Goal: Task Accomplishment & Management: Manage account settings

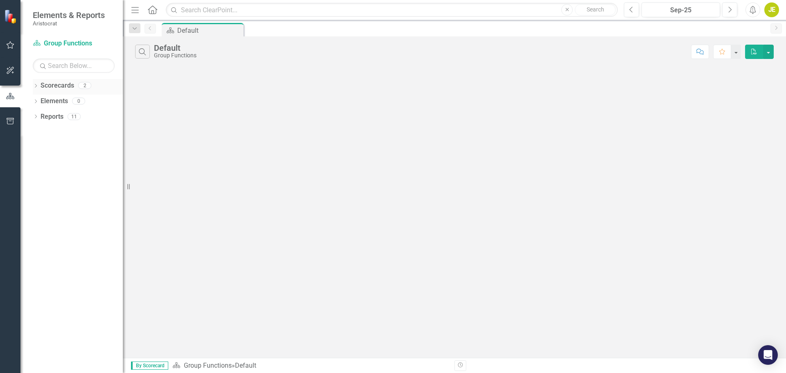
click at [38, 86] on icon "Dropdown" at bounding box center [36, 86] width 6 height 5
click at [41, 99] on icon "Dropdown" at bounding box center [40, 100] width 6 height 5
click at [33, 149] on icon "Dropdown" at bounding box center [36, 148] width 6 height 5
click at [38, 206] on icon "Dropdown" at bounding box center [39, 208] width 6 height 5
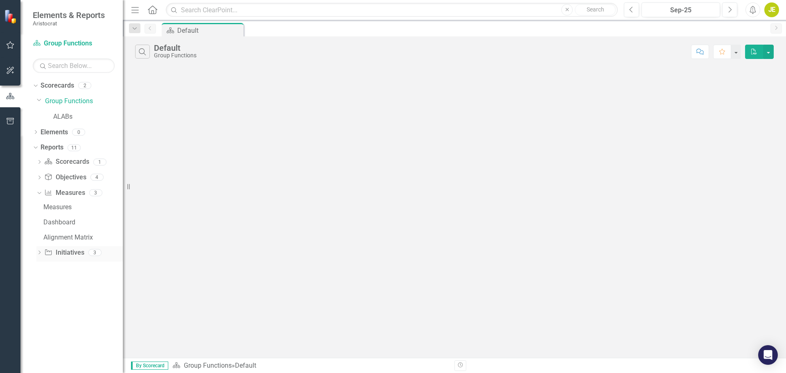
click at [38, 252] on icon "Dropdown" at bounding box center [39, 253] width 6 height 5
click at [39, 208] on icon "Dropdown" at bounding box center [38, 208] width 5 height 6
click at [39, 208] on icon "Dropdown" at bounding box center [39, 209] width 6 height 5
click at [59, 116] on link "ALABs" at bounding box center [88, 116] width 70 height 9
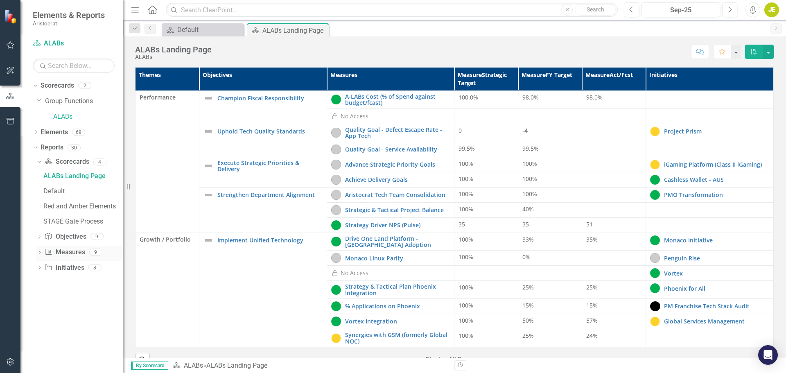
click at [41, 253] on icon "Dropdown" at bounding box center [39, 253] width 6 height 5
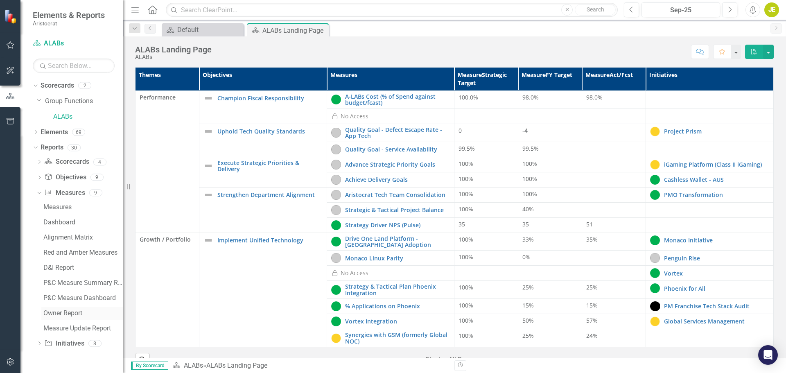
click at [68, 311] on div "Owner Report" at bounding box center [82, 313] width 79 height 7
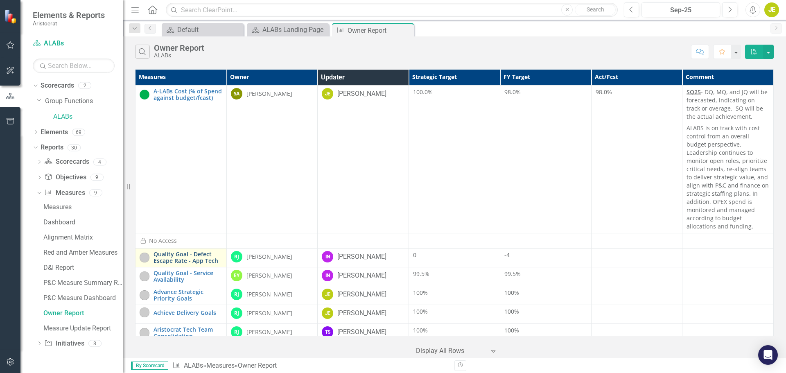
click at [180, 251] on link "Quality Goal - Defect Escape Rate - App Tech" at bounding box center [188, 257] width 69 height 13
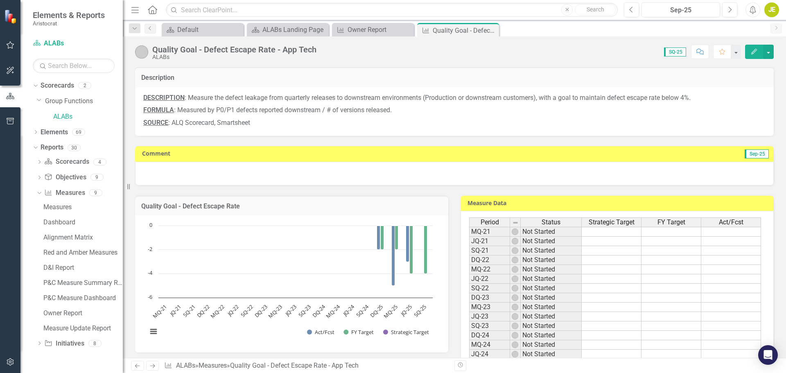
click at [751, 152] on span "Sep-25" at bounding box center [757, 153] width 24 height 9
click at [756, 154] on span "Sep-25" at bounding box center [757, 153] width 24 height 9
click at [737, 173] on div at bounding box center [454, 174] width 639 height 24
drag, startPoint x: 737, startPoint y: 173, endPoint x: 742, endPoint y: 172, distance: 4.9
click at [736, 173] on div at bounding box center [454, 174] width 639 height 24
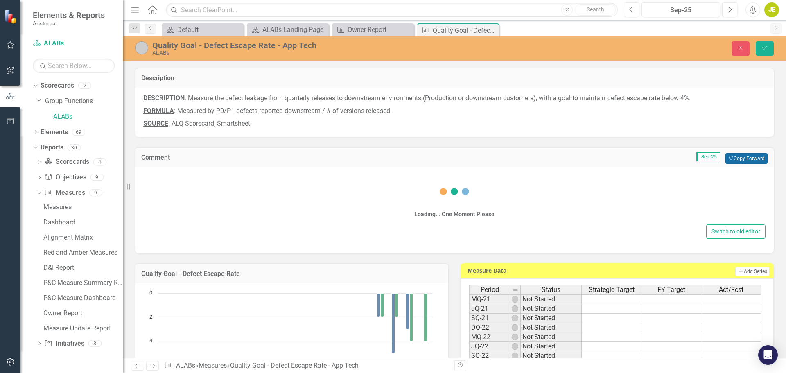
click at [745, 158] on button "Copy Forward Copy Forward" at bounding box center [747, 158] width 42 height 11
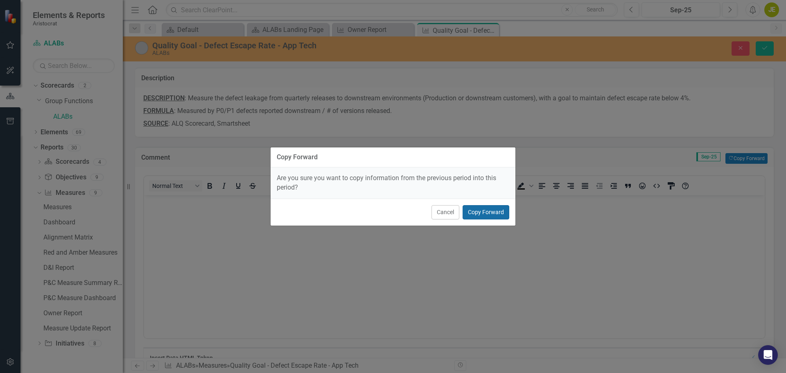
click at [495, 211] on button "Copy Forward" at bounding box center [486, 212] width 47 height 14
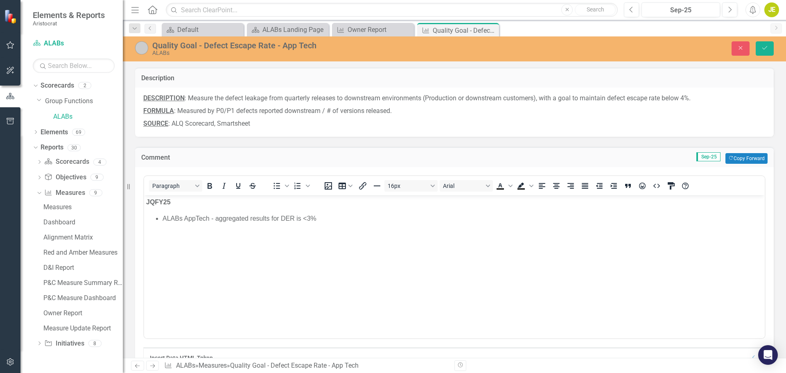
click at [165, 217] on li "ALABs AppTech - aggregated results for DER is <3%" at bounding box center [463, 218] width 600 height 10
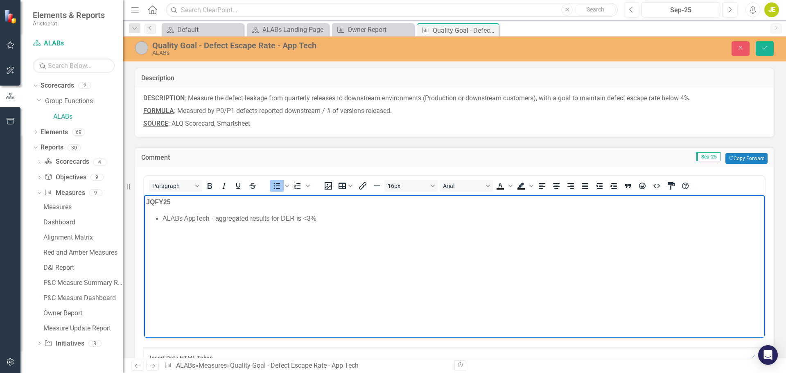
click at [158, 200] on strong "JQFY25" at bounding box center [158, 201] width 25 height 7
click at [327, 221] on li "ALABs AppTech - aggregated results for DER is <3%" at bounding box center [463, 218] width 600 height 10
click at [302, 218] on li "ALABs AppTech - aggregated results for DER is <3%" at bounding box center [463, 218] width 600 height 10
click at [764, 51] on button "Save" at bounding box center [765, 48] width 18 height 14
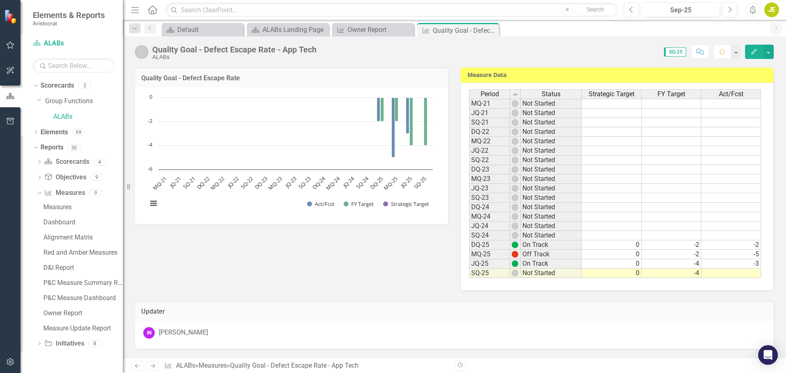
scroll to position [164, 0]
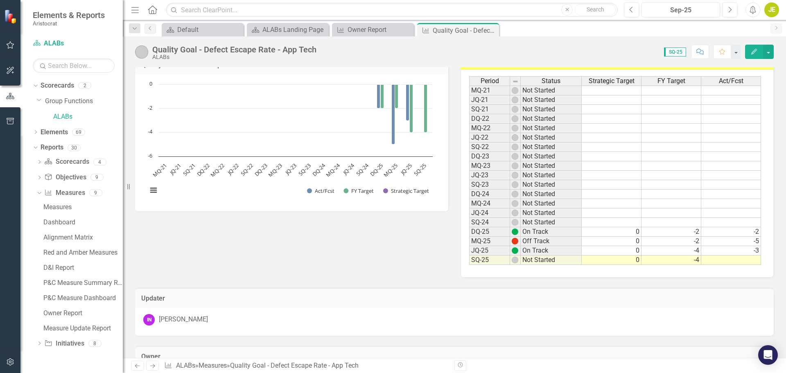
click at [740, 261] on td at bounding box center [731, 260] width 60 height 9
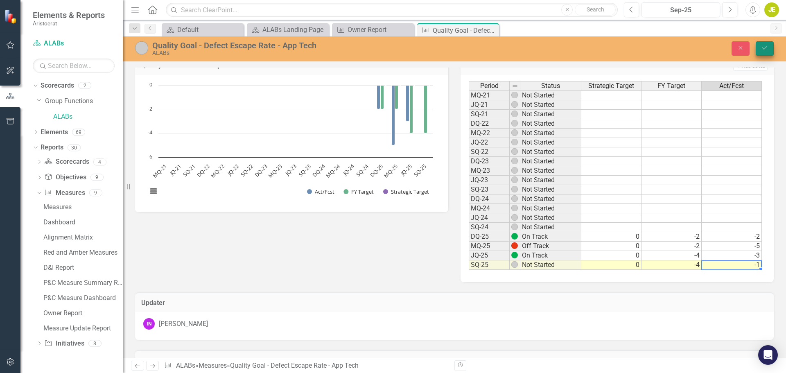
type textarea "-1"
click at [762, 49] on icon "Save" at bounding box center [764, 48] width 7 height 6
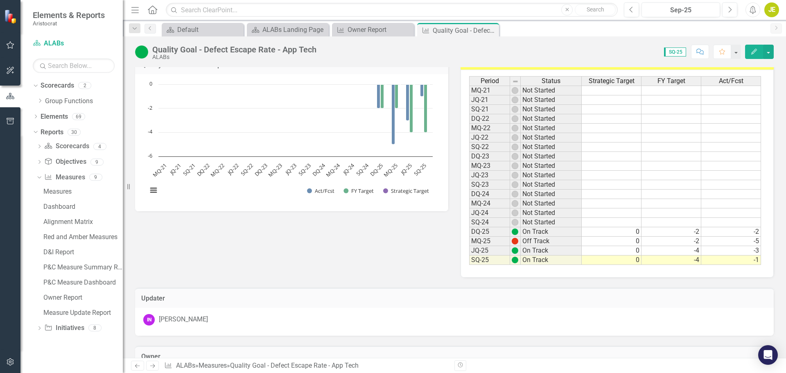
scroll to position [0, 0]
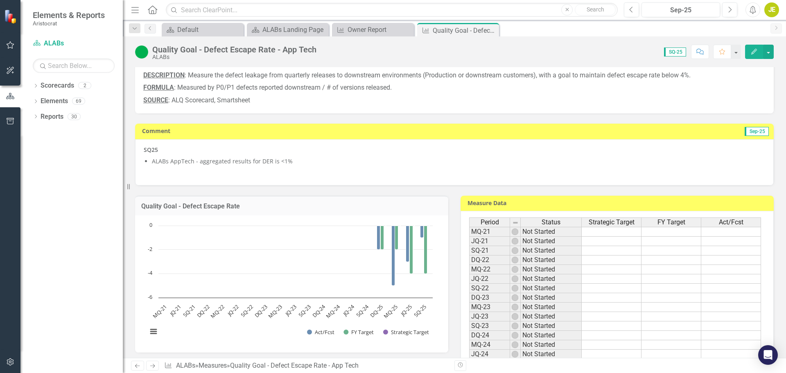
scroll to position [16, 0]
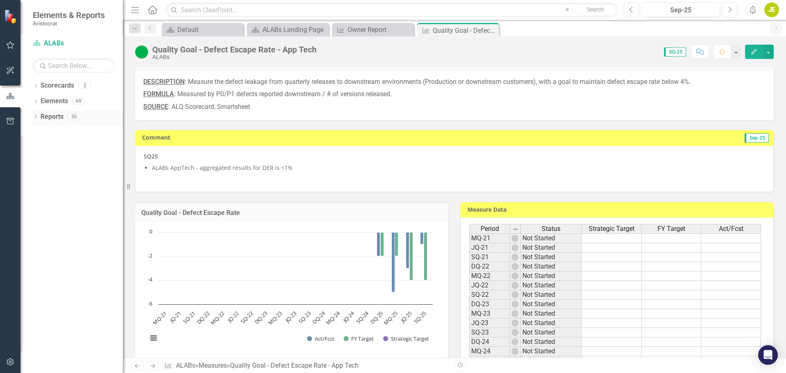
click at [37, 117] on icon "Dropdown" at bounding box center [36, 117] width 6 height 5
click at [39, 162] on icon "Dropdown" at bounding box center [39, 163] width 6 height 5
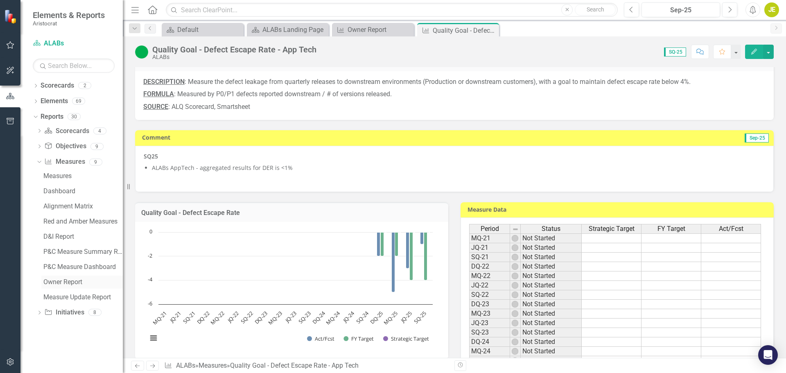
click at [73, 281] on div "Owner Report" at bounding box center [82, 281] width 79 height 7
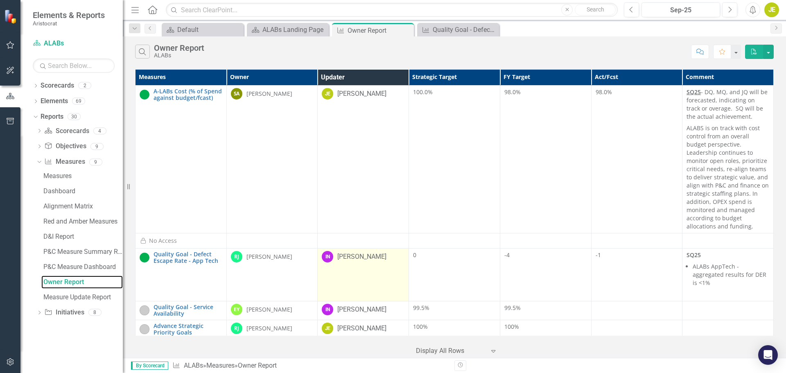
scroll to position [41, 0]
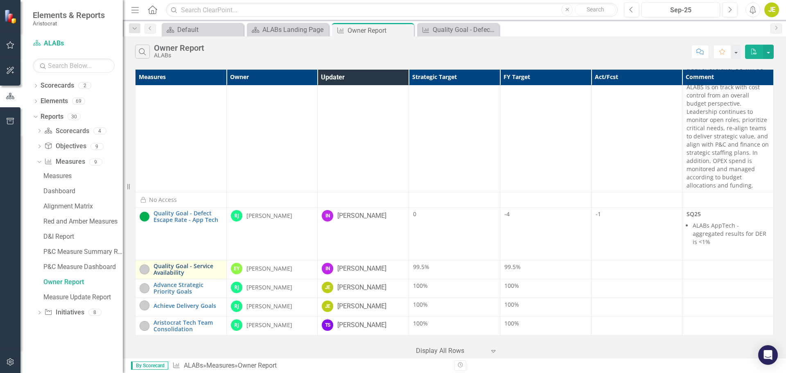
click at [179, 263] on link "Quality Goal - Service Availability" at bounding box center [188, 269] width 69 height 13
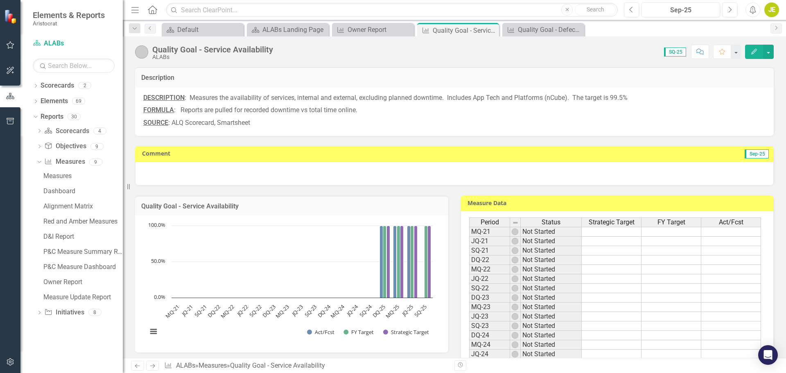
click at [747, 156] on span "Sep-25" at bounding box center [757, 153] width 24 height 9
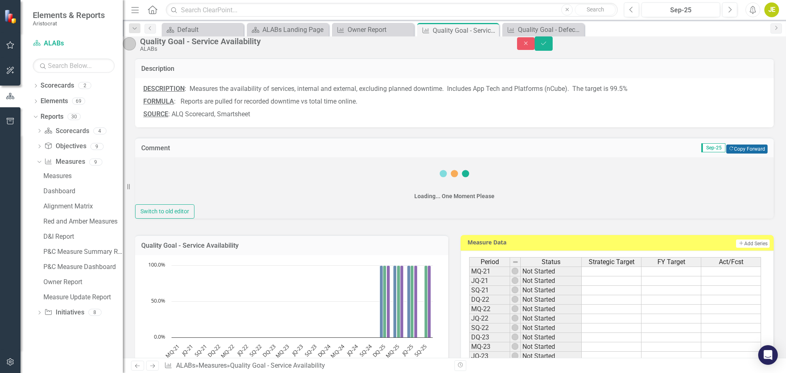
click at [744, 154] on button "Copy Forward Copy Forward" at bounding box center [746, 149] width 41 height 9
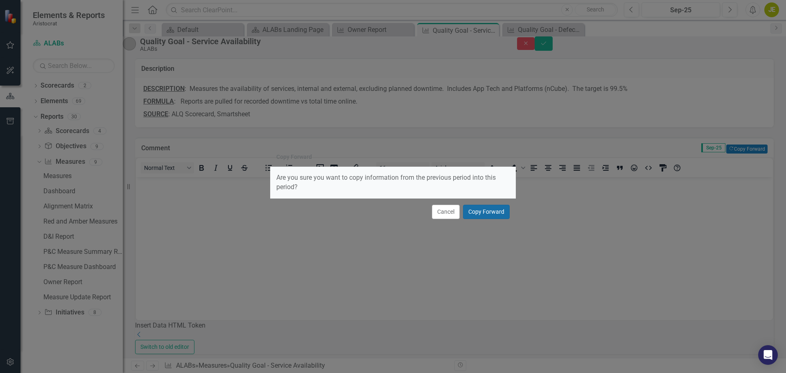
click at [490, 209] on button "Copy Forward" at bounding box center [486, 212] width 47 height 14
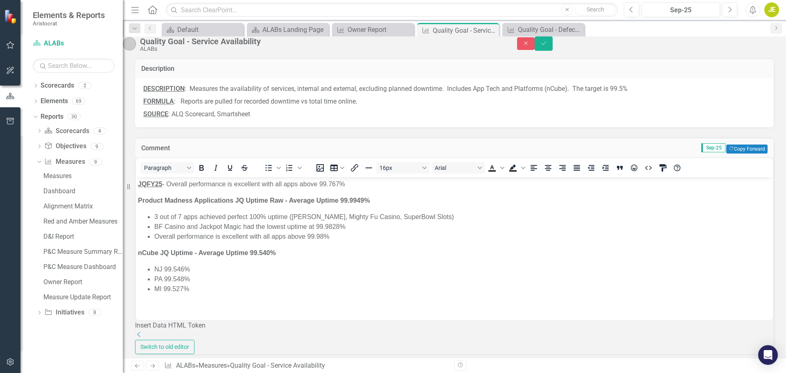
click at [227, 279] on li "PA 99.548%" at bounding box center [462, 279] width 617 height 10
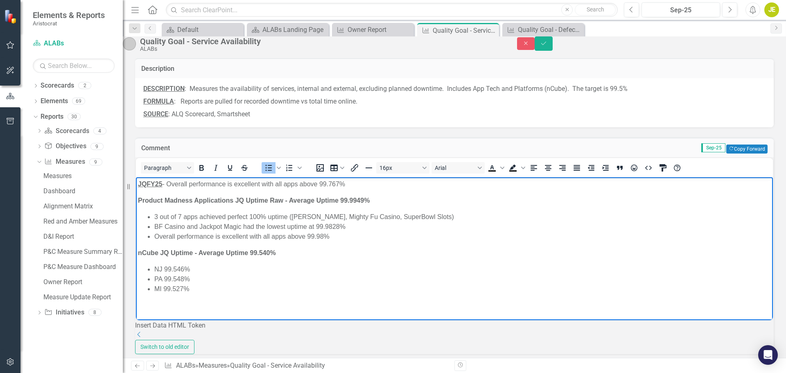
click at [202, 289] on li "MI 99.527%" at bounding box center [462, 289] width 617 height 10
click at [158, 184] on strong "JQFY25" at bounding box center [150, 184] width 25 height 7
click at [224, 278] on li "PA 99.548%" at bounding box center [462, 279] width 617 height 10
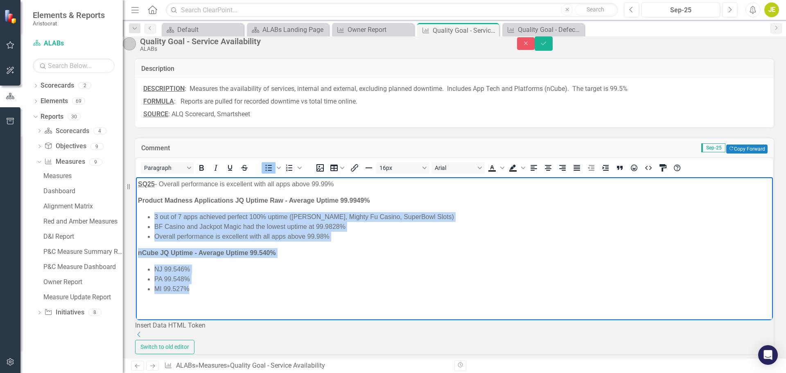
drag, startPoint x: 199, startPoint y: 286, endPoint x: 136, endPoint y: 213, distance: 96.4
click at [136, 213] on body "SQ25 - Overall performance is excellent with all apps above 99.99% Product Madn…" at bounding box center [454, 239] width 637 height 125
click at [291, 207] on body "SQ25 - Overall performance is excellent with all apps above 99.99% Product Madn…" at bounding box center [454, 239] width 637 height 125
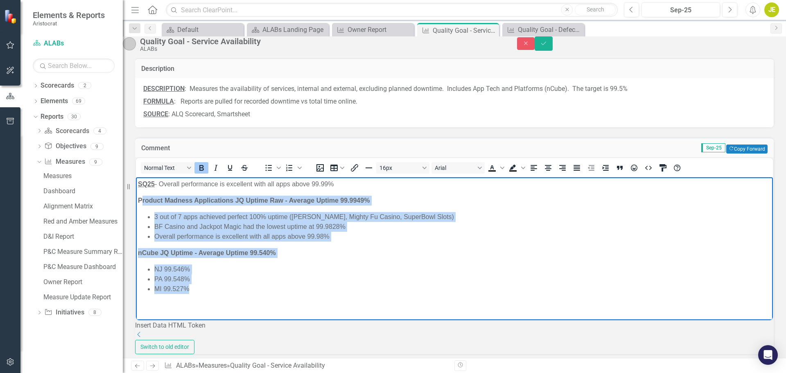
drag, startPoint x: 141, startPoint y: 199, endPoint x: 222, endPoint y: 296, distance: 126.2
click at [222, 296] on body "SQ25 - Overall performance is excellent with all apps above 99.99% Product Madn…" at bounding box center [454, 239] width 637 height 125
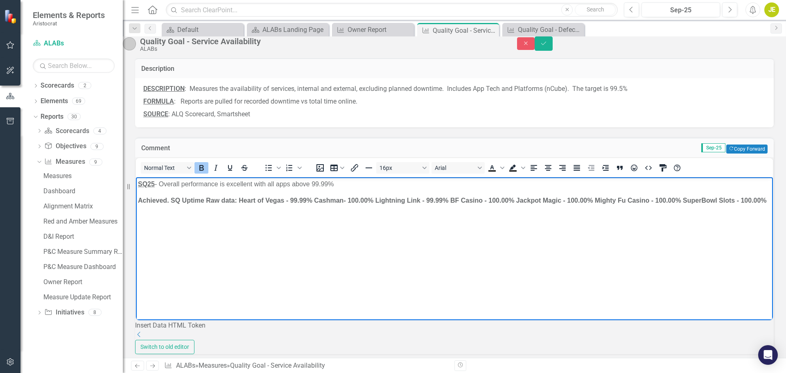
click at [170, 201] on strong "Achieved. SQ Uptime Raw data: Heart of Vegas - 99.99% Cashman- 100.00% Lightnin…" at bounding box center [452, 200] width 629 height 7
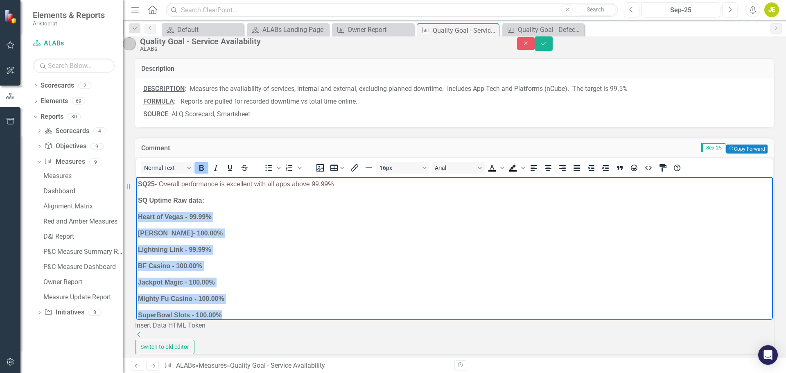
drag, startPoint x: 222, startPoint y: 314, endPoint x: 138, endPoint y: 208, distance: 135.3
click at [138, 208] on body "SQ25 - Overall performance is excellent with all apps above 99.99% SQ Uptime Ra…" at bounding box center [454, 253] width 637 height 152
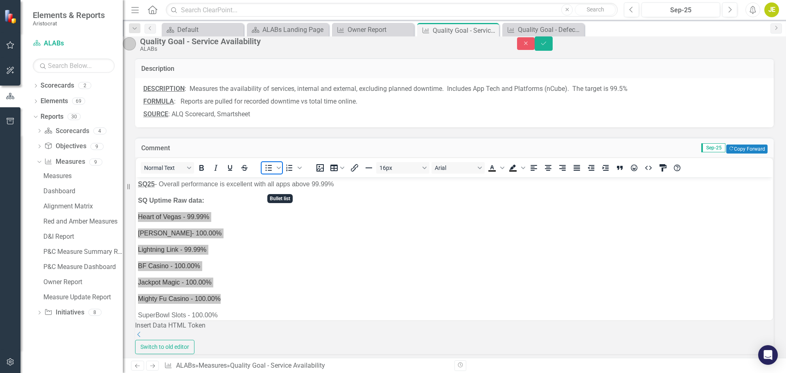
click at [272, 173] on icon "Bullet list" at bounding box center [269, 168] width 10 height 10
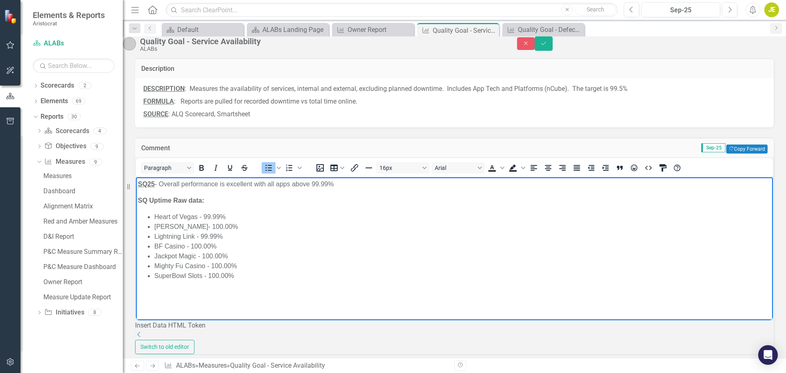
click at [243, 269] on li "Mighty Fu Casino - 100.00%" at bounding box center [462, 266] width 617 height 10
click at [220, 202] on p "SQ Uptime Raw data:" at bounding box center [454, 201] width 633 height 10
click at [148, 201] on strong "SQ Uptime Raw data:" at bounding box center [171, 200] width 66 height 7
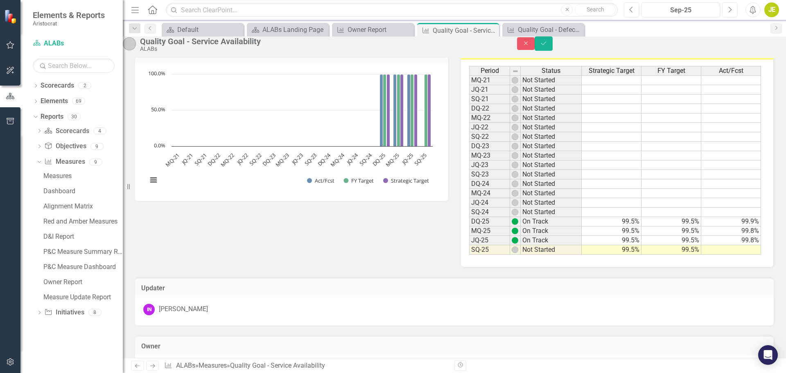
scroll to position [328, 0]
click at [737, 253] on td at bounding box center [731, 248] width 60 height 9
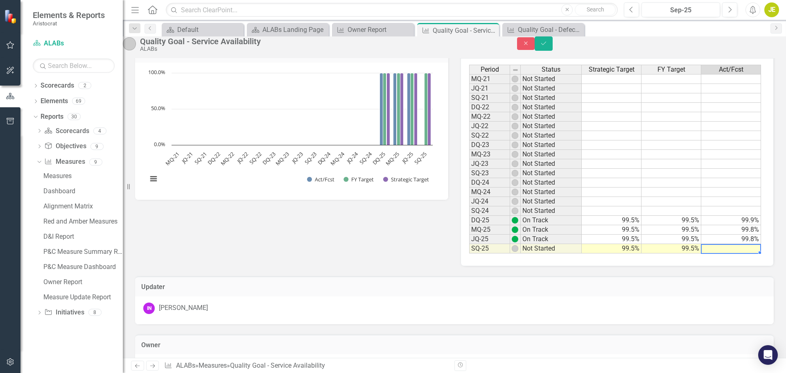
click at [738, 253] on td at bounding box center [731, 248] width 60 height 9
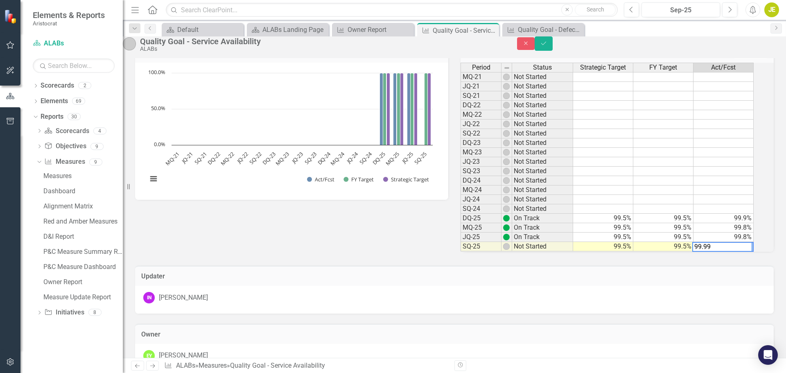
type textarea "99.99"
click at [378, 256] on div "Quality Goal - Service Availability Chart Bar chart with 3 data series. The cha…" at bounding box center [454, 144] width 651 height 223
click at [547, 46] on icon "Save" at bounding box center [543, 44] width 7 height 6
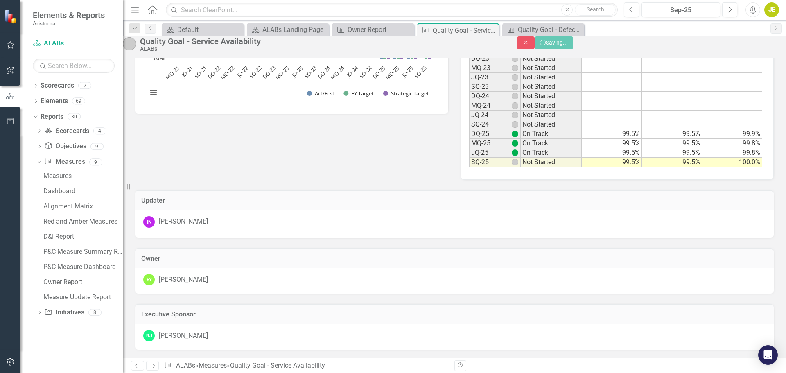
scroll to position [318, 0]
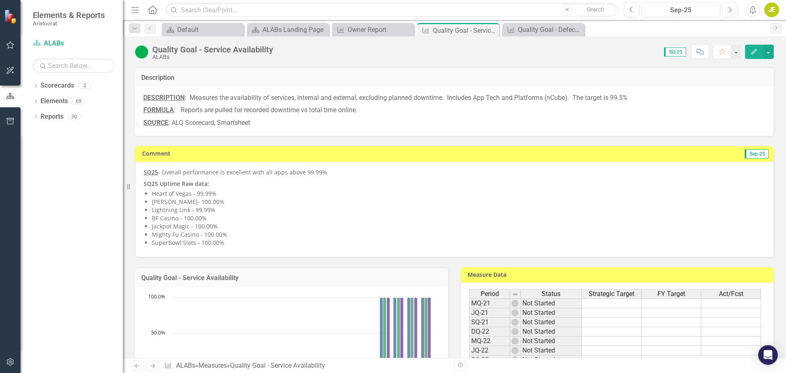
scroll to position [164, 0]
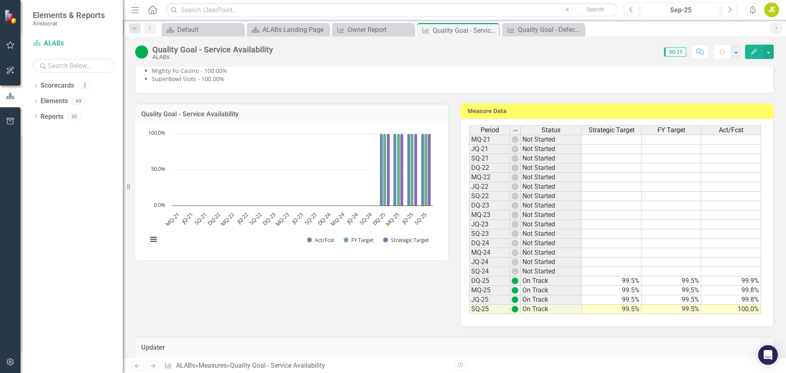
click at [745, 308] on td "100.0%" at bounding box center [731, 309] width 60 height 9
type textarea "99.99"
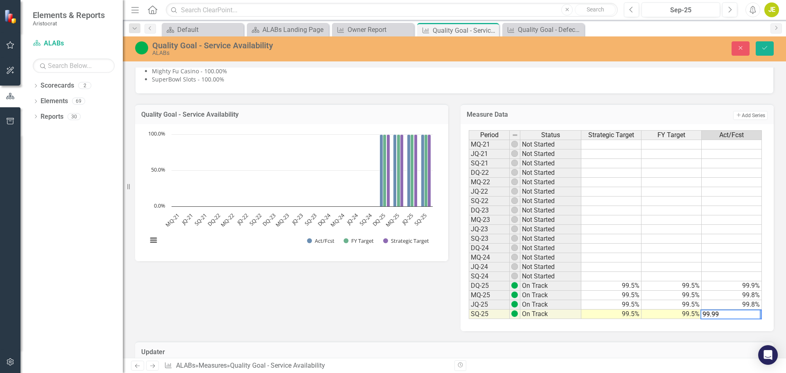
click at [697, 335] on div "Updater IN [PERSON_NAME]" at bounding box center [454, 360] width 651 height 58
drag, startPoint x: 773, startPoint y: 45, endPoint x: 685, endPoint y: 77, distance: 93.4
click at [773, 45] on button "Save" at bounding box center [765, 48] width 18 height 14
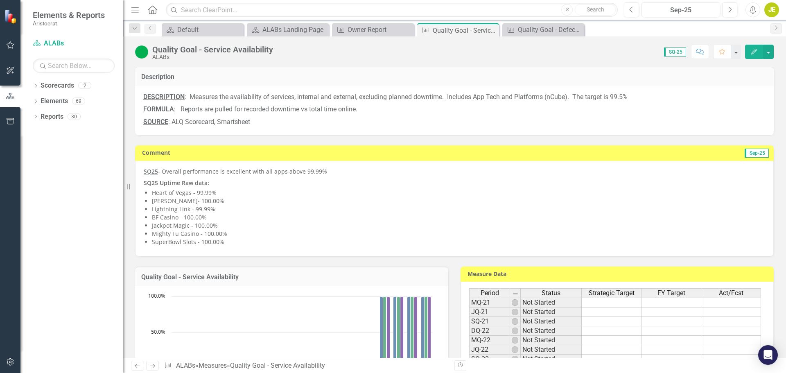
scroll to position [0, 0]
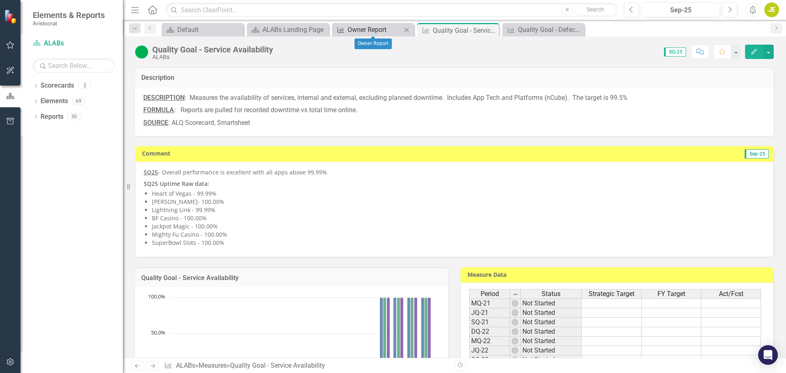
click at [365, 27] on div "Owner Report" at bounding box center [375, 30] width 54 height 10
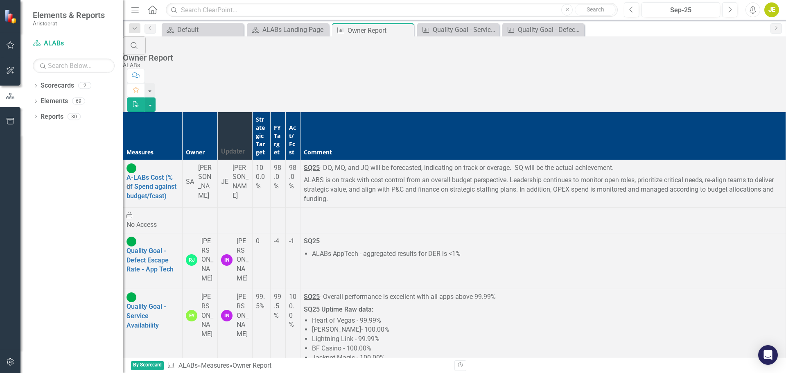
scroll to position [164, 0]
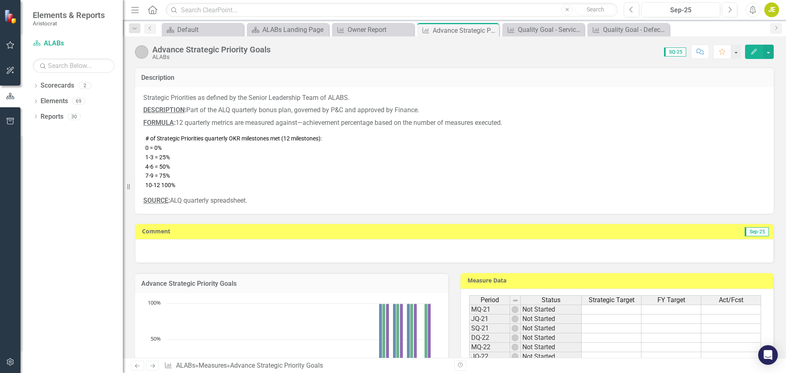
click at [753, 232] on span "Sep-25" at bounding box center [757, 231] width 24 height 9
click at [749, 242] on div at bounding box center [454, 251] width 639 height 24
click at [563, 248] on div at bounding box center [454, 251] width 639 height 24
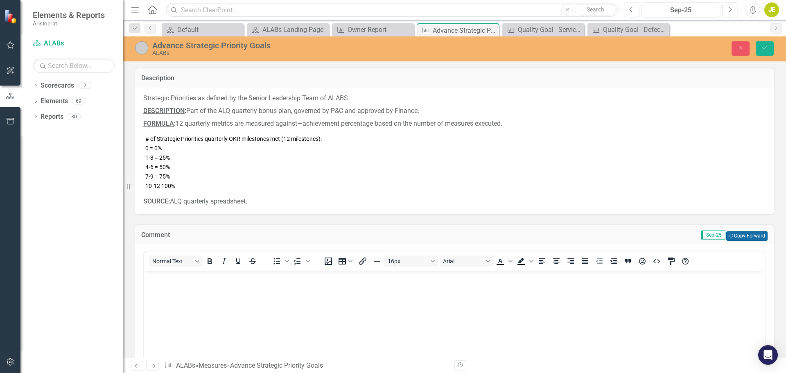
click at [751, 233] on button "Copy Forward Copy Forward" at bounding box center [746, 235] width 41 height 9
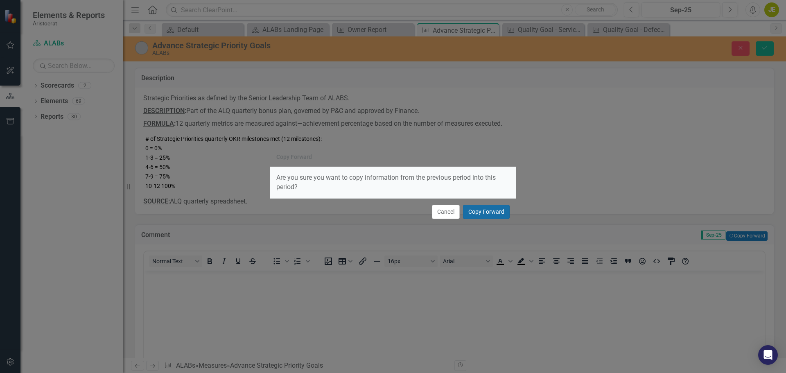
click at [486, 208] on button "Copy Forward" at bounding box center [486, 212] width 47 height 14
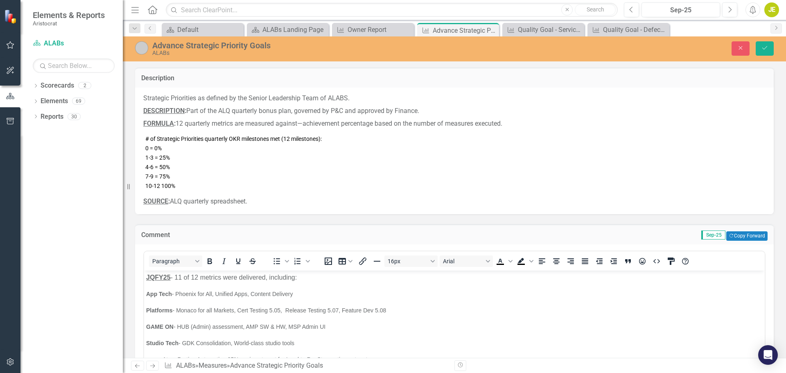
click at [165, 276] on strong "JQFY25" at bounding box center [158, 277] width 25 height 7
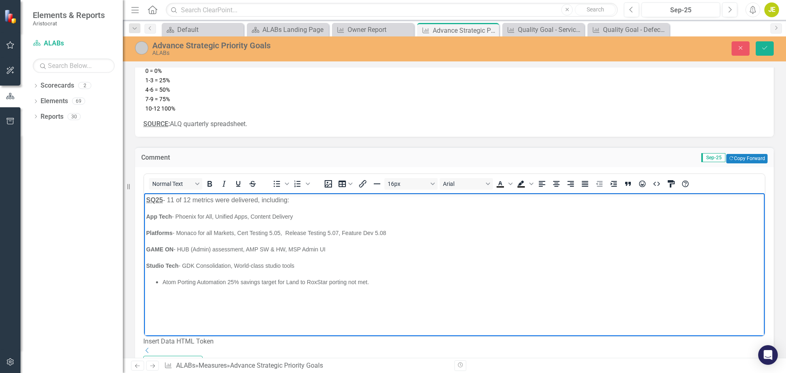
scroll to position [82, 0]
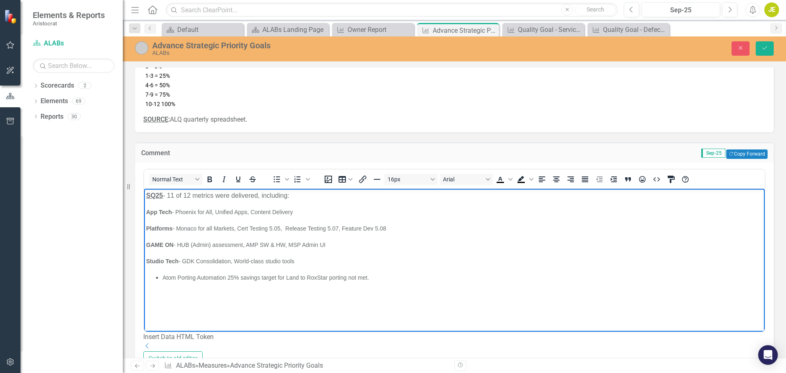
click at [204, 214] on span "App Tech - Phoenix for All, Unified Apps, Content Delivery" at bounding box center [219, 211] width 147 height 7
click at [233, 213] on span "App Tech - Phoenix for All, Unified Apps, Content Delivery" at bounding box center [219, 211] width 147 height 7
click at [289, 211] on span "App Tech - Phoenix for All, Unified Apps, Content Delivery" at bounding box center [219, 211] width 147 height 7
click at [316, 261] on p "Studio Tech - GDK Consolidation, World-class studio tools" at bounding box center [454, 261] width 617 height 10
click at [235, 258] on span "Studio Tech - GDK Consolidation, World-class studio tools" at bounding box center [220, 261] width 148 height 7
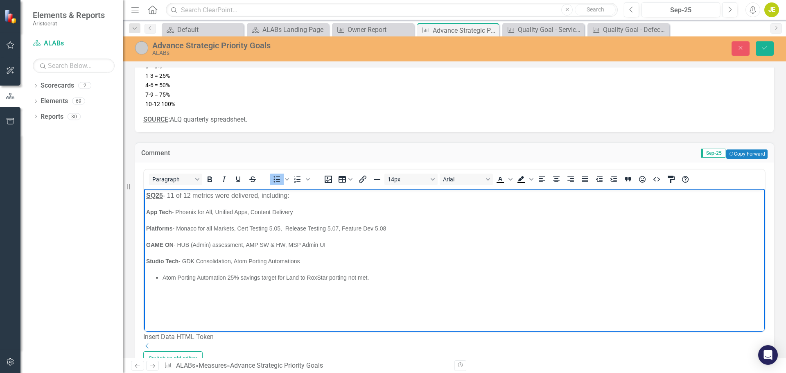
click at [165, 279] on span "Atom Porting Automation 25% savings target for Land to RoxStar porting not met." at bounding box center [266, 277] width 206 height 7
drag, startPoint x: 232, startPoint y: 274, endPoint x: 250, endPoint y: 276, distance: 18.1
click at [232, 274] on span "World Class Studio Tools - Atom Porting Automation 25% savings target for Land …" at bounding box center [300, 277] width 275 height 7
click at [165, 273] on li "World Class Studio Tools - Radiate 2.0 complete, however Maestro Analytics rema…" at bounding box center [463, 277] width 600 height 10
drag, startPoint x: 724, startPoint y: 275, endPoint x: 236, endPoint y: 279, distance: 488.5
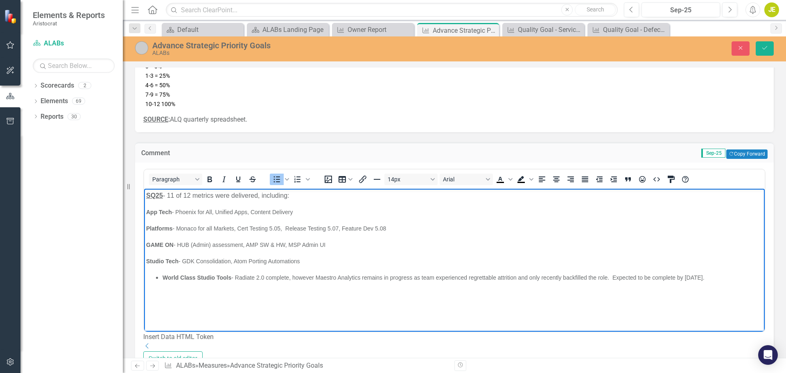
click at [236, 279] on li "World Class Studio Tools - Radiate 2.0 complete, however Maestro Analytics rema…" at bounding box center [463, 277] width 600 height 10
copy span "Radiate 2.0 complete, however Maestro Analytics remains in progress as team exp…"
drag, startPoint x: 259, startPoint y: 284, endPoint x: 252, endPoint y: 279, distance: 8.5
click at [259, 284] on body "SQ25 - 11 of 12 metrics were delivered, including: App Tech - Phoenix for All, …" at bounding box center [454, 249] width 621 height 123
drag, startPoint x: 237, startPoint y: 276, endPoint x: 735, endPoint y: 273, distance: 497.5
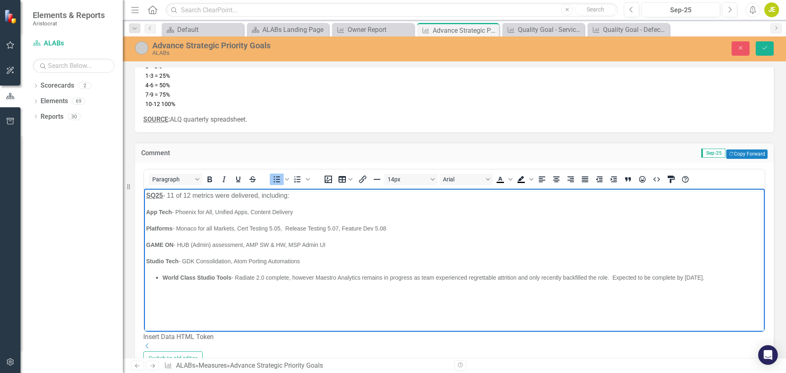
click at [735, 273] on li "World Class Studio Tools - Radiate 2.0 complete, however Maestro Analytics rema…" at bounding box center [463, 277] width 600 height 10
click at [307, 282] on li "World Class Studio Tools - Radiate 2.0 is complete, while Maestro Analytics rem…" at bounding box center [463, 277] width 600 height 10
click at [360, 277] on span "World Class Studio Tools - Radiate 2.0 is complete, while Maestro Analytics rem…" at bounding box center [416, 277] width 506 height 7
click at [447, 277] on span "World Class Studio Tools - Radiate 2.0 is complete, while Maestro Analytics rem…" at bounding box center [416, 277] width 506 height 7
click at [701, 276] on li "World Class Studio Tools - Radiate 2.0 is complete, while Maestro Analytics rem…" at bounding box center [463, 277] width 600 height 10
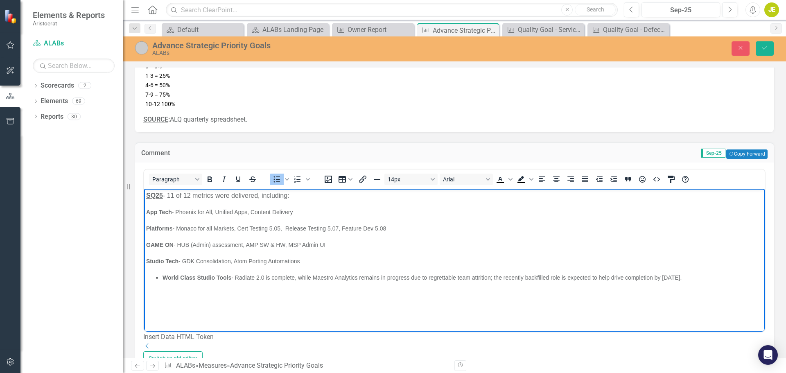
click at [237, 276] on span "World Class Studio Tools - Radiate 2.0 is complete, while Maestro Analytics rem…" at bounding box center [422, 277] width 519 height 7
click at [302, 264] on p "Studio Tech - GDK Consolidation, Atom Porting Automations" at bounding box center [454, 261] width 617 height 10
click at [307, 259] on p "Studio Tech - GDK Consolidation, Atom Porting Automations" at bounding box center [454, 261] width 617 height 10
drag, startPoint x: 270, startPoint y: 226, endPoint x: 290, endPoint y: 231, distance: 20.3
click at [271, 226] on span "Platforms - Monaco for all Markets, Cert Testing 5.05, Release Testing 5.07, Fe…" at bounding box center [266, 228] width 240 height 7
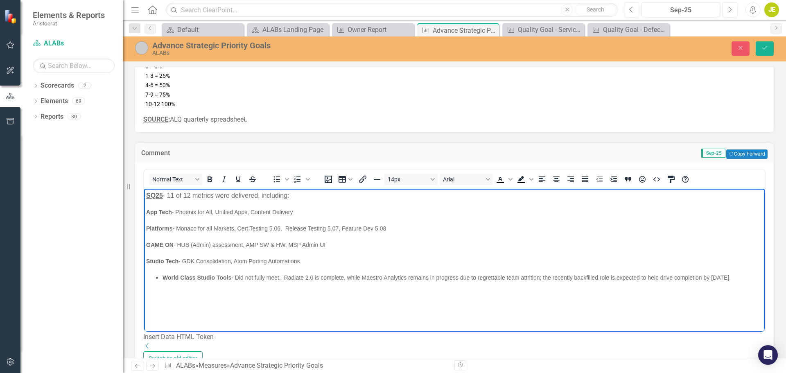
click at [288, 227] on span "Platforms - Monaco for all Markets, Cert Testing 5.06, Release Testing 5.07, Fe…" at bounding box center [266, 228] width 240 height 7
click at [357, 227] on span "Platforms - Monaco for all Markets, Final Cert Testing 5.06, Pre Cert Testing 5…" at bounding box center [273, 228] width 254 height 7
click at [203, 249] on body "SQ25 - 11 of 12 metrics were delivered, including: App Tech - Phoenix for All, …" at bounding box center [454, 249] width 621 height 123
click at [179, 242] on span "GAME ON - HUB (Admin) assessment, AMP SW & HW, MSP Admin UI" at bounding box center [235, 244] width 179 height 7
click at [199, 249] on p "GAME ON - HUB (Admin) assessment, AMP SW & HW, MSP Admin UI" at bounding box center [454, 245] width 617 height 10
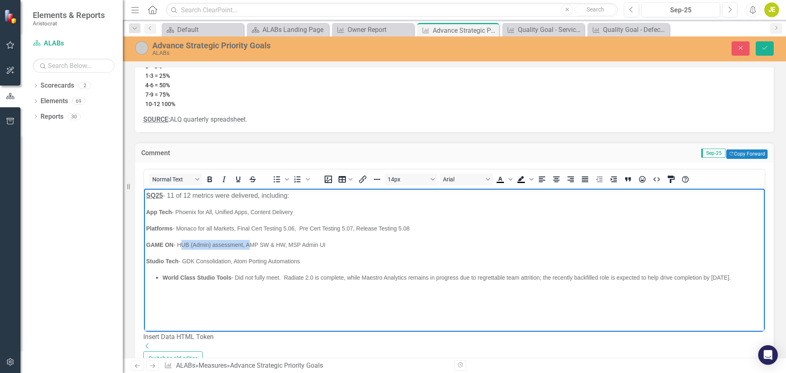
drag, startPoint x: 247, startPoint y: 243, endPoint x: 183, endPoint y: 245, distance: 63.5
click at [180, 245] on span "GAME ON - HUB (Admin) assessment, AMP SW & HW, MSP Admin UI" at bounding box center [235, 244] width 179 height 7
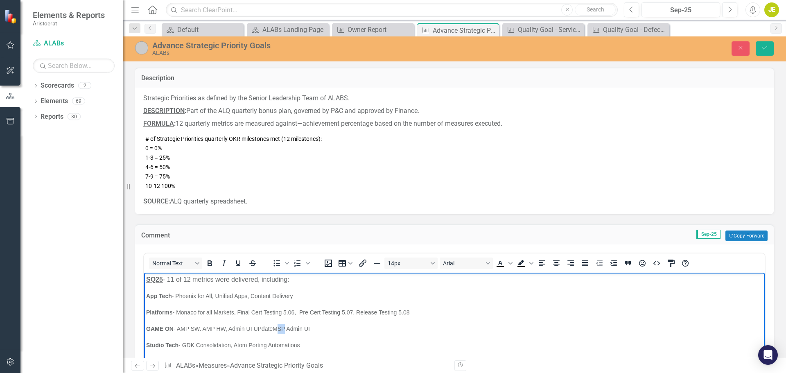
scroll to position [82, 0]
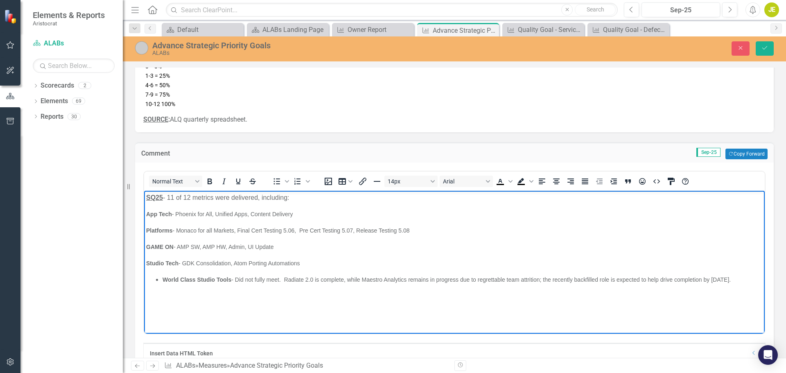
click at [173, 198] on p "SQ25 - 11 of 12 metrics were delivered, including:" at bounding box center [454, 198] width 617 height 10
drag, startPoint x: 237, startPoint y: 279, endPoint x: 280, endPoint y: 278, distance: 43.4
click at [280, 278] on span "World Class Studio Tools - Did not fully meet. Radiate 2.0 is complete, while M…" at bounding box center [447, 279] width 568 height 7
click at [248, 278] on strong "Did not fully delivered." at bounding box center [263, 279] width 61 height 7
click at [245, 294] on body "SQ25 - 12 of 13 metrics were delivered, including: App Tech - Phoenix for All, …" at bounding box center [454, 252] width 621 height 123
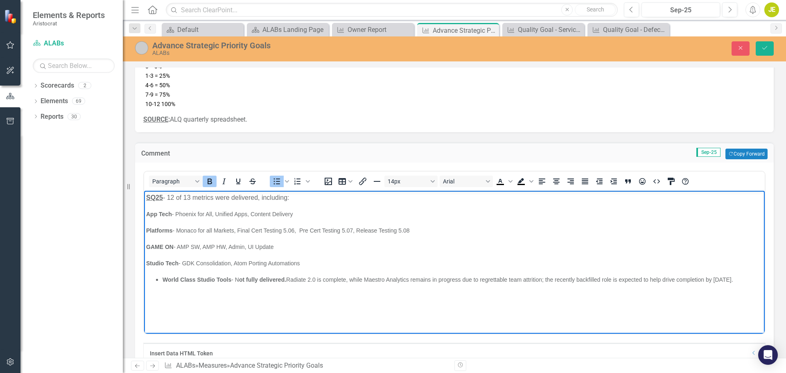
drag, startPoint x: 165, startPoint y: 278, endPoint x: 755, endPoint y: 283, distance: 590.9
click at [755, 283] on li "World Class Studio Tools - N ot fully delivered. Radiate 2.0 is complete, while…" at bounding box center [463, 280] width 600 height 10
click at [314, 260] on p "Studio Tech - GDK Consolidation, Atom Porting Automations" at bounding box center [454, 263] width 617 height 10
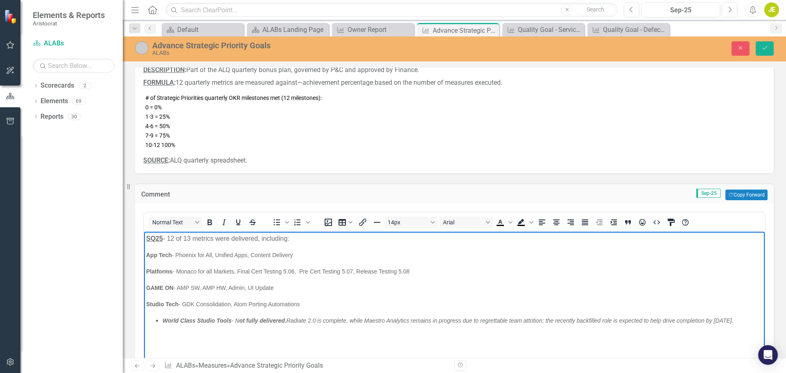
click at [234, 271] on span "Platforms - Monaco for all Markets, Final Cert Testing 5.06, Pre Cert Testing 5…" at bounding box center [278, 271] width 264 height 7
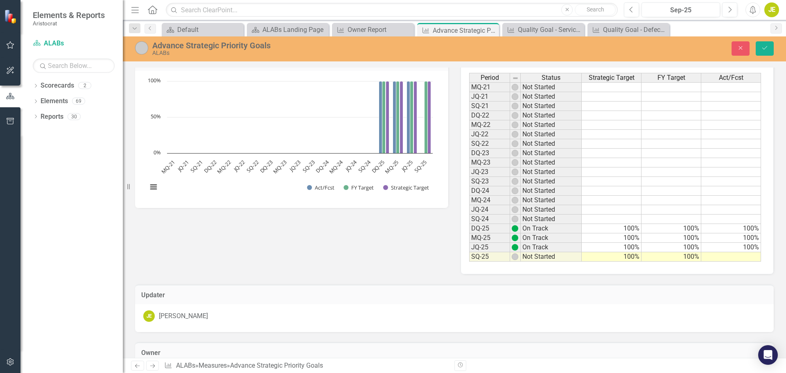
scroll to position [450, 0]
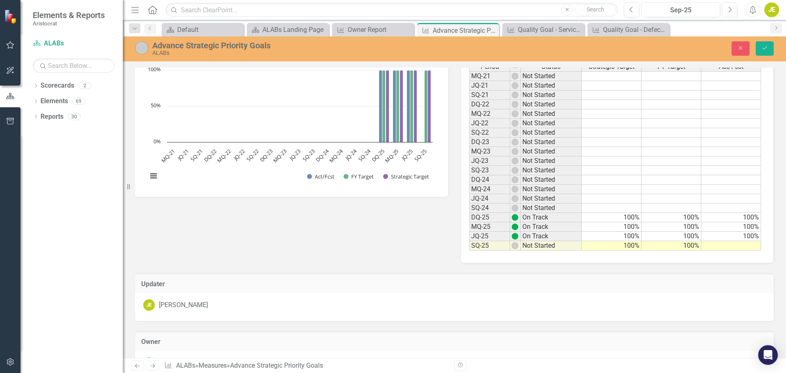
click at [739, 249] on td at bounding box center [731, 245] width 60 height 9
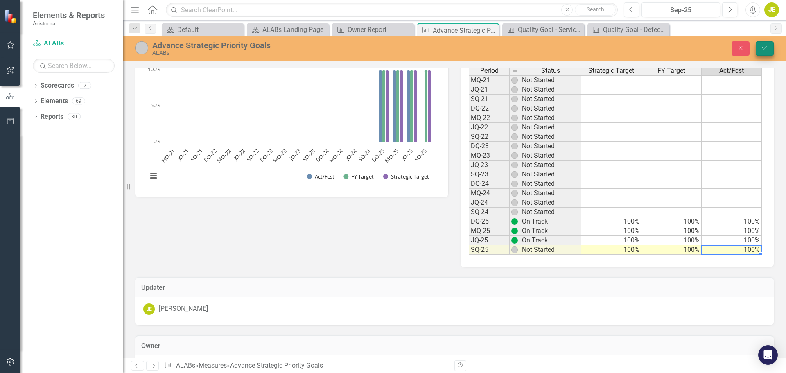
type textarea "100"
click at [767, 51] on button "Save" at bounding box center [765, 48] width 18 height 14
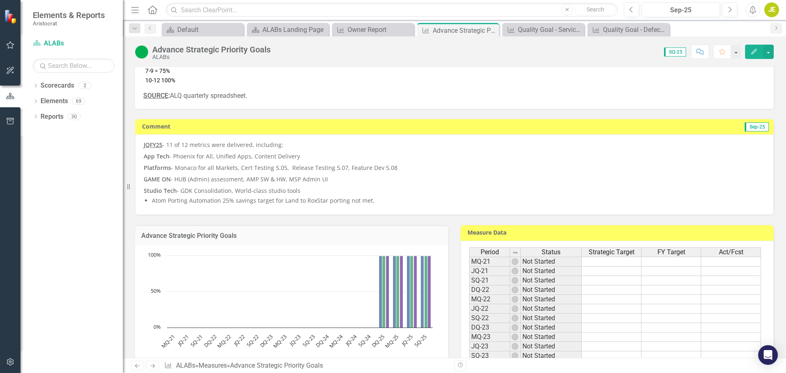
scroll to position [82, 0]
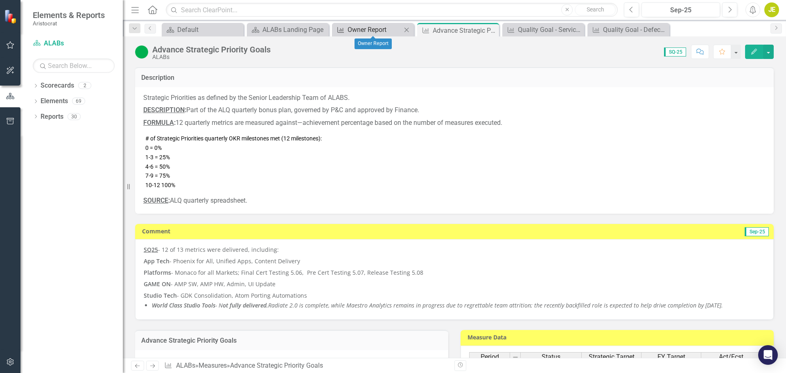
click at [358, 26] on div "Owner Report" at bounding box center [375, 30] width 54 height 10
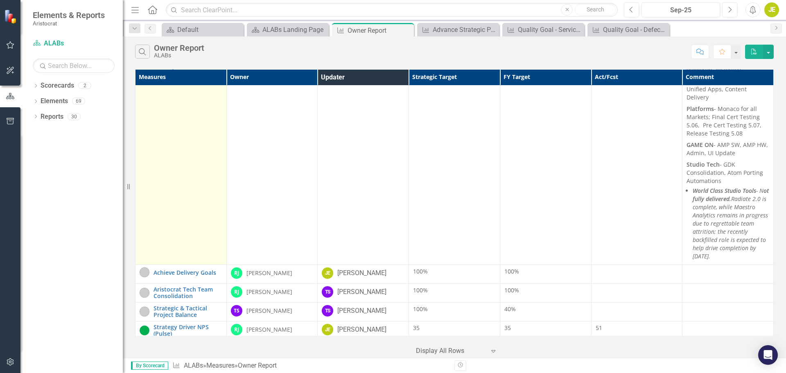
scroll to position [369, 0]
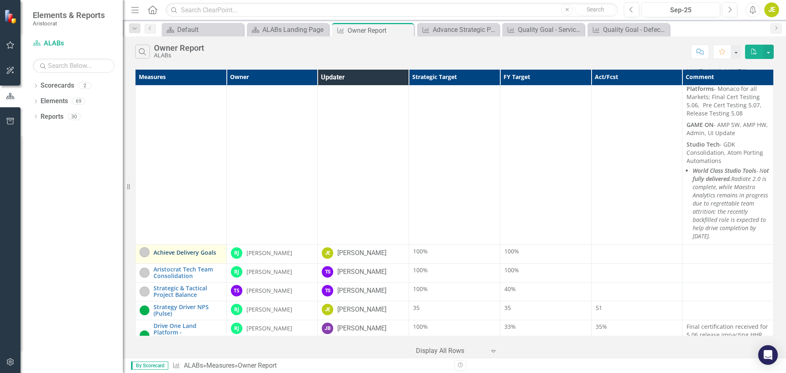
click at [197, 249] on link "Achieve Delivery Goals" at bounding box center [188, 252] width 69 height 6
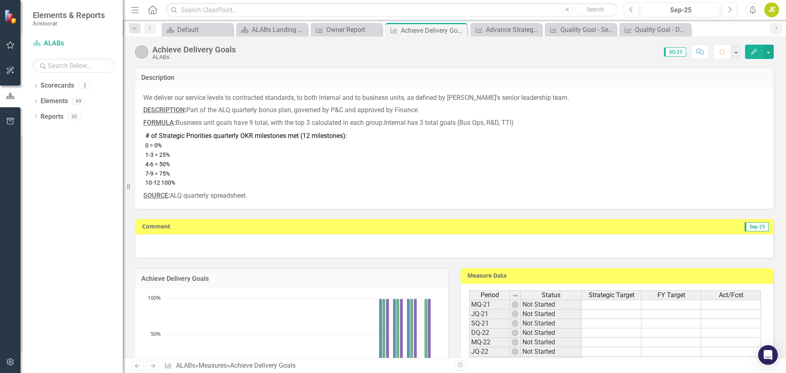
click at [756, 226] on span "Sep-25" at bounding box center [757, 226] width 24 height 9
click at [633, 244] on div at bounding box center [454, 246] width 639 height 24
click at [678, 247] on div at bounding box center [454, 246] width 639 height 24
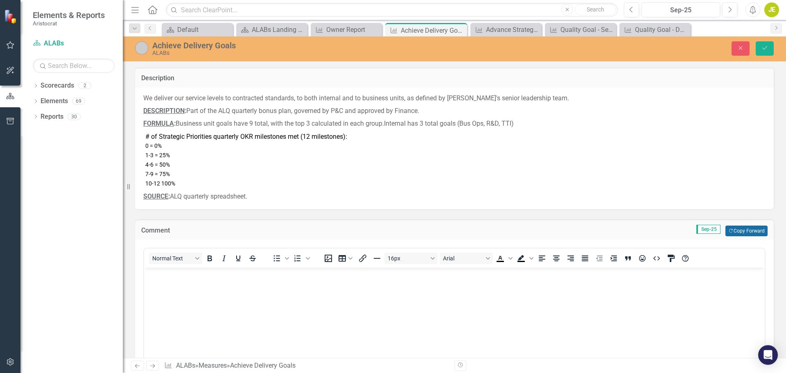
click at [748, 233] on button "Copy Forward Copy Forward" at bounding box center [747, 231] width 42 height 11
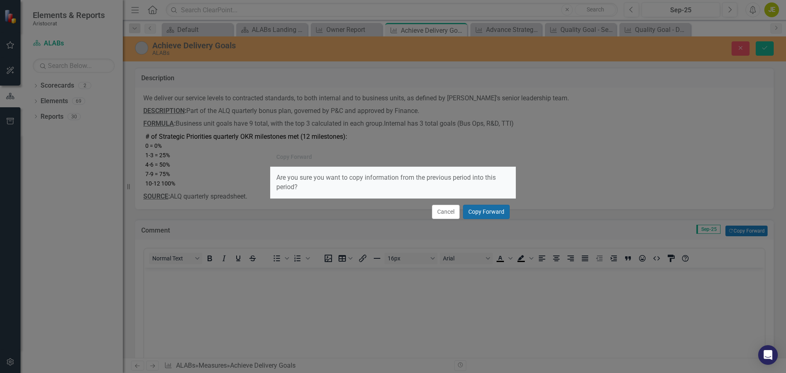
click at [493, 210] on button "Copy Forward" at bounding box center [486, 212] width 47 height 14
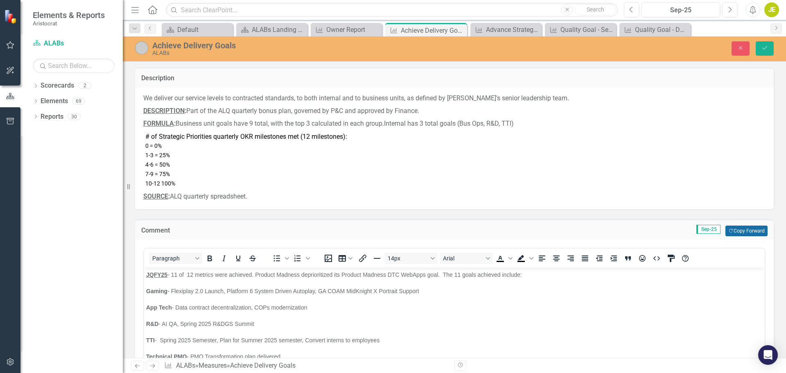
scroll to position [41, 0]
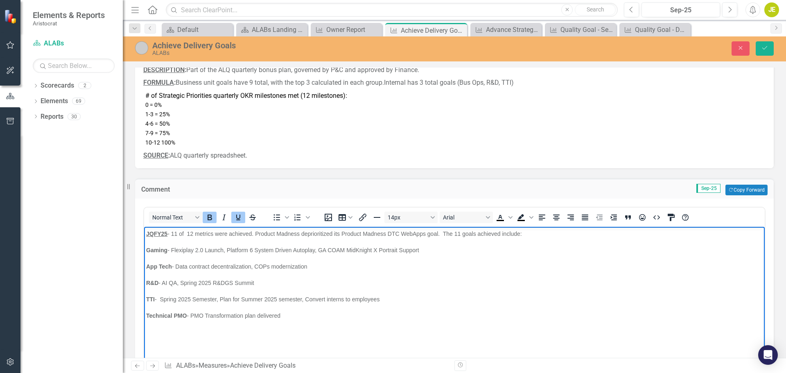
click at [155, 232] on strong "JQFY25" at bounding box center [156, 234] width 21 height 7
click at [308, 315] on p "Technical PMO - PMO Transformation plan delivered" at bounding box center [454, 316] width 617 height 10
click at [177, 250] on span "Gaming - Flexiplay 2.0 Launch, Platform 6 System Driven Autoplay, GA COAM MidKn…" at bounding box center [282, 250] width 273 height 7
click at [172, 251] on span "Gaming - Flexiplay 2.0 Launch, Platform 6 System Driven Autoplay, GA COAM MidKn…" at bounding box center [282, 250] width 273 height 7
drag, startPoint x: 427, startPoint y: 250, endPoint x: 172, endPoint y: 248, distance: 254.3
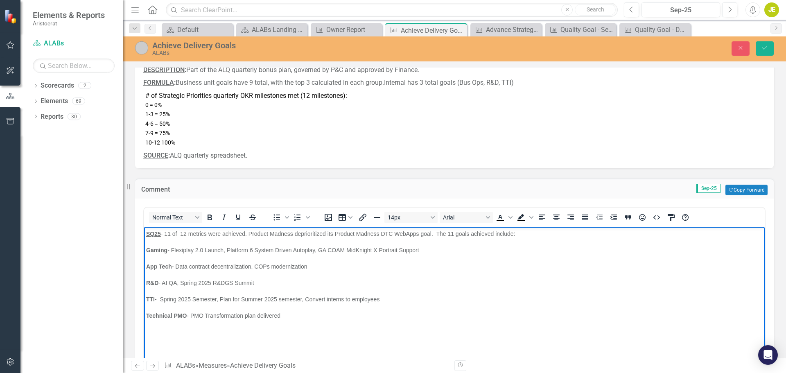
click at [172, 248] on p "Gaming - Flexiplay 2.0 Launch, Platform 6 System Driven Autoplay, GA COAM MidKn…" at bounding box center [454, 250] width 617 height 10
drag, startPoint x: 179, startPoint y: 263, endPoint x: 187, endPoint y: 263, distance: 7.8
click at [179, 263] on span "App Tech - Data contract decentralization, COPs modernization" at bounding box center [226, 266] width 161 height 7
click at [257, 279] on p "R&D - AI QA, Spring 2025 R&DGS Summit" at bounding box center [454, 283] width 617 height 10
drag, startPoint x: 183, startPoint y: 282, endPoint x: 296, endPoint y: 280, distance: 113.0
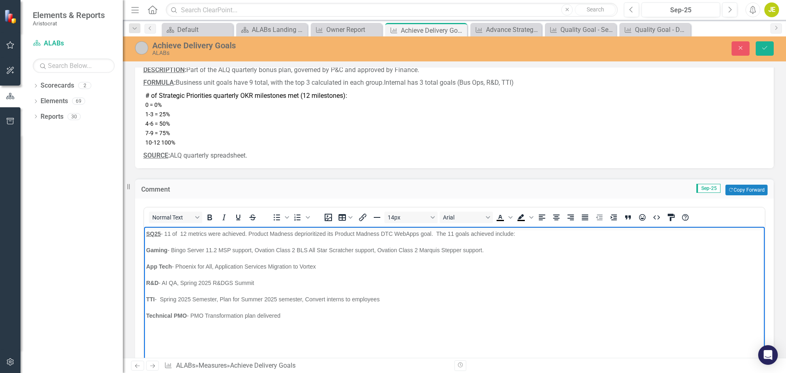
click at [292, 280] on p "R&D - AI QA, Spring 2025 R&DGS Summit" at bounding box center [454, 283] width 617 height 10
drag, startPoint x: 175, startPoint y: 299, endPoint x: 183, endPoint y: 299, distance: 7.4
click at [176, 299] on span "TTI - Spring 2025 Semester, Plan for Summer 2025 semester, Convert interns to e…" at bounding box center [262, 299] width 233 height 7
click at [288, 318] on p "Technical PMO - PMO Transformation plan delivered" at bounding box center [454, 316] width 617 height 10
drag, startPoint x: 259, startPoint y: 317, endPoint x: 142, endPoint y: 318, distance: 116.7
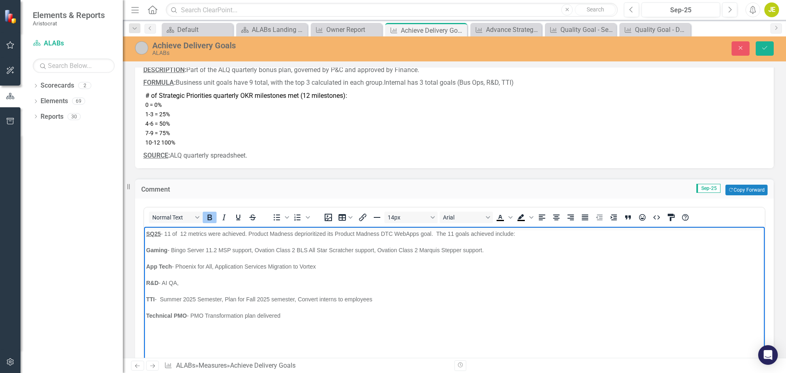
click at [144, 318] on html "SQ25 - 11 of 12 metrics were achieved. Product Madness deprioritized its Produc…" at bounding box center [454, 288] width 621 height 123
drag, startPoint x: 211, startPoint y: 323, endPoint x: 223, endPoint y: 320, distance: 11.9
click at [211, 323] on body "SQ25 - 11 of 12 metrics were achieved. Product Madness deprioritized its Produc…" at bounding box center [454, 288] width 621 height 123
drag, startPoint x: 285, startPoint y: 314, endPoint x: 252, endPoint y: 542, distance: 230.1
click at [144, 314] on html "SQ25 - 11 of 12 metrics were achieved. Product Madness deprioritized its Produc…" at bounding box center [454, 288] width 621 height 123
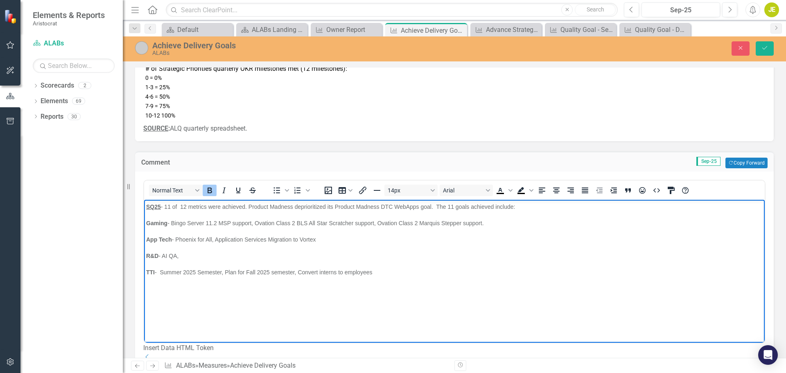
scroll to position [82, 0]
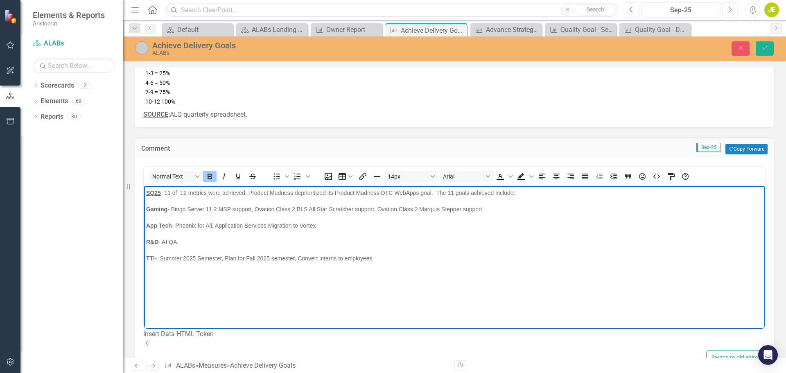
click at [182, 242] on p "R&D - AI QA," at bounding box center [454, 242] width 617 height 10
click at [179, 243] on span "R&D - AI QA," at bounding box center [162, 242] width 32 height 7
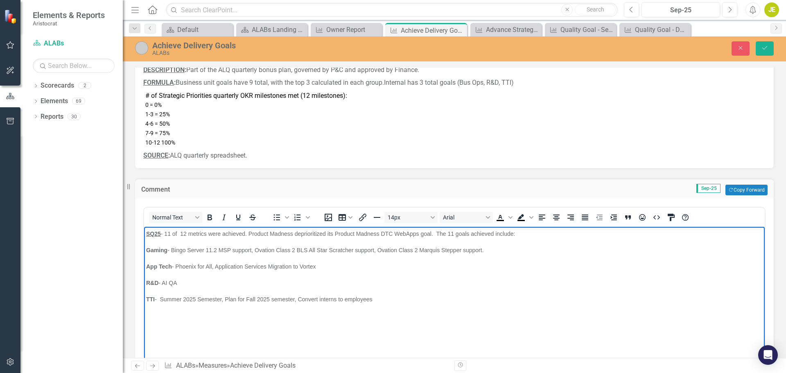
drag, startPoint x: 170, startPoint y: 231, endPoint x: 182, endPoint y: 232, distance: 11.5
click at [170, 231] on span "SQ25 - 11 of 12 metrics were achieved. Product Madness deprioritized its Produc…" at bounding box center [330, 234] width 369 height 7
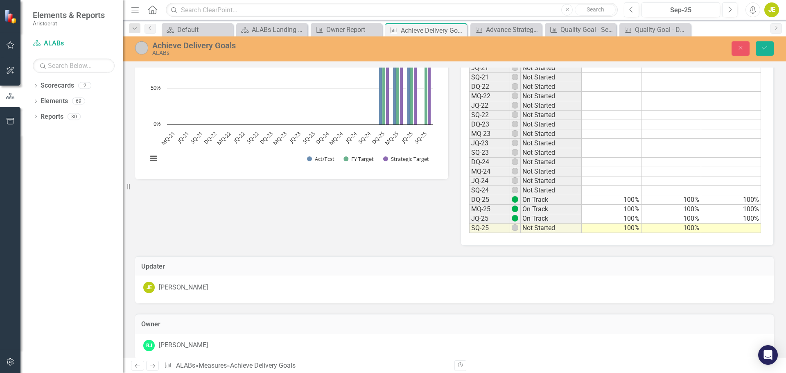
scroll to position [450, 0]
click at [739, 232] on td at bounding box center [731, 226] width 60 height 9
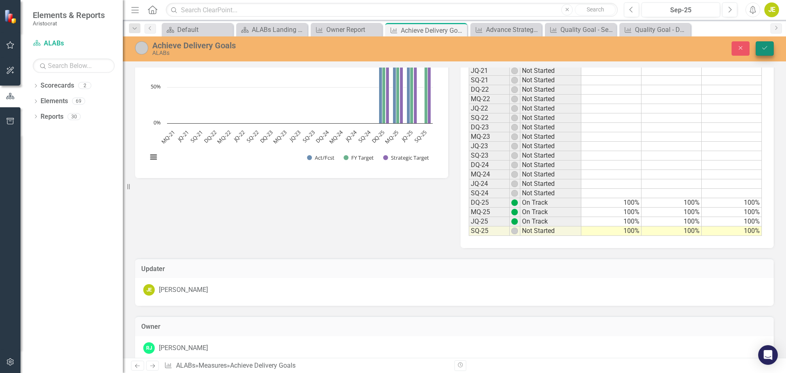
type textarea "100"
click at [770, 47] on button "Save" at bounding box center [765, 48] width 18 height 14
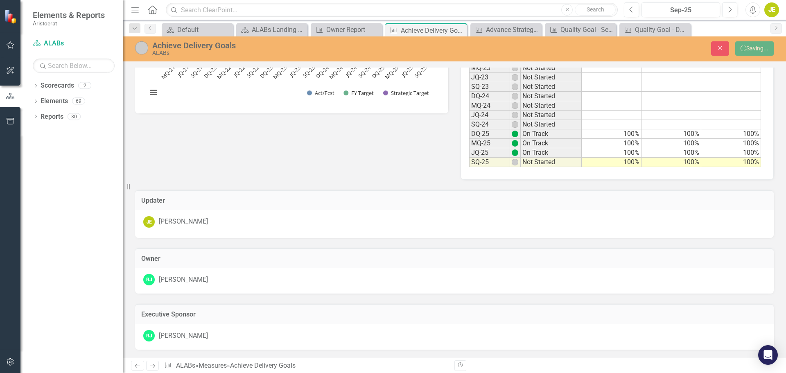
scroll to position [302, 0]
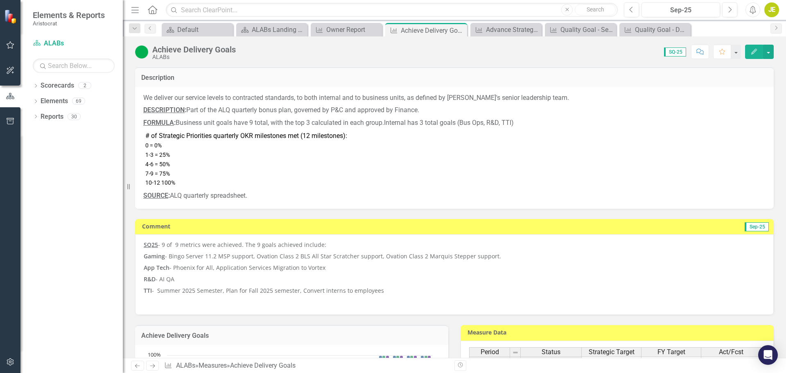
click at [344, 244] on p "SQ25 - 9 of 9 metrics were achieved. The 9 goals achieved include:" at bounding box center [455, 246] width 622 height 10
click at [331, 245] on p "SQ25 - 9 of 9 metrics were achieved. The 9 goals achieved include:" at bounding box center [455, 246] width 622 height 10
click at [491, 258] on p "Gaming - Bingo Server 11.2 MSP support, Ovation Class 2 BLS All Star Scratcher …" at bounding box center [455, 256] width 622 height 11
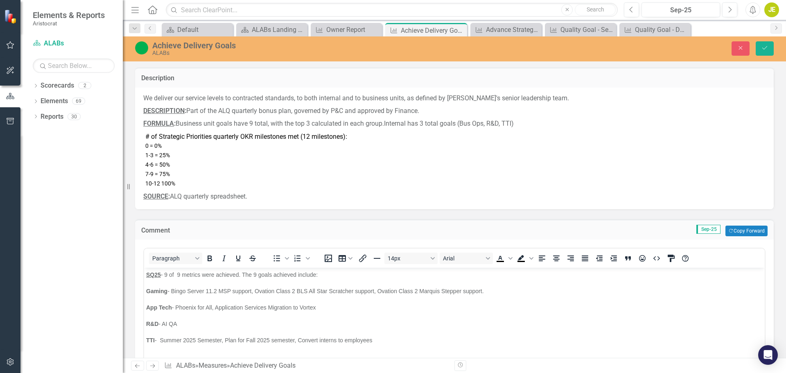
click at [487, 290] on p "Gaming - Bingo Server 11.2 MSP support, Ovation Class 2 BLS All Star Scratcher …" at bounding box center [454, 291] width 617 height 10
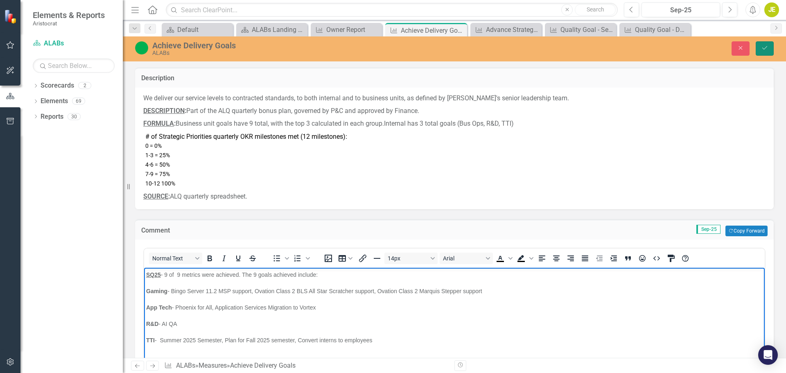
click at [760, 46] on button "Save" at bounding box center [765, 48] width 18 height 14
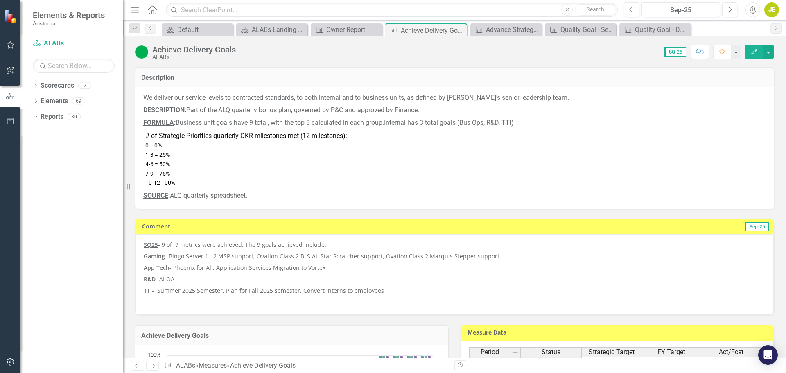
click at [182, 246] on span "SQ25 - 9 of 9 metrics were achieved. The 9 goals achieved include:" at bounding box center [235, 245] width 183 height 8
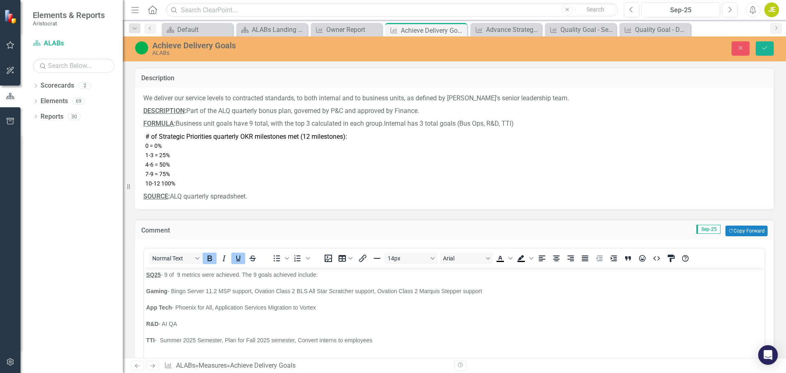
click at [186, 275] on span "SQ25 - 9 of 9 metrics were achieved. The 9 goals achieved include:" at bounding box center [232, 274] width 172 height 7
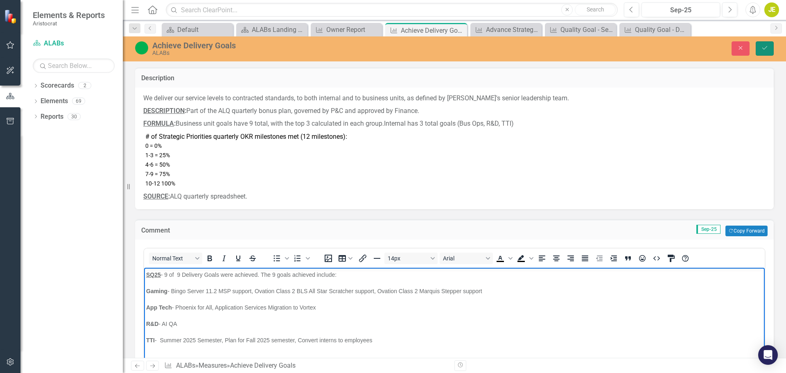
click at [762, 47] on icon "Save" at bounding box center [764, 48] width 7 height 6
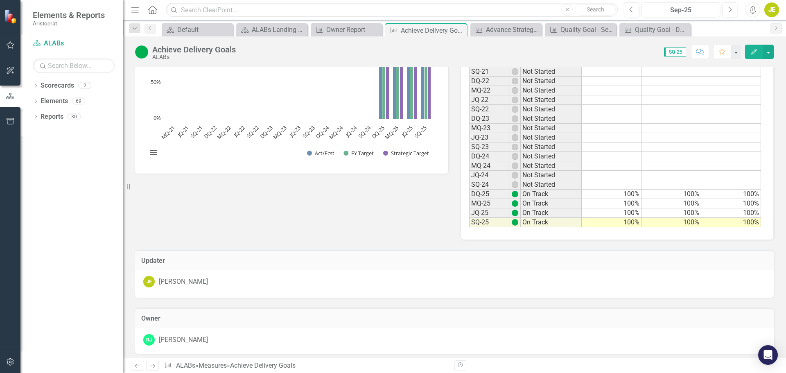
scroll to position [205, 0]
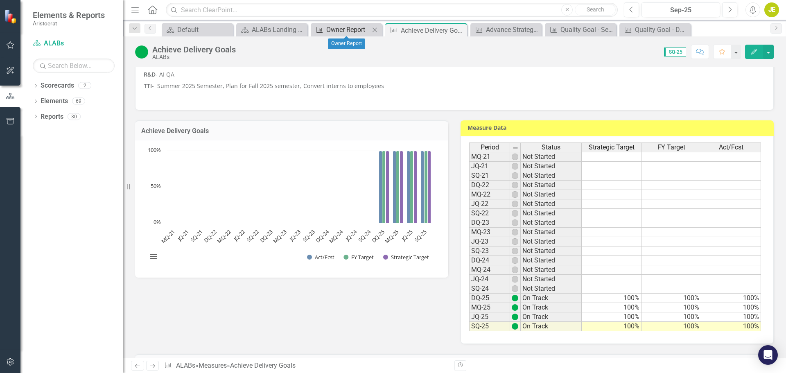
click at [365, 28] on div "Owner Report" at bounding box center [347, 30] width 43 height 10
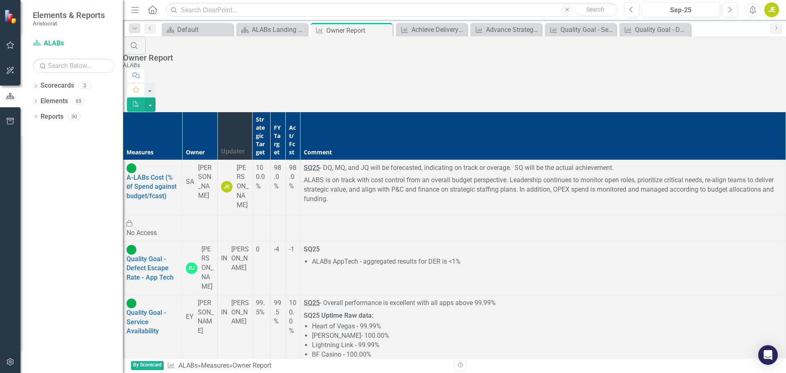
scroll to position [491, 0]
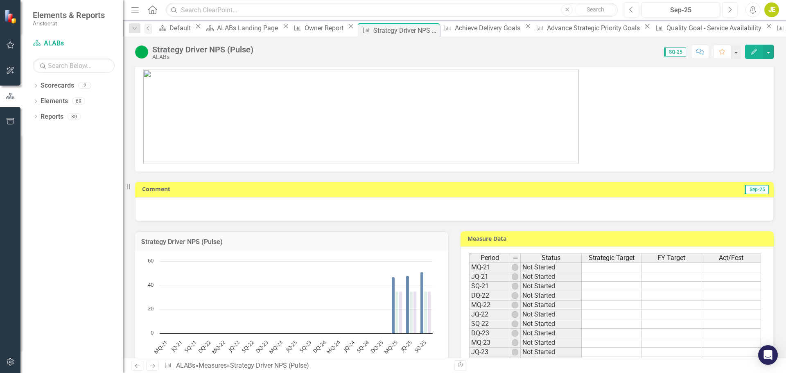
scroll to position [41, 0]
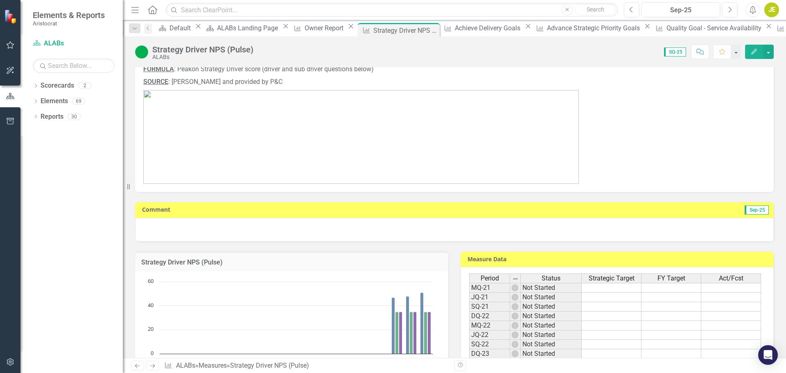
click at [551, 235] on div at bounding box center [454, 230] width 639 height 24
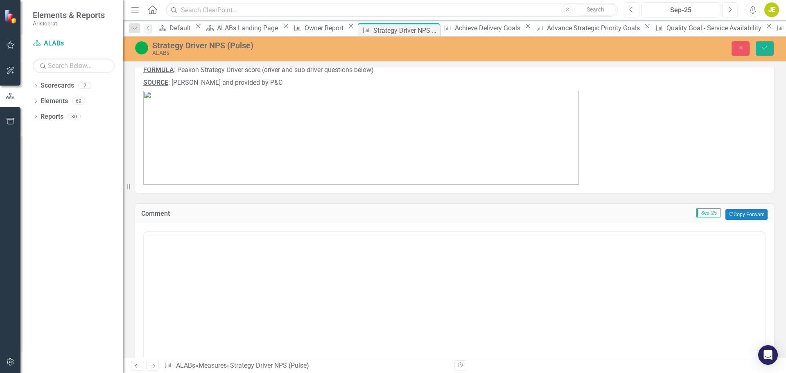
scroll to position [0, 0]
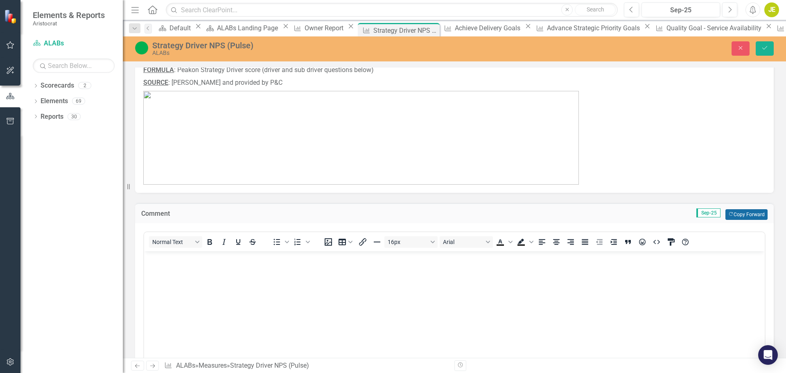
click at [755, 214] on button "Copy Forward Copy Forward" at bounding box center [747, 214] width 42 height 11
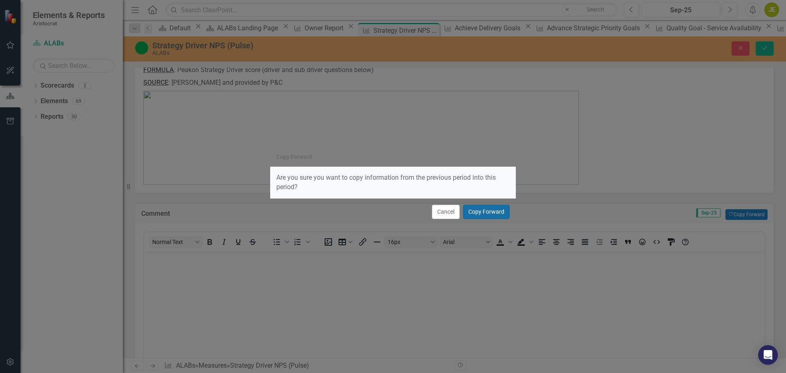
click at [481, 214] on button "Copy Forward" at bounding box center [486, 212] width 47 height 14
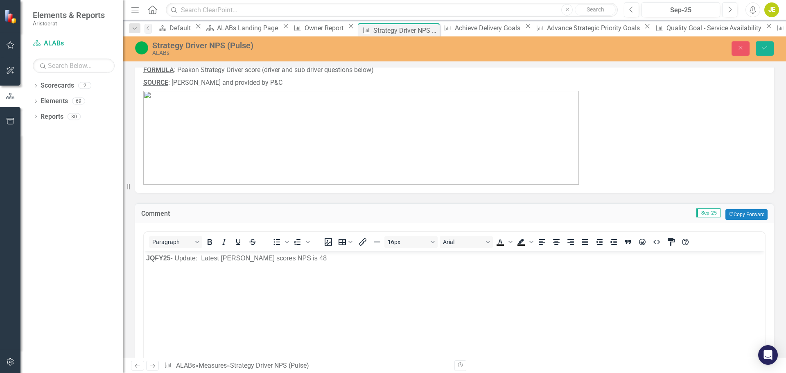
click at [155, 258] on strong "JQFY25" at bounding box center [158, 257] width 25 height 7
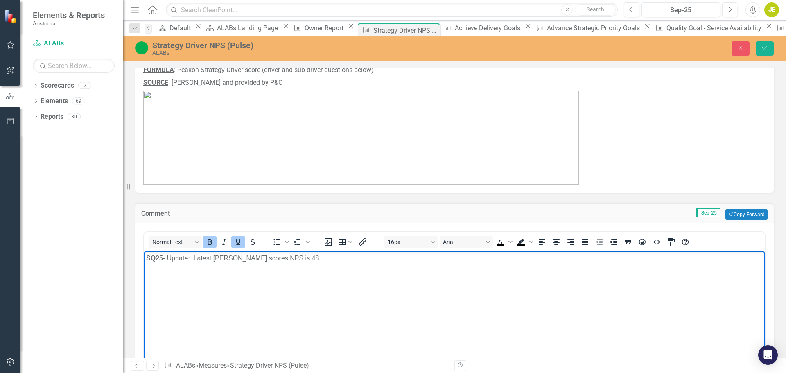
click at [299, 260] on p "SQ25 - Update: Latest Peakon scores NPS is 48" at bounding box center [454, 258] width 617 height 10
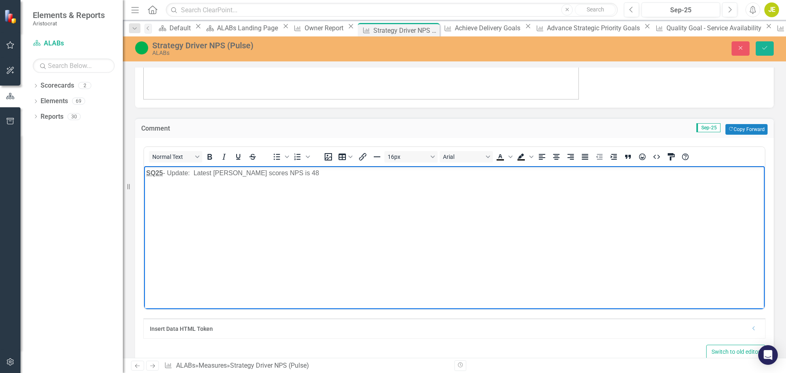
scroll to position [123, 0]
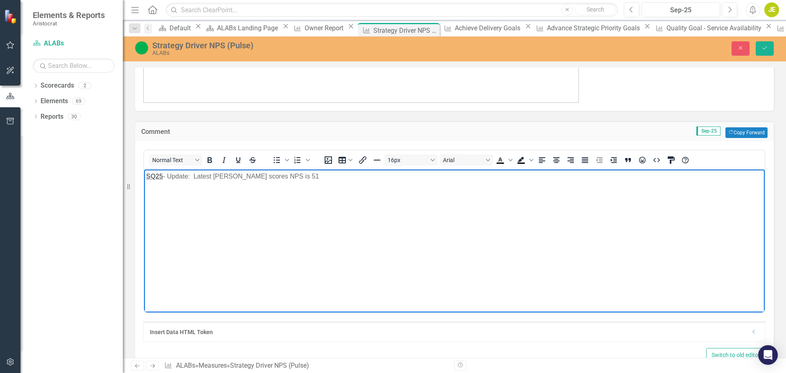
click at [300, 181] on p "SQ25 - Update: Latest Peakon scores NPS is 51" at bounding box center [454, 176] width 617 height 10
click at [298, 175] on p "SQ25 - Update: Latest Peakon scores NPS at 51. This has increased by 3 since la…" at bounding box center [454, 176] width 617 height 10
click at [405, 175] on p "SQ25 - Update: Latest Peakon scores NPS at 51. This has increased by 3 since la…" at bounding box center [454, 176] width 617 height 10
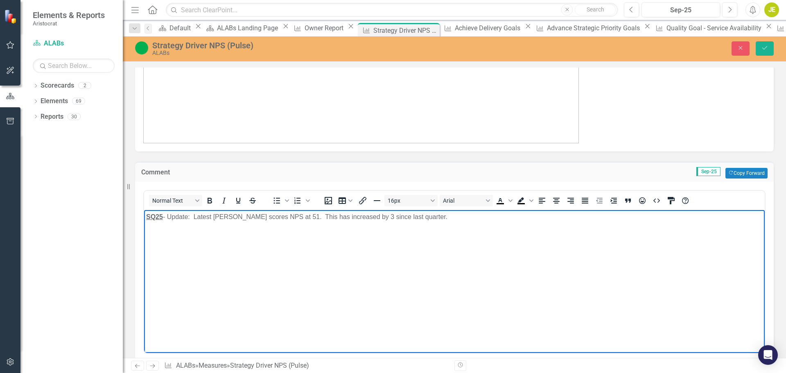
scroll to position [82, 0]
drag, startPoint x: 769, startPoint y: 47, endPoint x: 768, endPoint y: 53, distance: 6.0
click at [769, 47] on button "Save" at bounding box center [765, 48] width 18 height 14
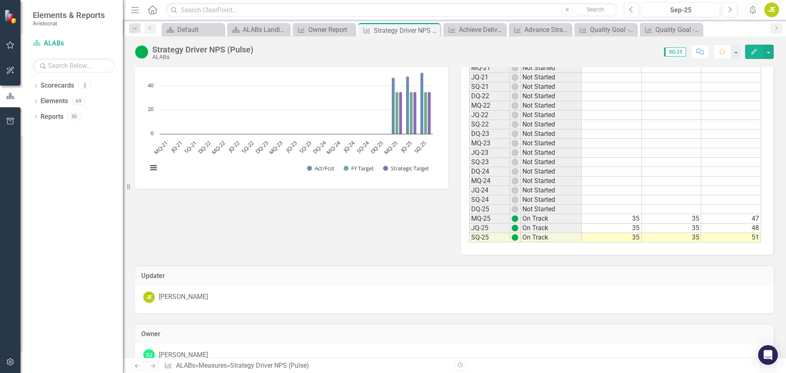
scroll to position [287, 0]
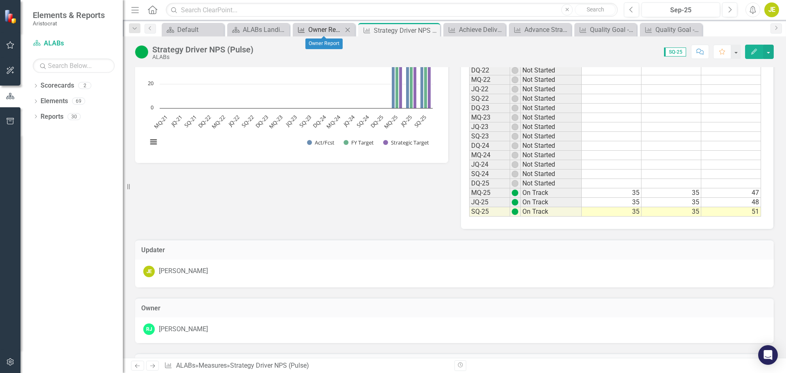
click at [313, 29] on div "Owner Report" at bounding box center [325, 30] width 34 height 10
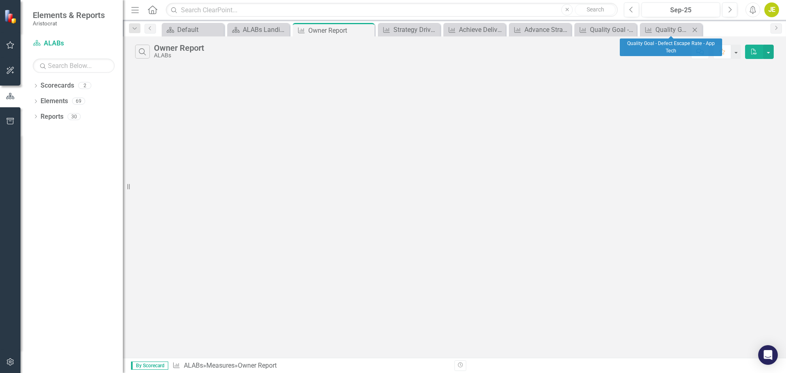
click at [695, 29] on icon at bounding box center [695, 29] width 5 height 5
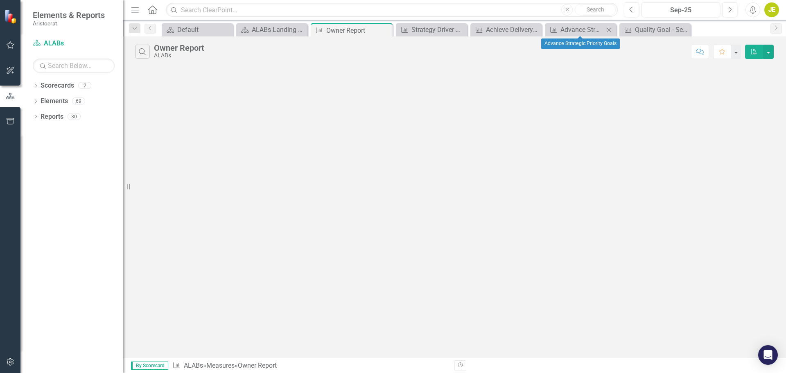
click at [612, 28] on icon "Close" at bounding box center [609, 30] width 8 height 7
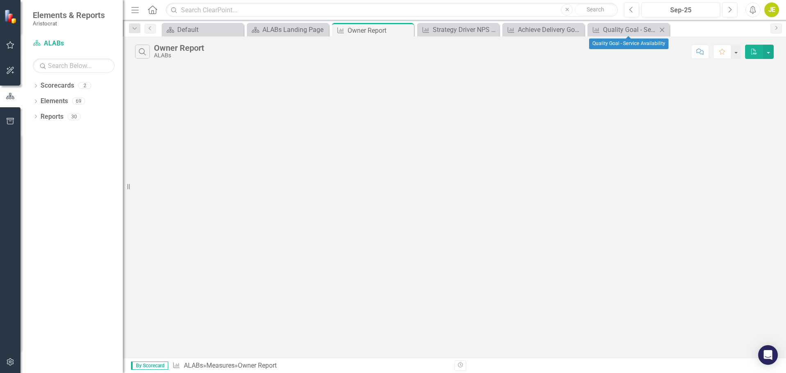
click at [663, 27] on icon "Close" at bounding box center [662, 30] width 8 height 7
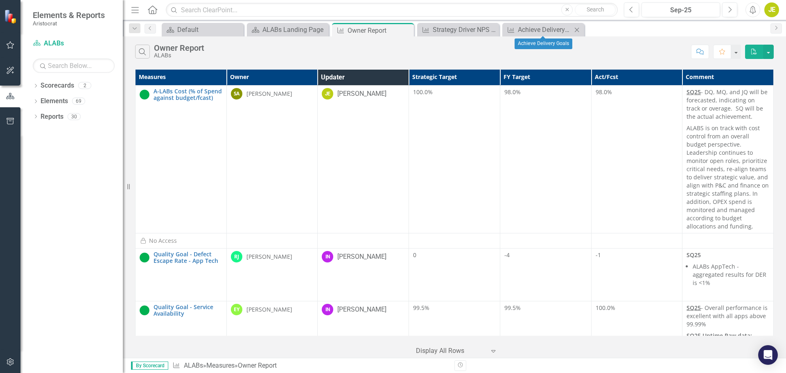
click at [578, 30] on icon "Close" at bounding box center [577, 30] width 8 height 7
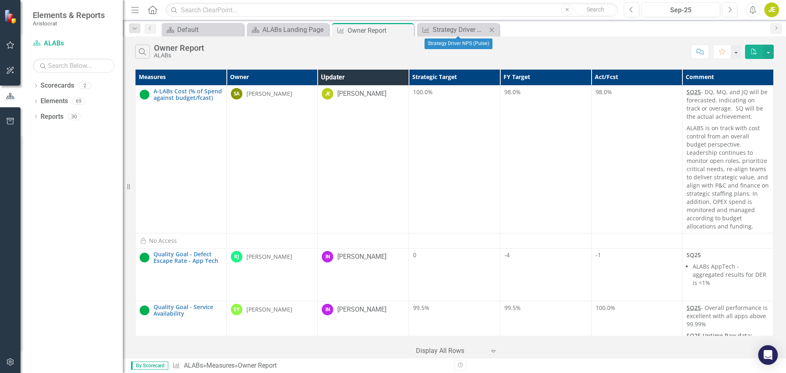
click at [494, 30] on icon "Close" at bounding box center [492, 30] width 8 height 7
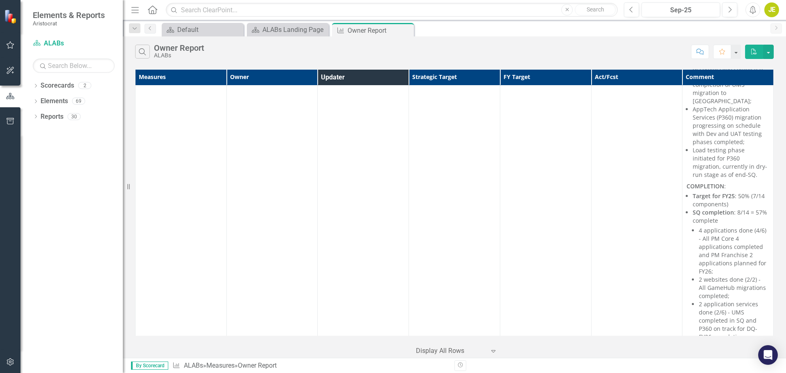
scroll to position [2334, 0]
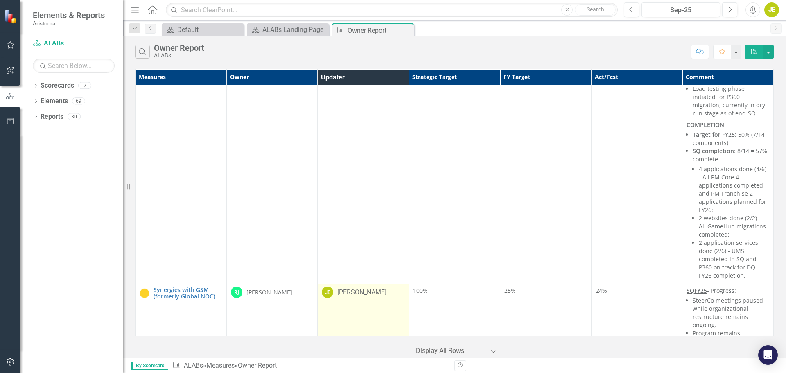
click at [344, 284] on td "JE [PERSON_NAME]" at bounding box center [363, 341] width 91 height 115
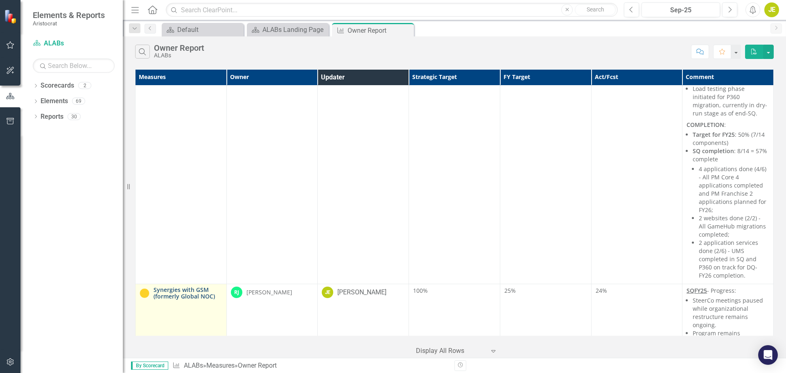
click at [185, 287] on link "Synergies with GSM (formerly Global NOC)" at bounding box center [188, 293] width 69 height 13
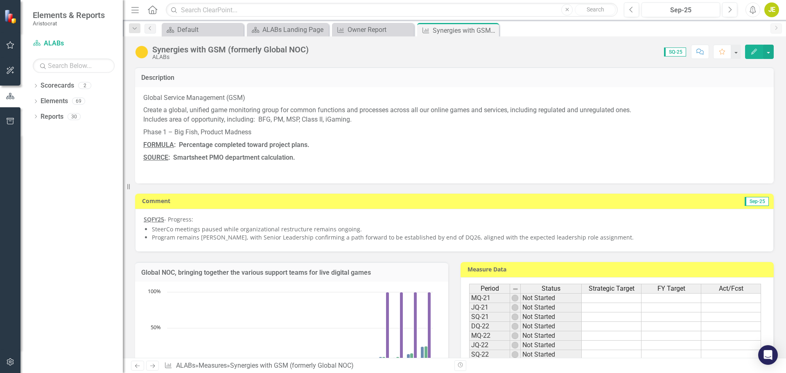
click at [156, 219] on strong "SQFY25" at bounding box center [154, 219] width 20 height 8
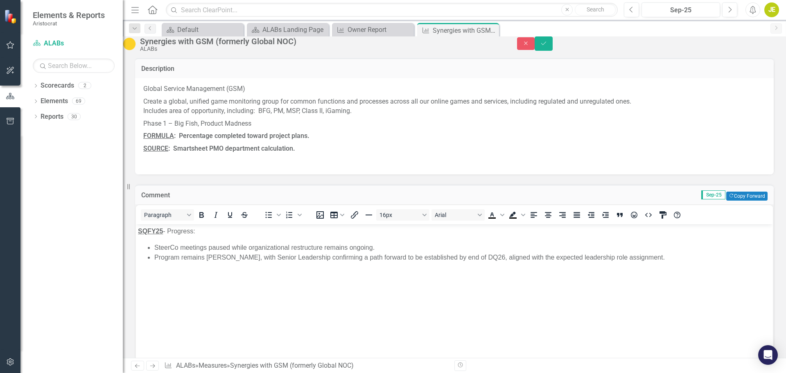
click at [149, 232] on strong "SQFY25" at bounding box center [150, 231] width 25 height 7
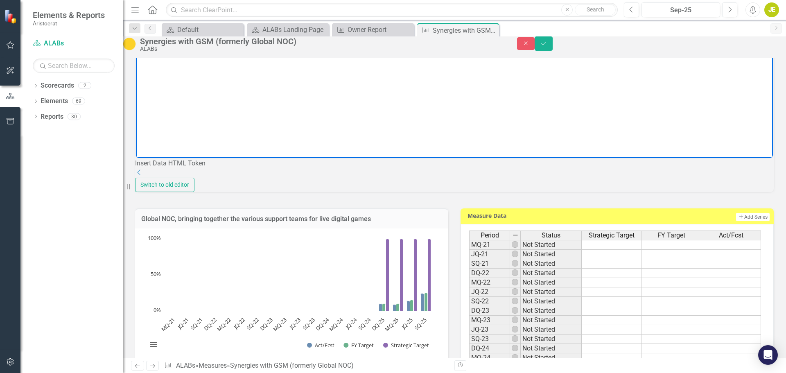
scroll to position [176, 0]
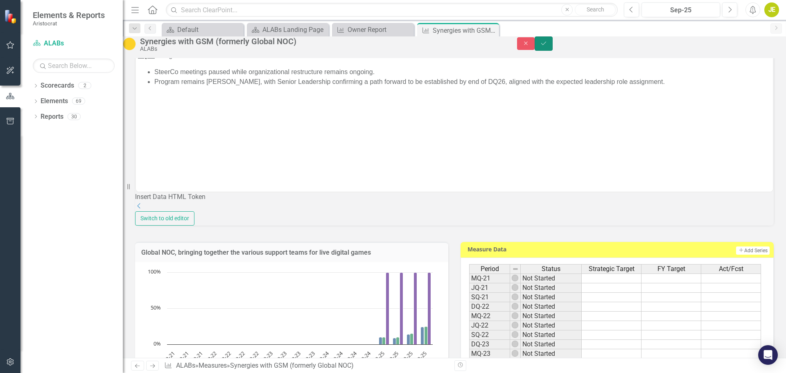
click at [547, 46] on icon "Save" at bounding box center [543, 44] width 7 height 6
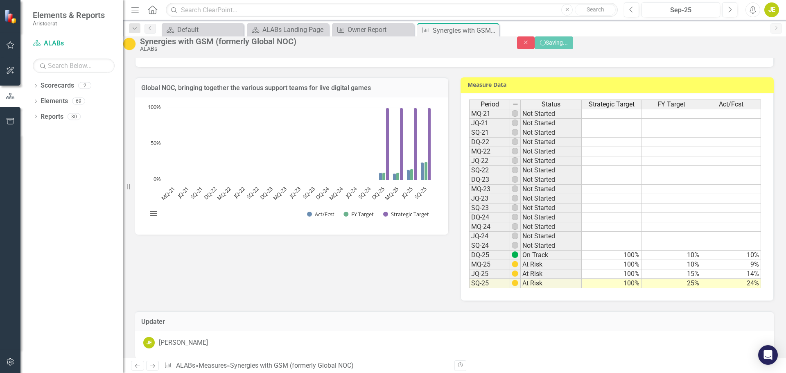
scroll to position [171, 0]
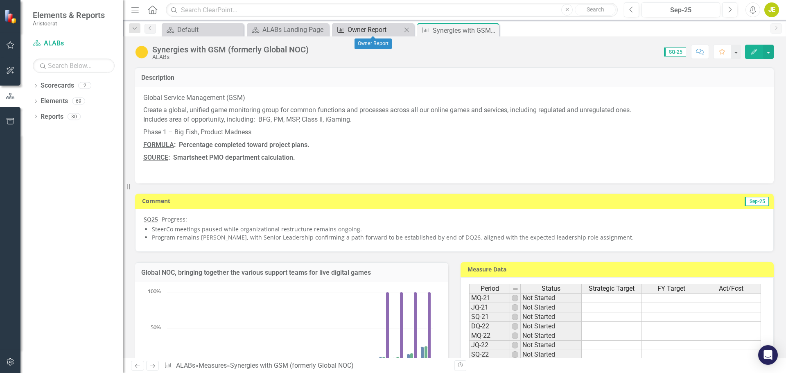
click at [357, 27] on div "Owner Report" at bounding box center [375, 30] width 54 height 10
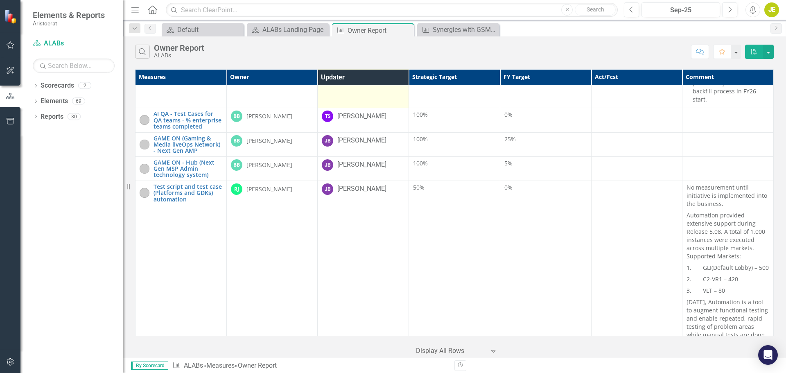
scroll to position [3399, 0]
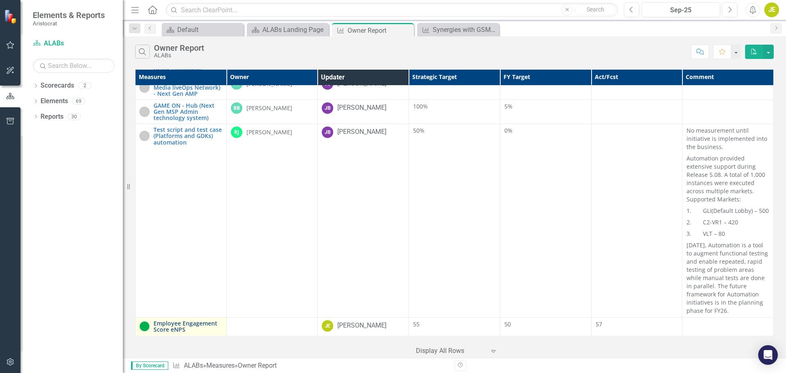
click at [197, 320] on link "Employee Engagement Score eNPS" at bounding box center [188, 326] width 69 height 13
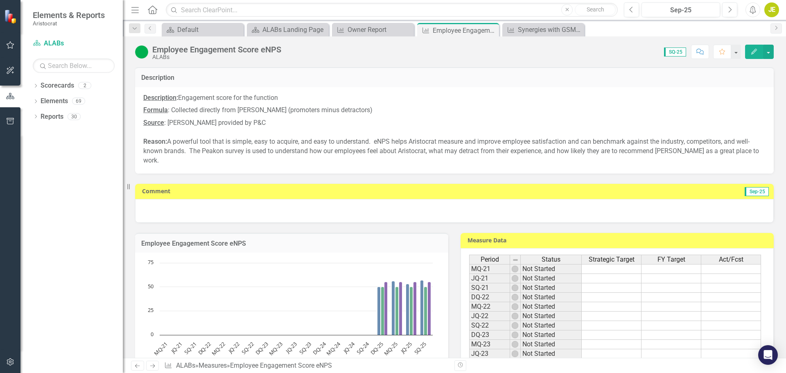
click at [683, 217] on div at bounding box center [454, 211] width 639 height 24
click at [641, 210] on div at bounding box center [454, 211] width 639 height 24
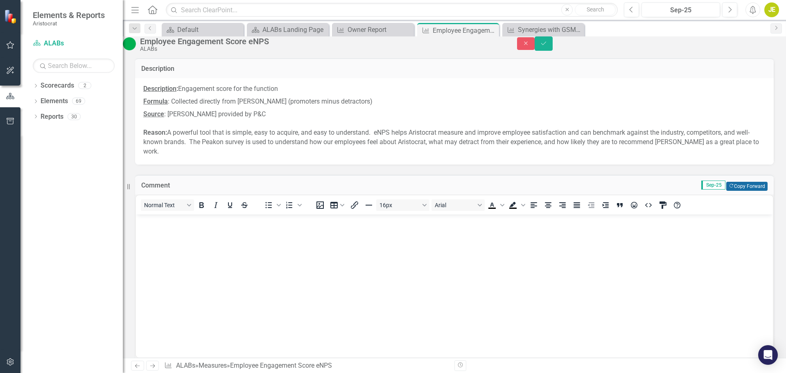
click at [749, 191] on button "Copy Forward Copy Forward" at bounding box center [746, 186] width 41 height 9
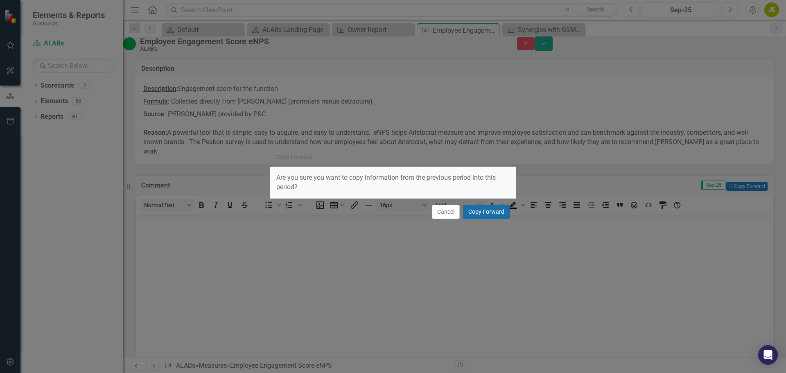
click at [502, 209] on button "Copy Forward" at bounding box center [486, 212] width 47 height 14
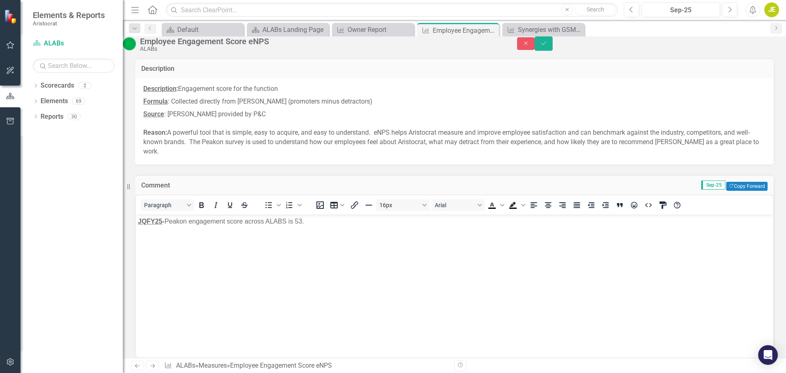
click at [151, 223] on span "JQFY25" at bounding box center [150, 221] width 25 height 7
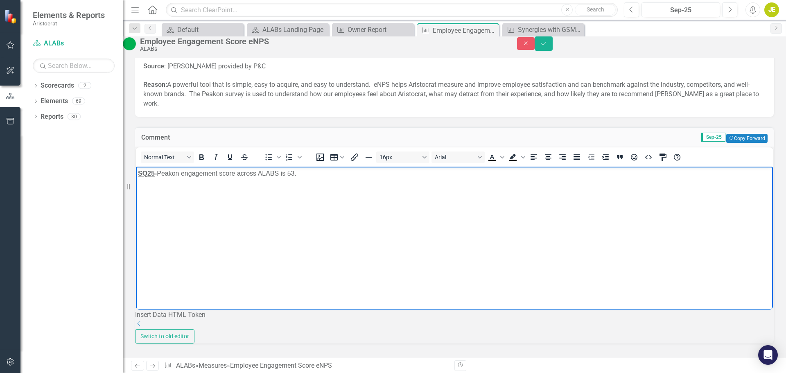
scroll to position [41, 0]
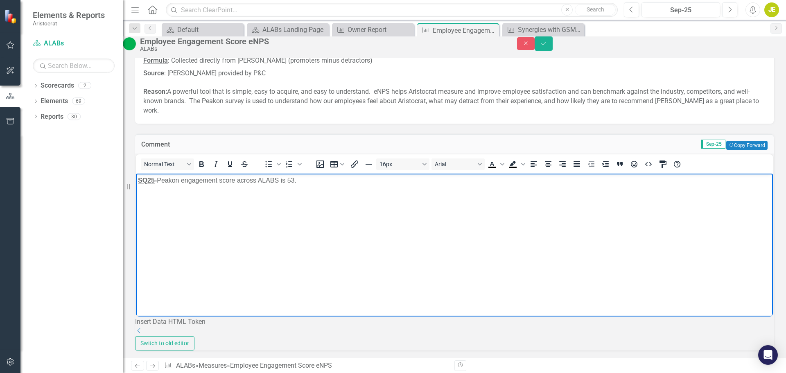
click at [297, 182] on p "SQ25 - Peakon engagement score across ALABS is 53." at bounding box center [454, 181] width 633 height 10
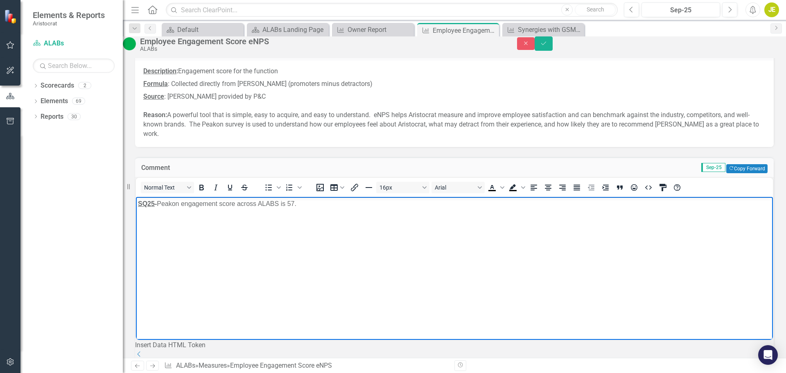
scroll to position [0, 0]
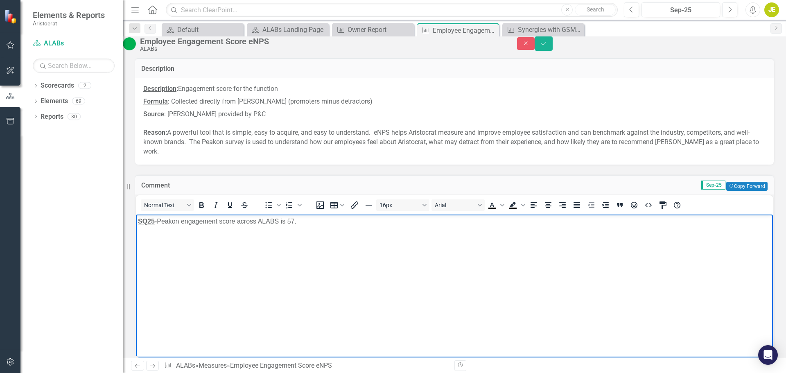
click at [284, 220] on p "SQ25 - Peakon engagement score across ALABS is 57." at bounding box center [454, 222] width 633 height 10
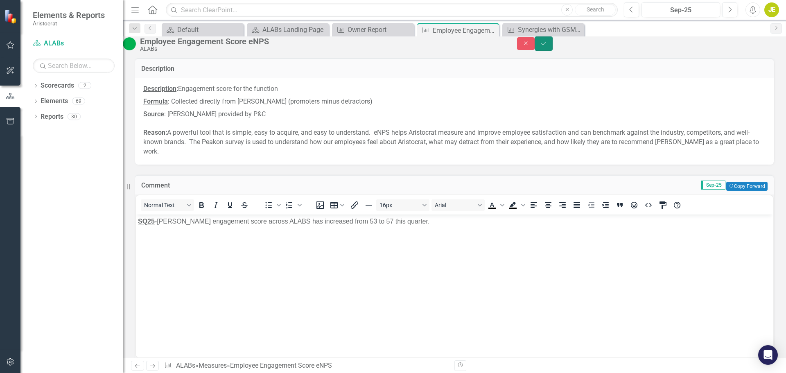
click at [547, 46] on icon "Save" at bounding box center [543, 44] width 7 height 6
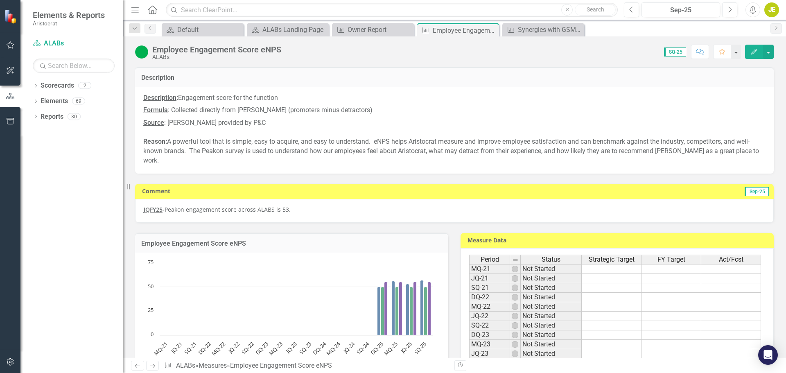
scroll to position [164, 0]
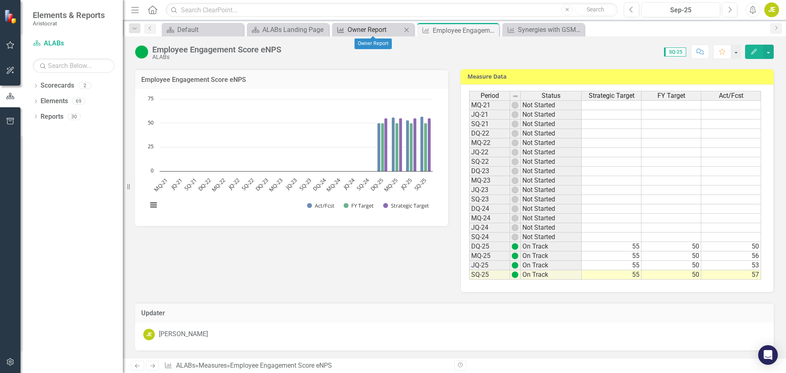
click at [365, 29] on div "Owner Report" at bounding box center [375, 30] width 54 height 10
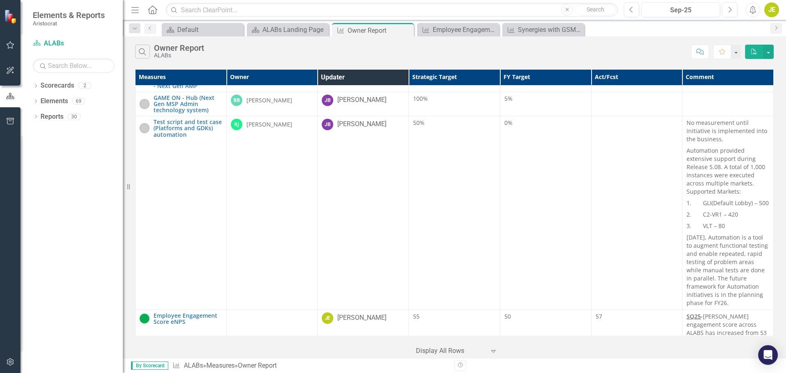
scroll to position [3480, 0]
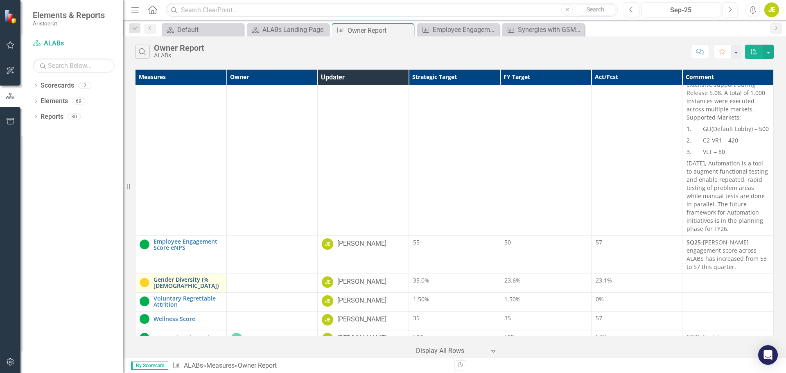
click at [186, 276] on link "Gender Diversity (% [DEMOGRAPHIC_DATA])" at bounding box center [188, 282] width 69 height 13
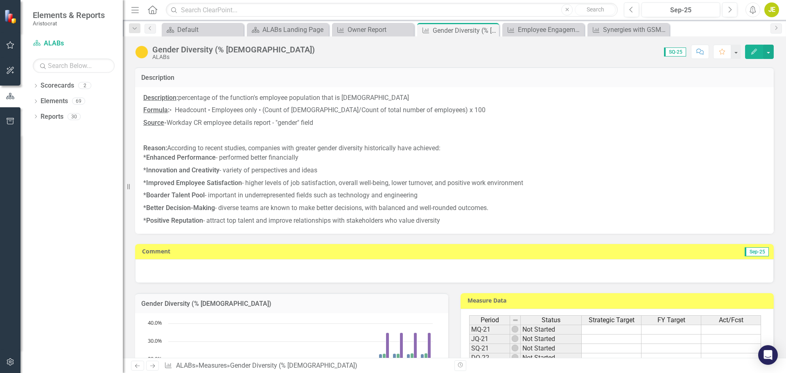
drag, startPoint x: 418, startPoint y: 265, endPoint x: 643, endPoint y: 267, distance: 225.2
click at [418, 265] on div at bounding box center [454, 271] width 639 height 24
click at [331, 275] on div at bounding box center [454, 271] width 639 height 24
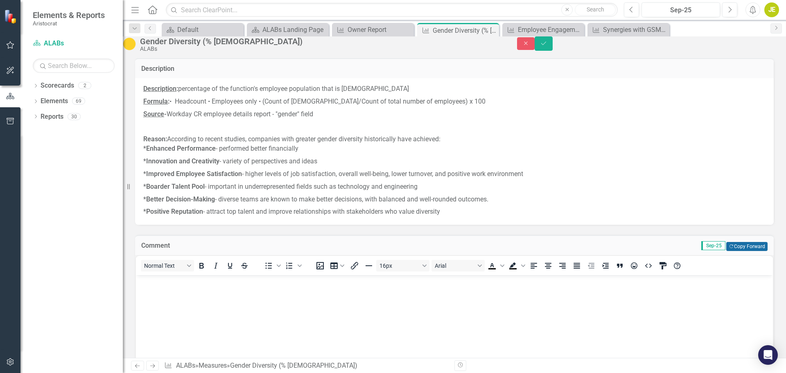
click at [732, 251] on button "Copy Forward Copy Forward" at bounding box center [746, 246] width 41 height 9
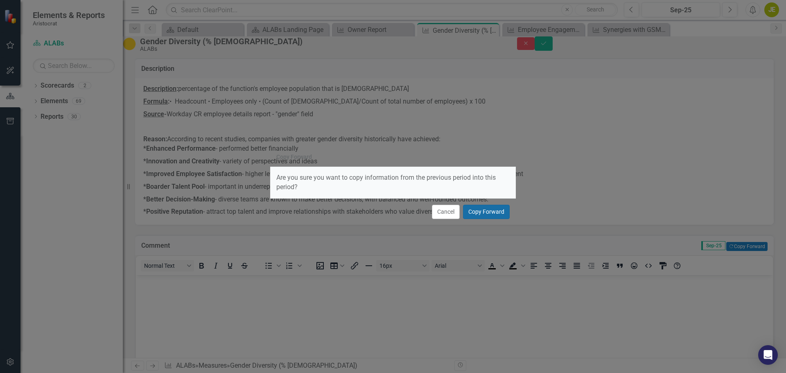
click at [500, 212] on button "Copy Forward" at bounding box center [486, 212] width 47 height 14
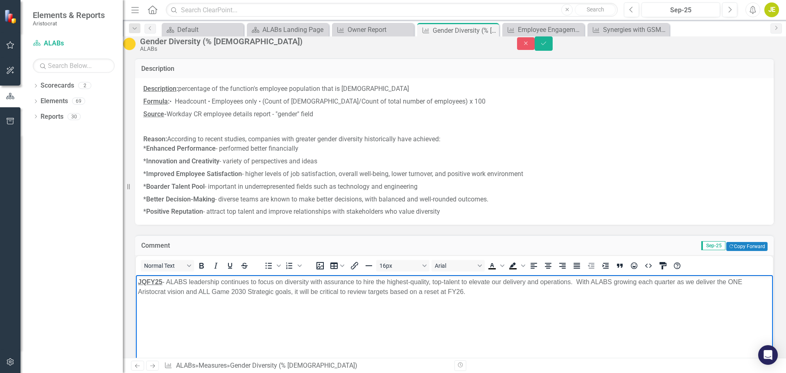
click at [495, 288] on p "JQFY25 - ALABS leadership continues to focus on diversity with assurance to hir…" at bounding box center [454, 287] width 633 height 20
click at [484, 291] on p "JQFY25 - ALABS leadership continues to focus on diversity with assurance to hir…" at bounding box center [454, 287] width 633 height 20
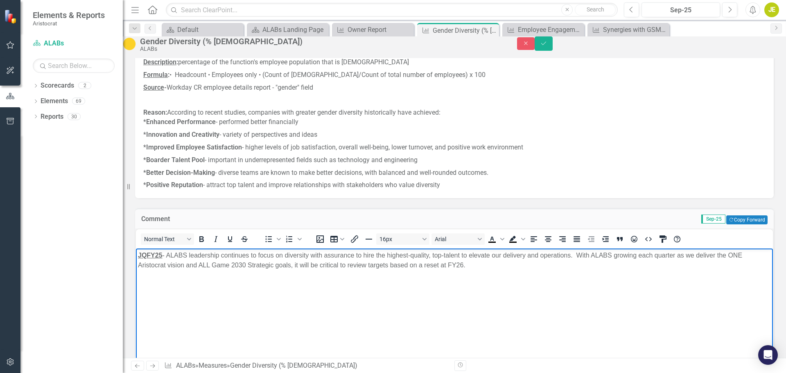
scroll to position [41, 0]
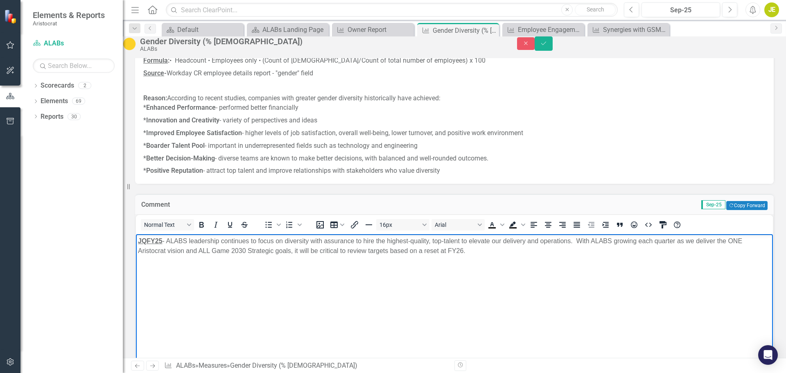
click at [471, 250] on p "JQFY25 - ALABS leadership continues to focus on diversity with assurance to hir…" at bounding box center [454, 246] width 633 height 20
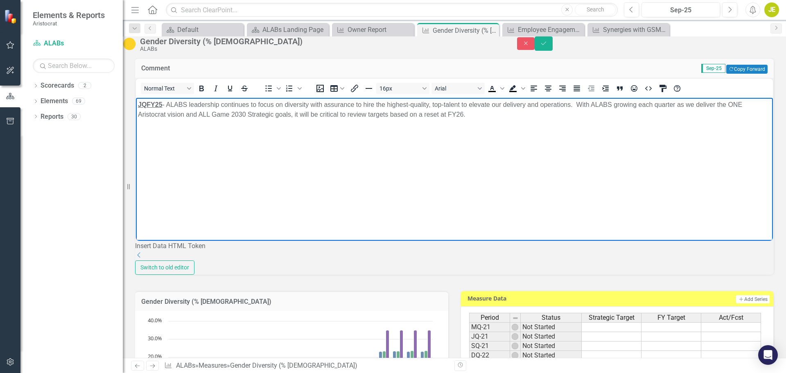
scroll to position [164, 0]
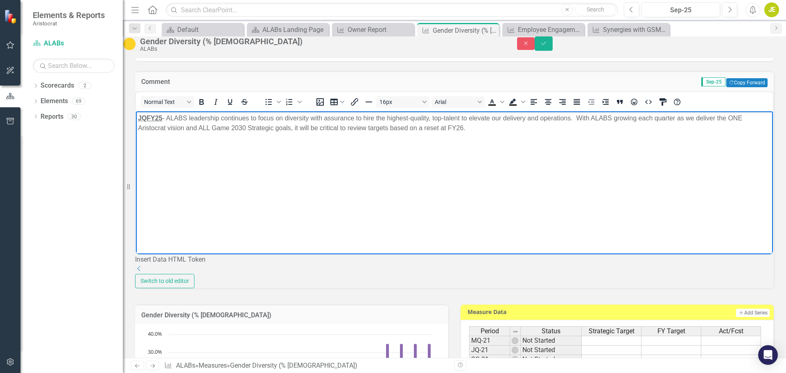
click at [472, 125] on p "JQFY25 - ALABS leadership continues to focus on diversity with assurance to hir…" at bounding box center [454, 123] width 633 height 20
click at [158, 118] on strong "JQFY25" at bounding box center [150, 117] width 25 height 7
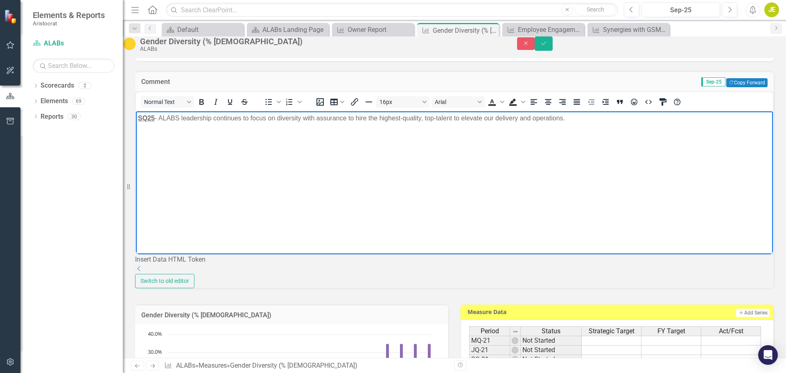
click at [572, 120] on p "SQ25 - ALABS leadership continues to focus on diversity with assurance to hire …" at bounding box center [454, 118] width 633 height 10
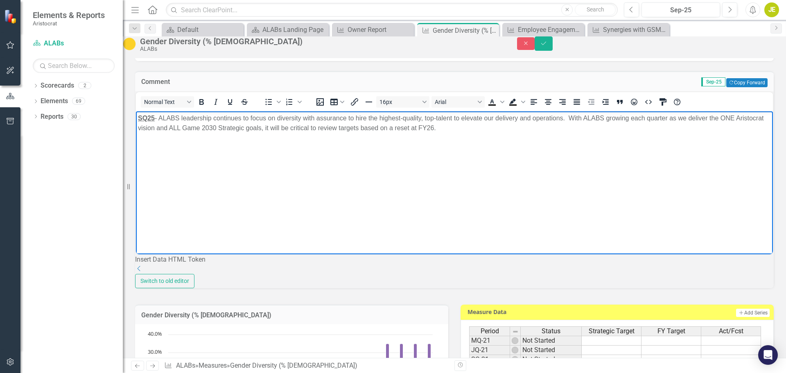
click at [604, 152] on body "SQ25 - ALABS leadership continues to focus on diversity with assurance to hire …" at bounding box center [454, 172] width 637 height 123
drag, startPoint x: 460, startPoint y: 133, endPoint x: 157, endPoint y: 120, distance: 302.9
click at [157, 120] on p "SQ25 - ALABS leadership continues to focus on diversity with assurance to hire …" at bounding box center [454, 123] width 633 height 20
copy p "- ALABS leadership continues to focus on diversity with assurance to hire the h…"
click at [451, 145] on body "SQ25 - ALABS leadership continues to focus on diversity with assurance to hire …" at bounding box center [454, 172] width 637 height 123
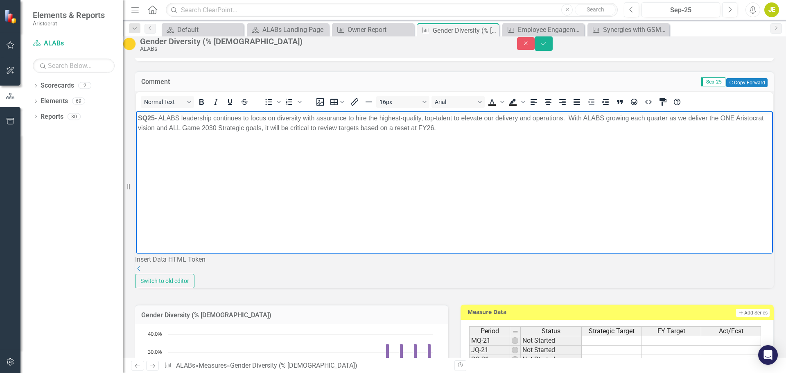
click at [473, 128] on p "SQ25 - ALABS leadership continues to focus on diversity with assurance to hire …" at bounding box center [454, 123] width 633 height 20
drag, startPoint x: 471, startPoint y: 129, endPoint x: 161, endPoint y: 118, distance: 310.2
click at [161, 118] on p "SQ25 - ALABS leadership continues to focus on diversity with assurance to hire …" at bounding box center [454, 123] width 633 height 20
click at [493, 144] on body "SQ25 - ALABS leadership remains committed to diversity while ensuring the recru…" at bounding box center [454, 172] width 637 height 123
click at [307, 121] on p "SQ25 - ALABS leadership remains committed to diversity while ensuring the recru…" at bounding box center [454, 123] width 633 height 20
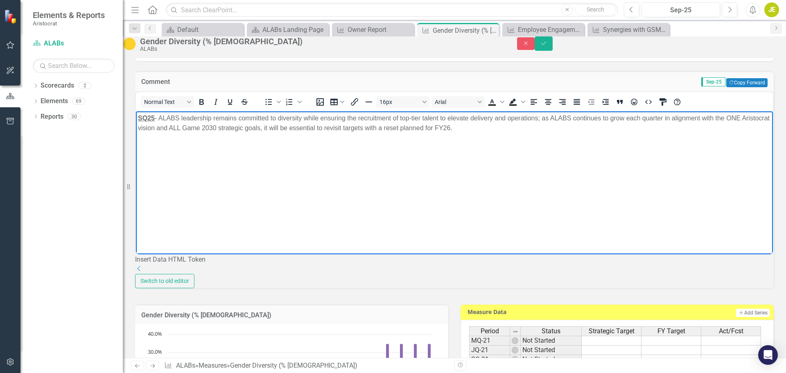
click at [414, 126] on p "SQ25 - ALABS leadership remains committed to diversity while ensuring the recru…" at bounding box center [454, 123] width 633 height 20
click at [584, 142] on body "SQ25 - ALABS leadership remains committed to diversity while ensuring the recru…" at bounding box center [454, 172] width 637 height 123
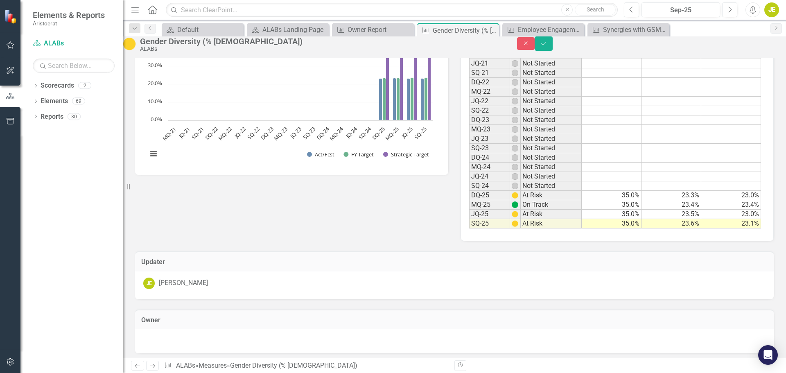
scroll to position [369, 0]
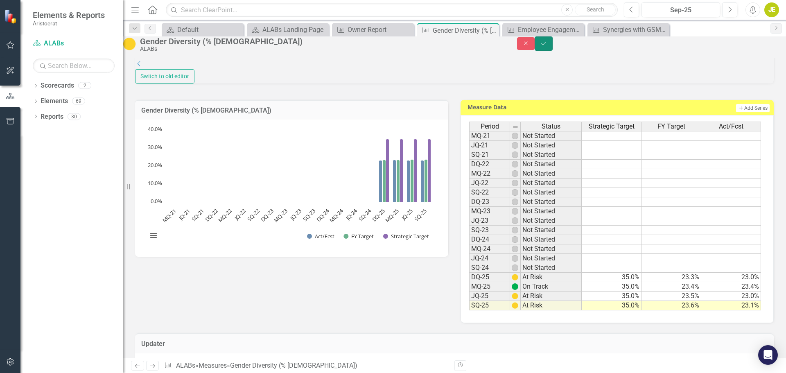
click at [547, 46] on icon "Save" at bounding box center [543, 44] width 7 height 6
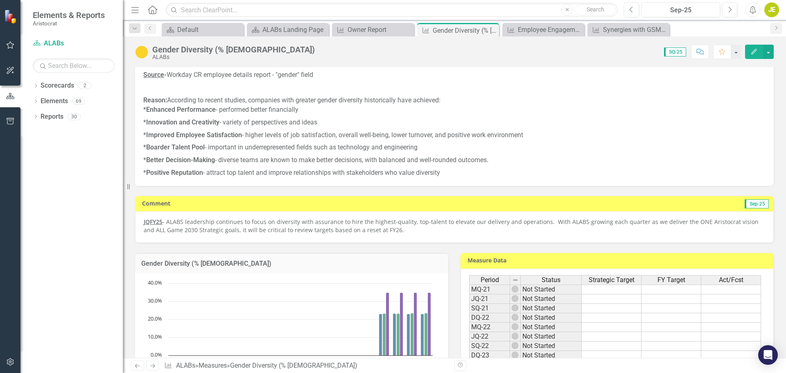
scroll to position [164, 0]
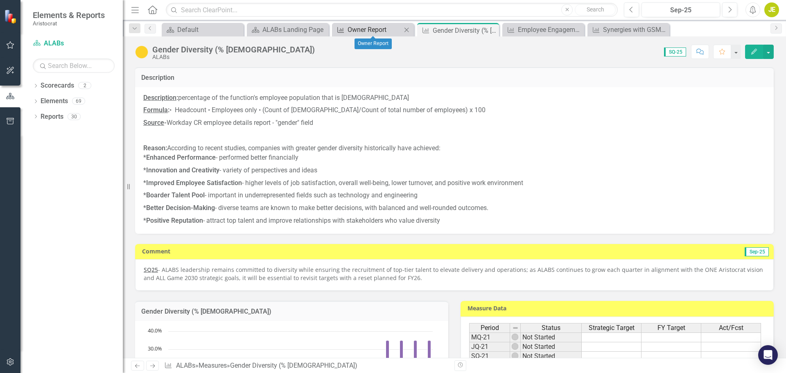
click at [365, 27] on div "Owner Report" at bounding box center [375, 30] width 54 height 10
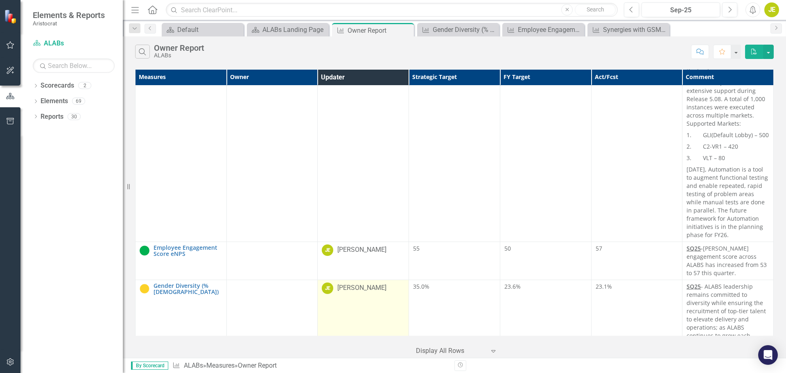
scroll to position [3480, 0]
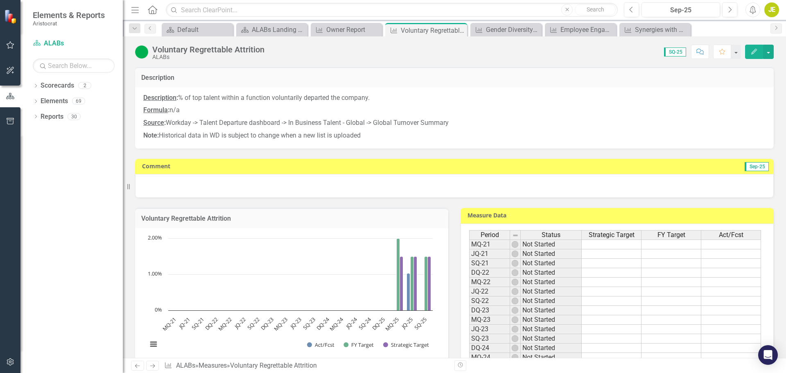
click at [316, 189] on div at bounding box center [454, 186] width 639 height 24
click at [445, 184] on div at bounding box center [454, 186] width 639 height 24
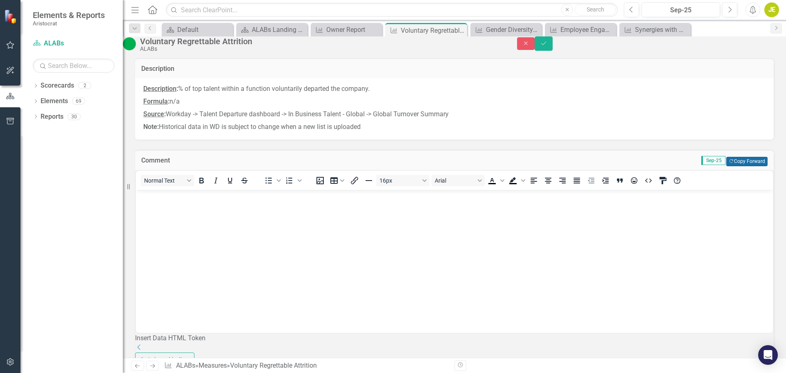
click at [742, 166] on button "Copy Forward Copy Forward" at bounding box center [746, 161] width 41 height 9
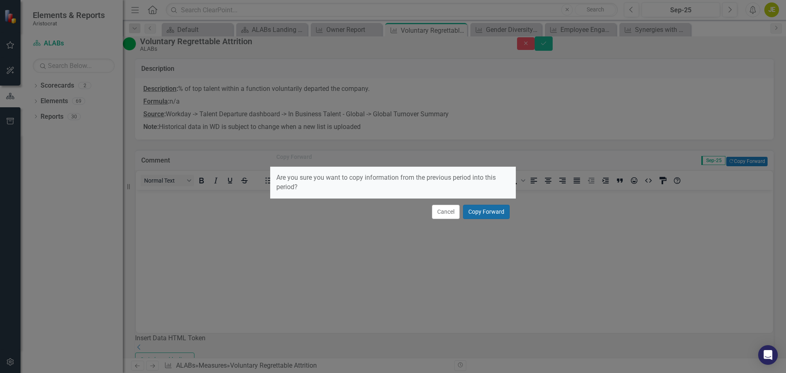
click at [502, 212] on button "Copy Forward" at bounding box center [486, 212] width 47 height 14
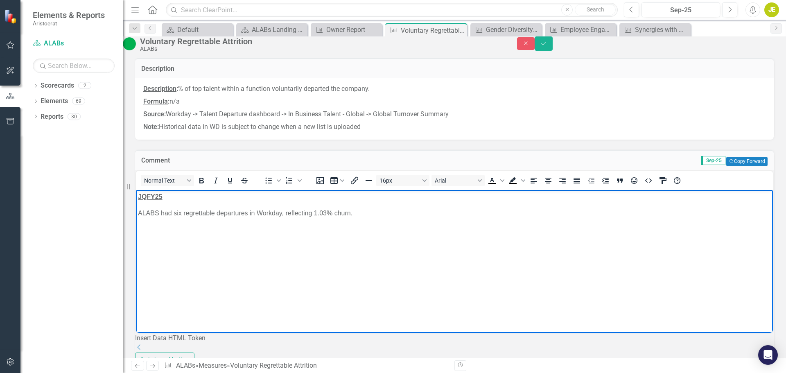
click at [389, 215] on p "ALABS had six regrettable departures in Workday, reflecting 1.03% churn." at bounding box center [454, 213] width 633 height 10
click at [358, 210] on p "ALABS had six regrettable departures in Workday, reflecting 1.03% churn." at bounding box center [454, 213] width 633 height 10
drag, startPoint x: 770, startPoint y: 46, endPoint x: 758, endPoint y: 58, distance: 16.8
click at [553, 46] on button "Save" at bounding box center [544, 43] width 18 height 14
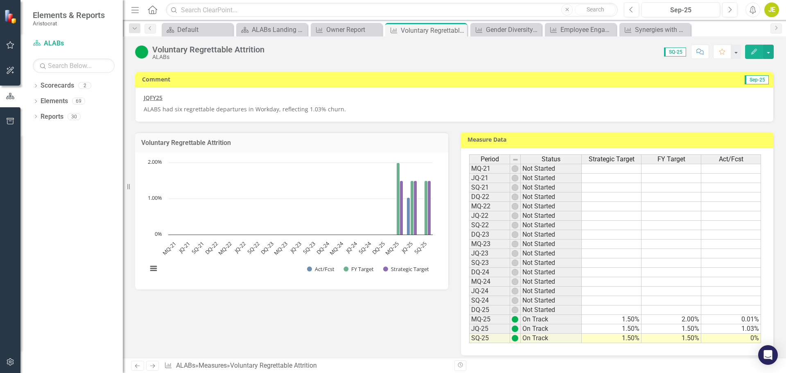
scroll to position [164, 0]
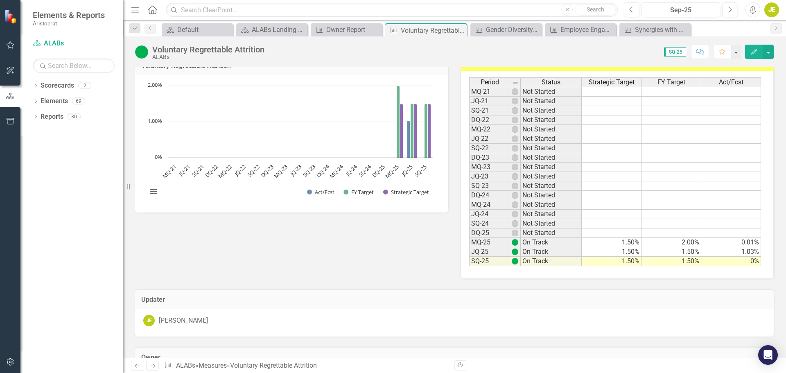
click at [722, 261] on td "0%" at bounding box center [731, 261] width 60 height 9
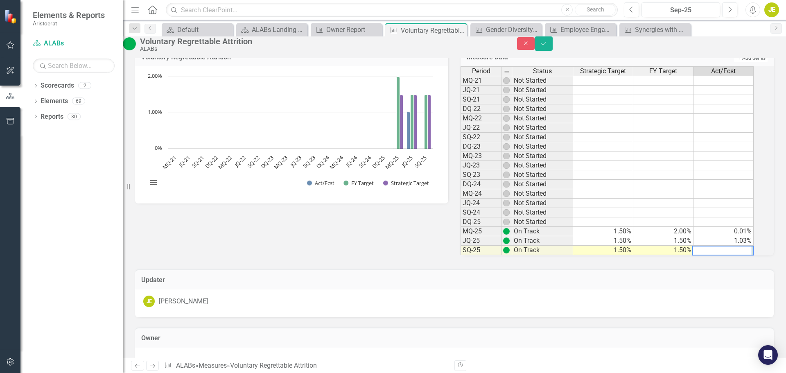
click at [703, 208] on td at bounding box center [724, 203] width 60 height 9
drag, startPoint x: 764, startPoint y: 48, endPoint x: 622, endPoint y: 24, distance: 144.1
click at [547, 46] on icon "Save" at bounding box center [543, 44] width 7 height 6
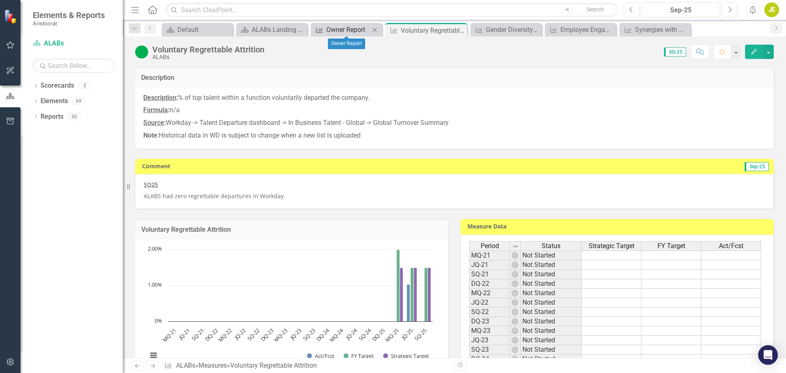
click at [337, 31] on div "Owner Report" at bounding box center [347, 30] width 43 height 10
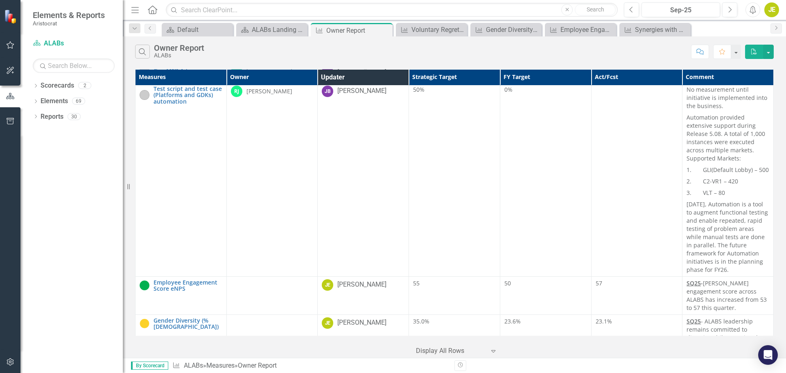
scroll to position [3480, 0]
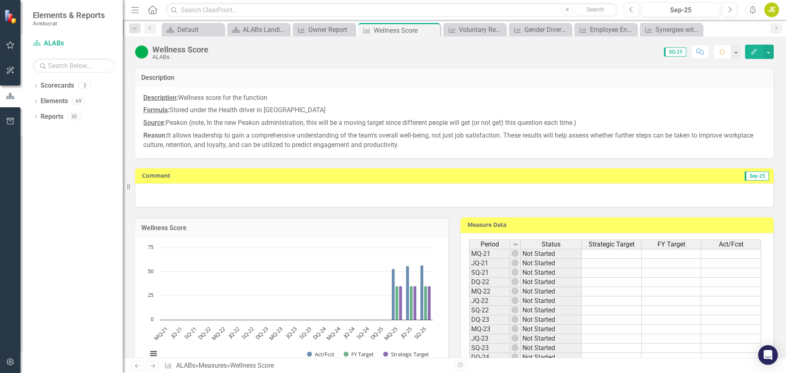
click at [361, 192] on div at bounding box center [454, 195] width 639 height 24
click at [444, 194] on div at bounding box center [454, 195] width 639 height 24
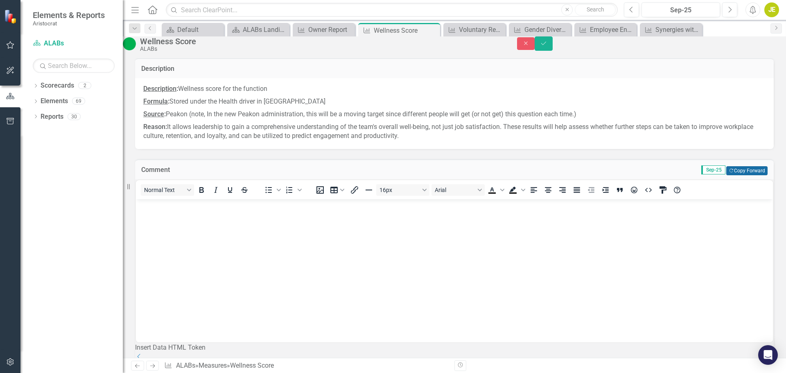
click at [744, 175] on button "Copy Forward Copy Forward" at bounding box center [746, 170] width 41 height 9
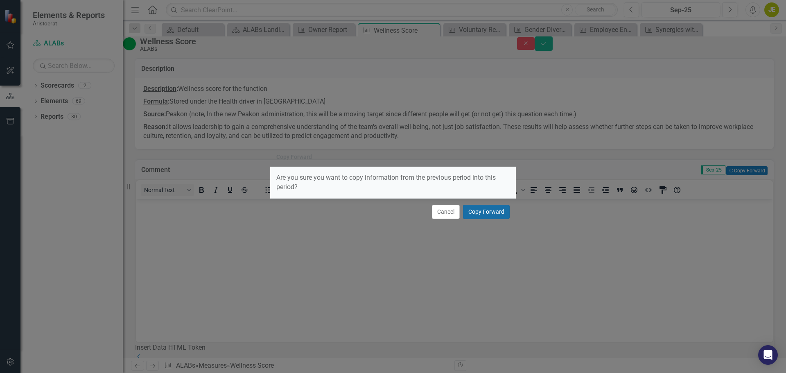
click at [499, 208] on button "Copy Forward" at bounding box center [486, 212] width 47 height 14
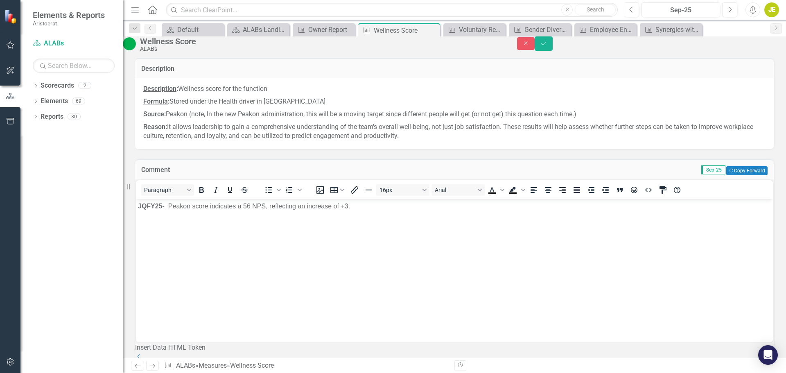
click at [148, 208] on strong "JQFY25" at bounding box center [150, 205] width 25 height 7
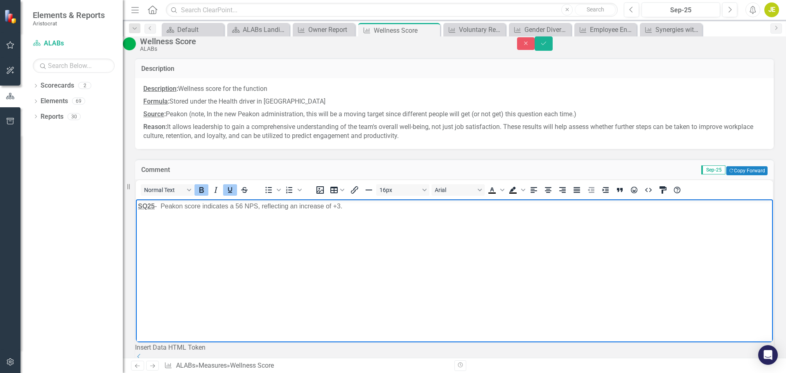
click at [241, 204] on p "SQ25 - Peakon score indicates a 56 NPS, reflecting an increase of +3." at bounding box center [454, 206] width 633 height 10
click at [246, 204] on p "SQ25 - Peakon score indicates a 57 NPS, reflecting an increase of +1." at bounding box center [454, 206] width 633 height 10
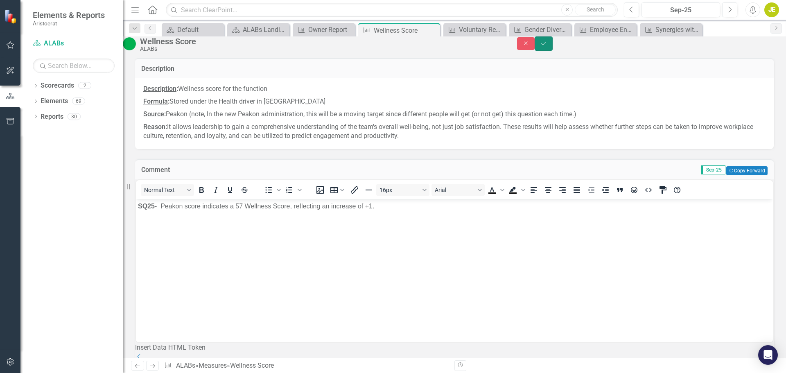
click at [553, 45] on button "Save" at bounding box center [544, 43] width 18 height 14
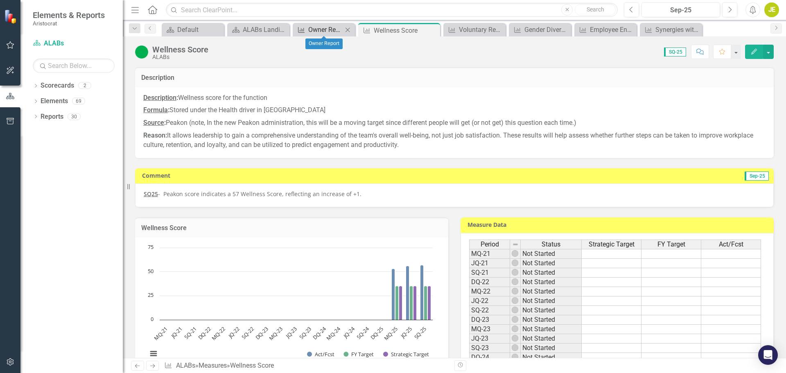
click at [316, 29] on div "Owner Report" at bounding box center [325, 30] width 34 height 10
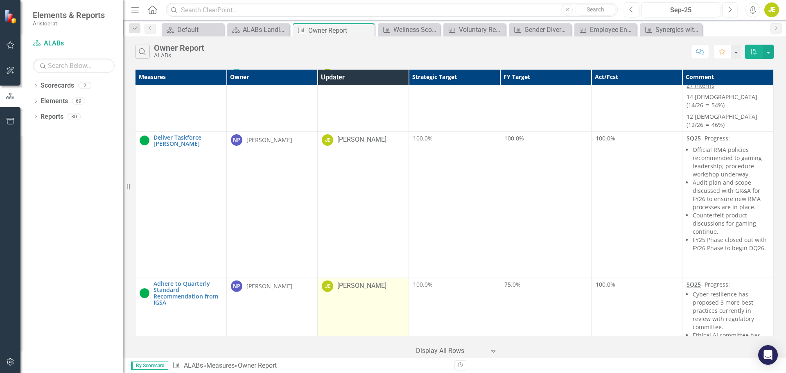
scroll to position [3900, 0]
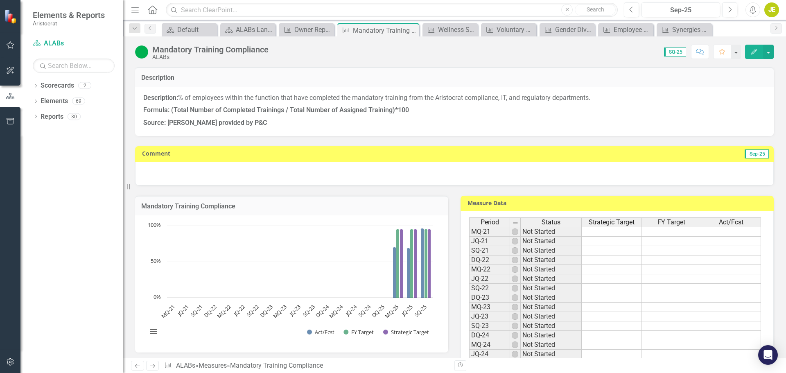
click at [274, 179] on div at bounding box center [454, 174] width 639 height 24
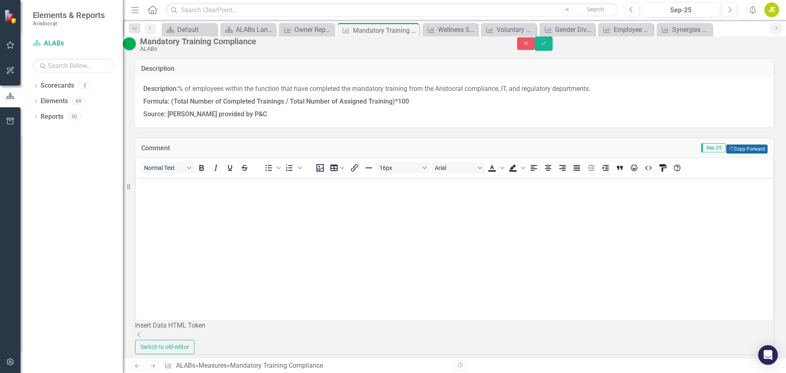
click at [748, 154] on button "Copy Forward Copy Forward" at bounding box center [746, 149] width 41 height 9
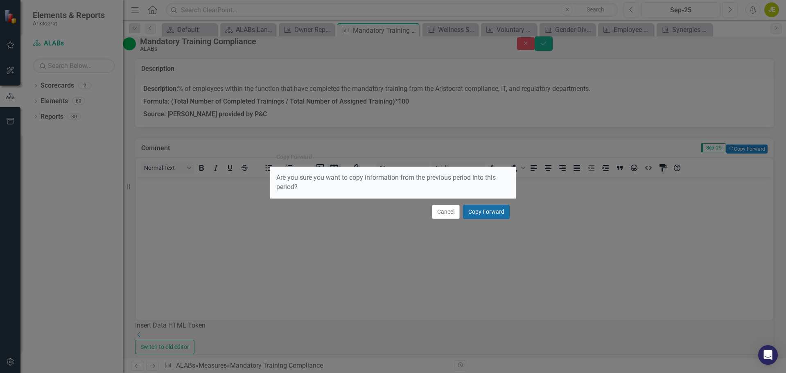
click at [492, 213] on button "Copy Forward" at bounding box center [486, 212] width 47 height 14
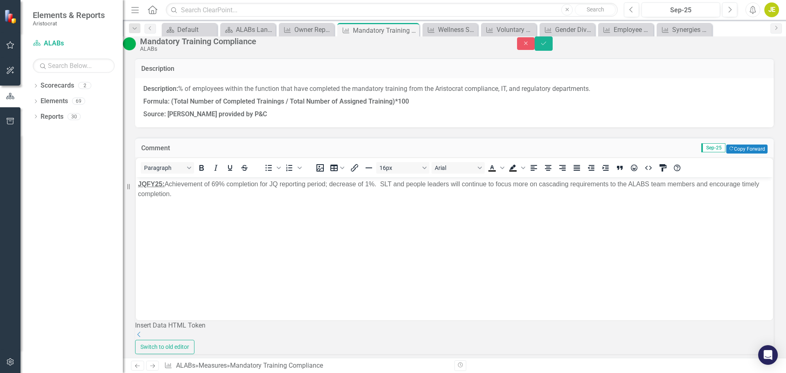
click at [143, 183] on strong "JQFY25:" at bounding box center [151, 184] width 27 height 7
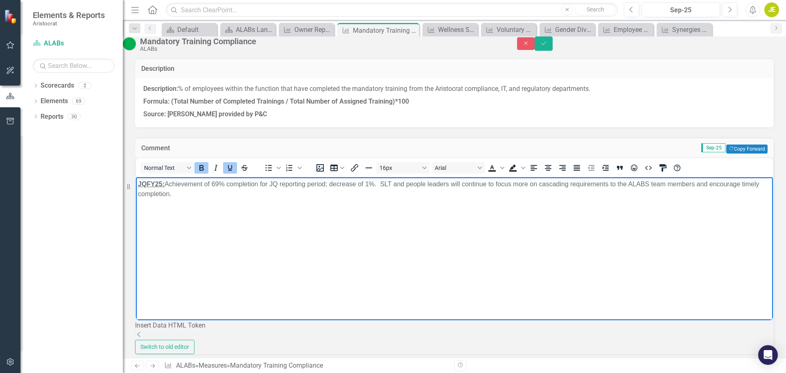
click at [147, 183] on strong "JQFY25:" at bounding box center [151, 184] width 27 height 7
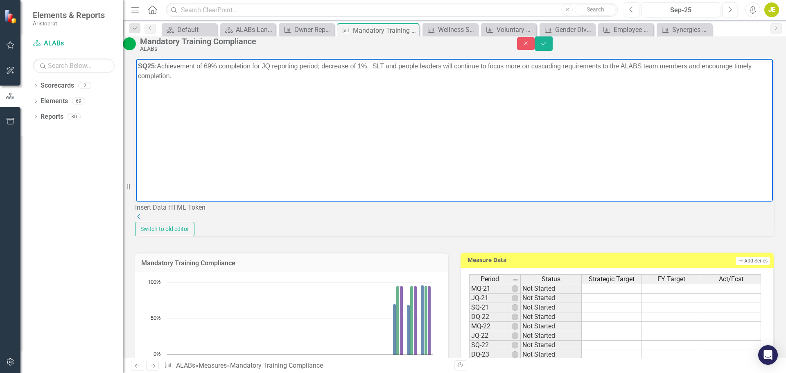
scroll to position [41, 0]
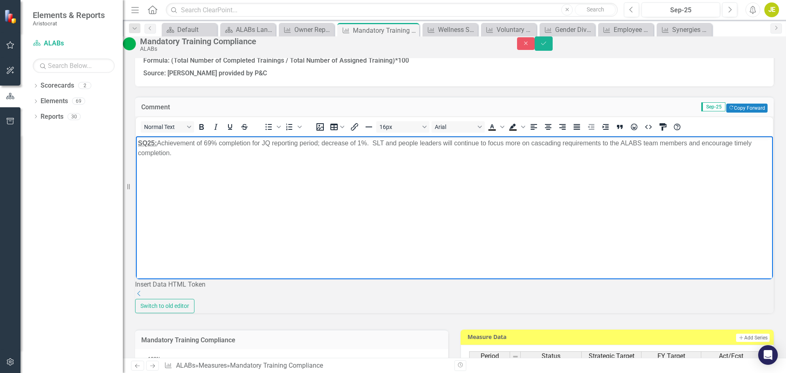
drag, startPoint x: 197, startPoint y: 153, endPoint x: 160, endPoint y: 141, distance: 38.7
click at [160, 141] on p "SQ25: Achievement of 69% completion for JQ reporting period; decrease of 1%. SL…" at bounding box center [454, 148] width 633 height 20
copy p "Achievement of 69% completion for JQ reporting period; decrease of 1%. SLT and …"
drag, startPoint x: 175, startPoint y: 172, endPoint x: 193, endPoint y: 161, distance: 20.4
click at [175, 172] on body "SQ25: Achievement of 69% completion for JQ reporting period; decrease of 1%. SL…" at bounding box center [454, 197] width 637 height 123
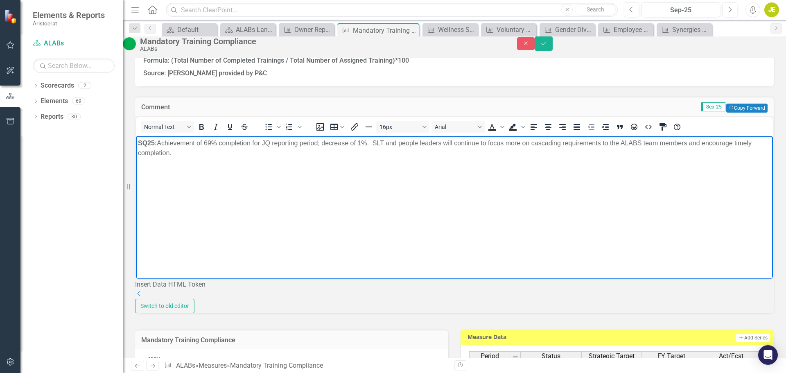
drag, startPoint x: 194, startPoint y: 154, endPoint x: 162, endPoint y: 142, distance: 34.4
click at [162, 142] on p "SQ25: Achievement of 69% completion for JQ reporting period; decrease of 1%. SL…" at bounding box center [454, 148] width 633 height 20
click at [234, 153] on p "SQ25: For the SQ reporting period, achievement has reached 97%, marking a signi…" at bounding box center [454, 148] width 633 height 20
click at [237, 152] on p "SQ25: For the SQ reporting period, achievement has reached 97%, marking a signi…" at bounding box center [454, 148] width 633 height 20
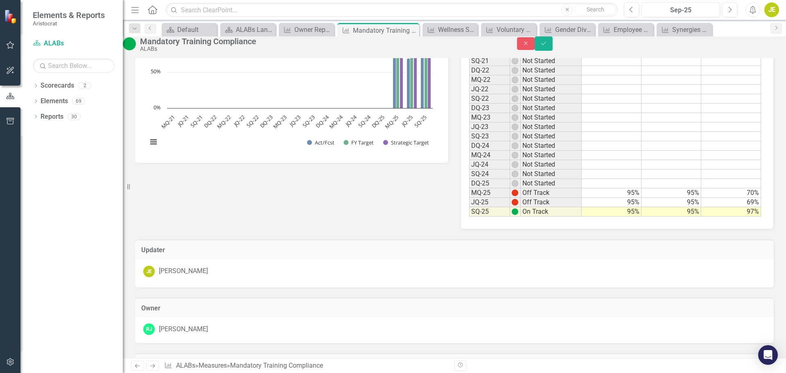
scroll to position [369, 0]
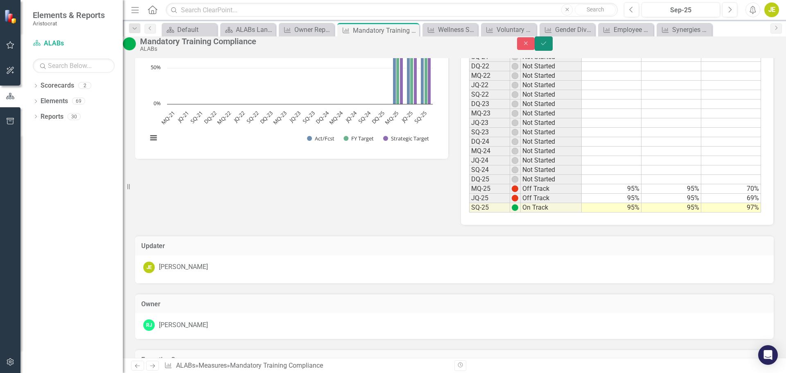
click at [547, 46] on icon "Save" at bounding box center [543, 44] width 7 height 6
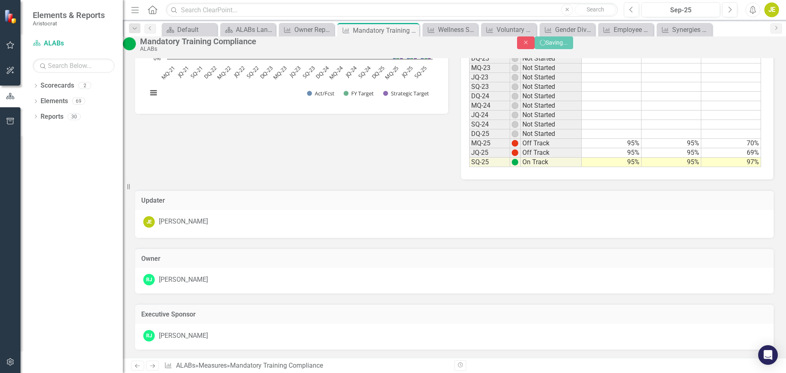
scroll to position [152, 0]
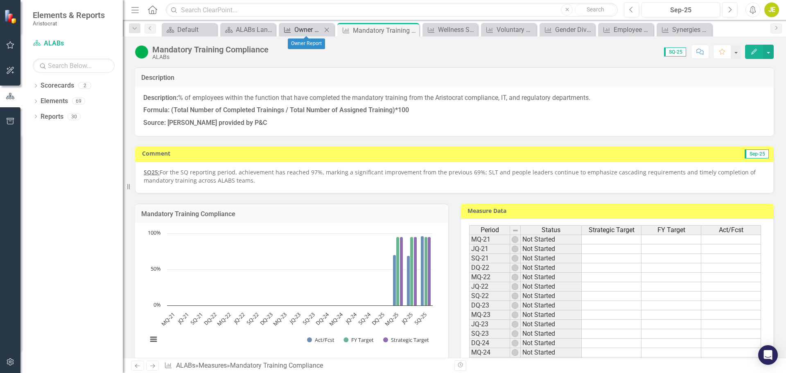
click at [311, 29] on div "Owner Report" at bounding box center [307, 30] width 27 height 10
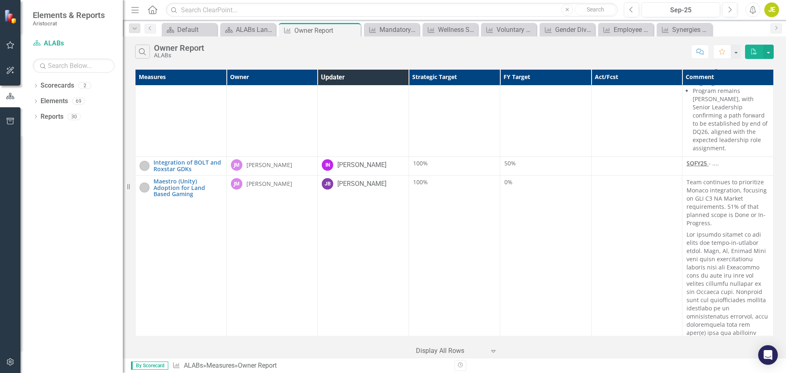
scroll to position [2453, 0]
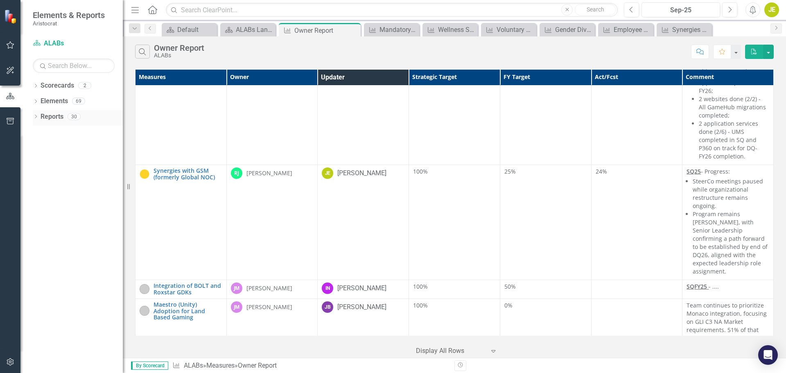
click at [36, 117] on icon "Dropdown" at bounding box center [36, 117] width 6 height 5
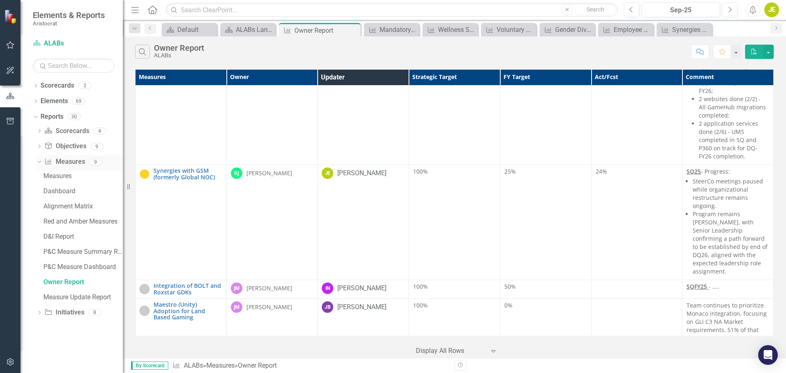
click at [39, 163] on icon at bounding box center [39, 162] width 4 height 2
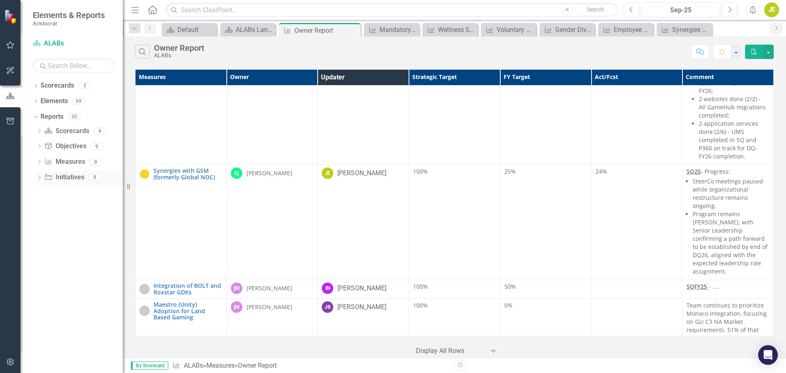
click at [39, 177] on icon "Dropdown" at bounding box center [39, 178] width 6 height 5
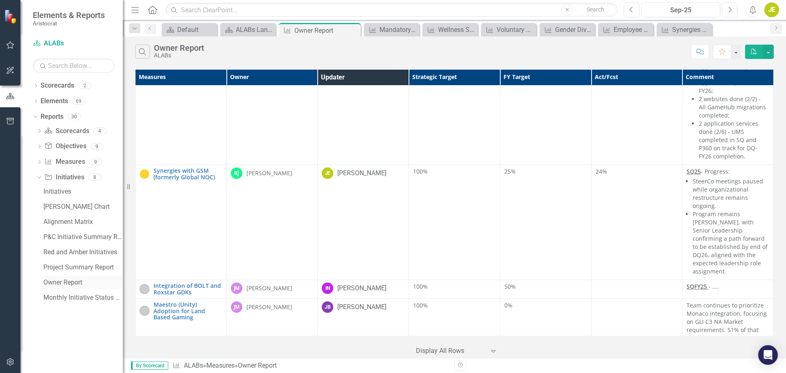
click at [71, 281] on div "Owner Report" at bounding box center [82, 282] width 79 height 7
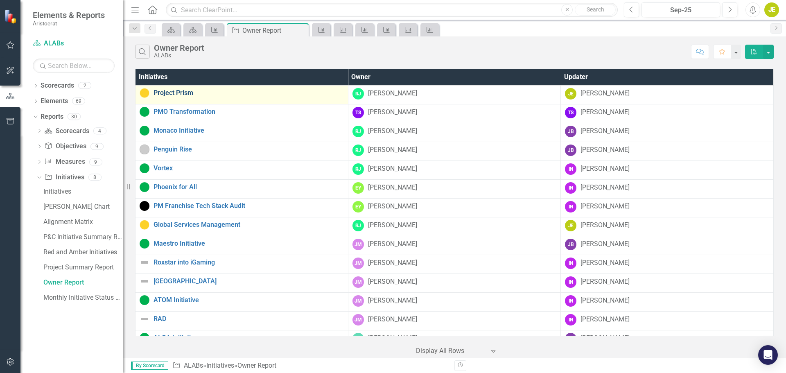
click at [179, 93] on link "Project Prism" at bounding box center [249, 92] width 190 height 7
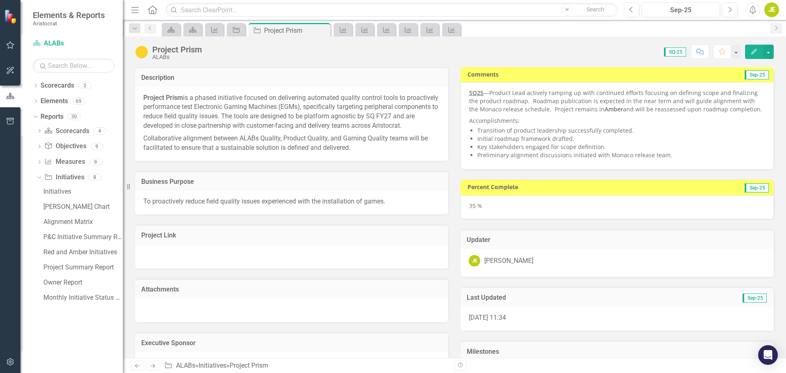
click at [571, 138] on li "Initial roadmap framework drafted." at bounding box center [621, 139] width 288 height 8
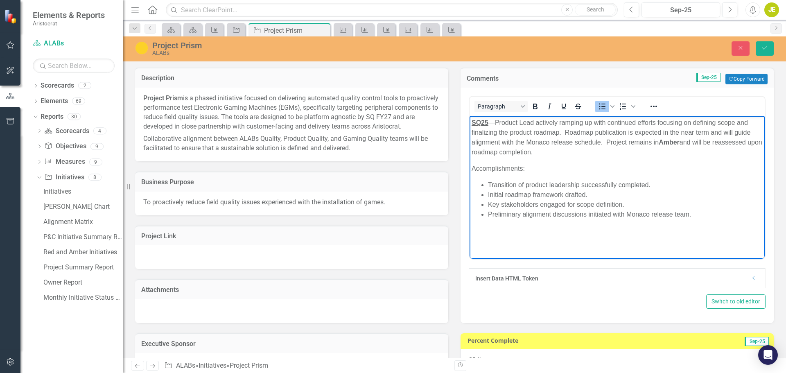
click at [588, 195] on li "Initial roadmap framework drafted." at bounding box center [625, 195] width 275 height 10
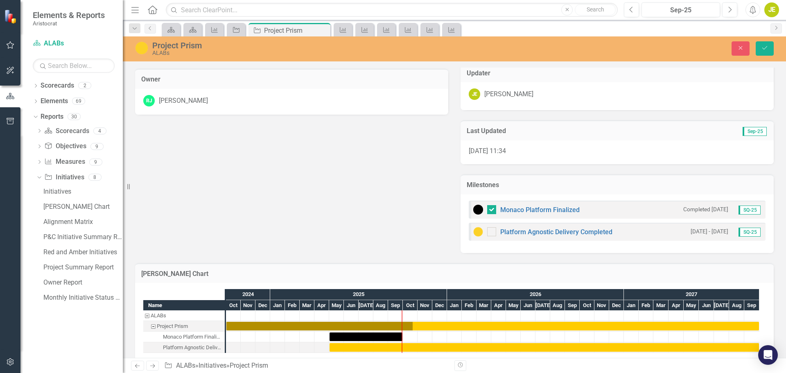
scroll to position [328, 0]
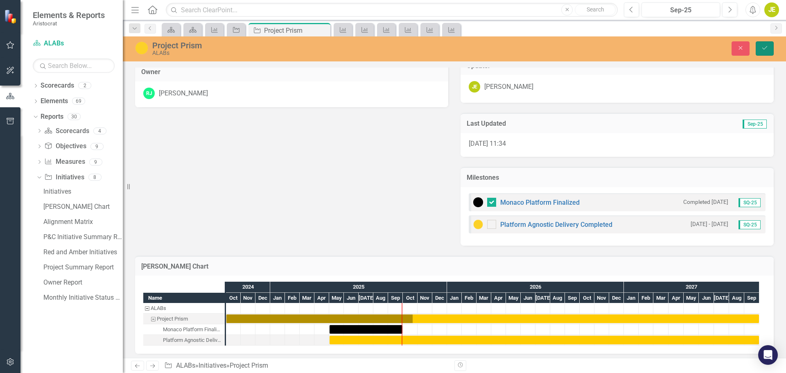
click at [768, 45] on button "Save" at bounding box center [765, 48] width 18 height 14
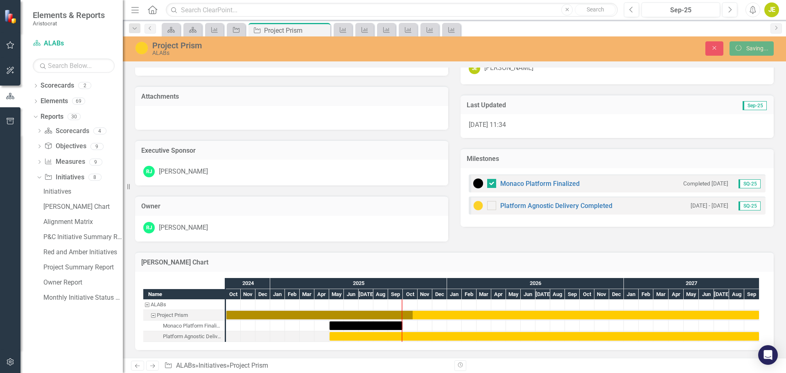
scroll to position [203, 0]
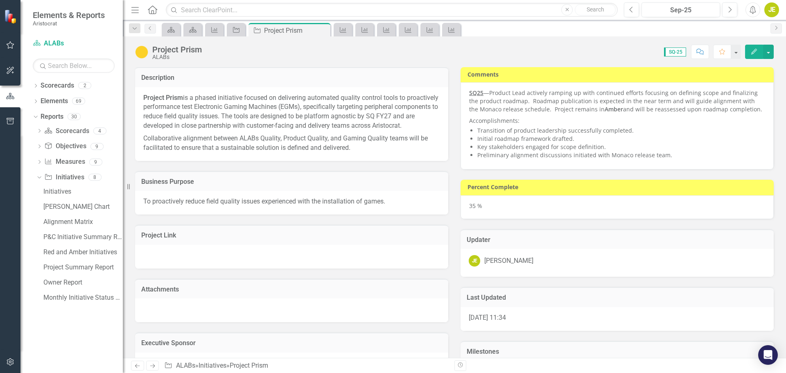
checkbox input "true"
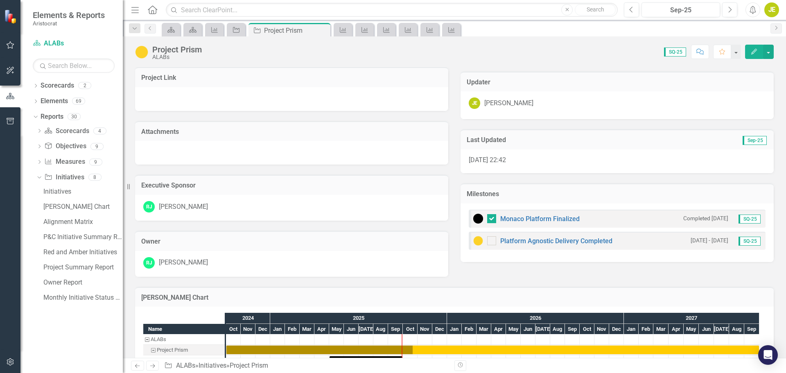
scroll to position [202, 0]
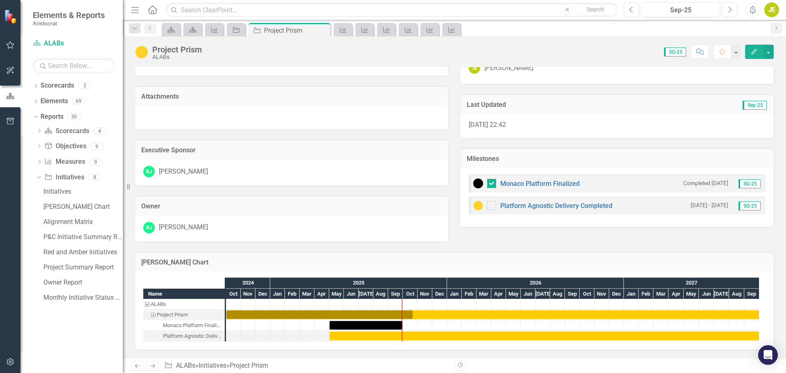
click at [627, 175] on div "Monaco Platform Finalized Completed 3/10/25 SQ-25" at bounding box center [617, 183] width 297 height 18
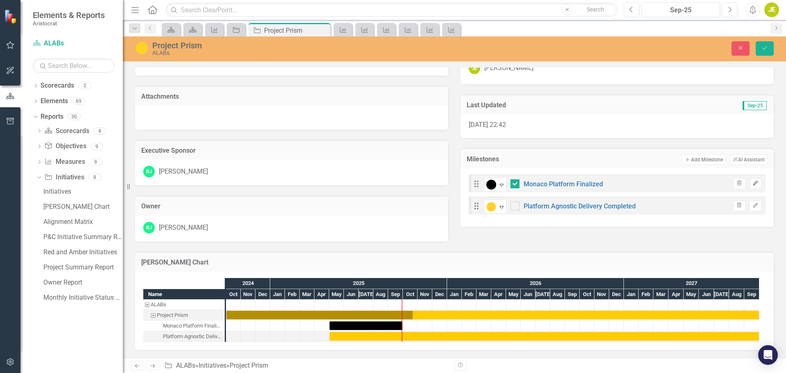
click at [753, 181] on icon "Edit" at bounding box center [756, 183] width 6 height 5
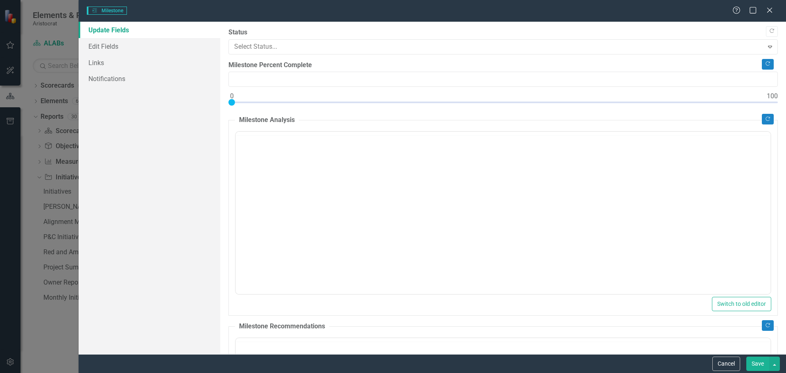
type input "0"
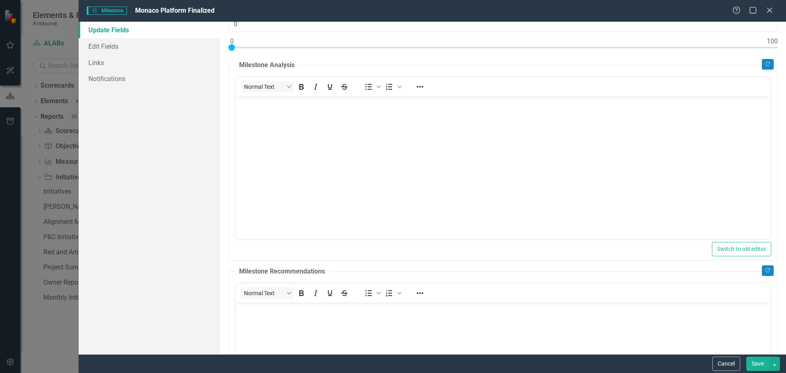
scroll to position [0, 0]
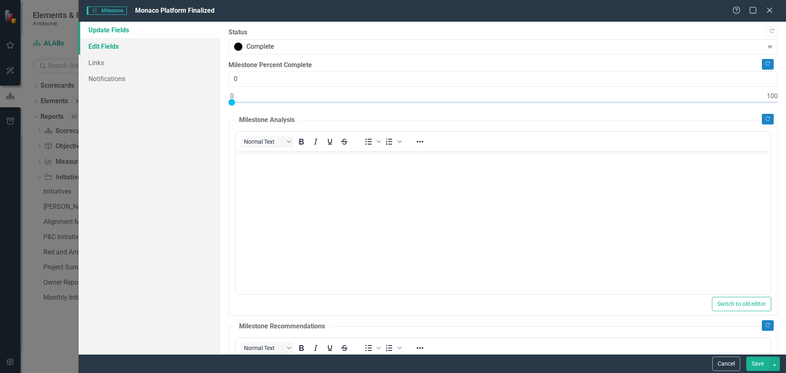
click at [114, 47] on link "Edit Fields" at bounding box center [150, 46] width 142 height 16
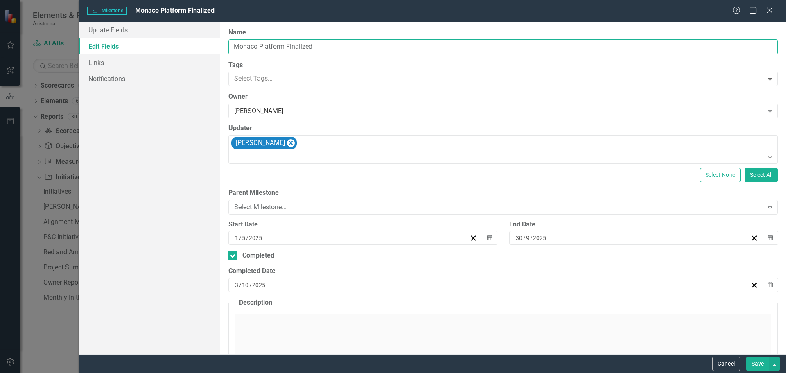
click at [234, 46] on input "Monaco Platform Finalized" at bounding box center [503, 46] width 550 height 15
type input "Phase 1 - Monaco Platform Finalized"
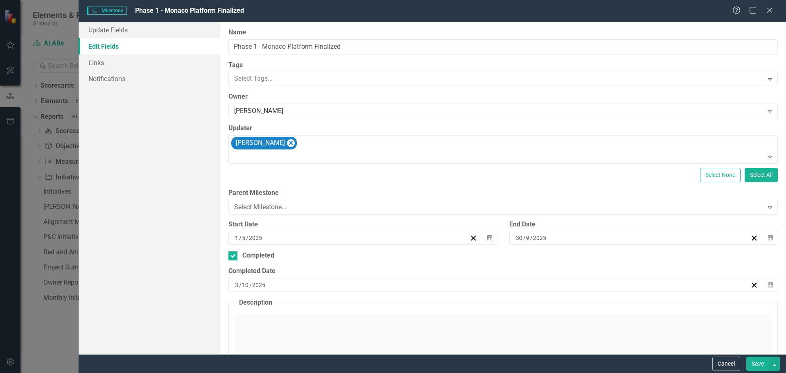
click at [755, 361] on button "Save" at bounding box center [757, 364] width 23 height 14
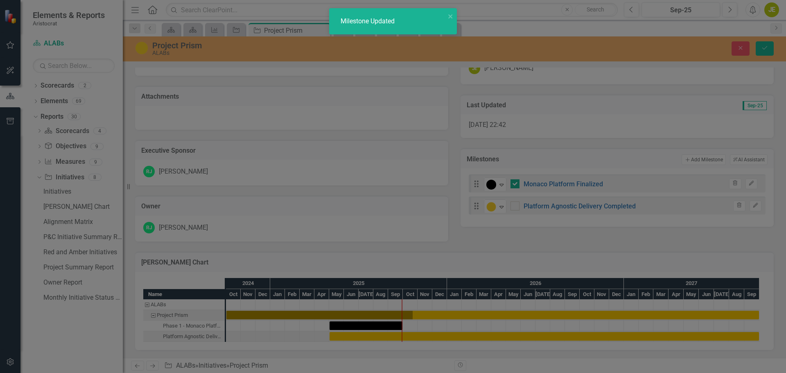
checkbox input "true"
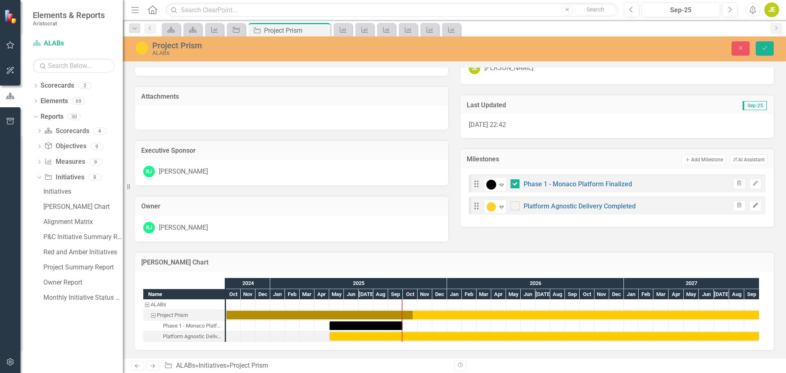
click at [753, 203] on icon "Edit" at bounding box center [756, 205] width 6 height 5
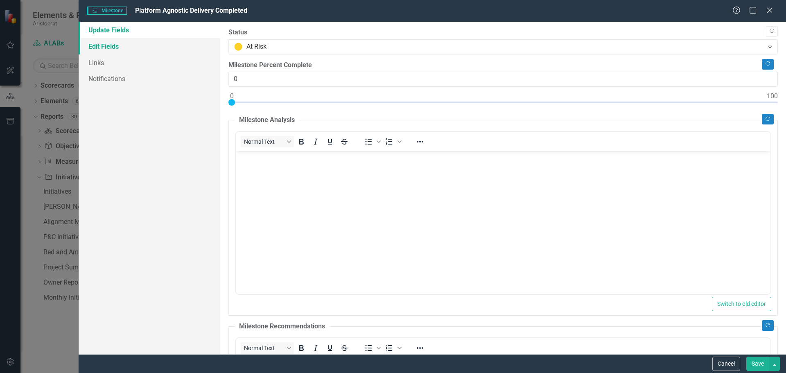
click at [111, 47] on link "Edit Fields" at bounding box center [150, 46] width 142 height 16
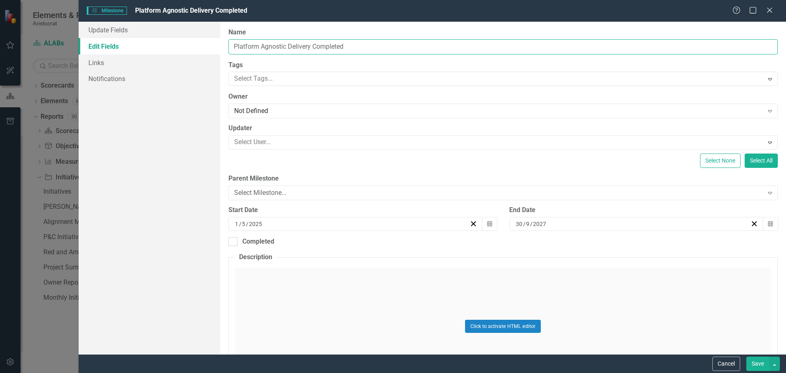
click at [234, 47] on input "Platform Agnostic Delivery Completed" at bounding box center [503, 46] width 550 height 15
type input "Phase 2 - Platform Agnostic Delivery Completed"
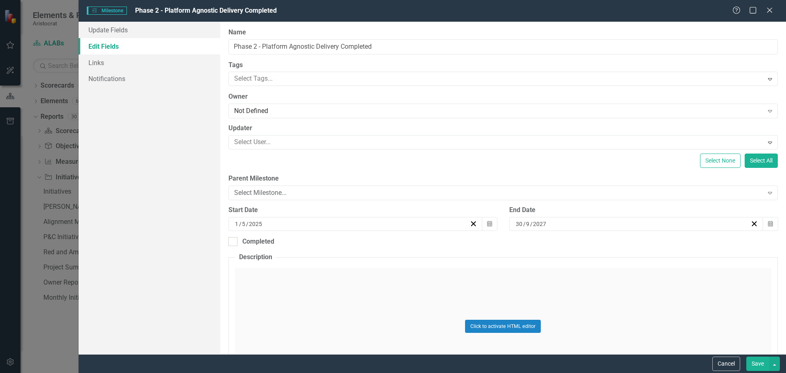
click at [760, 362] on button "Save" at bounding box center [757, 364] width 23 height 14
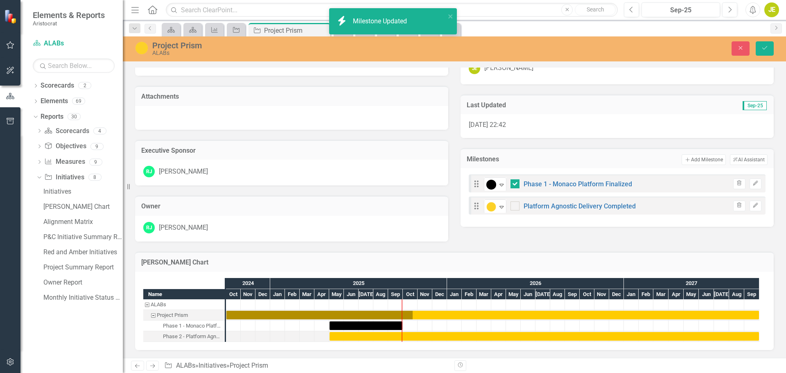
checkbox input "true"
click at [646, 202] on link "Phase 2 - Platform Agnostic Delivery Completed" at bounding box center [594, 206] width 141 height 8
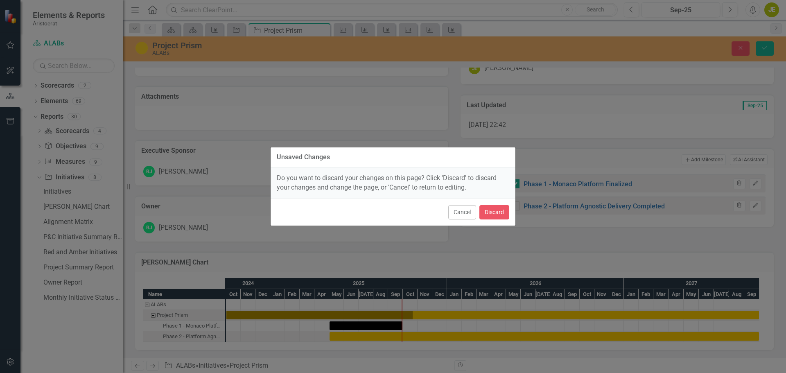
click at [751, 195] on div "Unsaved Changes Do you want to discard your changes on this page? Click 'Discar…" at bounding box center [393, 186] width 786 height 373
click at [462, 215] on button "Cancel" at bounding box center [462, 212] width 28 height 14
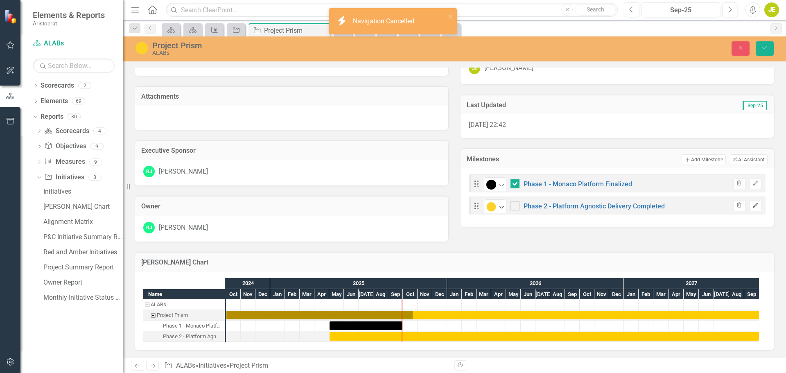
click at [753, 203] on icon "Edit" at bounding box center [756, 205] width 6 height 5
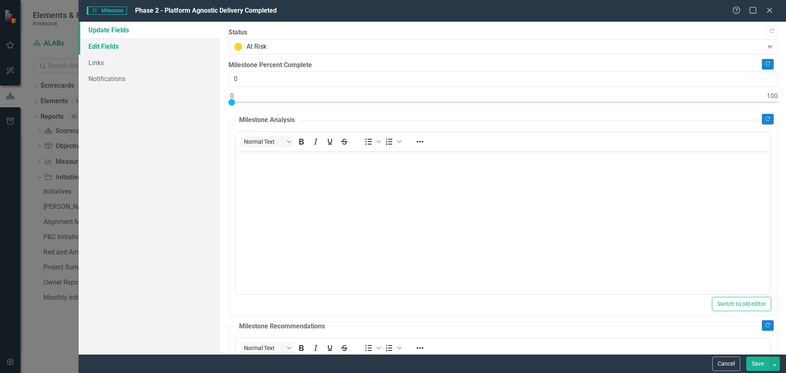
click at [115, 45] on link "Edit Fields" at bounding box center [150, 46] width 142 height 16
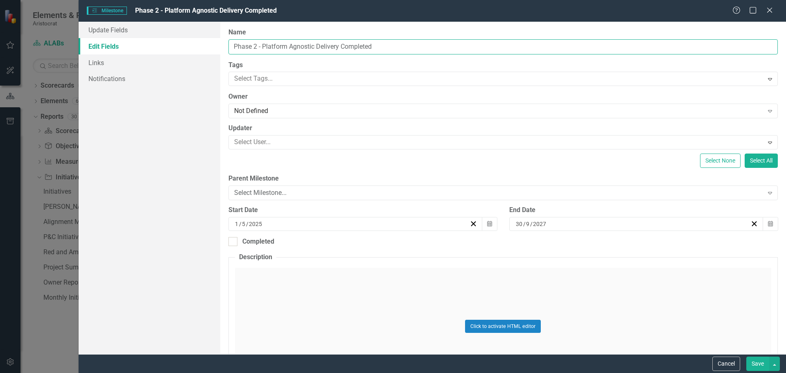
click at [380, 47] on input "Phase 2 - Platform Agnostic Delivery Completed" at bounding box center [503, 46] width 550 height 15
type input "Phase 2 - Platform Agnostic Delivery Complete"
click at [758, 367] on button "Save" at bounding box center [757, 364] width 23 height 14
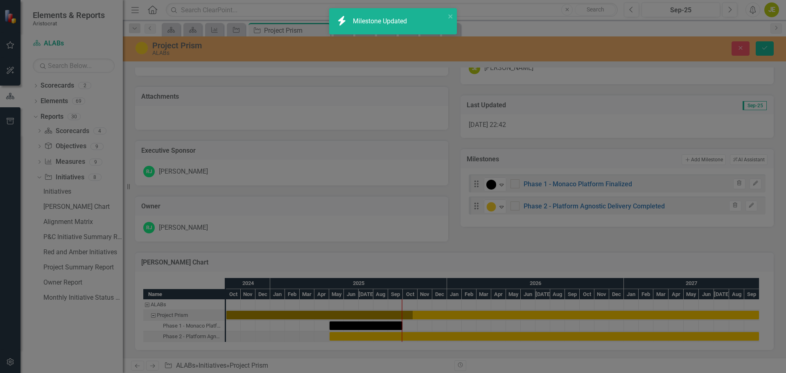
checkbox input "true"
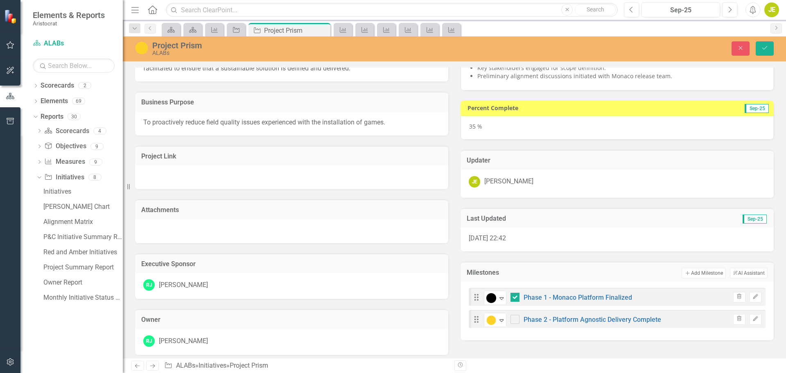
scroll to position [39, 0]
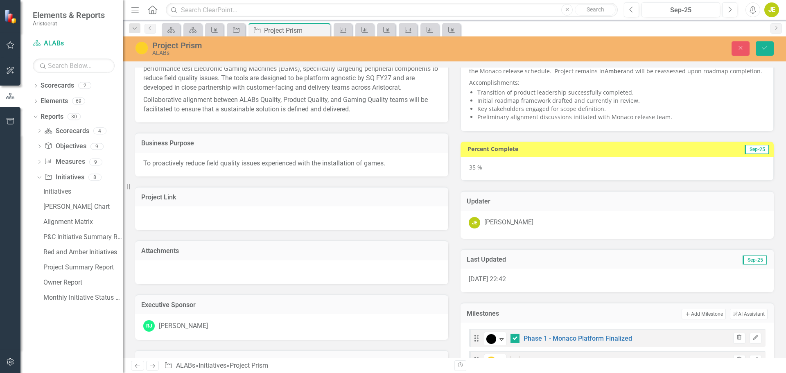
click at [612, 319] on td "Add Add Milestone ClearPoint AI AI Assistant" at bounding box center [658, 314] width 219 height 11
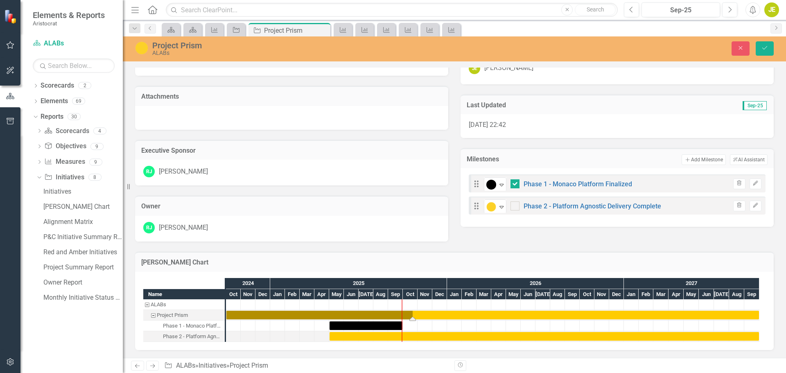
scroll to position [203, 0]
click at [520, 267] on td "[PERSON_NAME] Chart" at bounding box center [454, 263] width 626 height 11
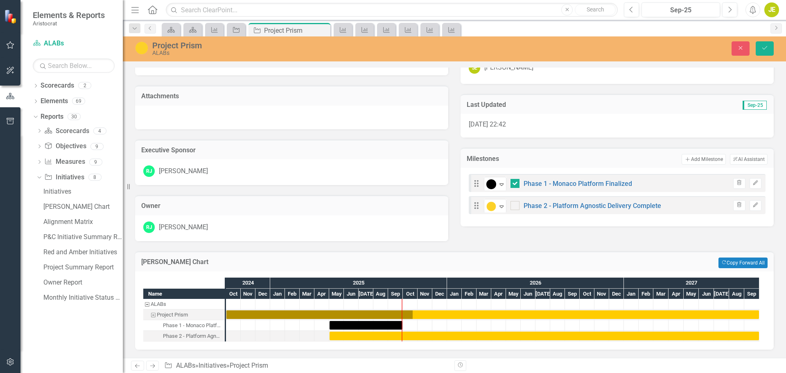
click at [566, 268] on td "Copy Forward Copy Forward All" at bounding box center [634, 263] width 265 height 11
click at [570, 281] on div "2026" at bounding box center [535, 283] width 177 height 11
click at [175, 316] on div "Project Prism" at bounding box center [172, 315] width 31 height 11
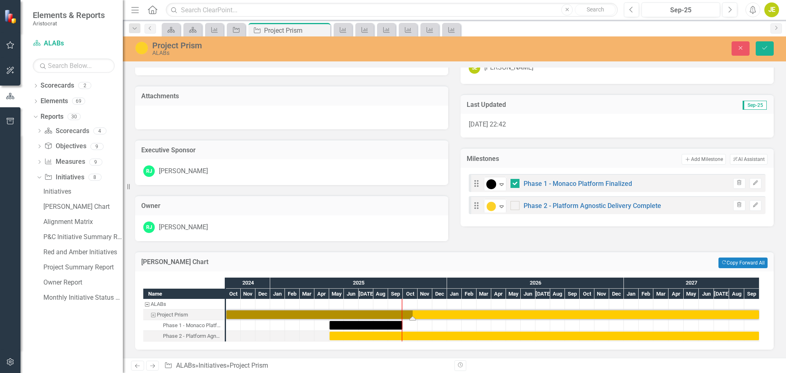
click at [175, 316] on div "Project Prism" at bounding box center [172, 315] width 31 height 11
click at [240, 314] on div "Task: Start date: 2024-10-01 End date: 2027-09-30" at bounding box center [492, 314] width 533 height 9
click at [654, 200] on div "At Risk Expand Phase 2 - Platform Agnostic Delivery Complete" at bounding box center [572, 205] width 177 height 14
click at [656, 200] on div "At Risk Expand Phase 2 - Platform Agnostic Delivery Complete" at bounding box center [572, 205] width 177 height 14
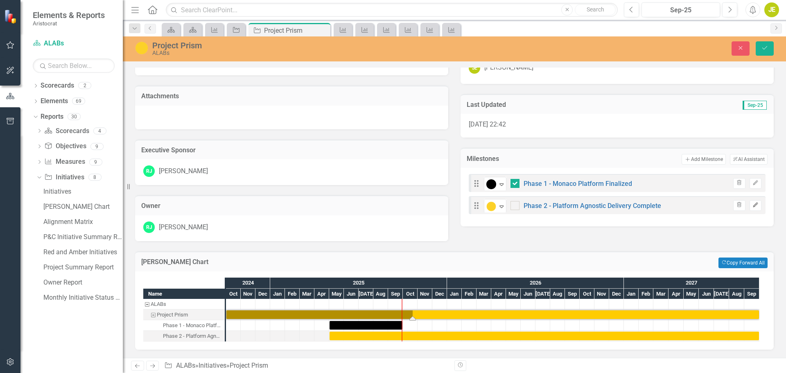
click at [753, 203] on icon "Edit" at bounding box center [756, 205] width 6 height 5
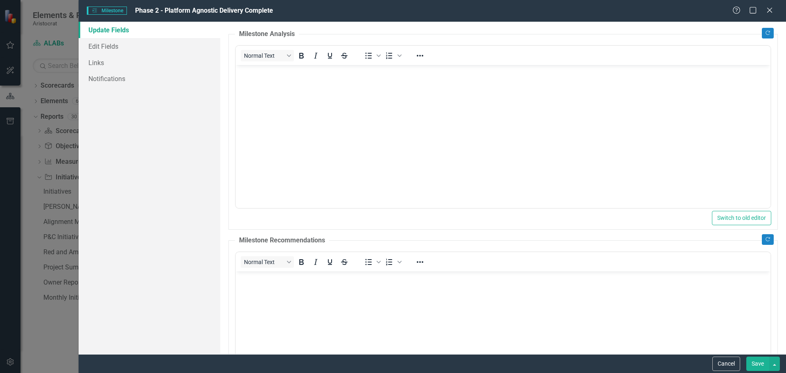
scroll to position [82, 0]
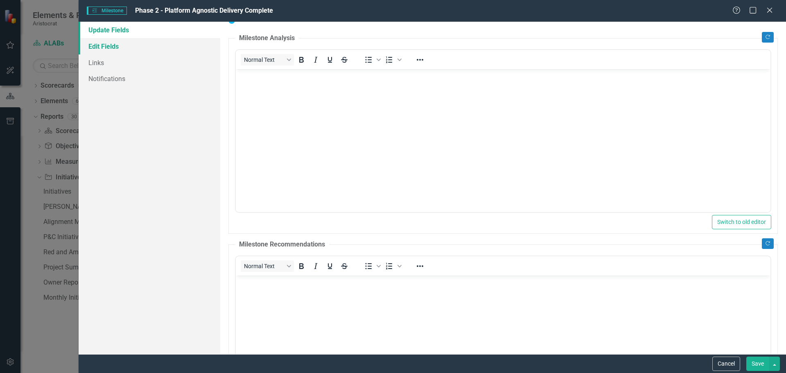
click at [117, 44] on link "Edit Fields" at bounding box center [150, 46] width 142 height 16
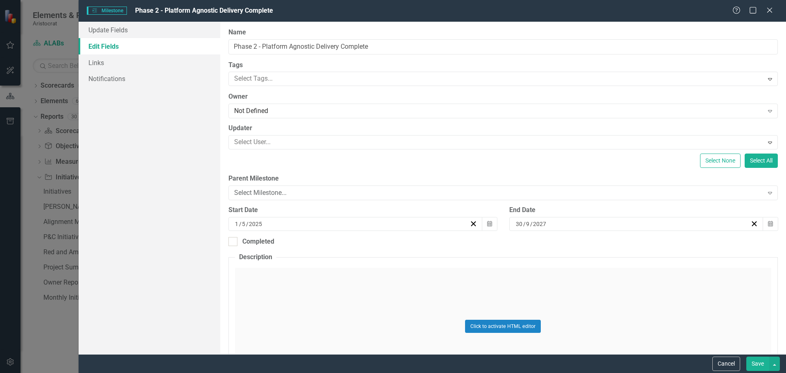
click at [569, 224] on div "[DATE]" at bounding box center [633, 224] width 236 height 8
click at [569, 224] on div "[DATE] [DATE]" at bounding box center [633, 224] width 236 height 8
click at [674, 242] on button "›" at bounding box center [676, 244] width 18 height 18
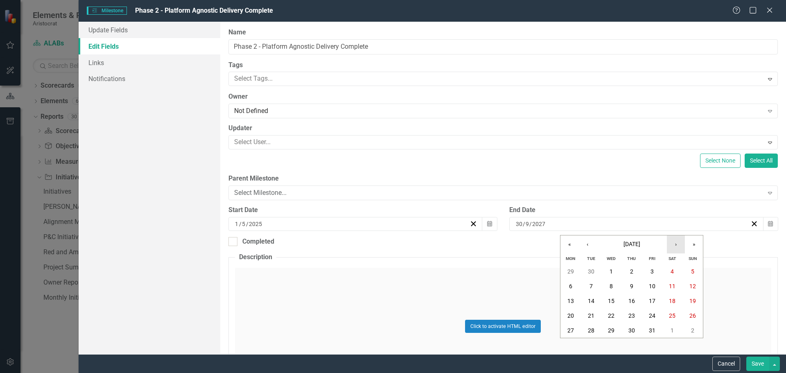
click at [676, 245] on button "›" at bounding box center [676, 244] width 18 height 18
click at [676, 247] on button "›" at bounding box center [676, 244] width 18 height 18
click at [692, 244] on button "»" at bounding box center [694, 244] width 18 height 18
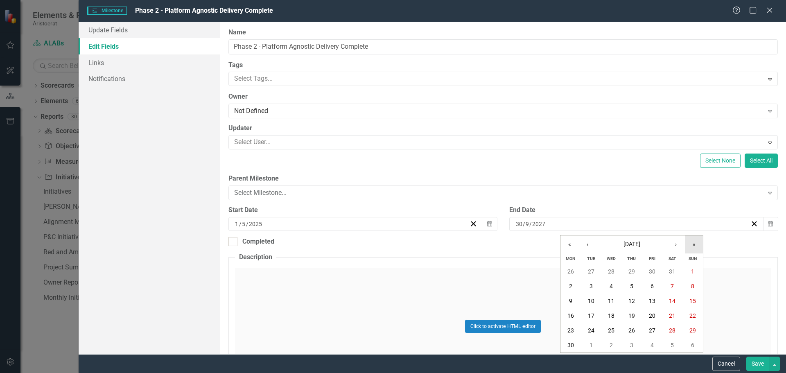
click at [692, 244] on button "»" at bounding box center [694, 244] width 18 height 18
click at [590, 245] on button "‹" at bounding box center [588, 244] width 18 height 18
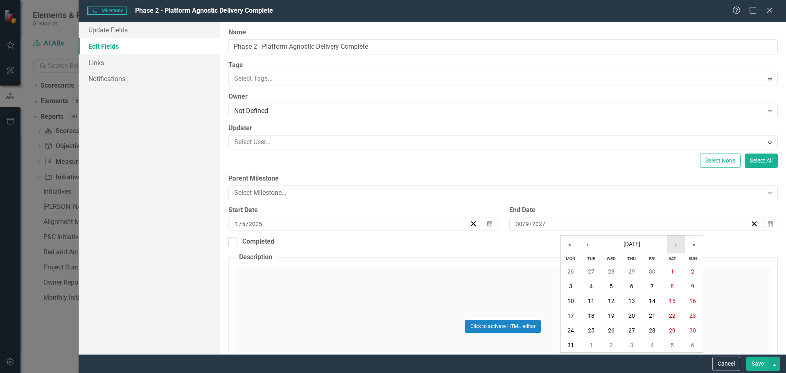
click at [676, 245] on button "›" at bounding box center [676, 244] width 18 height 18
click at [758, 366] on button "Save" at bounding box center [757, 364] width 23 height 14
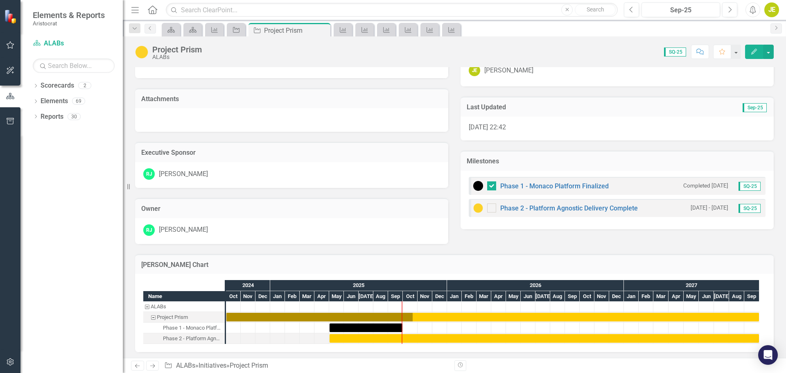
scroll to position [202, 0]
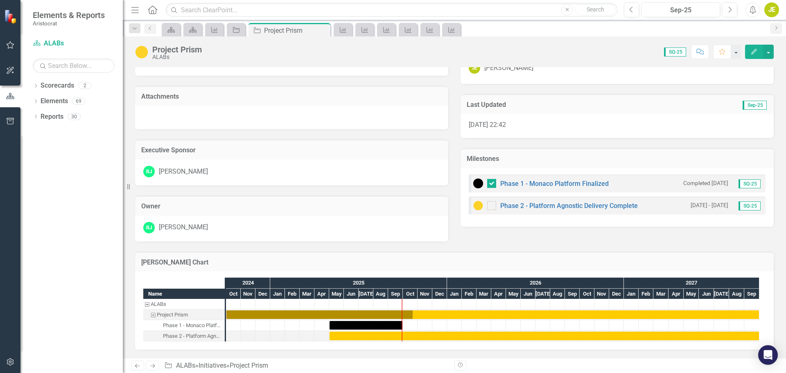
click at [581, 201] on div "Phase 2 - Platform Agnostic Delivery Complete" at bounding box center [555, 206] width 165 height 10
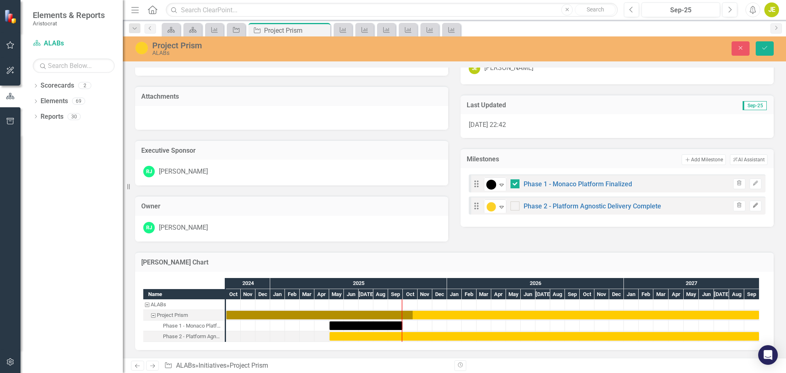
click at [753, 203] on icon "Edit" at bounding box center [756, 205] width 6 height 5
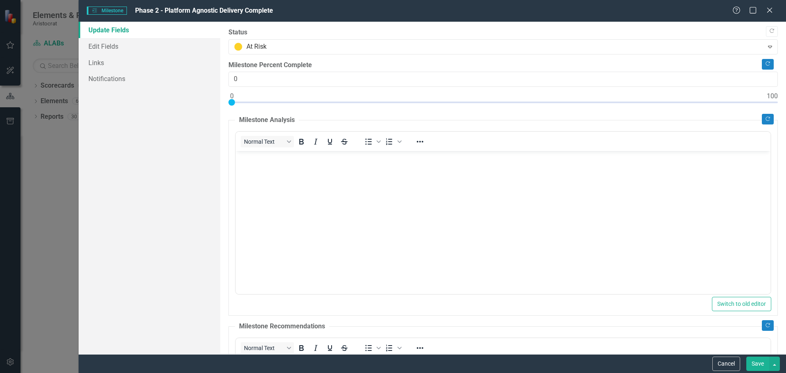
scroll to position [0, 0]
click at [112, 44] on link "Edit Fields" at bounding box center [150, 46] width 142 height 16
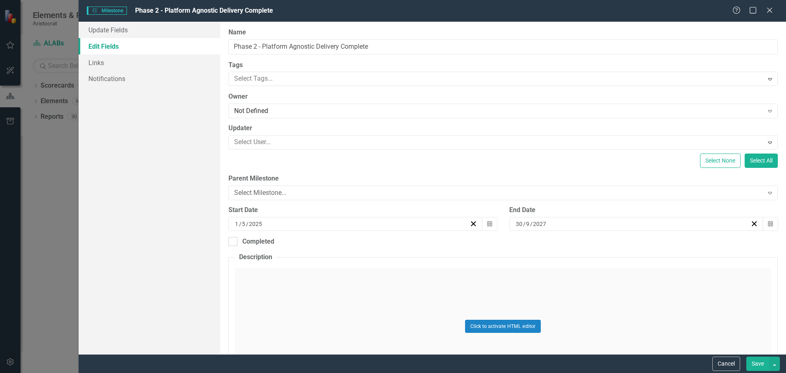
click at [568, 223] on div "[DATE]" at bounding box center [633, 224] width 236 height 8
click at [547, 225] on div "[DATE] [DATE]" at bounding box center [633, 224] width 236 height 8
click at [538, 224] on input "2027" at bounding box center [540, 224] width 14 height 8
click at [540, 226] on input "2027" at bounding box center [539, 224] width 14 height 8
type input "2030"
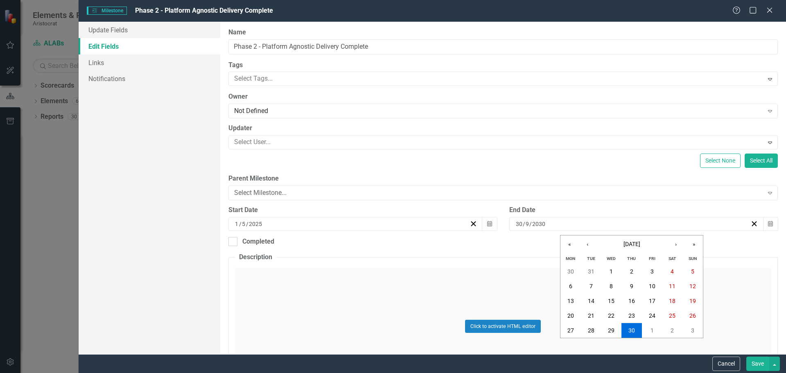
click at [747, 292] on div "Click to activate HTML editor" at bounding box center [503, 326] width 536 height 117
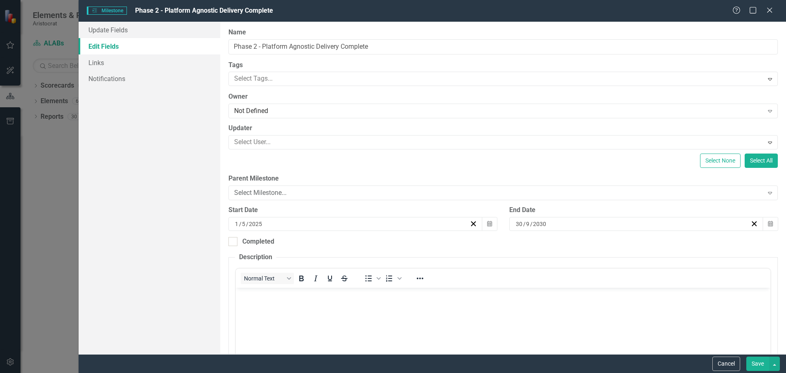
click at [762, 366] on button "Save" at bounding box center [757, 364] width 23 height 14
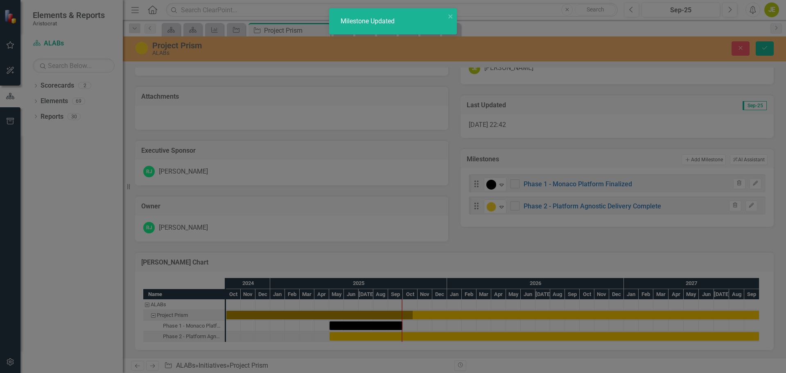
checkbox input "true"
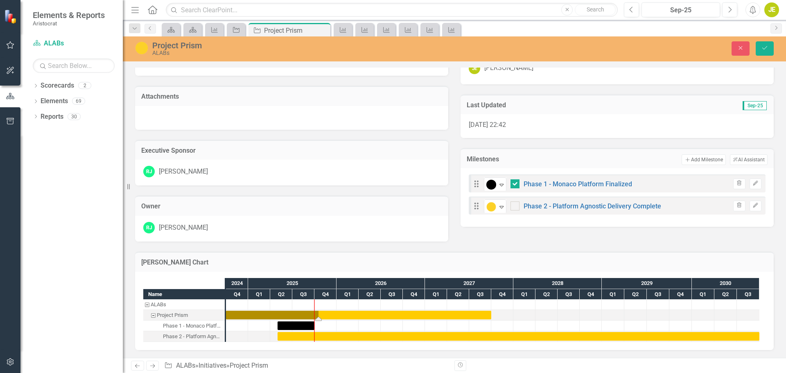
click at [478, 317] on div "Task: Start date: 2024-10-01 End date: 2027-09-30" at bounding box center [358, 315] width 265 height 9
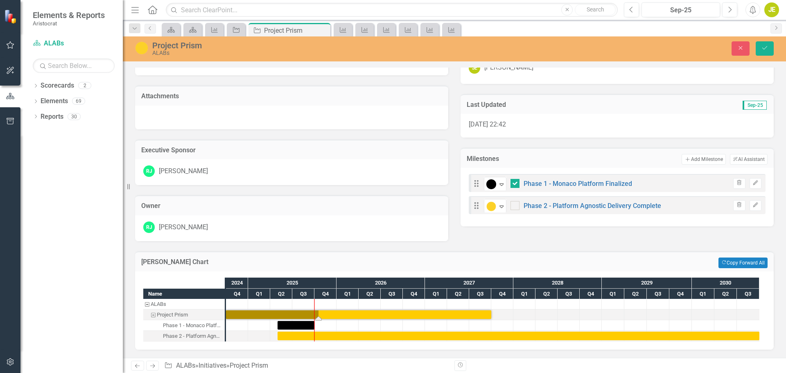
click at [179, 317] on div "Project Prism" at bounding box center [172, 315] width 31 height 11
click at [467, 312] on div "Task: Start date: 2024-10-01 End date: 2027-09-30" at bounding box center [358, 314] width 265 height 9
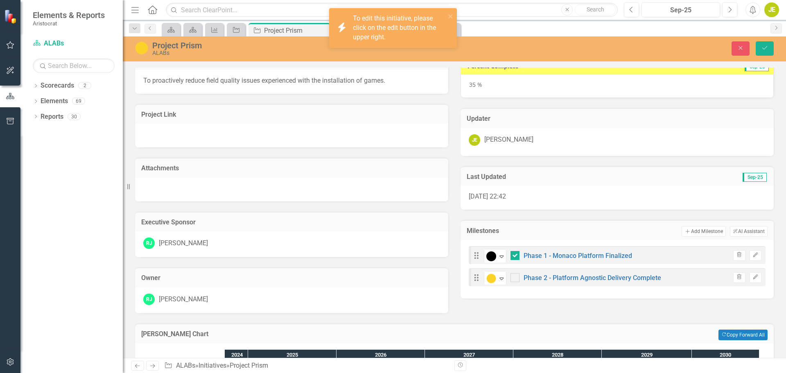
scroll to position [0, 0]
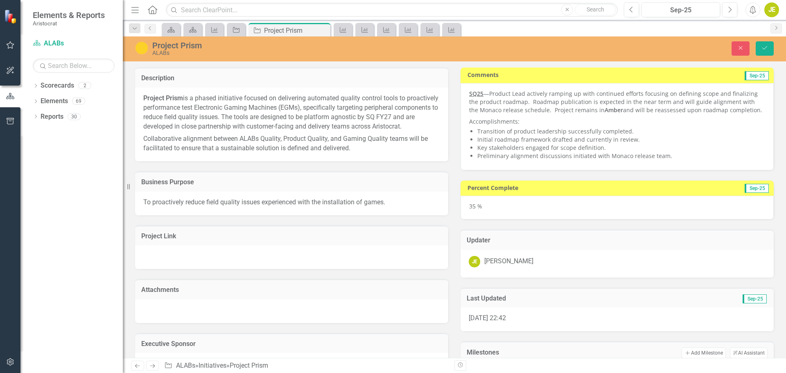
click at [388, 55] on div "ALABs" at bounding box center [322, 53] width 341 height 6
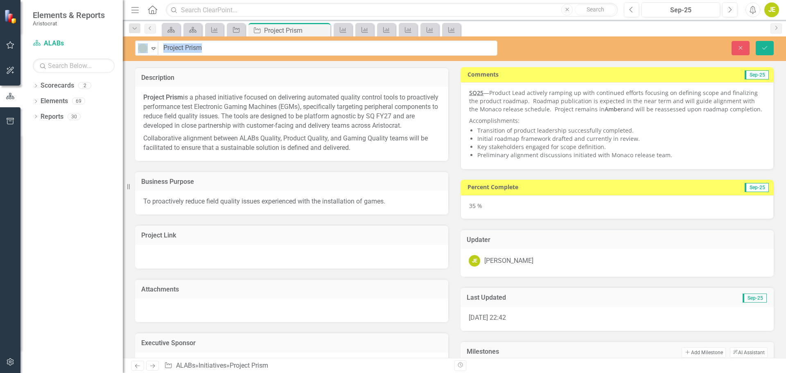
click at [525, 50] on div "Close Save" at bounding box center [648, 48] width 264 height 14
click at [534, 47] on div "Close Save" at bounding box center [648, 48] width 264 height 14
click at [535, 47] on div "Close Save" at bounding box center [648, 48] width 264 height 14
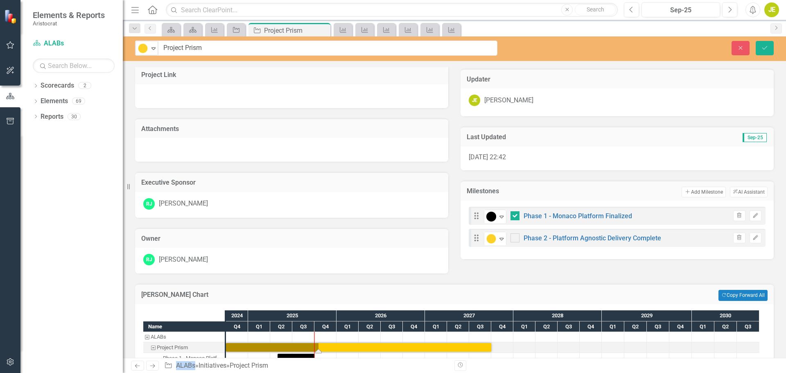
scroll to position [202, 0]
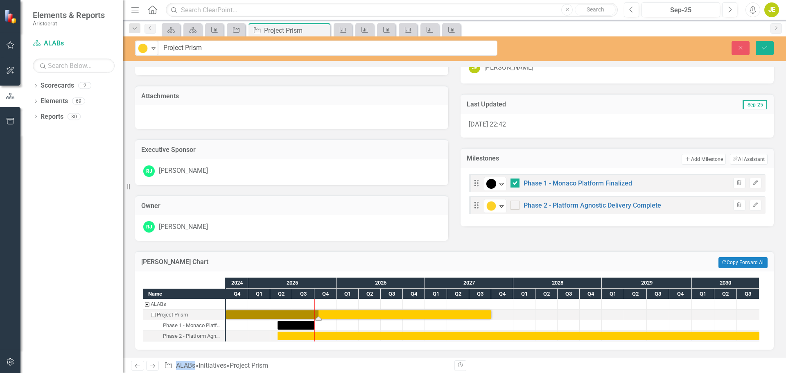
click at [517, 310] on div at bounding box center [524, 315] width 22 height 10
drag, startPoint x: 762, startPoint y: 49, endPoint x: 755, endPoint y: 56, distance: 9.6
click at [762, 49] on icon "Save" at bounding box center [764, 48] width 7 height 6
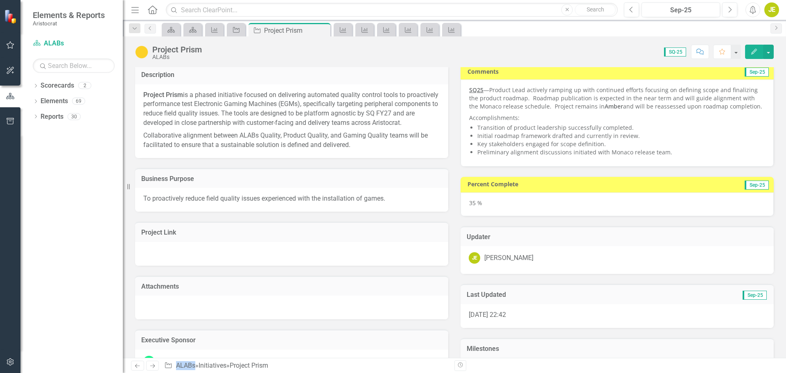
scroll to position [0, 0]
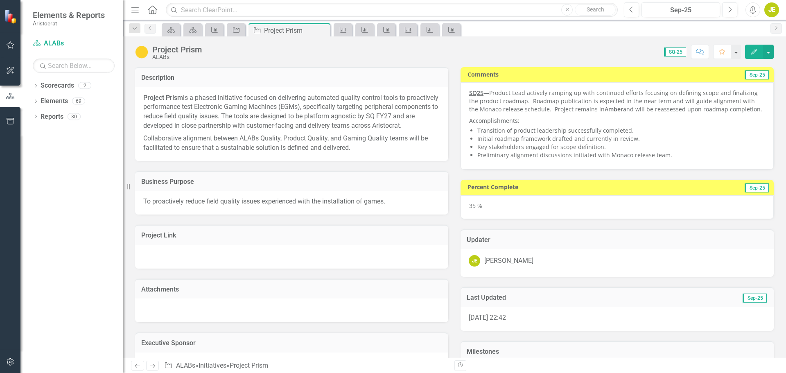
click at [176, 50] on div "Project Prism" at bounding box center [177, 49] width 50 height 9
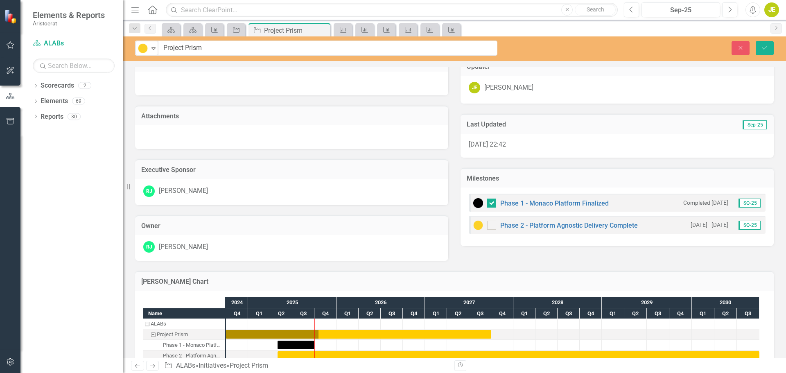
scroll to position [161, 0]
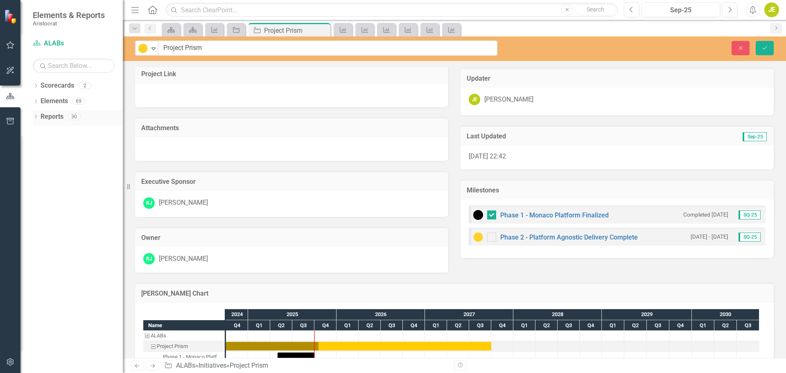
click at [35, 117] on icon "Dropdown" at bounding box center [36, 117] width 6 height 5
click at [38, 177] on icon "Dropdown" at bounding box center [39, 178] width 6 height 5
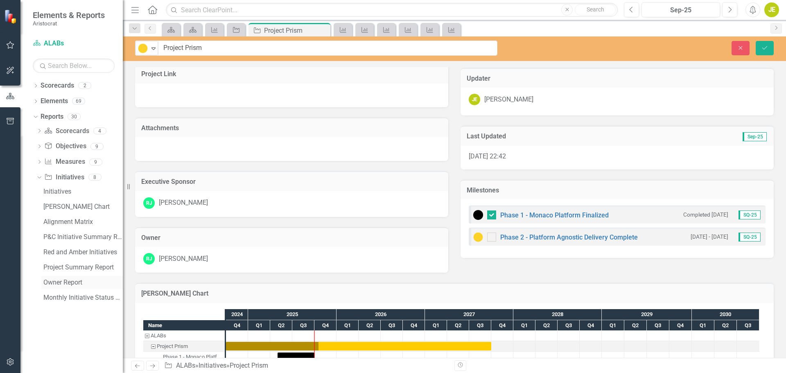
click at [63, 281] on div "Owner Report" at bounding box center [82, 282] width 79 height 7
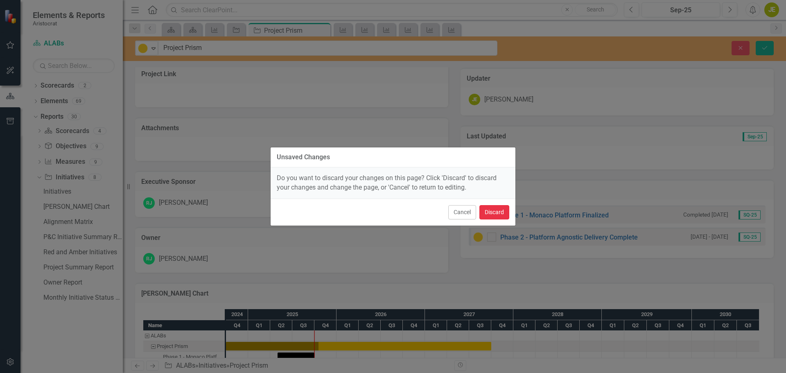
click at [502, 213] on button "Discard" at bounding box center [494, 212] width 30 height 14
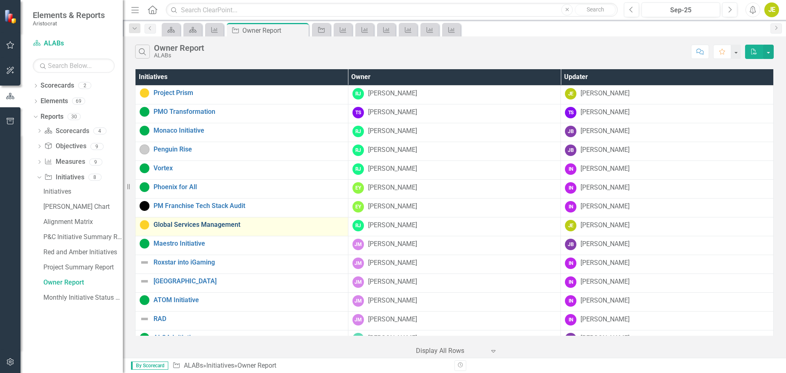
click at [233, 224] on link "Global Services Management" at bounding box center [249, 224] width 190 height 7
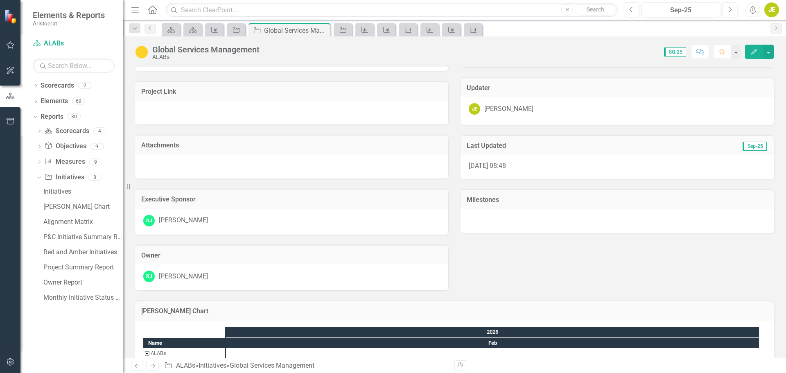
scroll to position [123, 0]
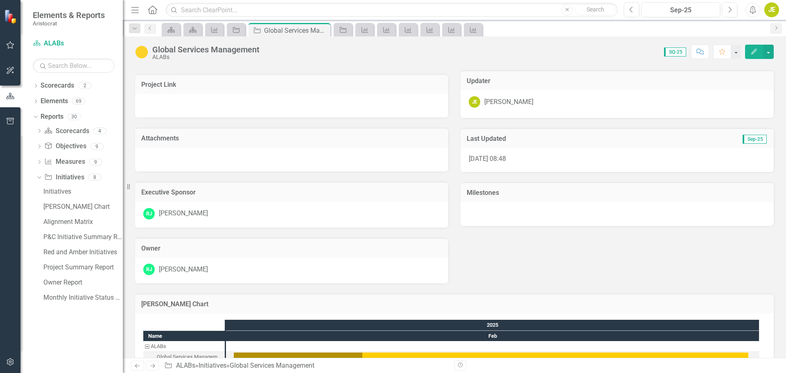
click at [495, 212] on div at bounding box center [617, 214] width 313 height 24
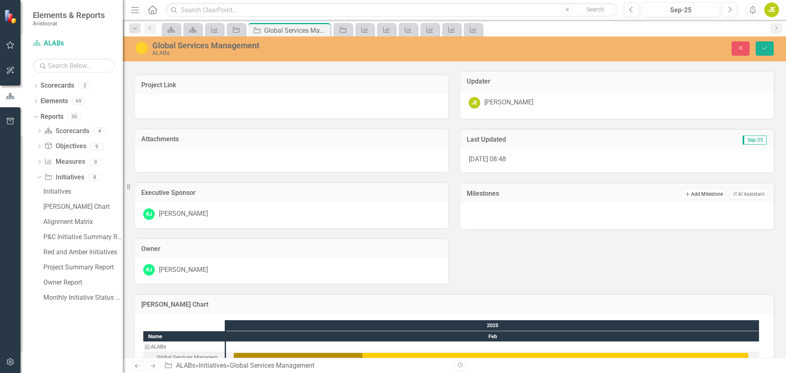
click at [690, 194] on button "Add Add Milestone" at bounding box center [704, 194] width 44 height 11
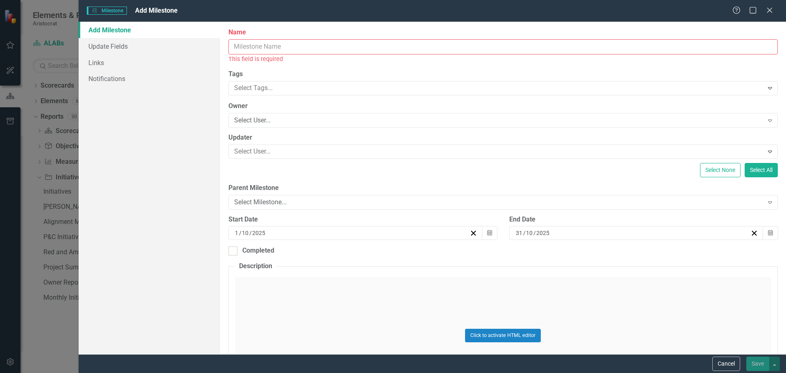
click at [569, 232] on div "[DATE]" at bounding box center [633, 233] width 236 height 8
click at [569, 232] on div "[DATE] [DATE]" at bounding box center [633, 233] width 236 height 8
click at [540, 233] on input "2025" at bounding box center [542, 233] width 14 height 8
type input "2030"
click at [742, 306] on div "Click to activate HTML editor" at bounding box center [503, 335] width 536 height 117
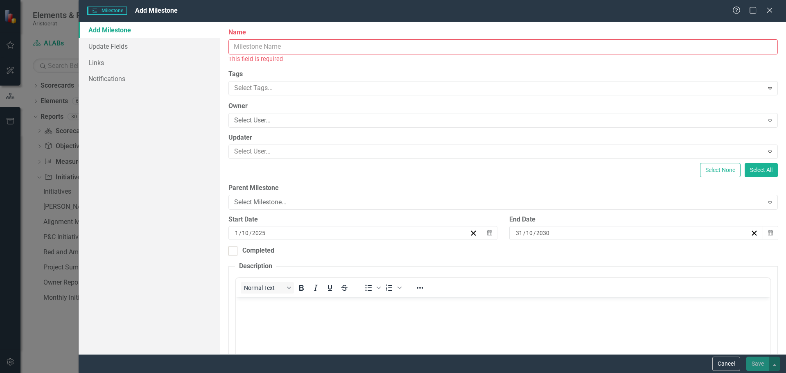
scroll to position [0, 0]
click at [516, 232] on input "31" at bounding box center [520, 233] width 8 height 8
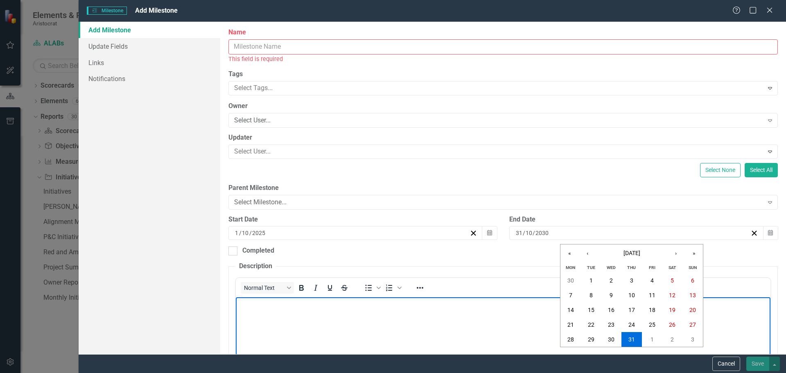
drag, startPoint x: 735, startPoint y: 315, endPoint x: 722, endPoint y: 308, distance: 15.0
click at [735, 315] on body "Rich Text Area. Press ALT-0 for help." at bounding box center [502, 358] width 535 height 123
click at [319, 50] on input "Name" at bounding box center [503, 46] width 550 height 15
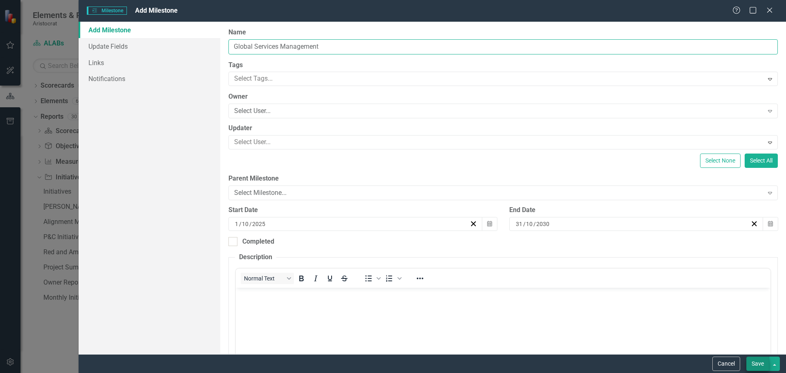
type input "Global Services Management"
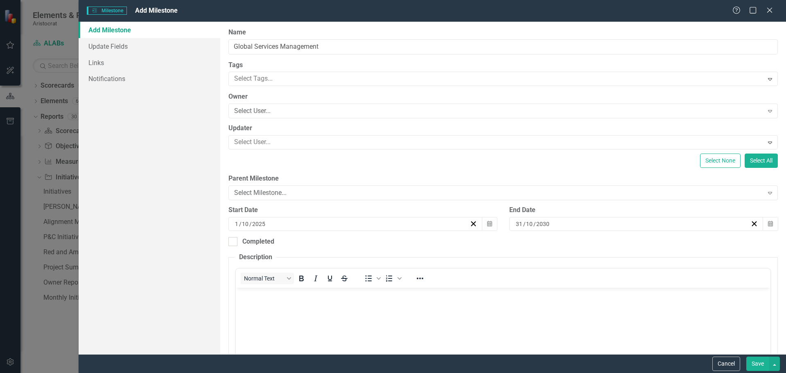
click at [755, 364] on button "Save" at bounding box center [757, 364] width 23 height 14
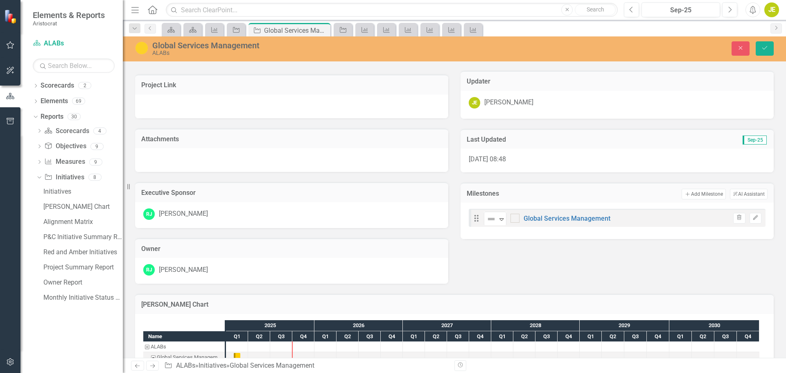
scroll to position [155, 0]
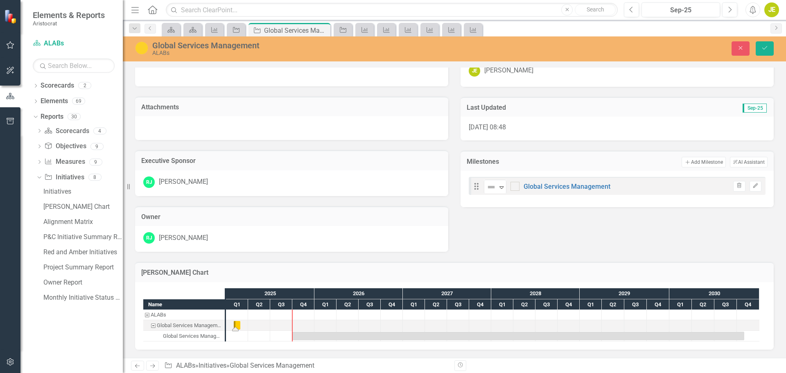
click at [236, 326] on div "Task: Start date: 2025-02-01 End date: 2025-02-28" at bounding box center [237, 325] width 7 height 9
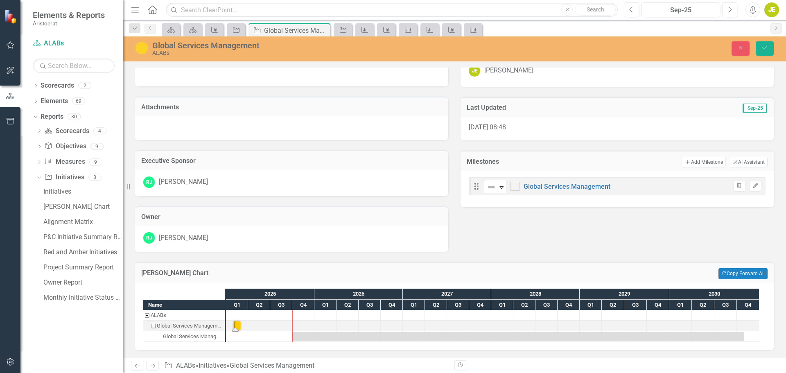
click at [237, 325] on div "Task: Start date: 2025-02-01 End date: 2025-02-28" at bounding box center [237, 325] width 7 height 9
click at [753, 186] on icon "button" at bounding box center [755, 185] width 5 height 5
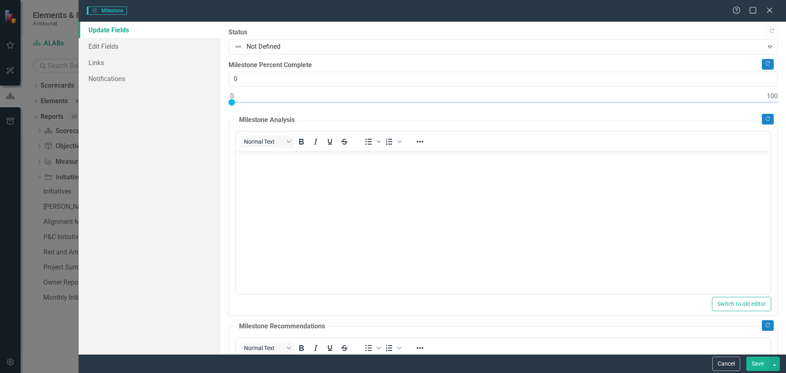
scroll to position [0, 0]
drag, startPoint x: 231, startPoint y: 99, endPoint x: 262, endPoint y: 101, distance: 31.6
click at [262, 101] on div at bounding box center [263, 102] width 7 height 7
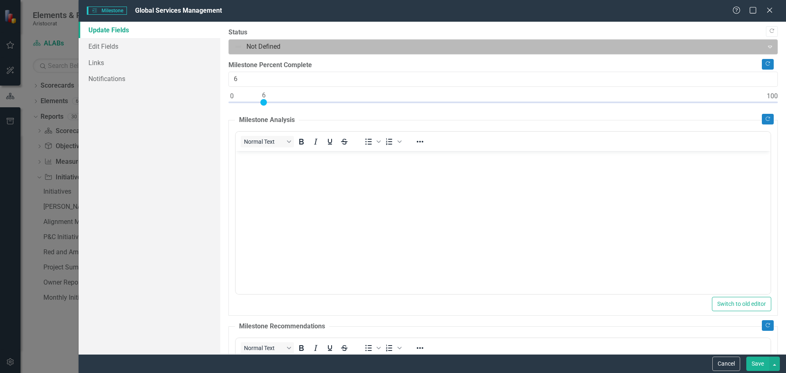
click at [766, 47] on icon "Expand" at bounding box center [770, 46] width 8 height 7
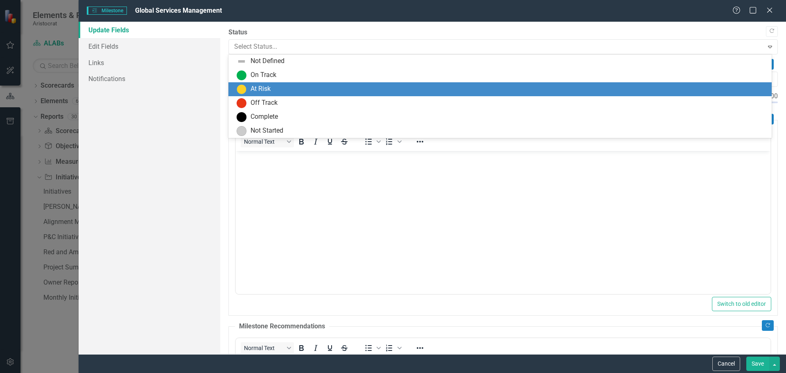
click at [257, 85] on div "At Risk" at bounding box center [261, 88] width 20 height 9
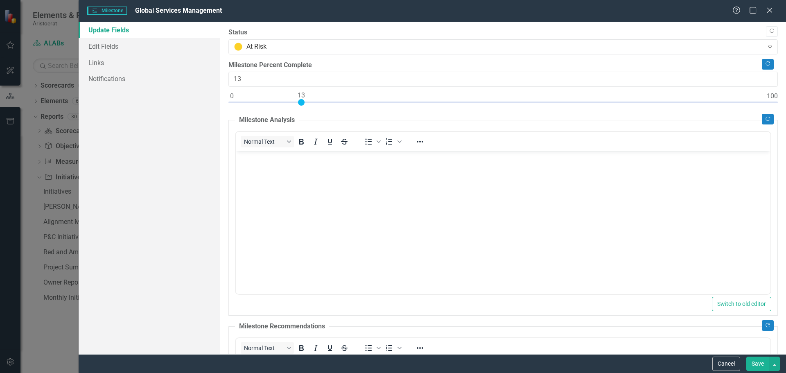
click at [301, 104] on div at bounding box center [503, 104] width 550 height 10
click at [314, 102] on div at bounding box center [503, 104] width 550 height 10
click at [327, 102] on div at bounding box center [503, 104] width 550 height 10
click at [344, 103] on div at bounding box center [503, 104] width 550 height 10
click at [351, 102] on div at bounding box center [503, 104] width 550 height 10
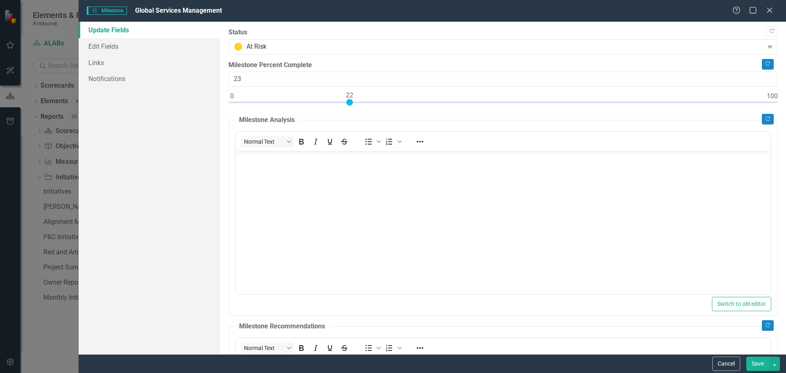
click at [357, 101] on div at bounding box center [503, 104] width 550 height 10
type input "24"
click at [361, 102] on div at bounding box center [503, 104] width 550 height 10
click at [760, 361] on button "Save" at bounding box center [757, 364] width 23 height 14
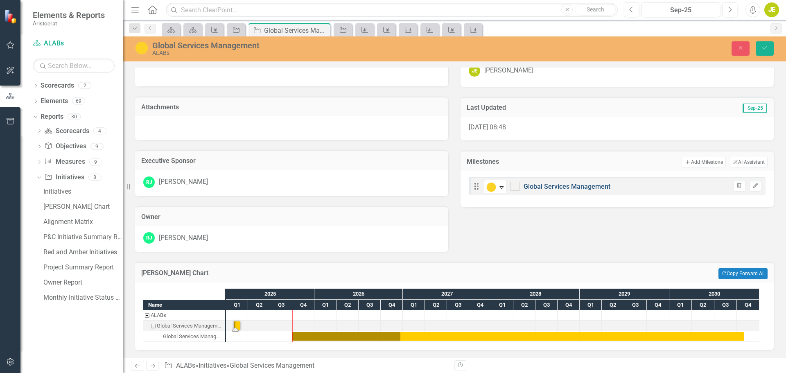
click at [580, 185] on link "Global Services Management" at bounding box center [567, 187] width 87 height 8
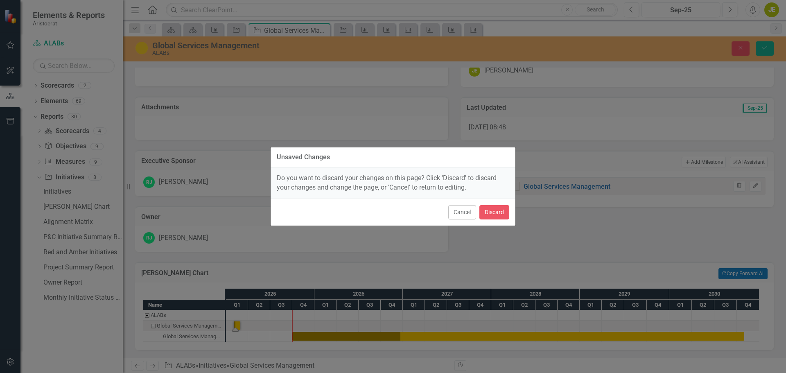
click at [717, 231] on div "Unsaved Changes Do you want to discard your changes on this page? Click 'Discar…" at bounding box center [393, 186] width 786 height 373
click at [464, 209] on button "Cancel" at bounding box center [462, 212] width 28 height 14
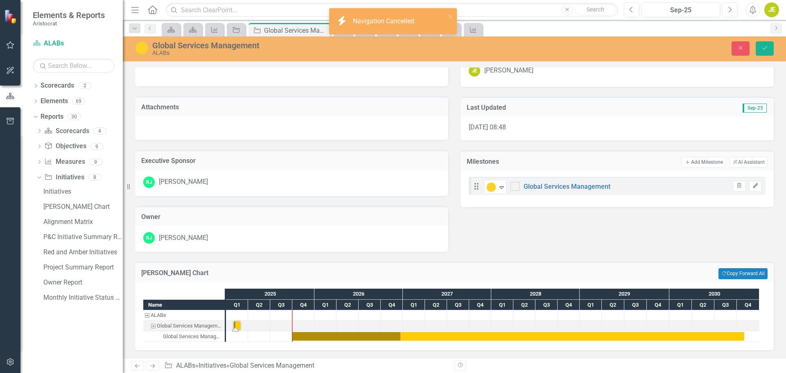
click at [753, 187] on icon "button" at bounding box center [755, 185] width 5 height 5
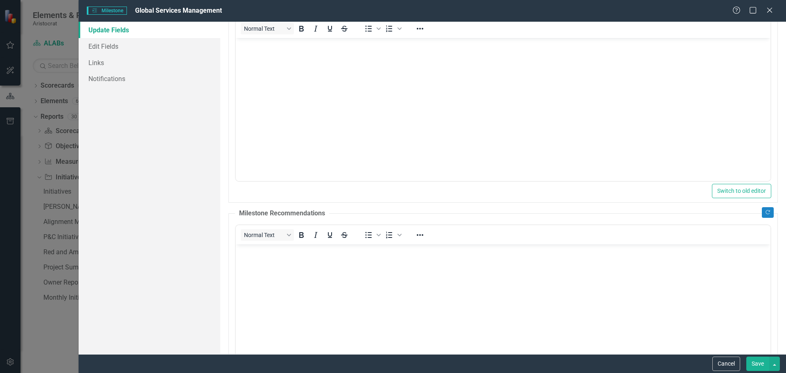
scroll to position [164, 0]
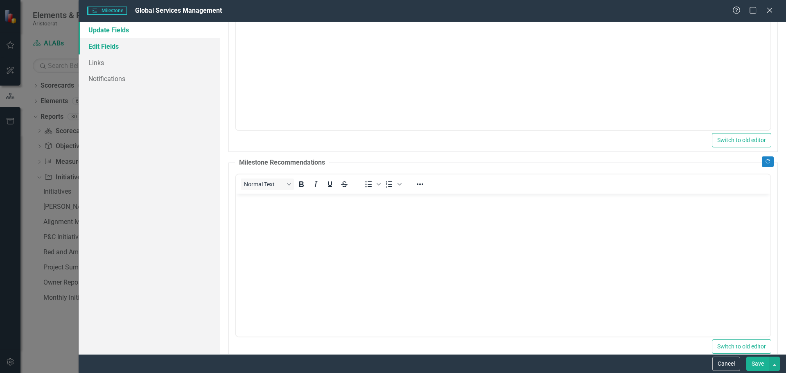
click at [113, 50] on link "Edit Fields" at bounding box center [150, 46] width 142 height 16
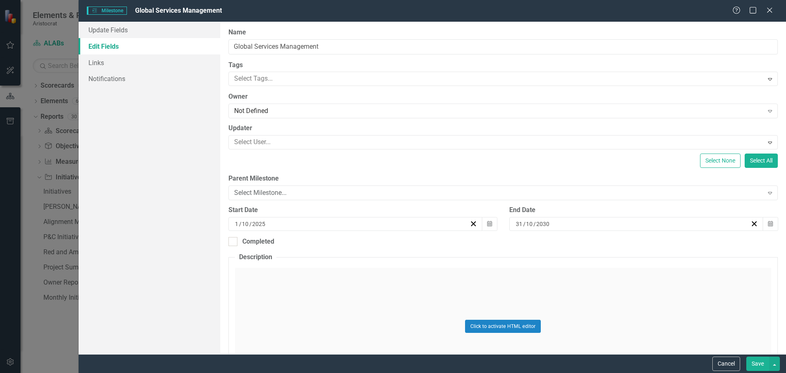
click at [289, 222] on div "[DATE]" at bounding box center [352, 224] width 236 height 8
click at [289, 222] on div "[DATE] [DATE]" at bounding box center [352, 224] width 236 height 8
click at [323, 165] on div "Select None Select All" at bounding box center [503, 161] width 550 height 14
click at [272, 193] on div "Select Milestone..." at bounding box center [498, 192] width 529 height 9
click at [120, 31] on link "Update Fields" at bounding box center [150, 30] width 142 height 16
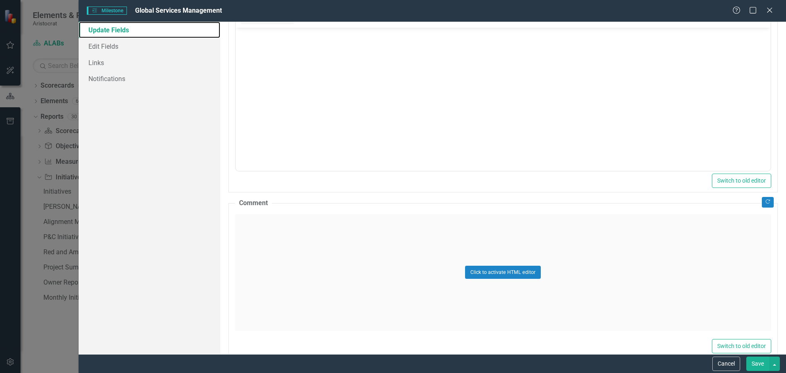
scroll to position [346, 0]
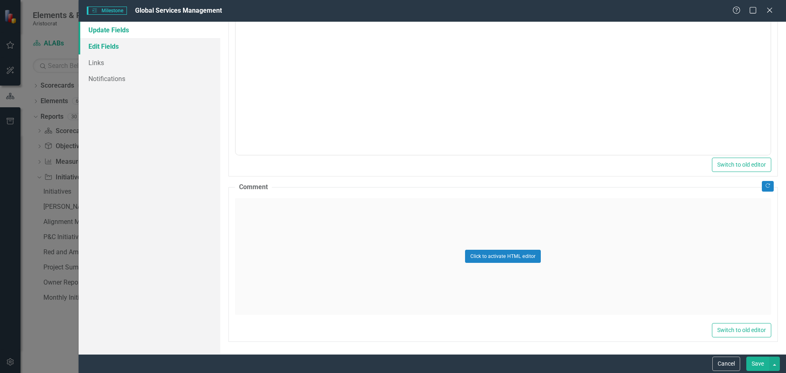
click at [110, 43] on link "Edit Fields" at bounding box center [150, 46] width 142 height 16
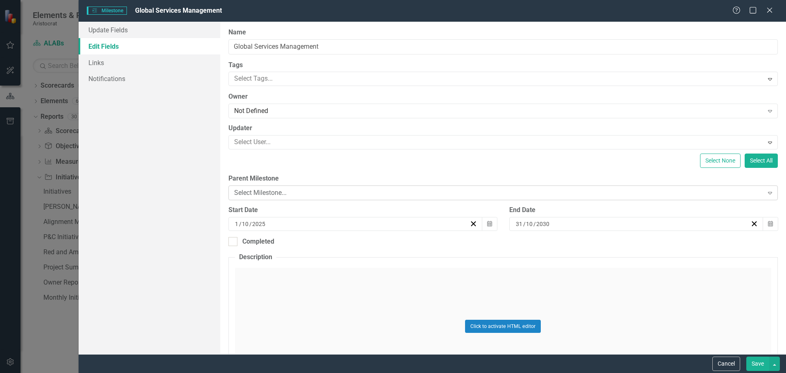
click at [339, 193] on div "Select Milestone..." at bounding box center [498, 192] width 529 height 9
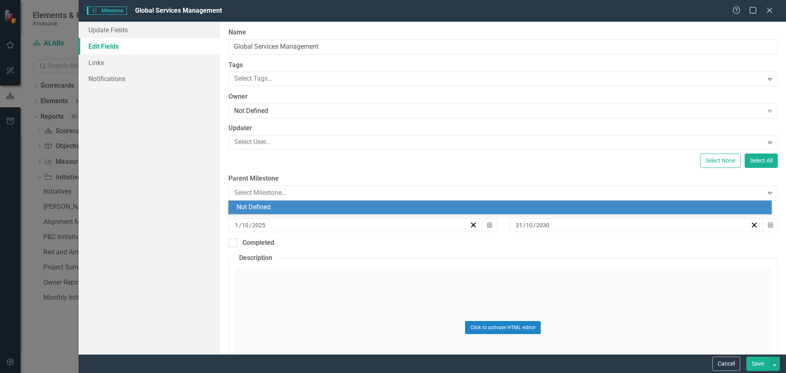
click at [285, 207] on div "Not Defined" at bounding box center [502, 207] width 530 height 9
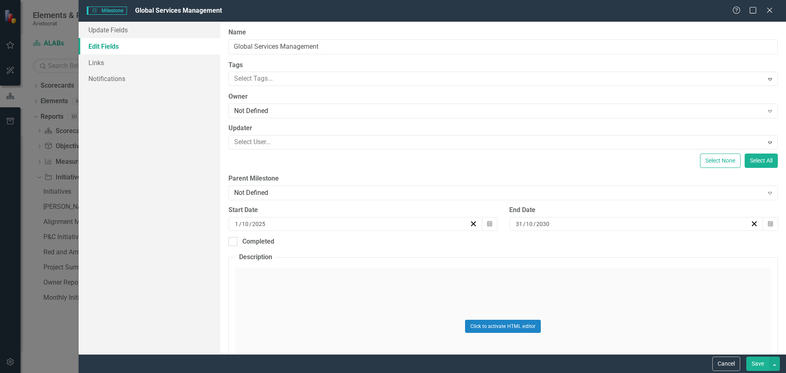
click at [333, 226] on div "[DATE]" at bounding box center [352, 224] width 236 height 8
click at [309, 245] on button "‹" at bounding box center [310, 244] width 18 height 18
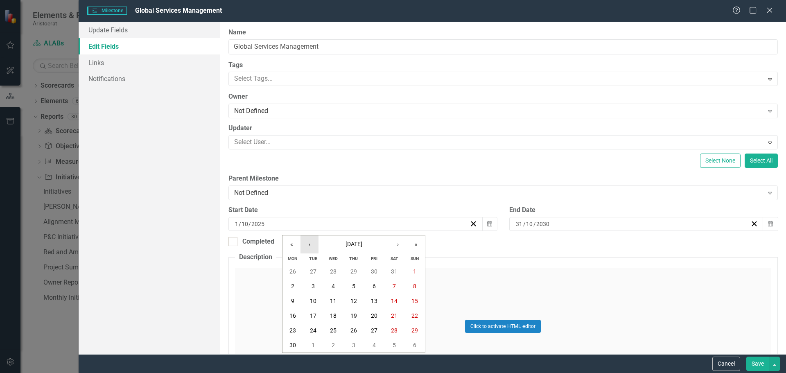
click at [309, 245] on button "‹" at bounding box center [310, 244] width 18 height 18
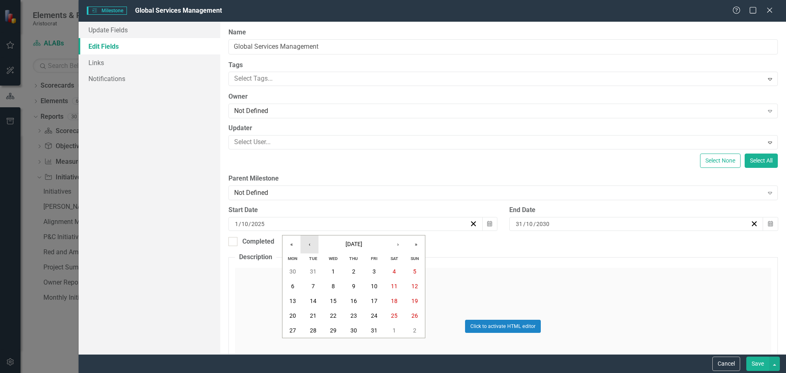
click at [309, 245] on button "‹" at bounding box center [310, 244] width 18 height 18
click at [281, 222] on div "[DATE]" at bounding box center [352, 224] width 236 height 8
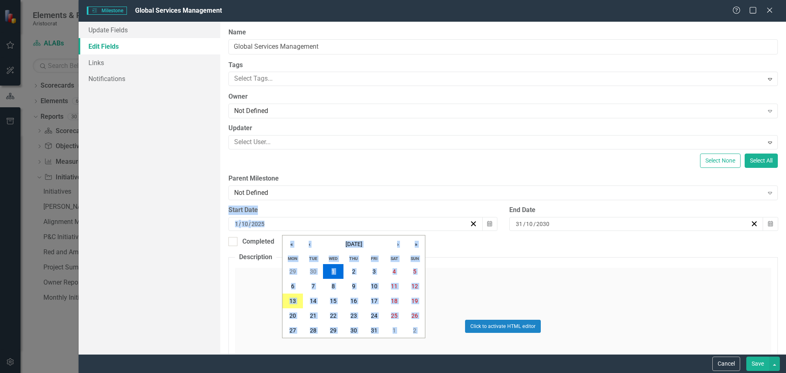
click at [265, 224] on div "[DATE] [DATE]" at bounding box center [352, 224] width 236 height 8
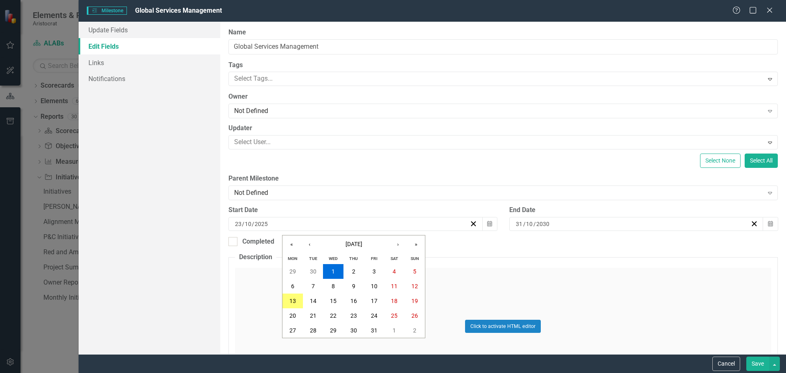
type input "23"
type input "09"
type input "2023"
click at [562, 244] on div "Completed" at bounding box center [503, 241] width 550 height 9
click at [234, 242] on input "Completed" at bounding box center [230, 239] width 5 height 5
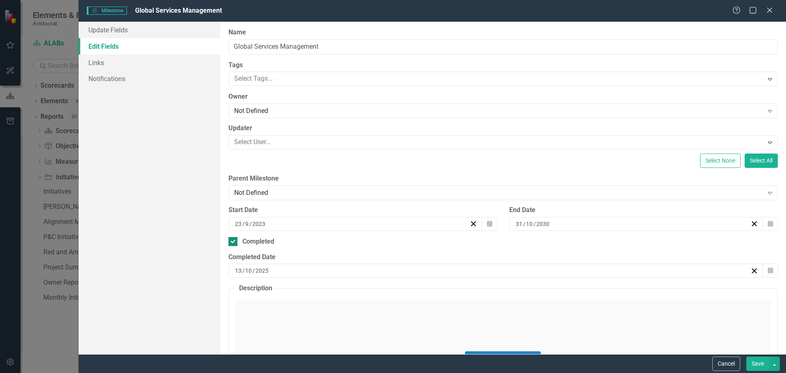
click at [231, 242] on input "Completed" at bounding box center [230, 239] width 5 height 5
checkbox input "false"
click at [764, 358] on button "Save" at bounding box center [757, 364] width 23 height 14
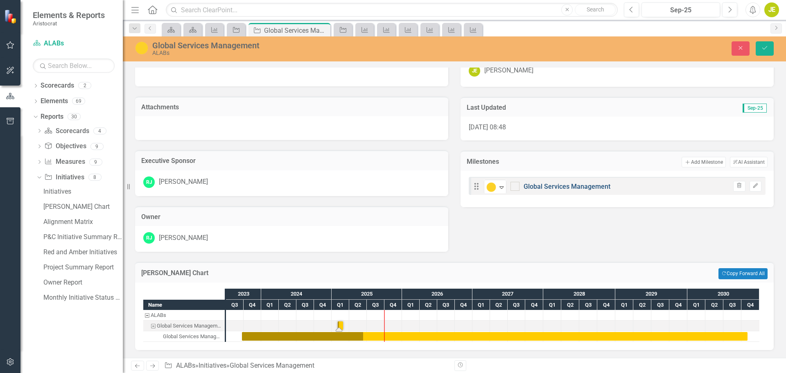
click at [554, 187] on link "Global Services Management" at bounding box center [567, 187] width 87 height 8
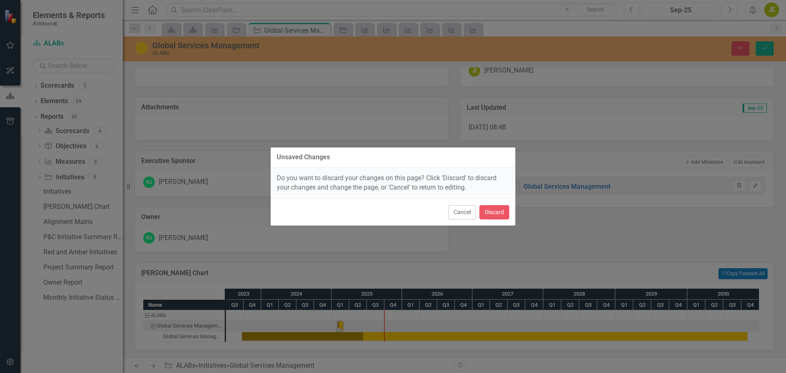
click at [629, 230] on div "Unsaved Changes Do you want to discard your changes on this page? Click 'Discar…" at bounding box center [393, 186] width 786 height 373
click at [751, 187] on div "Unsaved Changes Do you want to discard your changes on this page? Click 'Discar…" at bounding box center [393, 186] width 786 height 373
click at [465, 210] on button "Cancel" at bounding box center [462, 212] width 28 height 14
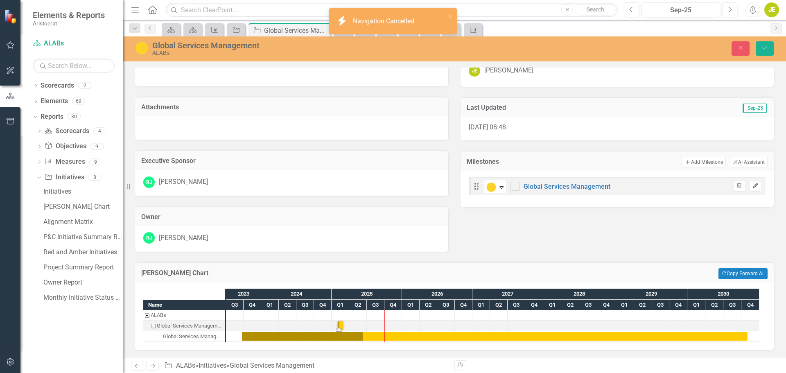
click at [753, 185] on icon "button" at bounding box center [755, 185] width 5 height 5
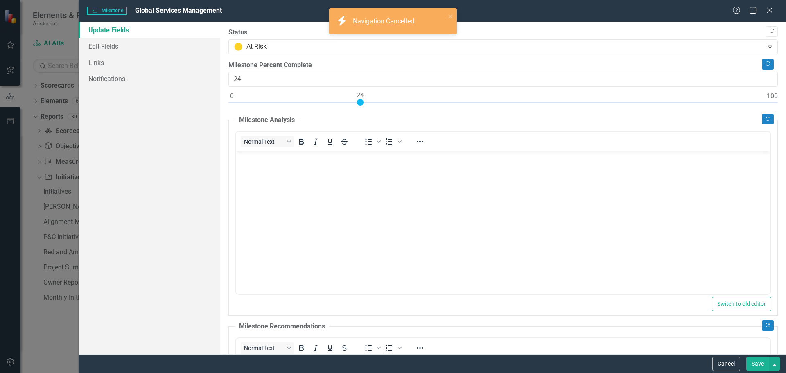
scroll to position [0, 0]
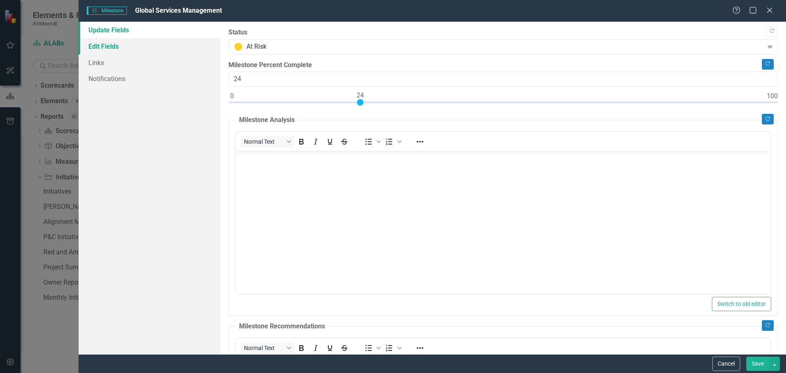
click at [107, 45] on link "Edit Fields" at bounding box center [150, 46] width 142 height 16
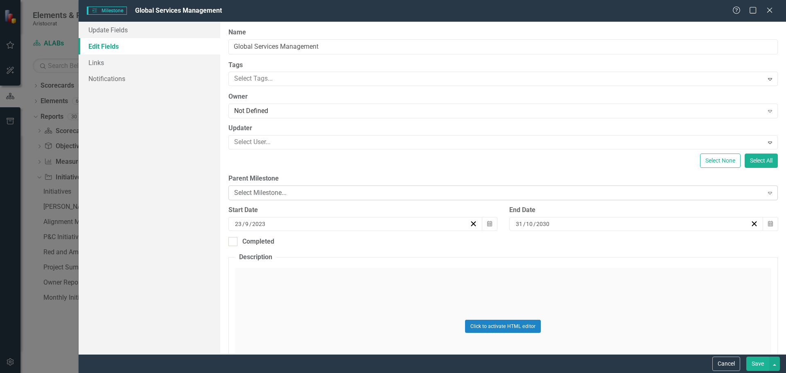
click at [300, 191] on div "Select Milestone..." at bounding box center [498, 192] width 529 height 9
click at [111, 12] on span "Milestones Milestone" at bounding box center [107, 11] width 40 height 8
click at [109, 44] on link "Edit Fields" at bounding box center [150, 46] width 142 height 16
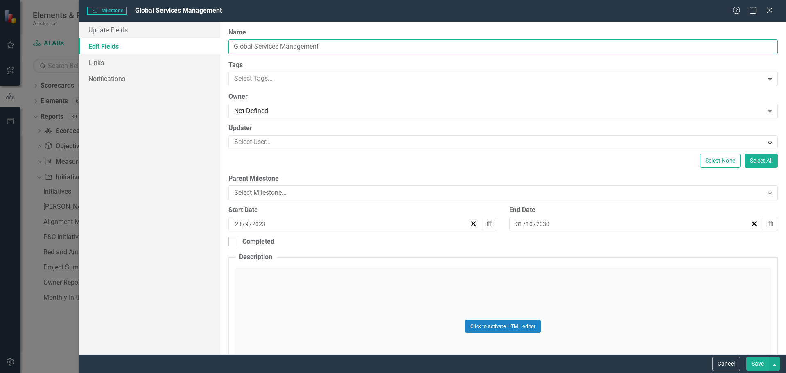
click at [346, 49] on input "Global Services Management" at bounding box center [503, 46] width 550 height 15
click at [758, 358] on button "Save" at bounding box center [757, 364] width 23 height 14
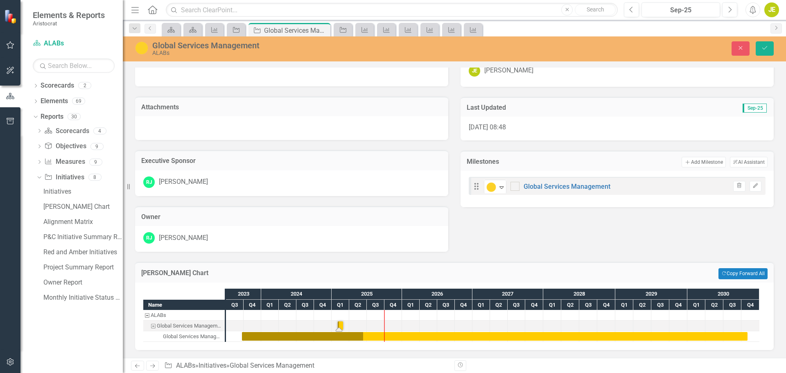
click at [342, 326] on div "Task: Start date: 2025-02-01 End date: 2025-02-28" at bounding box center [340, 325] width 5 height 9
click at [192, 326] on div "Global Services Management" at bounding box center [190, 326] width 66 height 11
click at [152, 327] on div "Global Services Management" at bounding box center [152, 326] width 7 height 11
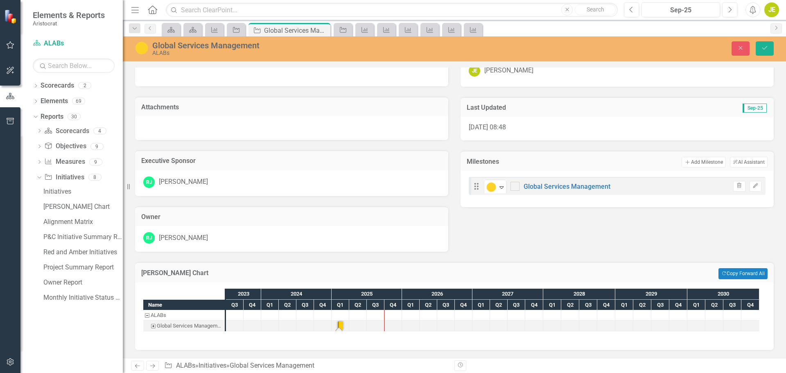
click at [152, 327] on div "Global Services Management" at bounding box center [152, 326] width 7 height 11
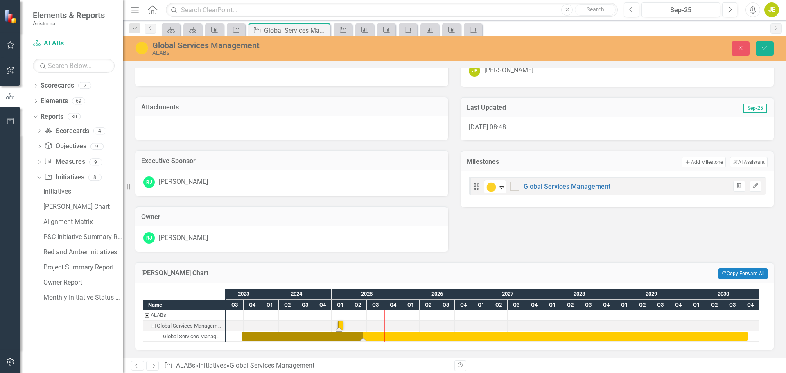
click at [262, 337] on div "Task: Start date: 2023-09-23 End date: 2030-10-31" at bounding box center [495, 336] width 506 height 9
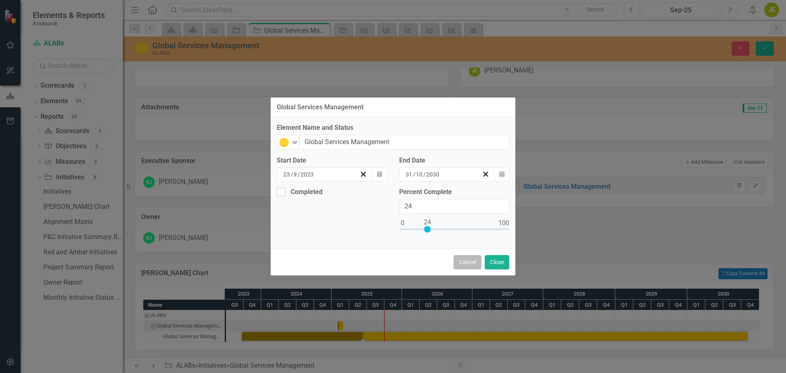
click at [469, 262] on button "Cancel" at bounding box center [468, 262] width 28 height 14
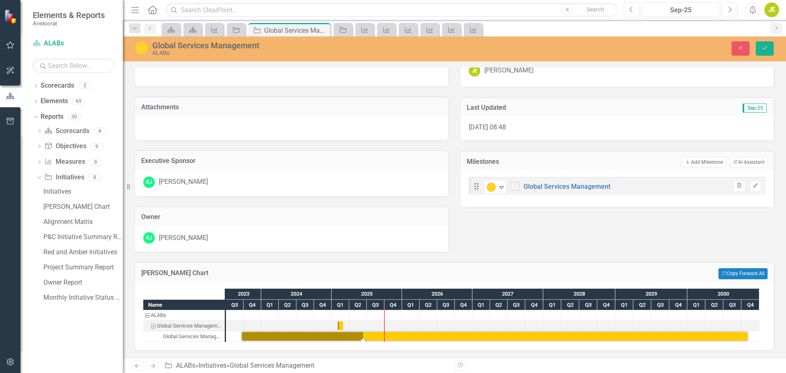
click at [185, 324] on div "Global Services Management" at bounding box center [190, 326] width 66 height 11
click at [185, 325] on div "Global Services Management" at bounding box center [190, 326] width 66 height 11
click at [752, 11] on icon "Alerts" at bounding box center [753, 10] width 9 height 8
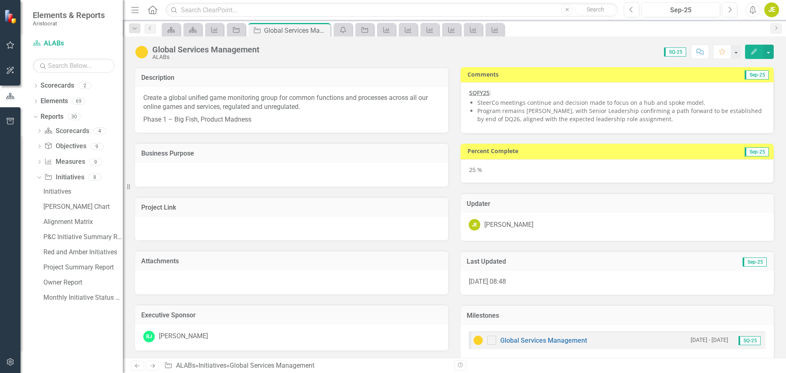
click at [753, 51] on icon "button" at bounding box center [754, 52] width 6 height 6
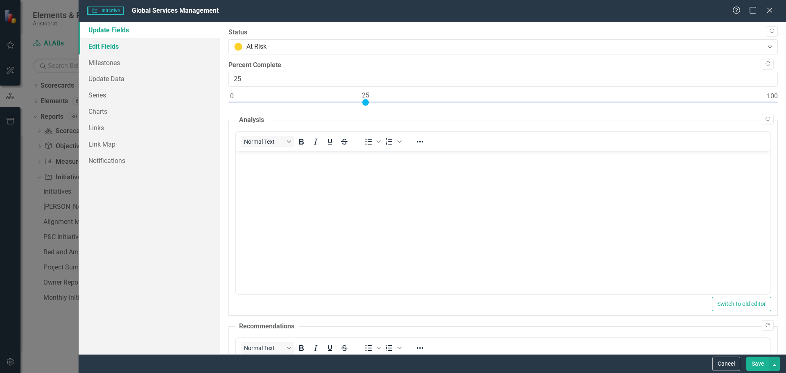
click at [93, 46] on link "Edit Fields" at bounding box center [150, 46] width 142 height 16
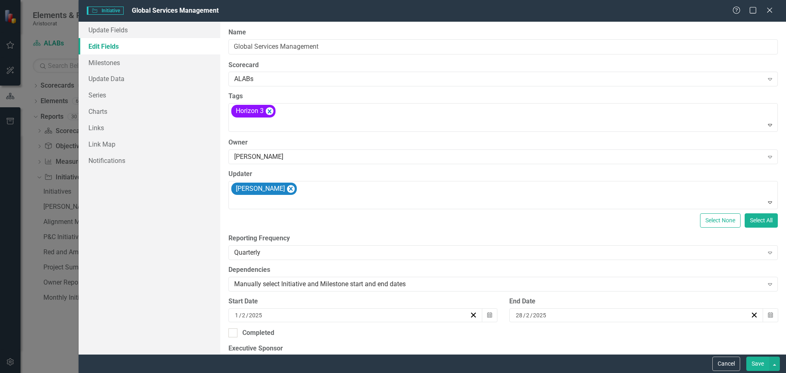
click at [292, 318] on div "[DATE]" at bounding box center [352, 315] width 236 height 8
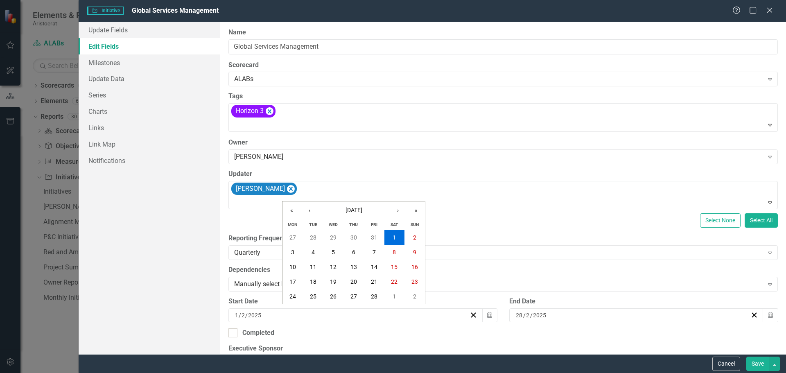
click at [253, 316] on input "2025" at bounding box center [255, 315] width 14 height 8
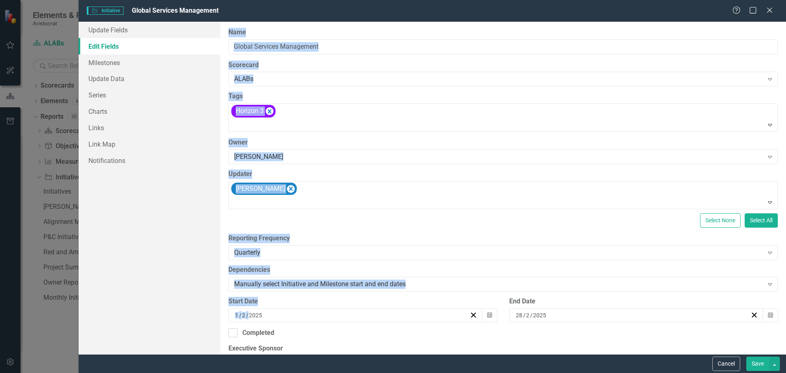
drag, startPoint x: 271, startPoint y: 314, endPoint x: 196, endPoint y: 317, distance: 75.4
click at [196, 317] on div "Update Fields Edit Fields Milestones Update Data Series Charts Links Link Map N…" at bounding box center [433, 188] width 708 height 332
click at [285, 316] on div "[DATE]" at bounding box center [352, 315] width 236 height 8
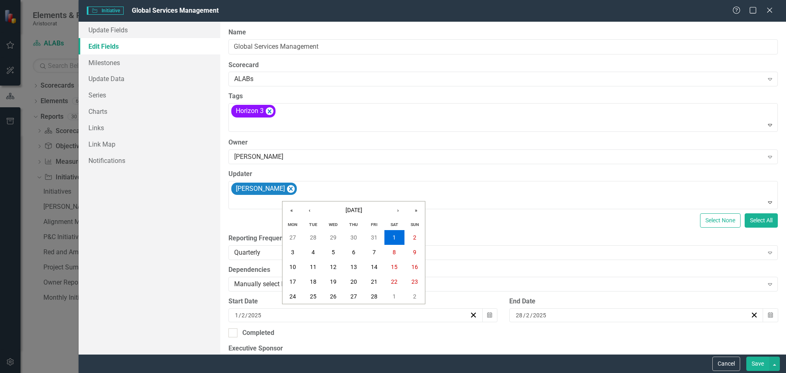
click at [253, 319] on input "2025" at bounding box center [255, 315] width 14 height 8
click at [219, 317] on div "Update Fields Edit Fields Milestones Update Data Series Charts Links Link Map N…" at bounding box center [150, 188] width 142 height 332
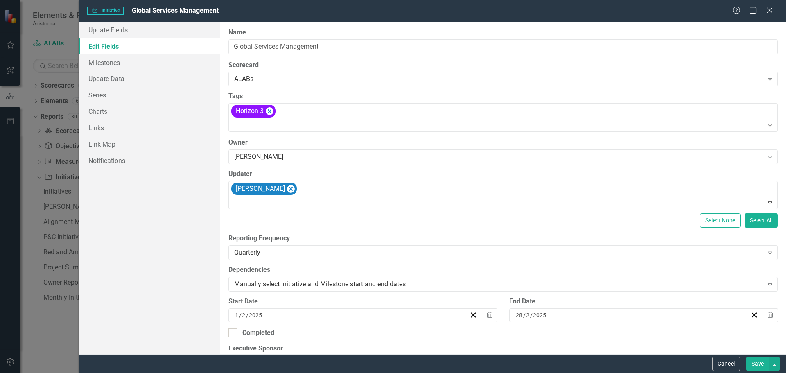
click at [542, 319] on input "2025" at bounding box center [540, 315] width 14 height 8
click at [543, 313] on input "2025" at bounding box center [540, 315] width 14 height 8
click at [534, 317] on input "2025" at bounding box center [539, 315] width 14 height 8
click at [516, 313] on input "28" at bounding box center [519, 315] width 7 height 8
type input "30"
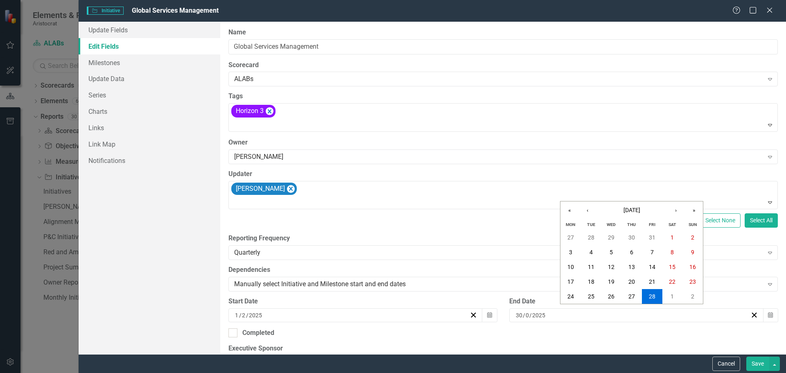
type input "09"
type input "2026"
click at [710, 330] on div "Completed" at bounding box center [503, 332] width 550 height 9
click at [234, 330] on input "Completed" at bounding box center [230, 330] width 5 height 5
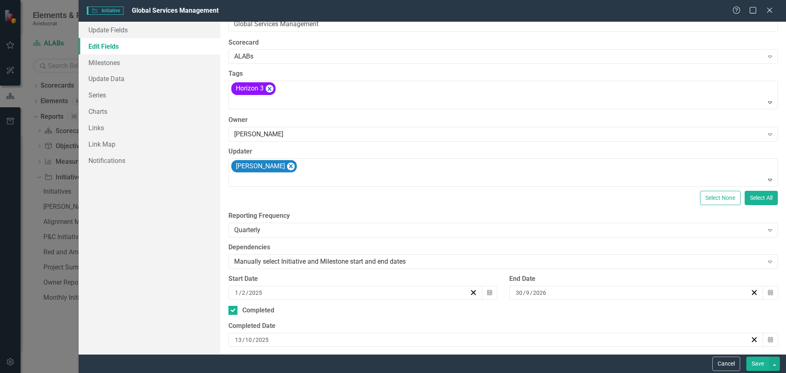
scroll to position [82, 0]
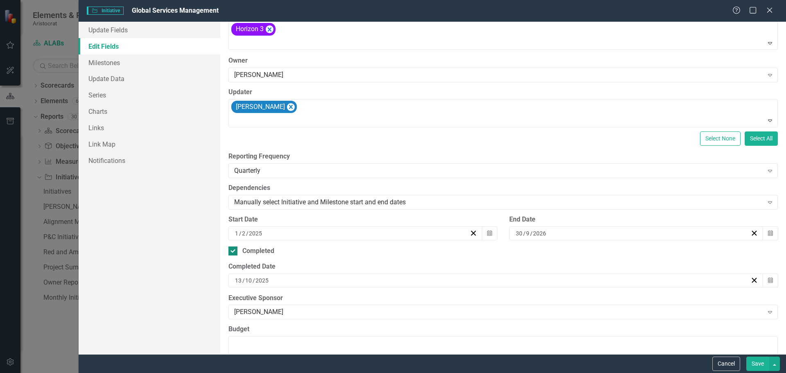
click at [235, 252] on div at bounding box center [232, 251] width 9 height 9
click at [234, 252] on input "Completed" at bounding box center [230, 249] width 5 height 5
checkbox input "false"
click at [757, 361] on button "Save" at bounding box center [757, 364] width 23 height 14
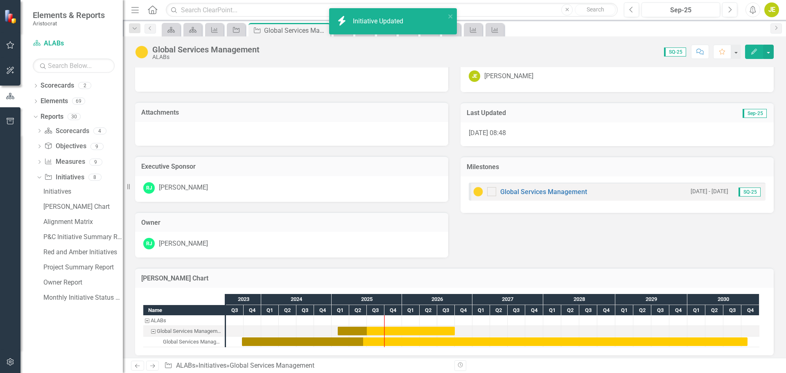
scroll to position [154, 0]
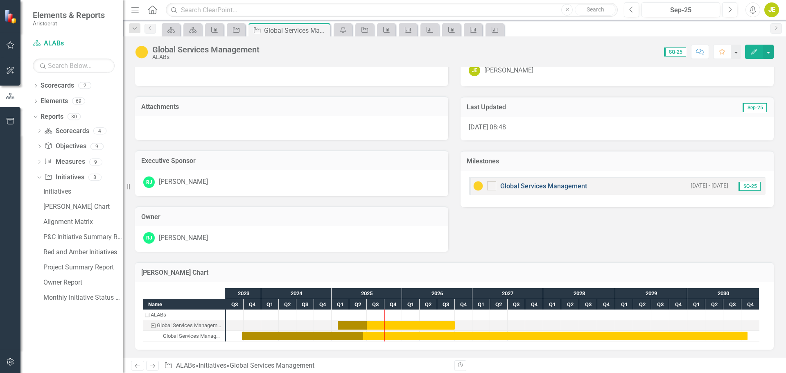
click at [531, 188] on link "Global Services Management" at bounding box center [543, 186] width 87 height 8
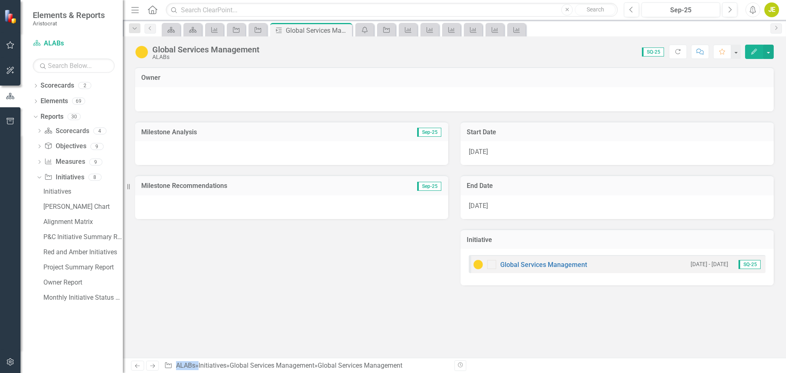
click at [751, 51] on icon "Edit" at bounding box center [754, 52] width 7 height 6
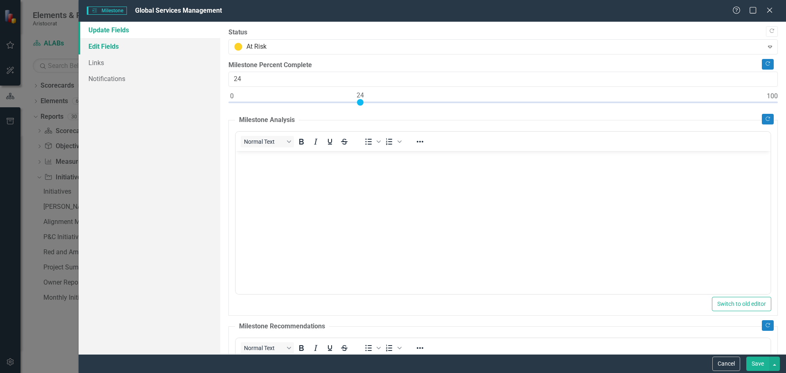
click at [114, 47] on link "Edit Fields" at bounding box center [150, 46] width 142 height 16
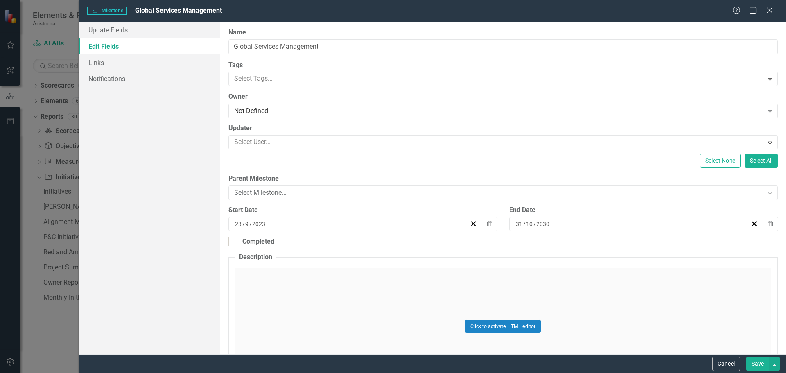
click at [415, 224] on div "[DATE]" at bounding box center [352, 224] width 236 height 8
click at [261, 224] on input "2023" at bounding box center [258, 224] width 14 height 8
type input "01"
type input "2025"
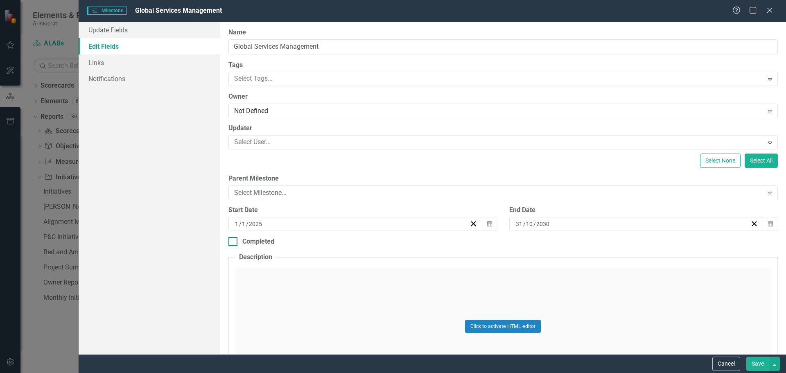
click at [489, 244] on div "Completed" at bounding box center [503, 241] width 550 height 9
click at [234, 242] on input "Completed" at bounding box center [230, 239] width 5 height 5
checkbox input "true"
click at [540, 226] on input "2030" at bounding box center [543, 224] width 14 height 8
click at [541, 223] on input "2030" at bounding box center [543, 224] width 14 height 8
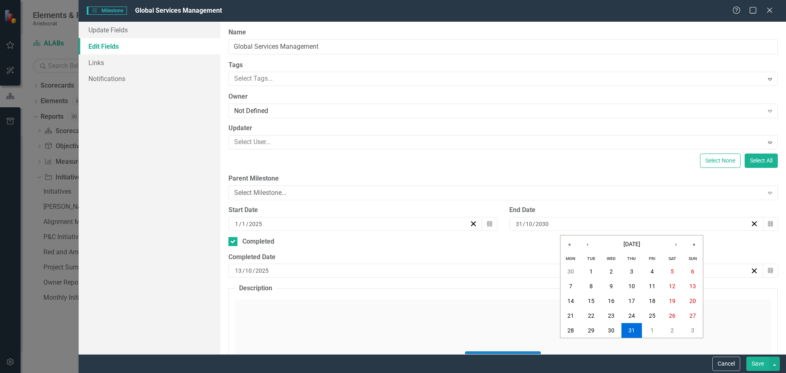
click at [516, 225] on input "31" at bounding box center [519, 224] width 7 height 8
type input "30"
type input "09"
type input "2026"
click at [495, 255] on div "Completed Date" at bounding box center [503, 257] width 550 height 9
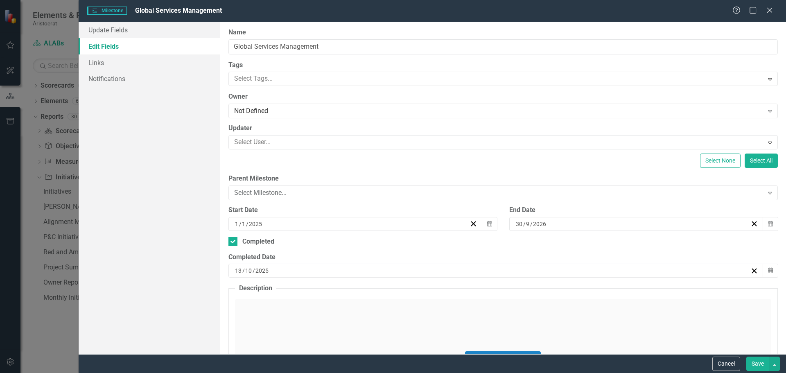
click at [761, 362] on button "Save" at bounding box center [757, 364] width 23 height 14
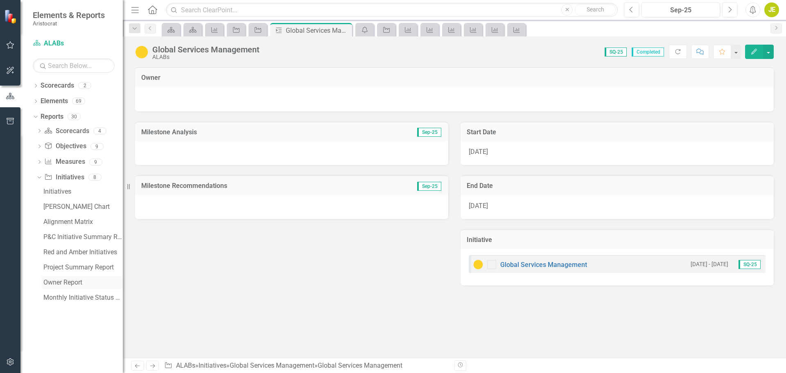
click at [62, 281] on div "Owner Report" at bounding box center [82, 282] width 79 height 7
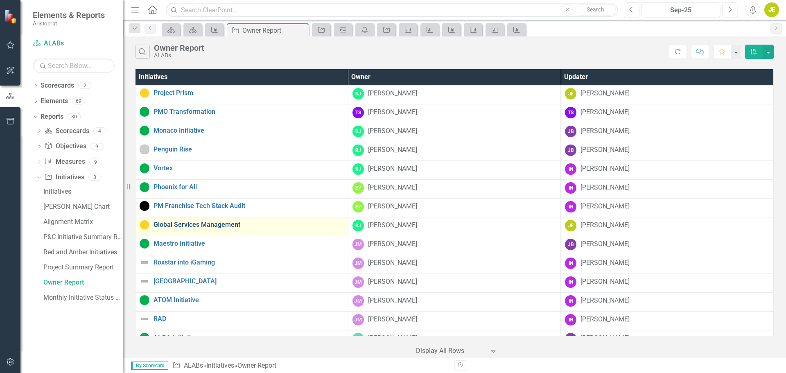
click at [196, 227] on link "Global Services Management" at bounding box center [249, 224] width 190 height 7
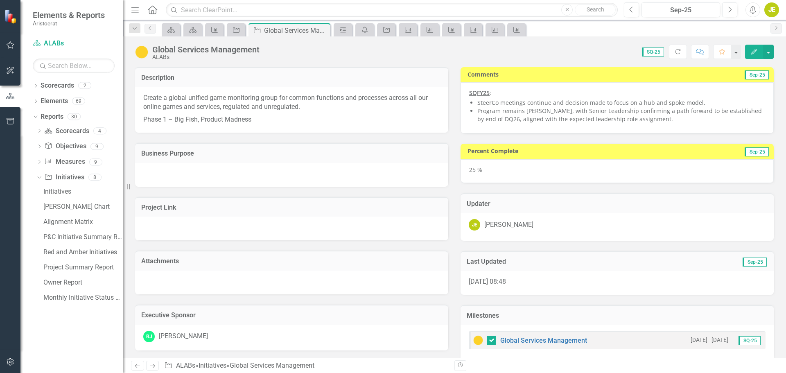
checkbox input "true"
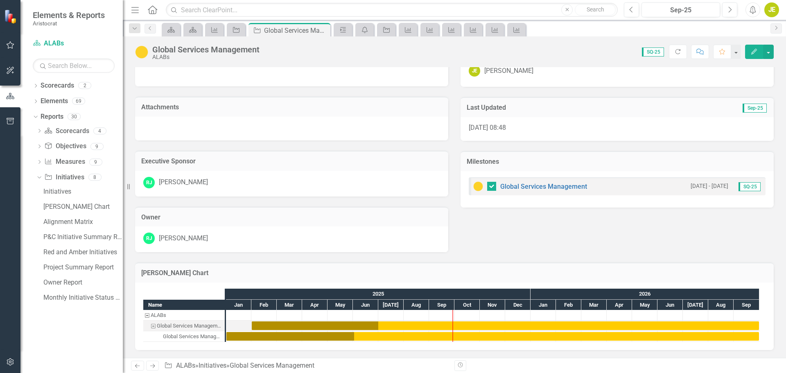
scroll to position [154, 0]
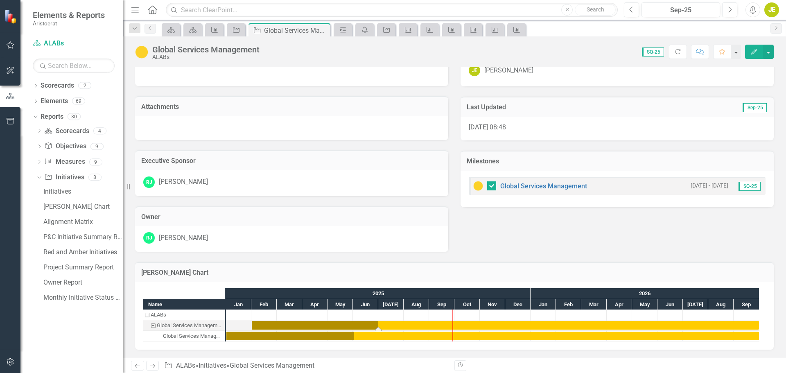
click at [261, 324] on div "Task: Start date: 2025-02-01 End date: 2026-09-30" at bounding box center [505, 325] width 507 height 9
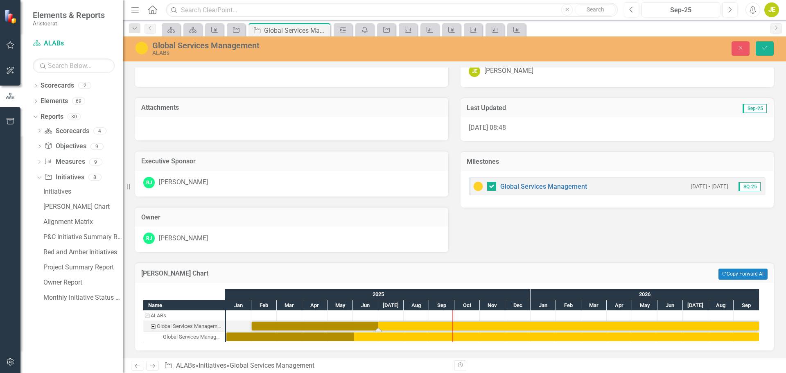
click at [528, 224] on div "Description Create a global unified game monitoring group for common functions …" at bounding box center [454, 77] width 651 height 349
click at [764, 47] on icon "Save" at bounding box center [764, 48] width 7 height 6
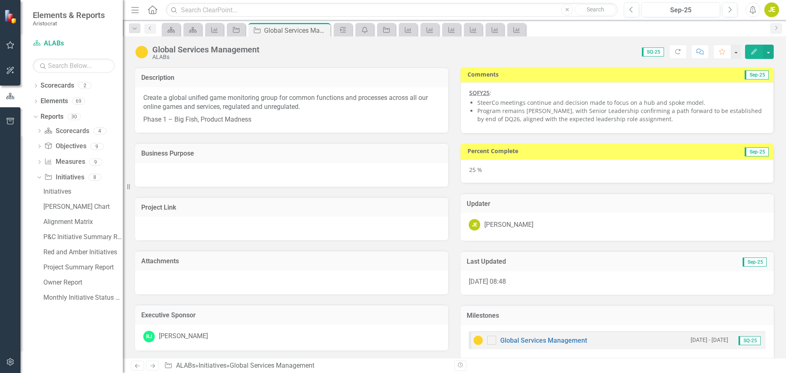
checkbox input "true"
click at [755, 52] on icon "button" at bounding box center [754, 52] width 6 height 6
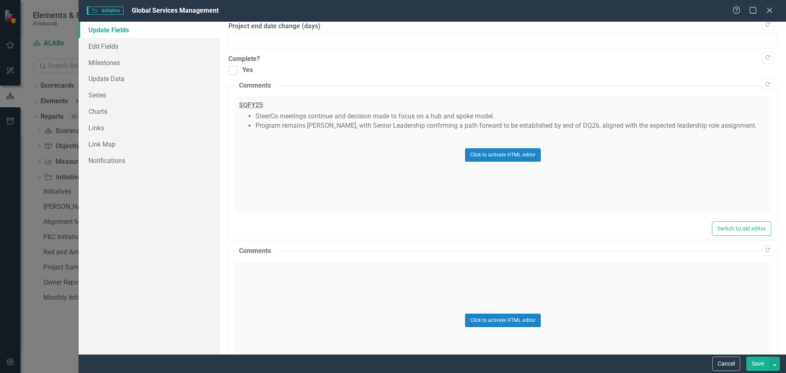
scroll to position [532, 0]
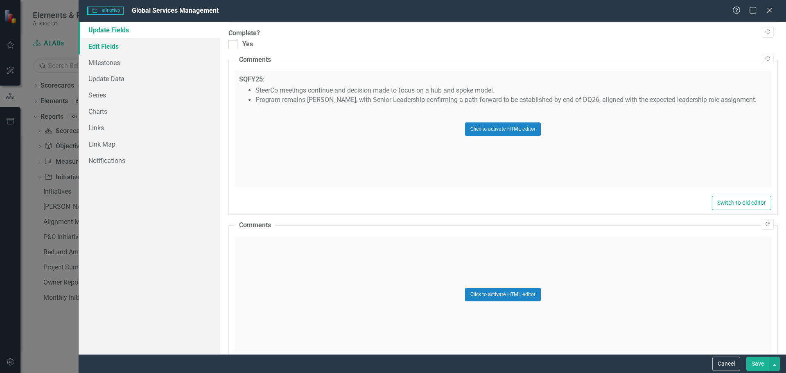
drag, startPoint x: 103, startPoint y: 47, endPoint x: 112, endPoint y: 53, distance: 10.7
click at [103, 47] on link "Edit Fields" at bounding box center [150, 46] width 142 height 16
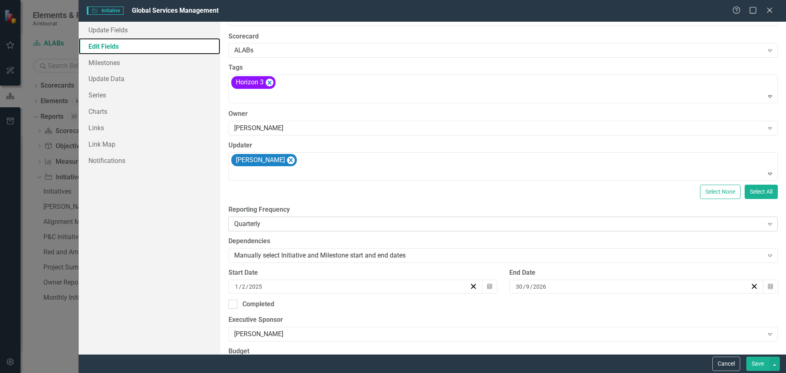
scroll to position [41, 0]
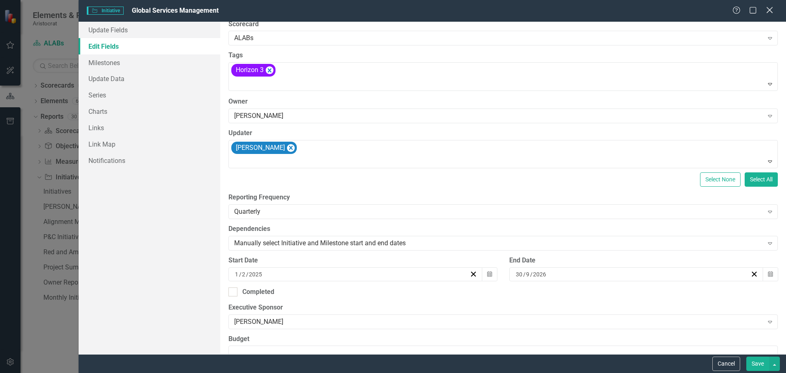
click at [771, 9] on icon at bounding box center [770, 10] width 6 height 6
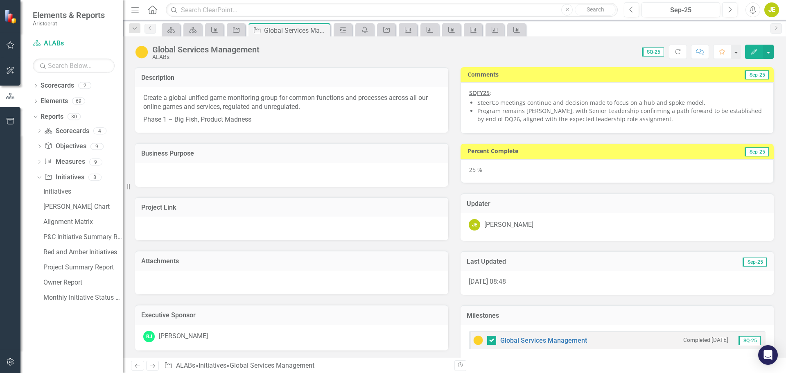
scroll to position [154, 0]
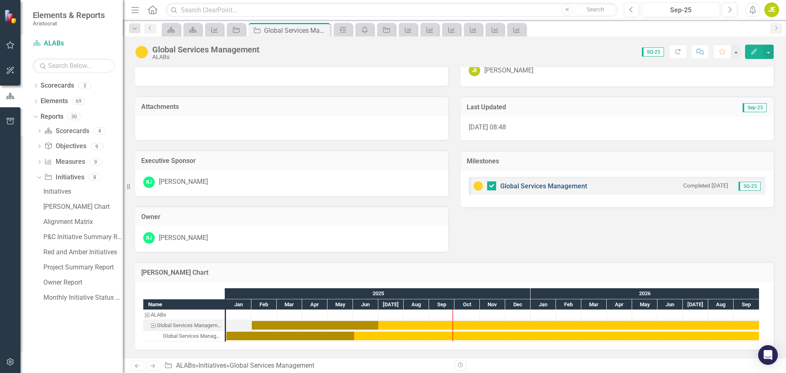
click at [541, 187] on link "Global Services Management" at bounding box center [543, 186] width 87 height 8
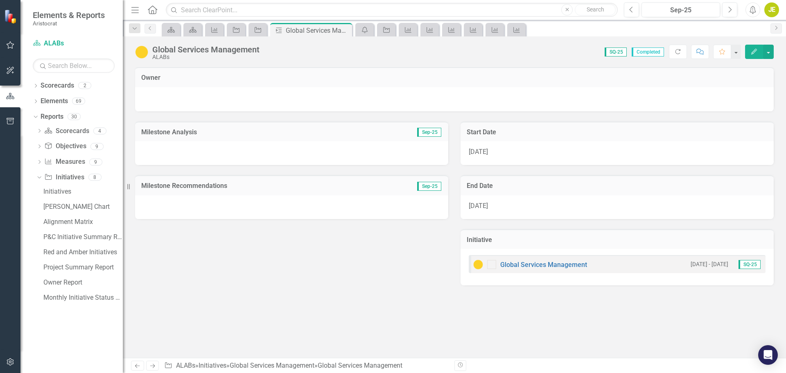
click at [751, 51] on icon "Edit" at bounding box center [754, 52] width 7 height 6
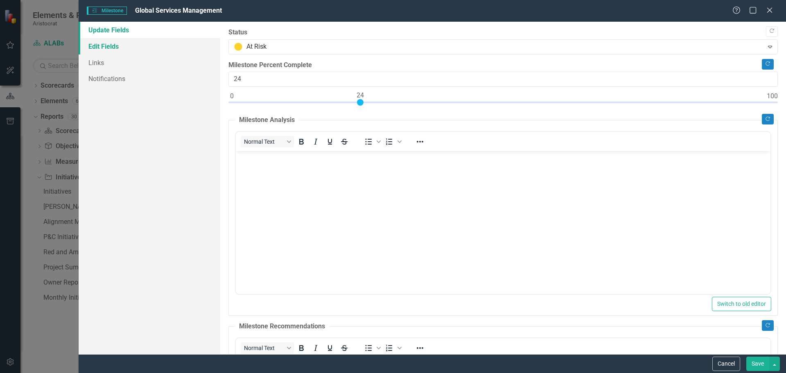
click at [109, 46] on link "Edit Fields" at bounding box center [150, 46] width 142 height 16
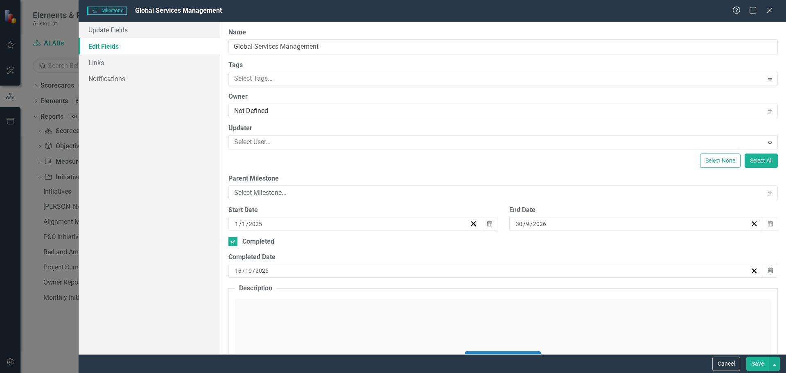
click at [246, 222] on span "/" at bounding box center [247, 223] width 2 height 7
click at [396, 244] on button "›" at bounding box center [398, 244] width 18 height 18
click at [393, 269] on abbr "1" at bounding box center [394, 271] width 3 height 7
click at [756, 364] on button "Save" at bounding box center [757, 364] width 23 height 14
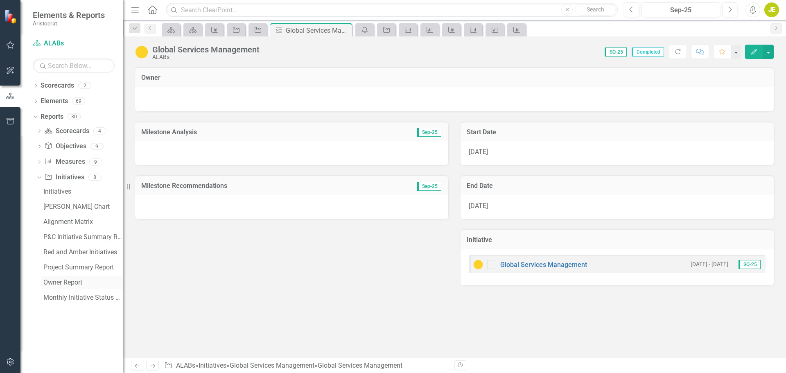
click at [69, 280] on div "Owner Report" at bounding box center [82, 282] width 79 height 7
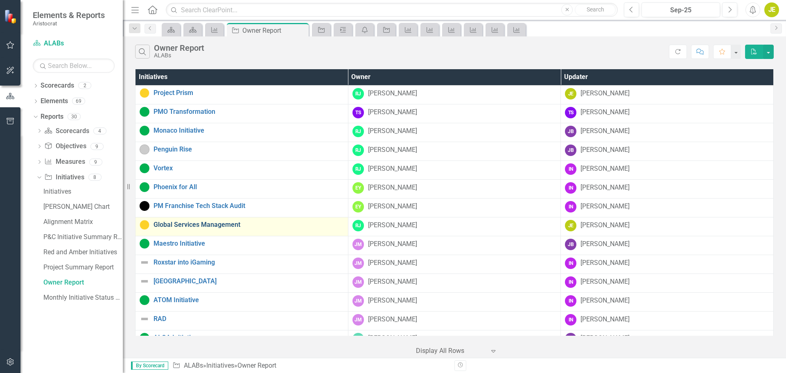
click at [203, 228] on link "Global Services Management" at bounding box center [249, 224] width 190 height 7
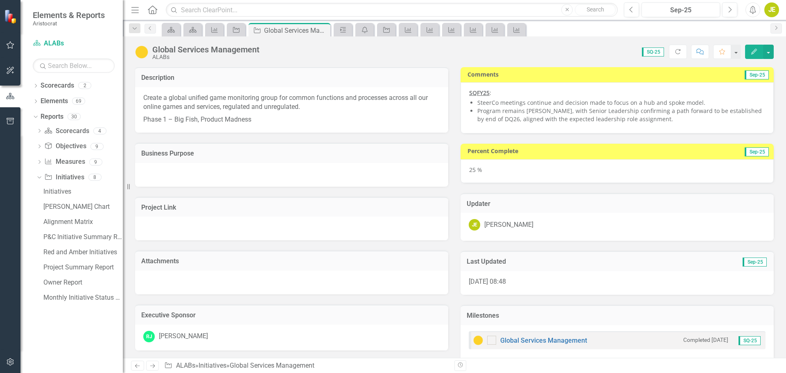
checkbox input "true"
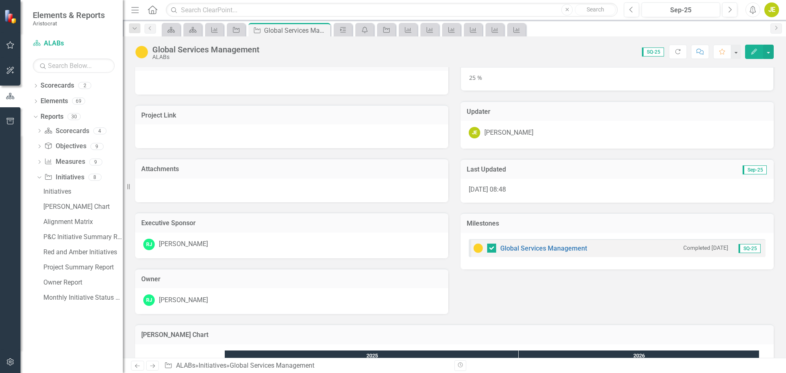
scroll to position [154, 0]
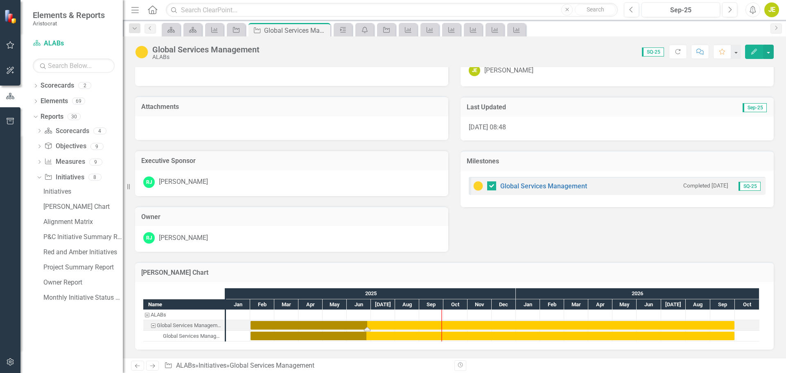
drag, startPoint x: 360, startPoint y: 328, endPoint x: 355, endPoint y: 327, distance: 4.9
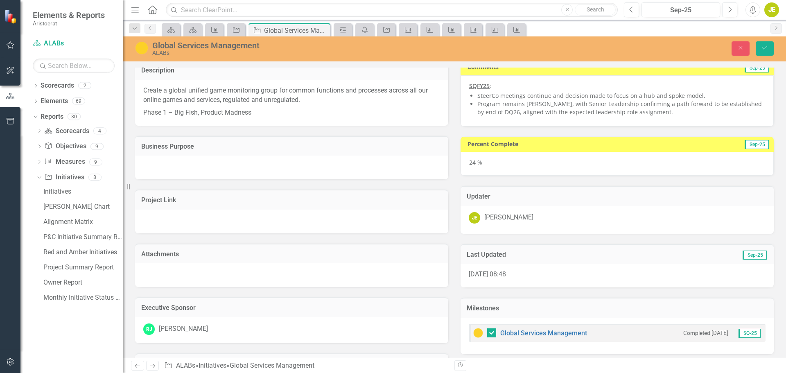
scroll to position [0, 0]
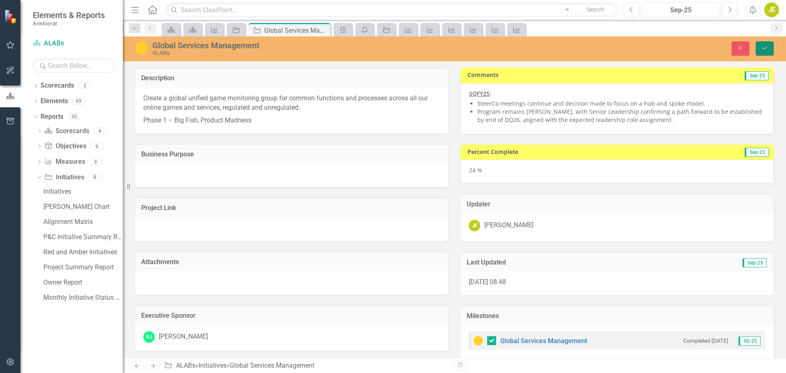
click at [764, 51] on icon "Save" at bounding box center [764, 48] width 7 height 6
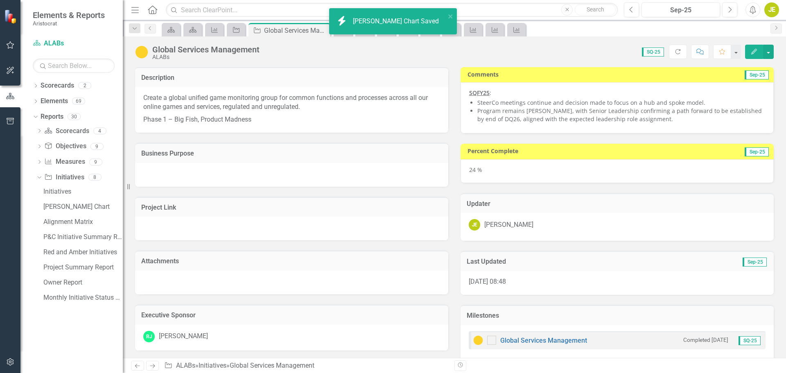
checkbox input "true"
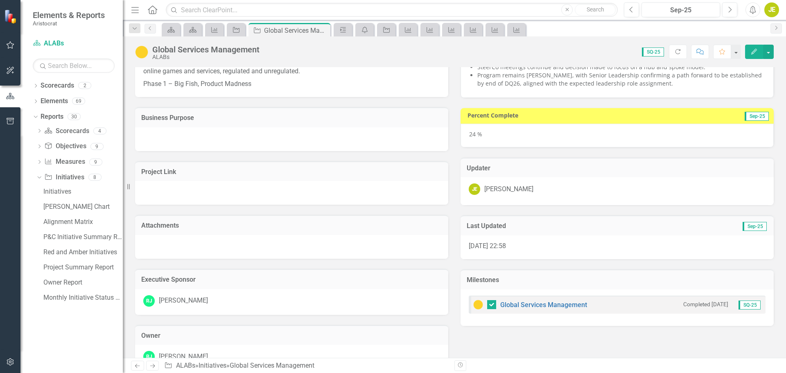
scroll to position [154, 0]
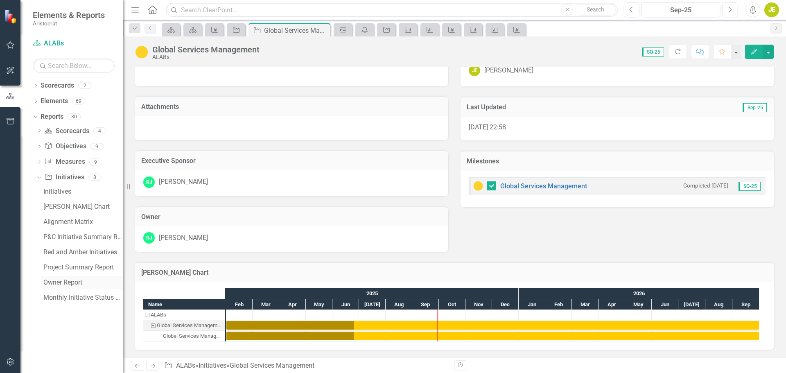
click at [76, 284] on div "Owner Report" at bounding box center [82, 282] width 79 height 7
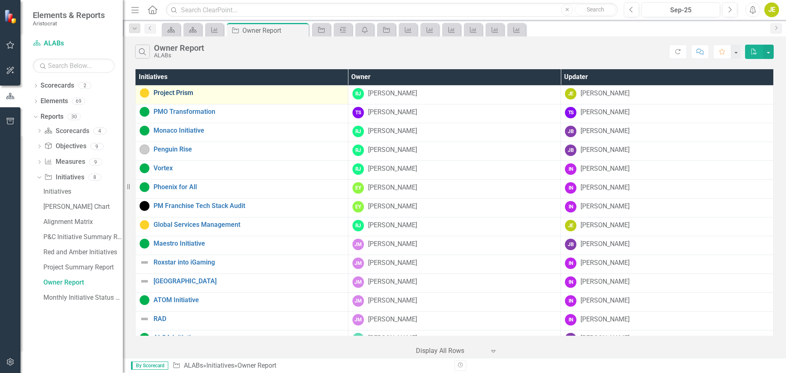
click at [174, 94] on link "Project Prism" at bounding box center [249, 92] width 190 height 7
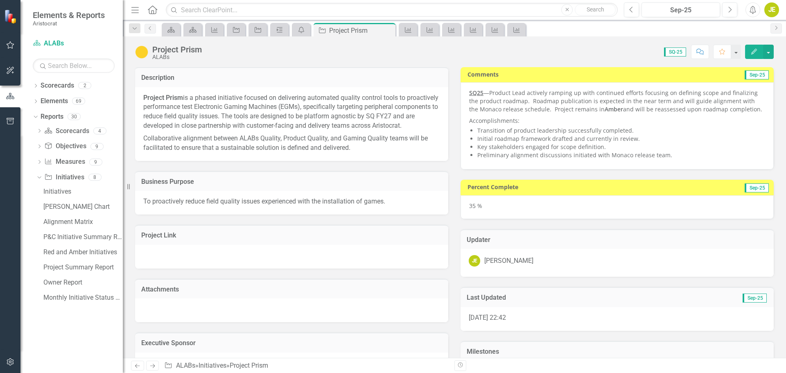
click at [754, 49] on icon "Edit" at bounding box center [754, 52] width 7 height 6
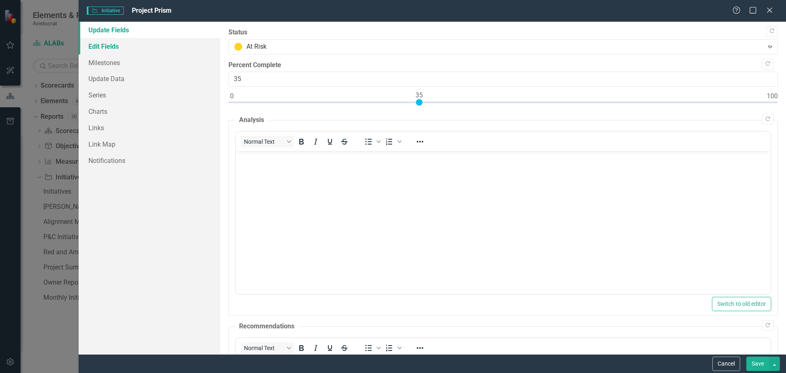
click at [97, 45] on link "Edit Fields" at bounding box center [150, 46] width 142 height 16
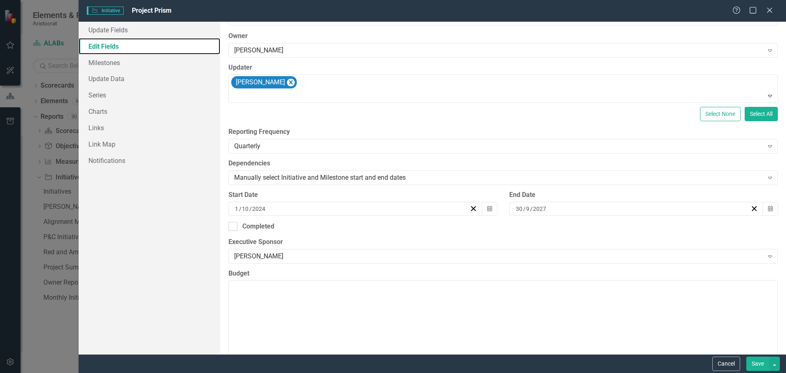
scroll to position [123, 0]
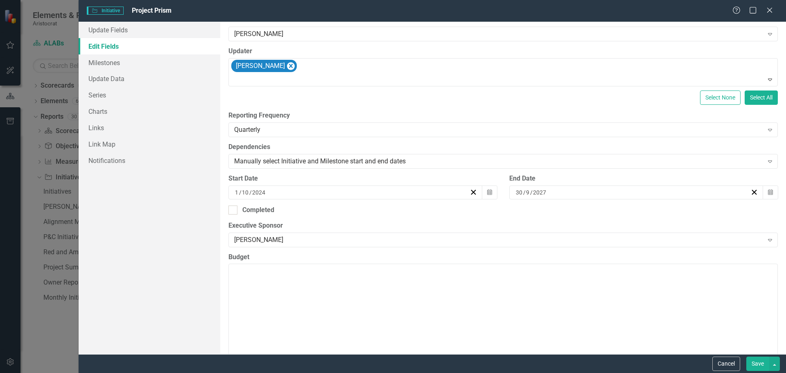
click at [564, 193] on div "[DATE]" at bounding box center [633, 192] width 236 height 8
click at [564, 193] on div "[DATE] [DATE]" at bounding box center [633, 192] width 236 height 8
click at [540, 191] on input "2027" at bounding box center [540, 192] width 14 height 8
click at [550, 193] on div "[DATE]" at bounding box center [633, 192] width 236 height 8
click at [548, 190] on div "[DATE] [DATE]" at bounding box center [633, 192] width 236 height 8
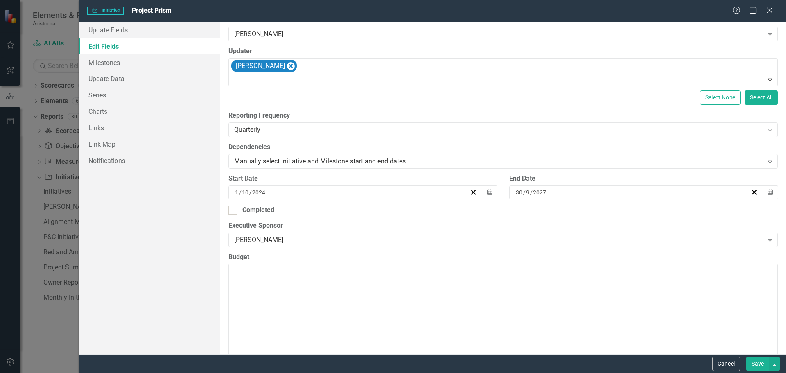
click at [517, 192] on input "30" at bounding box center [520, 192] width 8 height 8
click at [516, 192] on input "30" at bounding box center [519, 192] width 7 height 8
type input "30"
type input "2030"
click at [755, 367] on button "Save" at bounding box center [757, 364] width 23 height 14
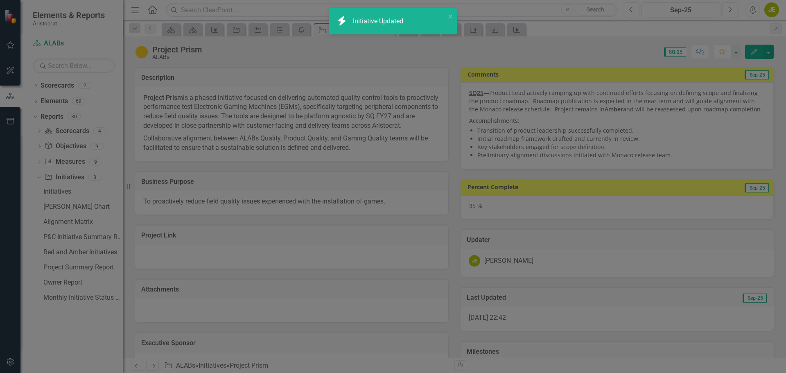
checkbox input "true"
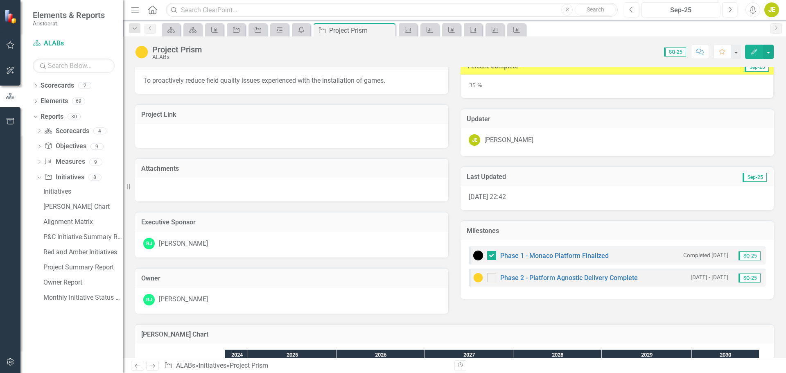
scroll to position [161, 0]
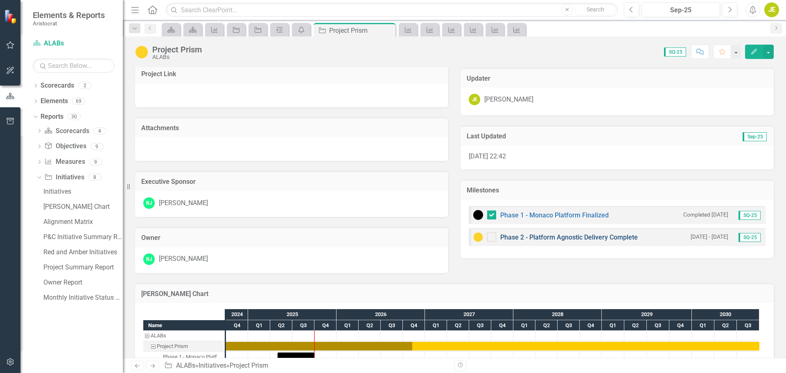
click at [622, 237] on link "Phase 2 - Platform Agnostic Delivery Complete" at bounding box center [569, 237] width 138 height 8
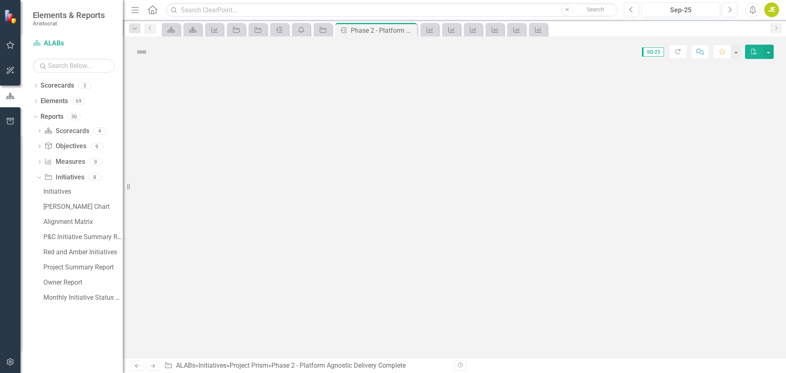
click at [622, 237] on div at bounding box center [454, 212] width 663 height 291
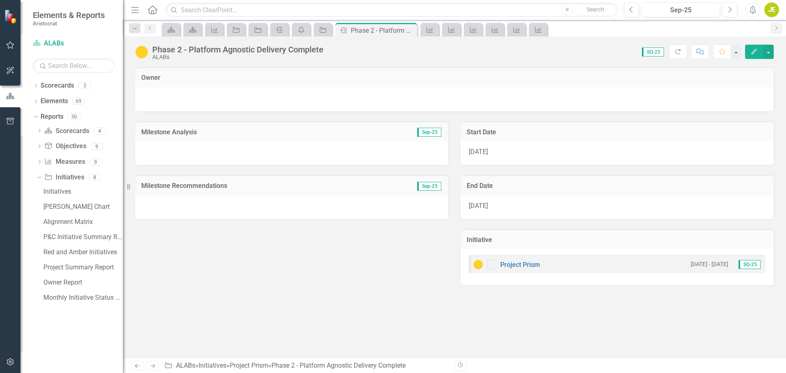
click at [748, 52] on button "Edit" at bounding box center [754, 52] width 18 height 14
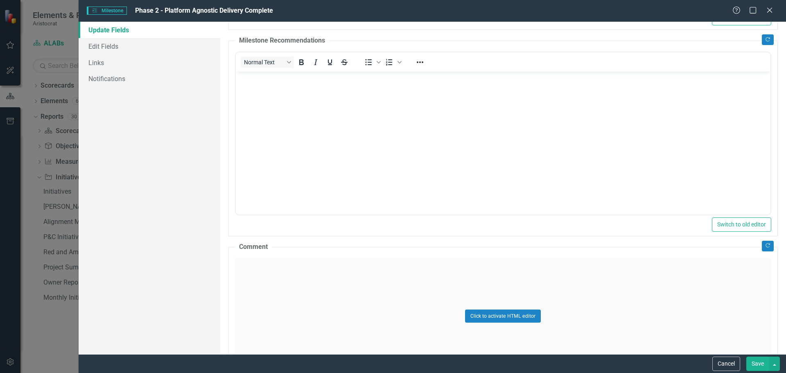
scroll to position [287, 0]
click at [103, 45] on link "Edit Fields" at bounding box center [150, 46] width 142 height 16
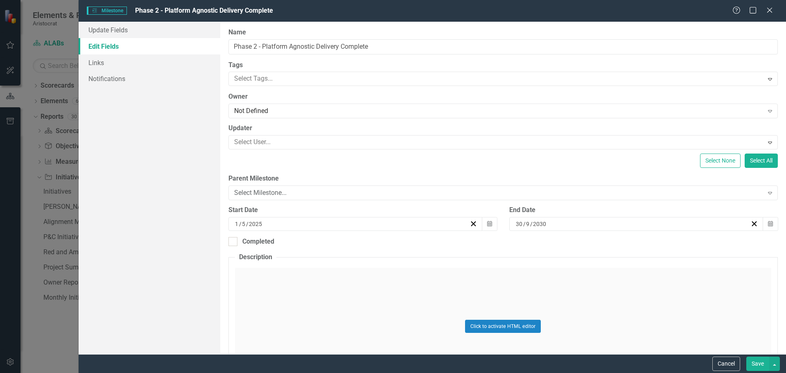
click at [545, 223] on div "[DATE]" at bounding box center [633, 224] width 236 height 8
click at [532, 223] on input "2030" at bounding box center [539, 224] width 14 height 8
type input "2026"
click at [755, 364] on button "Save" at bounding box center [757, 364] width 23 height 14
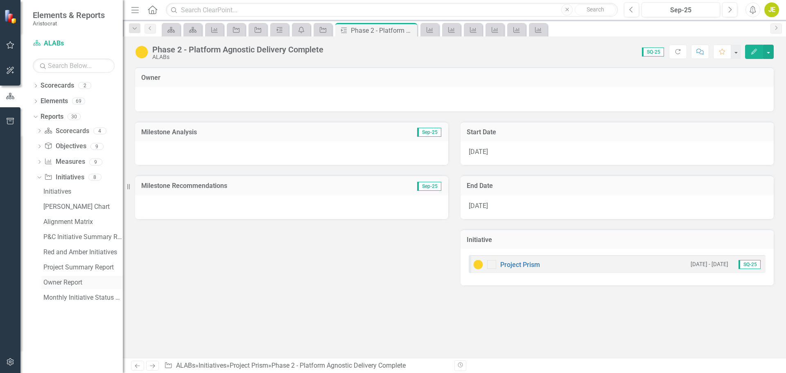
click at [70, 280] on div "Owner Report" at bounding box center [82, 282] width 79 height 7
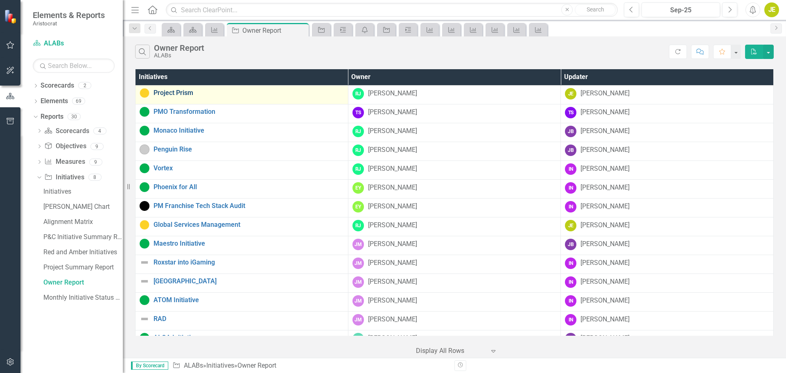
click at [186, 94] on link "Project Prism" at bounding box center [249, 92] width 190 height 7
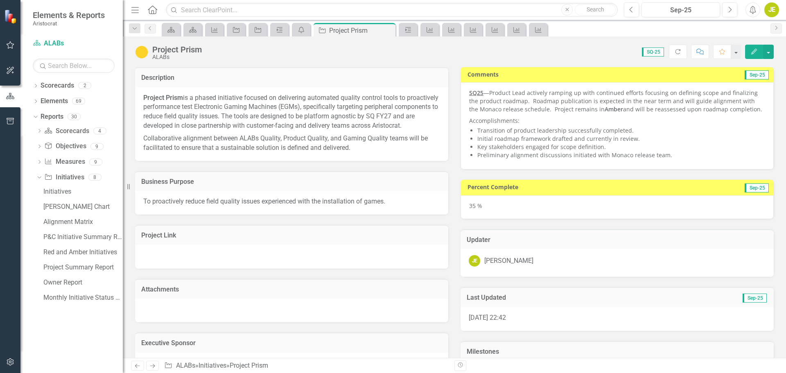
checkbox input "true"
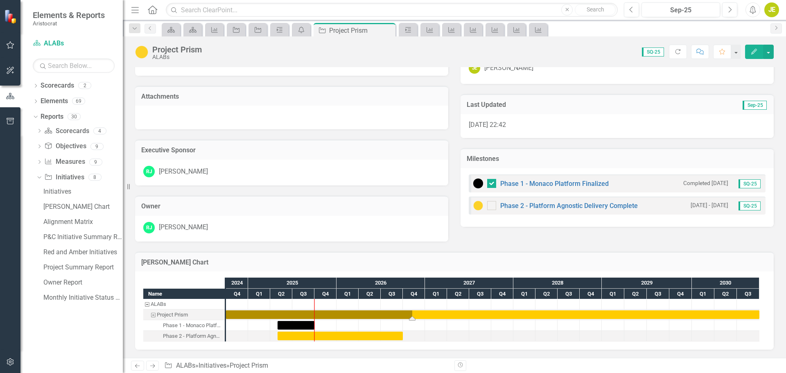
scroll to position [202, 0]
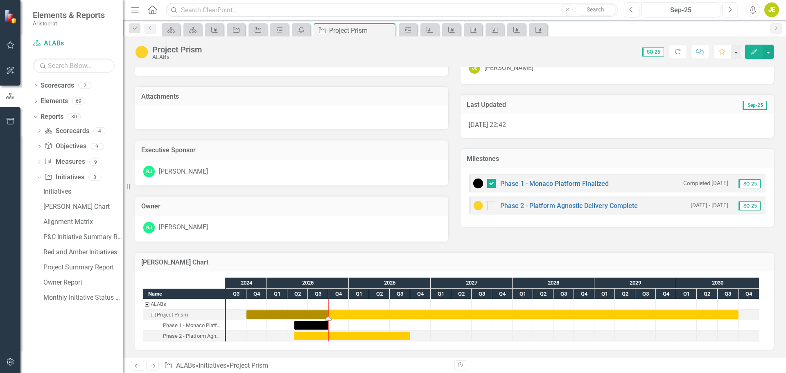
drag, startPoint x: 411, startPoint y: 319, endPoint x: 334, endPoint y: 312, distance: 77.7
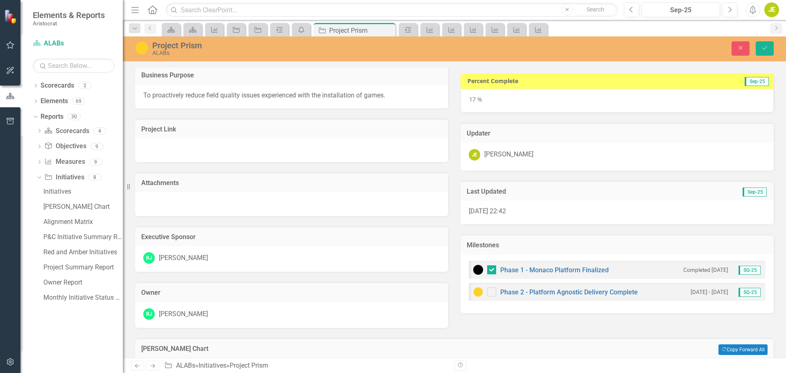
scroll to position [123, 0]
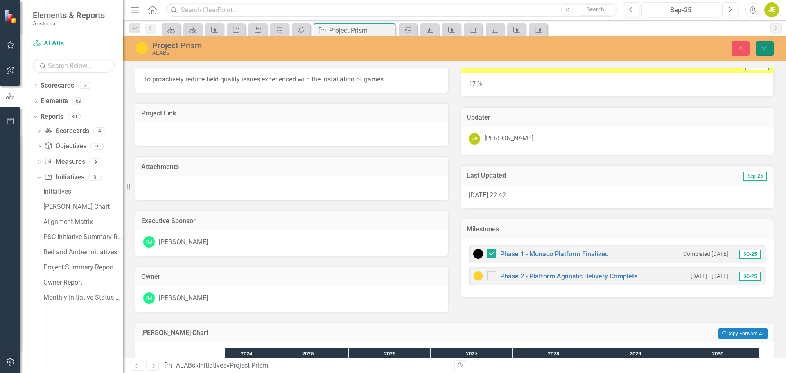
click at [760, 45] on button "Save" at bounding box center [765, 48] width 18 height 14
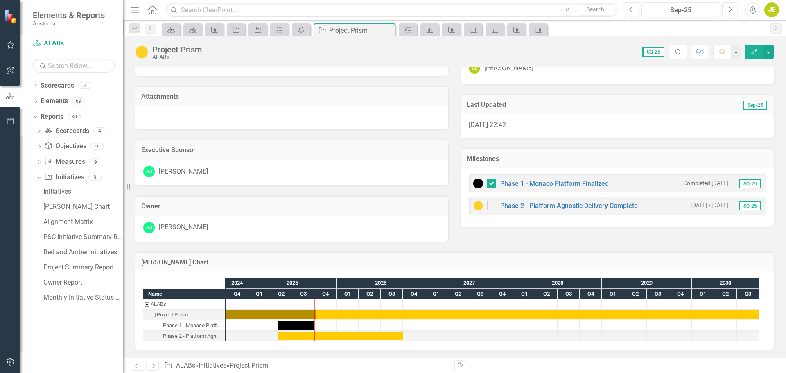
scroll to position [202, 0]
checkbox input "true"
drag, startPoint x: 75, startPoint y: 283, endPoint x: 83, endPoint y: 277, distance: 10.0
click at [75, 283] on div "Owner Report" at bounding box center [82, 282] width 79 height 7
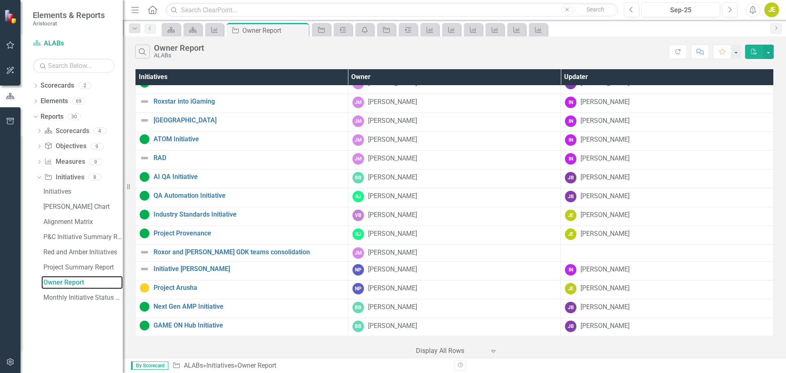
scroll to position [164, 0]
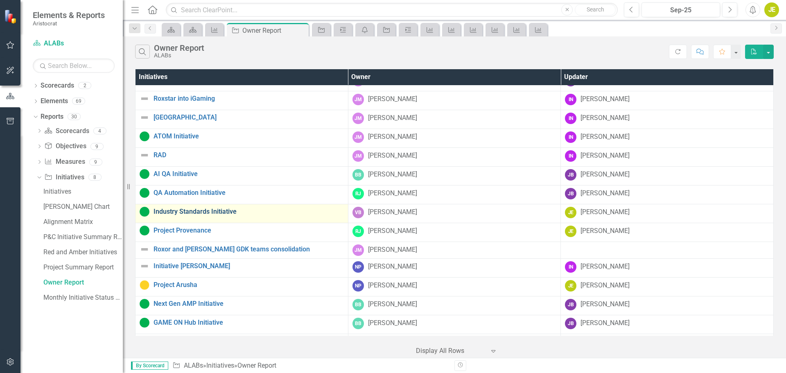
click at [218, 210] on link "Industry Standards Initiative" at bounding box center [249, 211] width 190 height 7
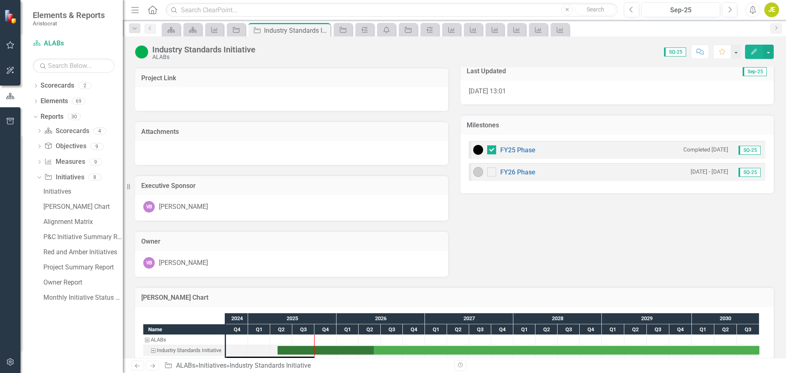
scroll to position [208, 0]
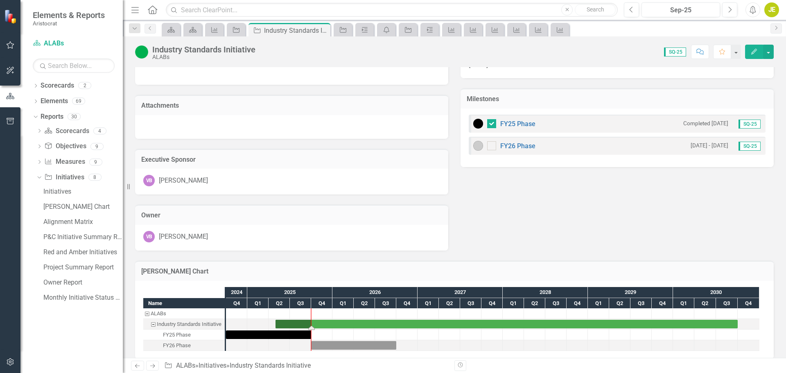
drag, startPoint x: 373, startPoint y: 318, endPoint x: 315, endPoint y: 312, distance: 57.7
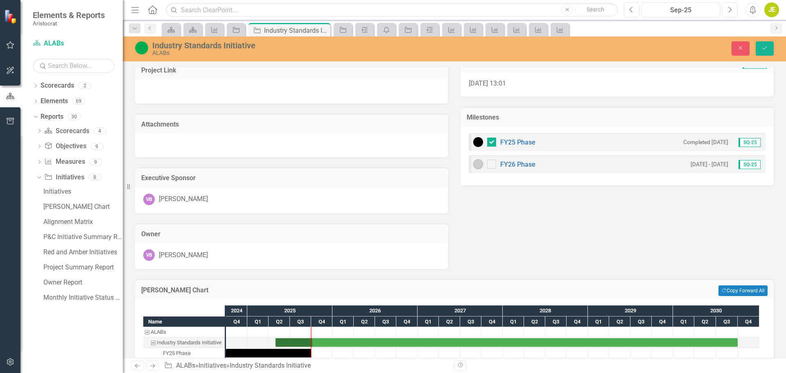
scroll to position [209, 0]
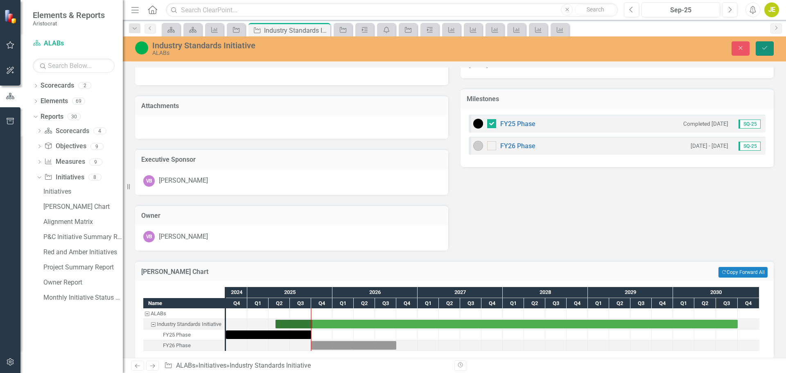
click at [763, 49] on icon "Save" at bounding box center [764, 48] width 7 height 6
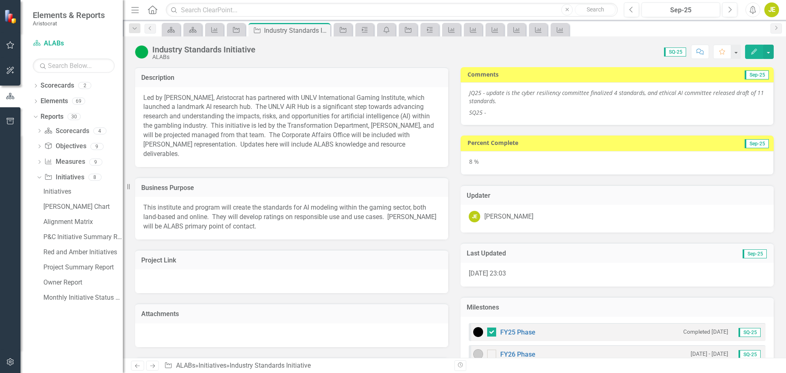
click at [751, 49] on icon "Edit" at bounding box center [754, 52] width 7 height 6
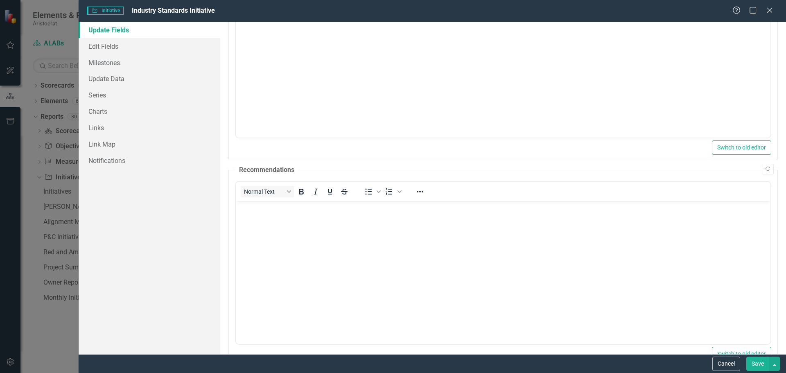
scroll to position [164, 0]
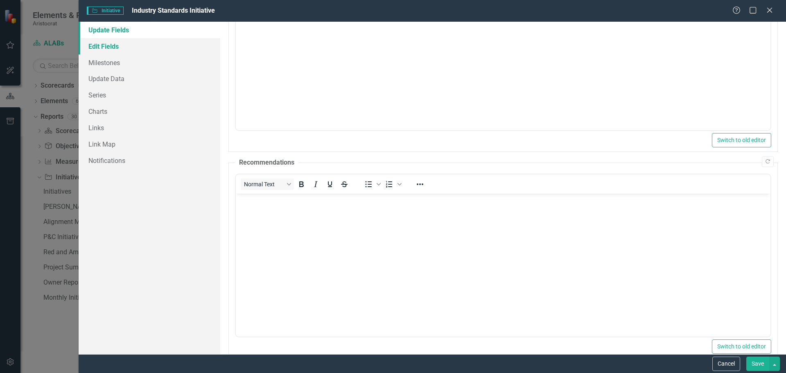
click at [107, 47] on link "Edit Fields" at bounding box center [150, 46] width 142 height 16
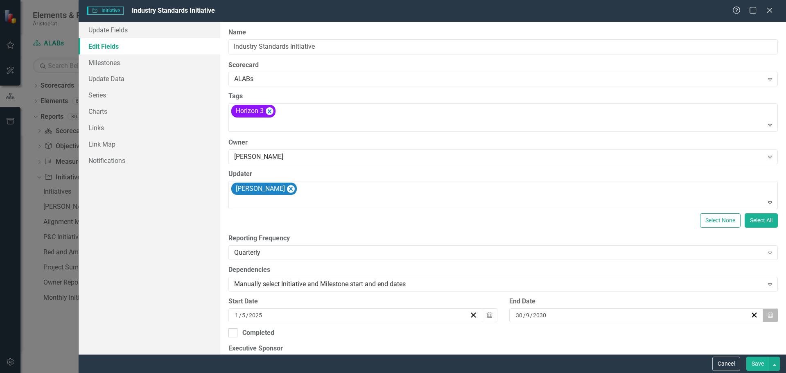
click at [768, 316] on icon "button" at bounding box center [770, 315] width 5 height 6
click at [588, 198] on button "‹" at bounding box center [588, 196] width 18 height 18
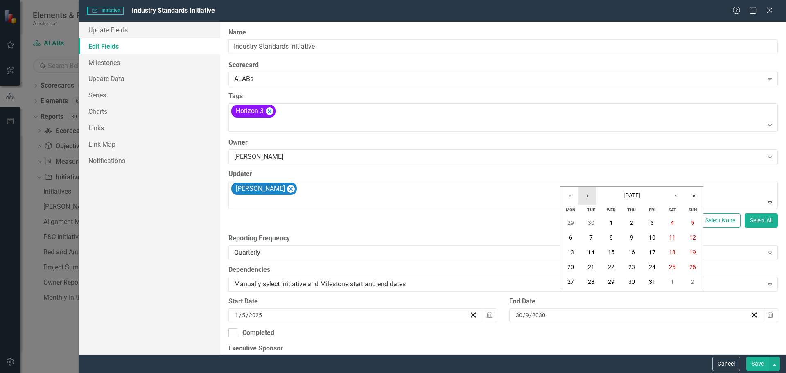
click at [588, 198] on button "‹" at bounding box center [588, 196] width 18 height 18
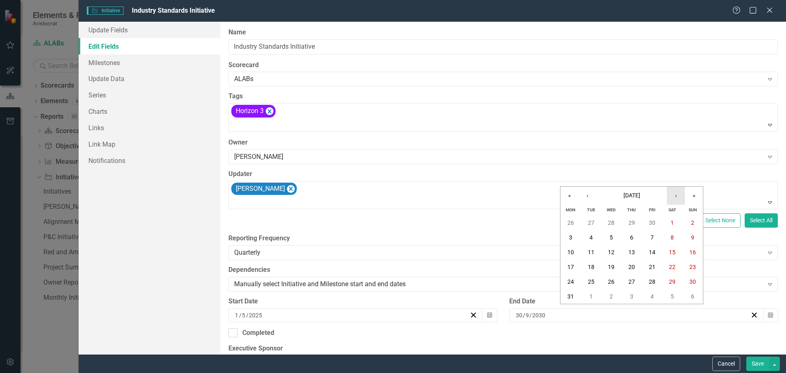
click at [677, 198] on button "›" at bounding box center [676, 196] width 18 height 18
click at [761, 364] on button "Save" at bounding box center [757, 364] width 23 height 14
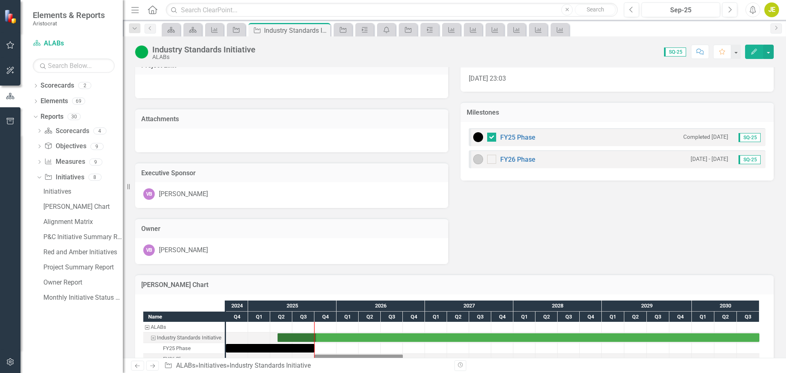
scroll to position [208, 0]
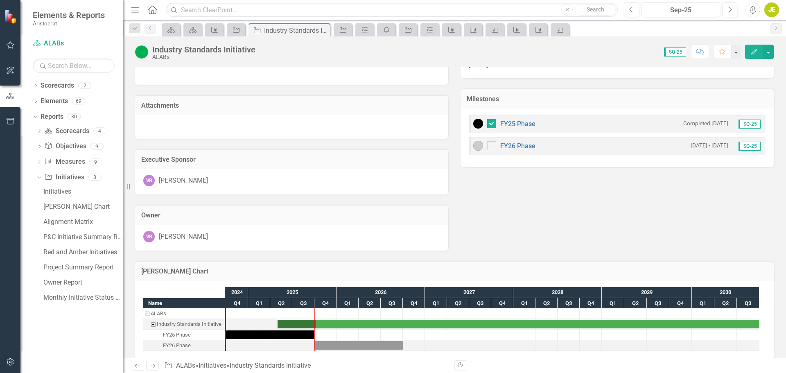
click at [751, 54] on icon "Edit" at bounding box center [754, 52] width 7 height 6
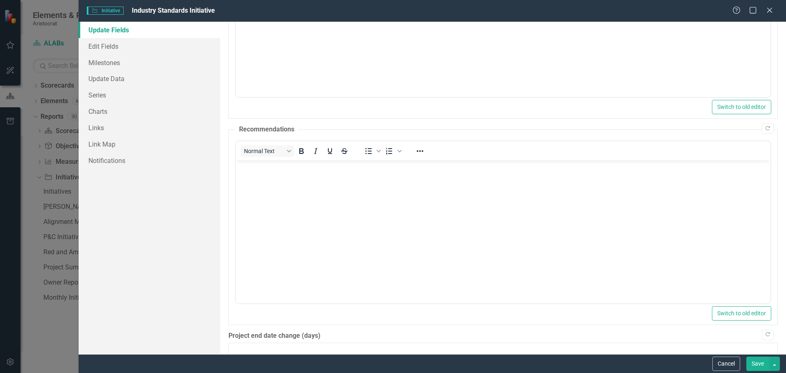
scroll to position [205, 0]
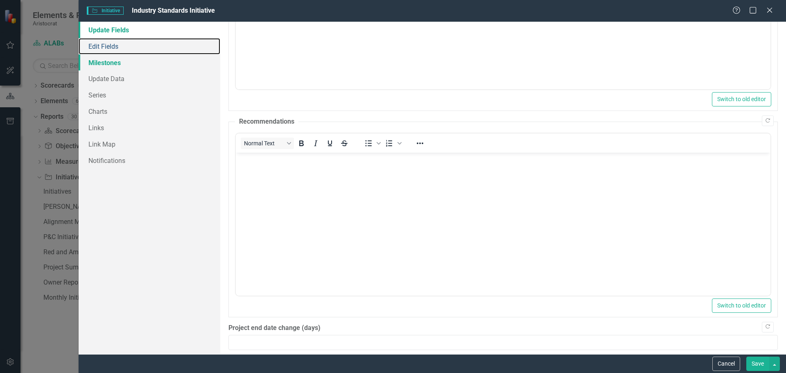
drag, startPoint x: 107, startPoint y: 48, endPoint x: 124, endPoint y: 55, distance: 18.3
click at [107, 48] on link "Edit Fields" at bounding box center [150, 46] width 142 height 16
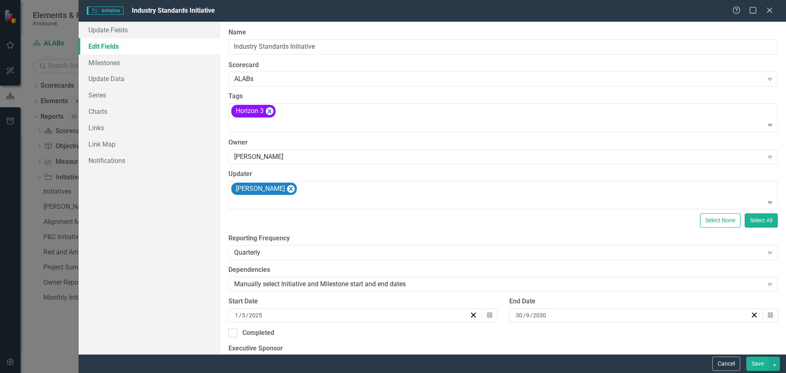
click at [583, 316] on div "[DATE]" at bounding box center [633, 315] width 236 height 8
click at [588, 196] on button "‹" at bounding box center [588, 196] width 18 height 18
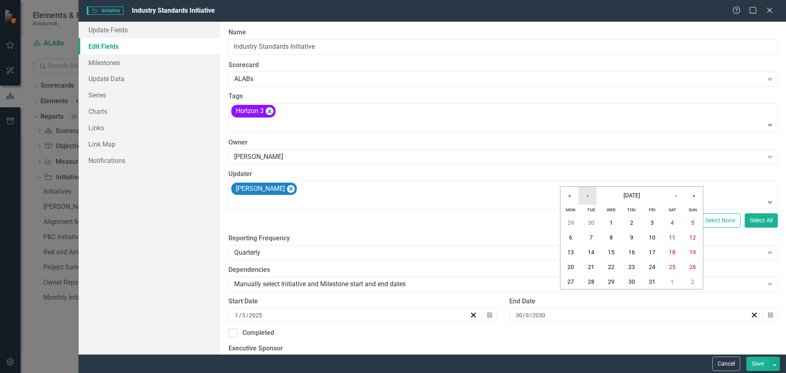
click at [588, 196] on button "‹" at bounding box center [588, 196] width 18 height 18
click at [592, 220] on abbr "1" at bounding box center [591, 222] width 3 height 7
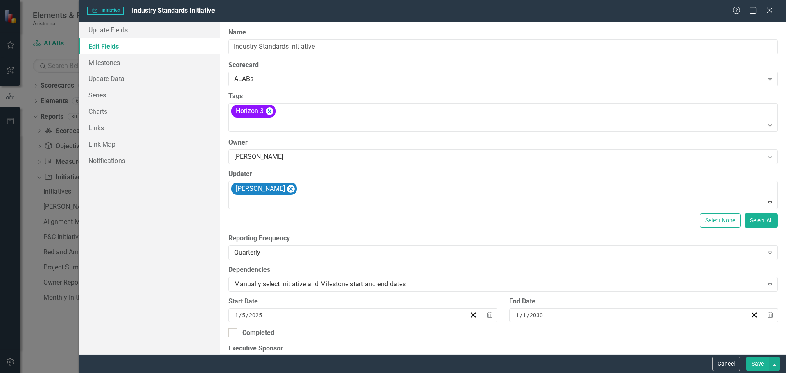
click at [759, 364] on button "Save" at bounding box center [757, 364] width 23 height 14
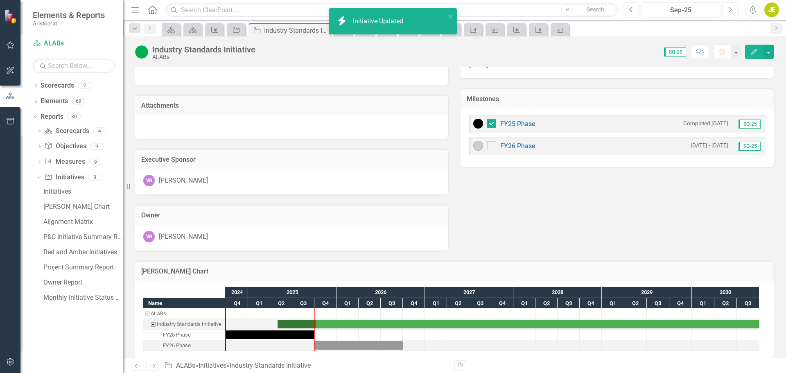
checkbox input "true"
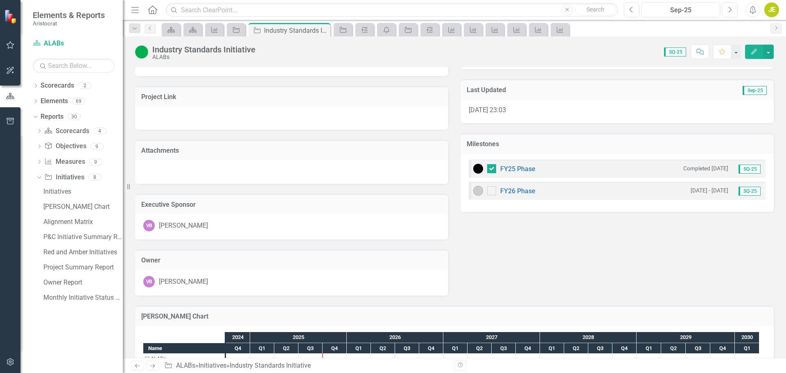
scroll to position [208, 0]
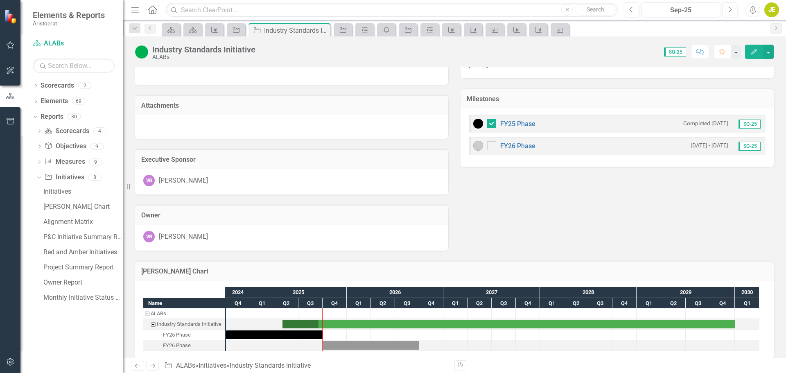
click at [323, 313] on div at bounding box center [322, 329] width 1 height 43
click at [320, 314] on div at bounding box center [493, 329] width 534 height 43
click at [324, 330] on div "Task: Start date: 2024-10-01 End date: 2025-09-30" at bounding box center [323, 334] width 3 height 9
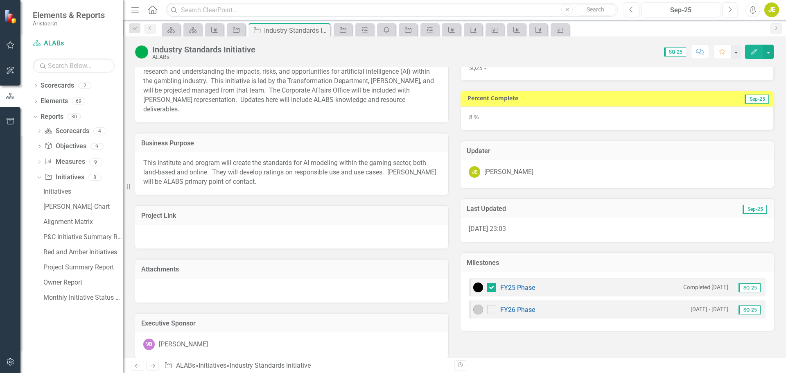
scroll to position [0, 0]
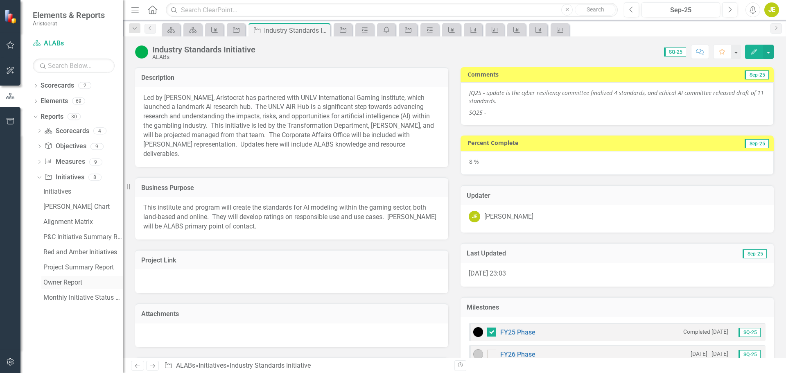
click at [65, 279] on div "Owner Report" at bounding box center [82, 282] width 79 height 7
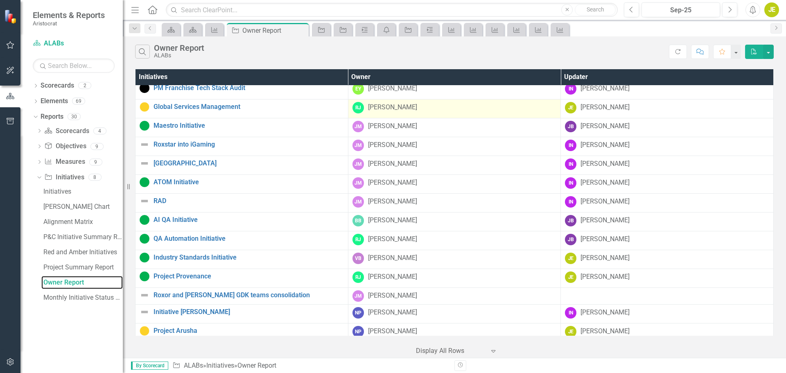
scroll to position [123, 0]
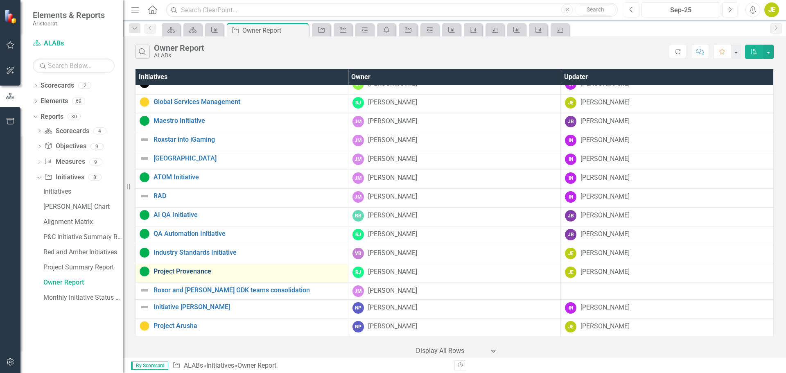
click at [201, 271] on link "Project Provenance" at bounding box center [249, 271] width 190 height 7
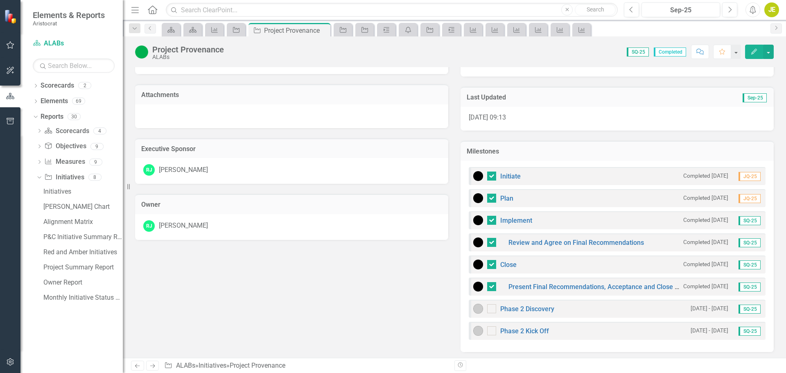
scroll to position [246, 0]
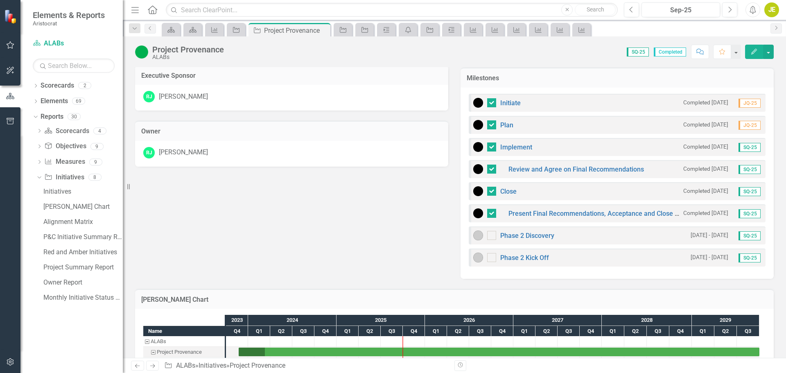
click at [691, 235] on small "[DATE] - [DATE]" at bounding box center [710, 235] width 38 height 8
click at [562, 234] on div "Phase 2 Discovery [DATE] - [DATE] SQ-25" at bounding box center [617, 235] width 297 height 18
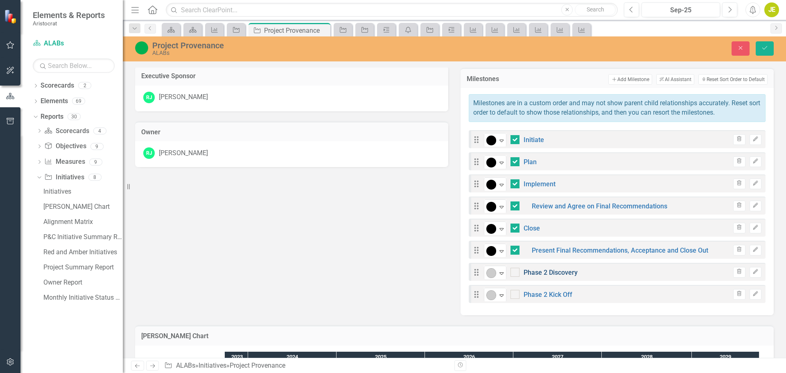
click at [542, 269] on link "Phase 2 Discovery" at bounding box center [551, 273] width 54 height 8
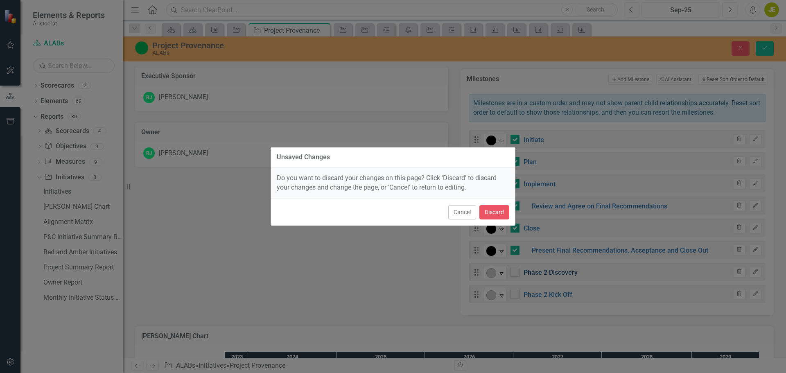
click at [543, 270] on div "Unsaved Changes Do you want to discard your changes on this page? Click 'Discar…" at bounding box center [393, 186] width 786 height 373
click at [468, 215] on button "Cancel" at bounding box center [462, 212] width 28 height 14
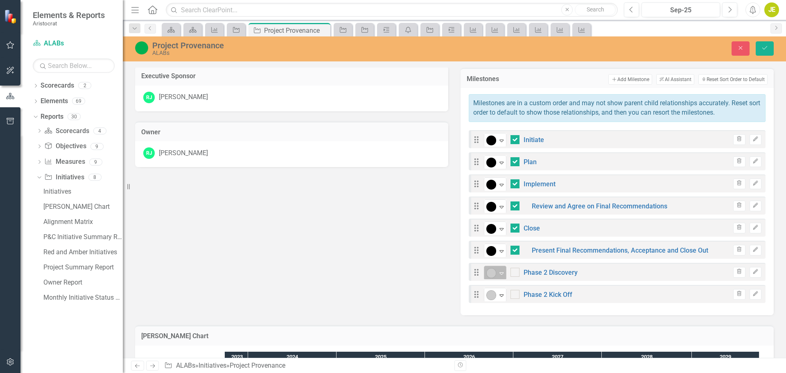
click at [500, 273] on icon at bounding box center [502, 273] width 4 height 2
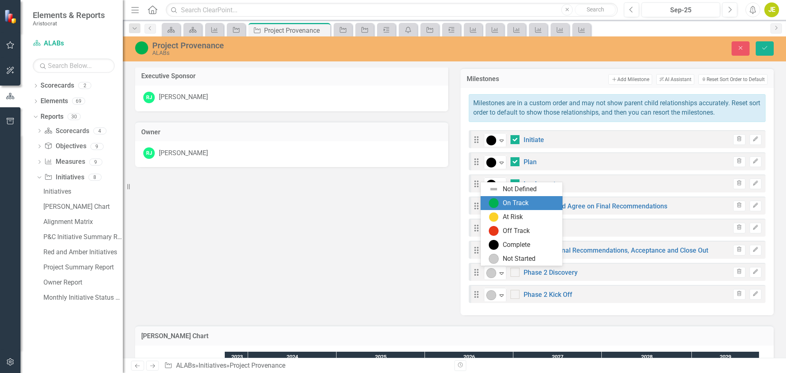
click at [520, 202] on div "On Track" at bounding box center [516, 203] width 26 height 9
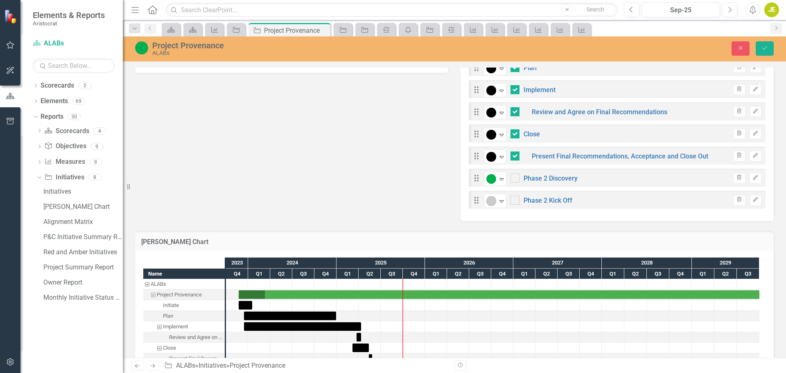
scroll to position [369, 0]
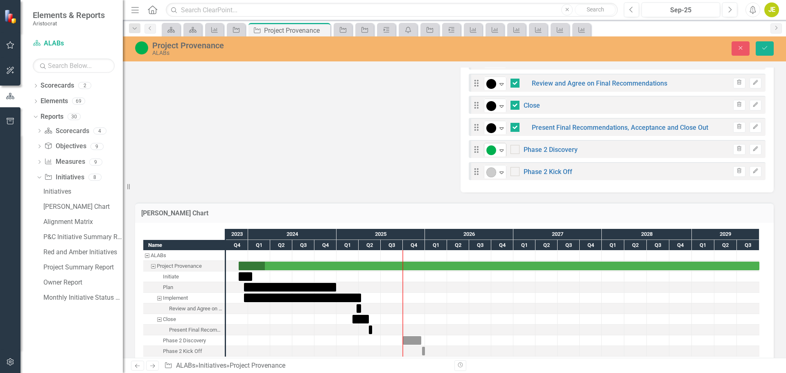
click at [498, 151] on icon "Expand" at bounding box center [502, 150] width 8 height 7
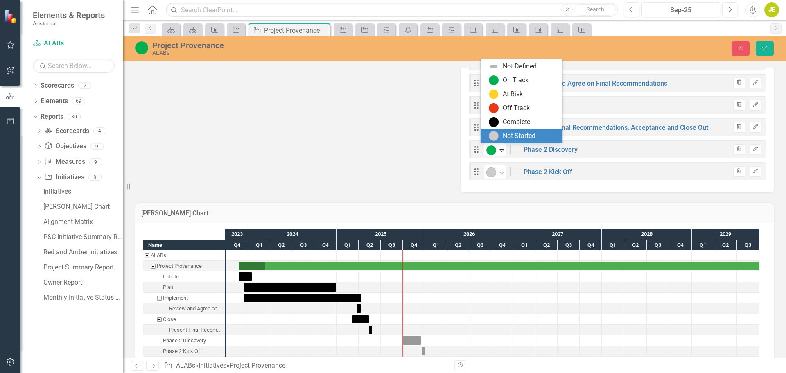
click at [524, 134] on div "Not Started" at bounding box center [519, 135] width 33 height 9
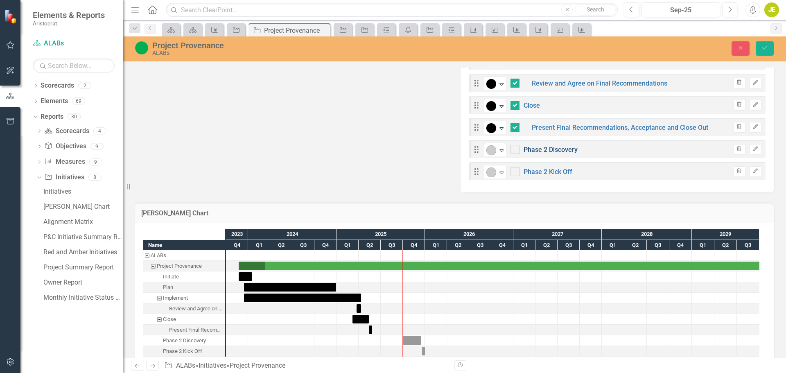
click at [568, 147] on link "Phase 2 Discovery" at bounding box center [551, 150] width 54 height 8
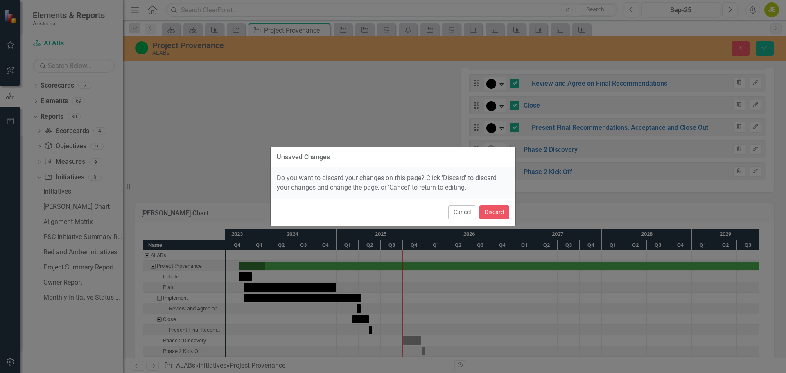
click at [626, 148] on div "Unsaved Changes Do you want to discard your changes on this page? Click 'Discar…" at bounding box center [393, 186] width 786 height 373
click at [465, 208] on button "Cancel" at bounding box center [462, 212] width 28 height 14
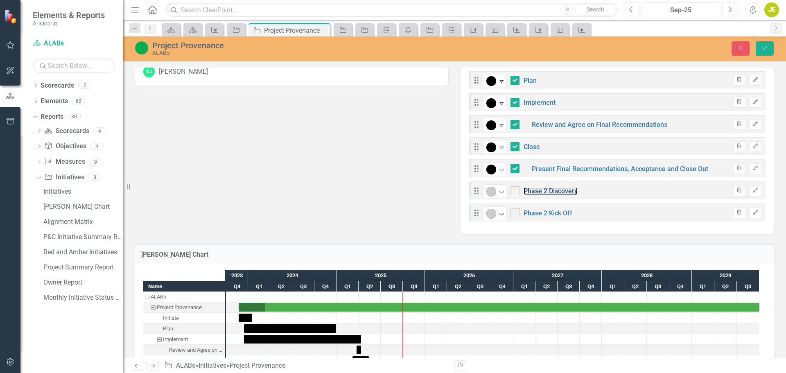
scroll to position [328, 0]
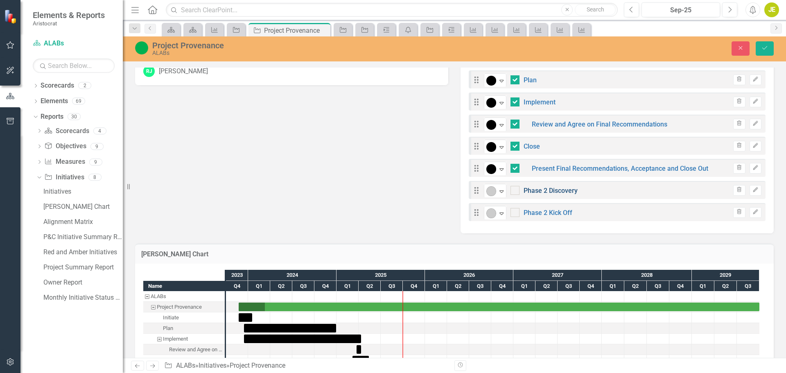
click at [558, 192] on link "Phase 2 Discovery" at bounding box center [551, 191] width 54 height 8
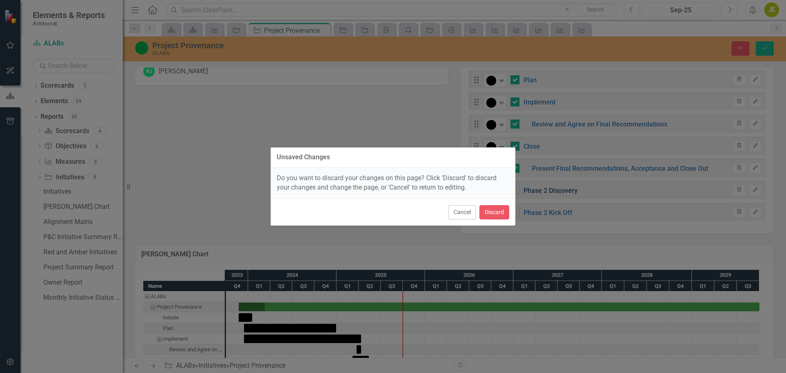
click at [558, 192] on div "Unsaved Changes Do you want to discard your changes on this page? Click 'Discar…" at bounding box center [393, 186] width 786 height 373
click at [700, 190] on div "Unsaved Changes Do you want to discard your changes on this page? Click 'Discar…" at bounding box center [393, 186] width 786 height 373
click at [749, 192] on div "Unsaved Changes Do you want to discard your changes on this page? Click 'Discar…" at bounding box center [393, 186] width 786 height 373
click at [468, 209] on button "Cancel" at bounding box center [462, 212] width 28 height 14
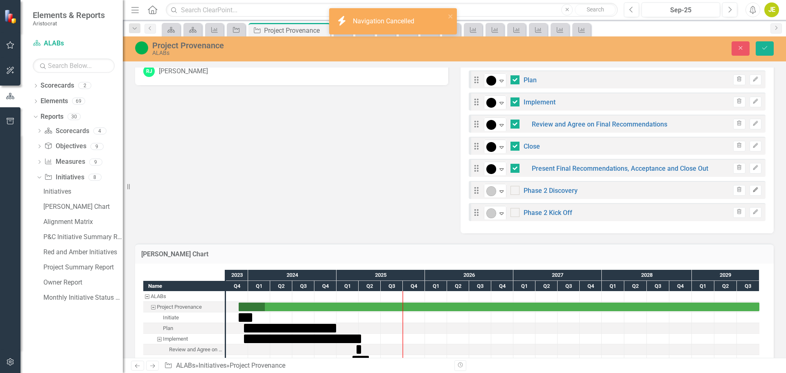
click at [753, 190] on icon "button" at bounding box center [755, 189] width 5 height 5
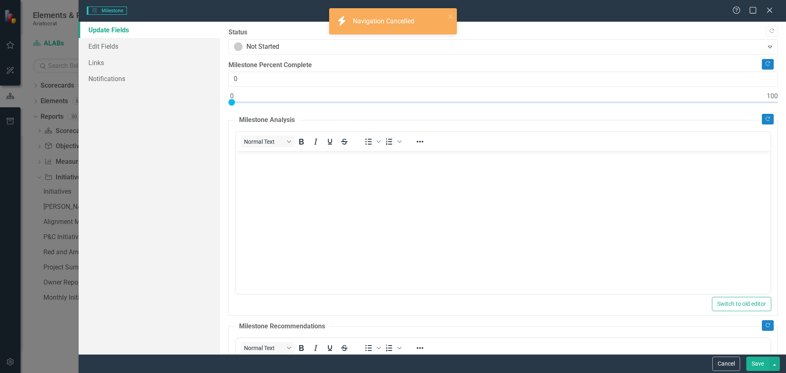
scroll to position [0, 0]
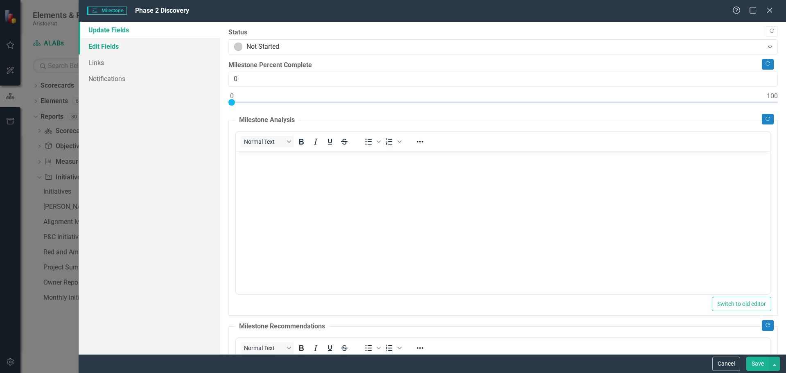
click at [109, 46] on link "Edit Fields" at bounding box center [150, 46] width 142 height 16
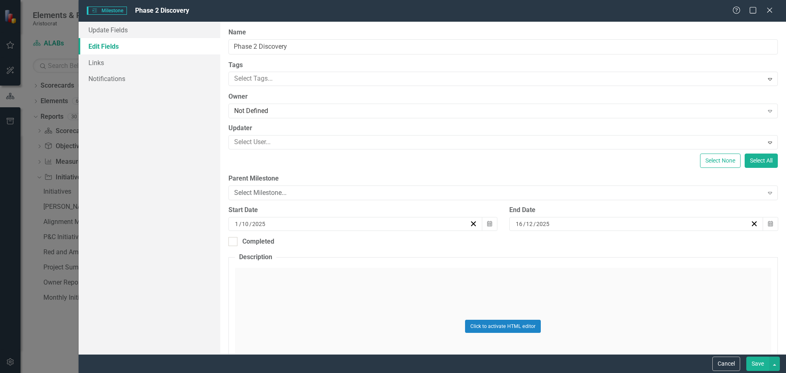
click at [311, 224] on div "[DATE]" at bounding box center [352, 224] width 236 height 8
click at [309, 246] on button "‹" at bounding box center [310, 244] width 18 height 18
click at [318, 269] on button "2" at bounding box center [313, 271] width 20 height 15
click at [758, 362] on button "Save" at bounding box center [757, 364] width 23 height 14
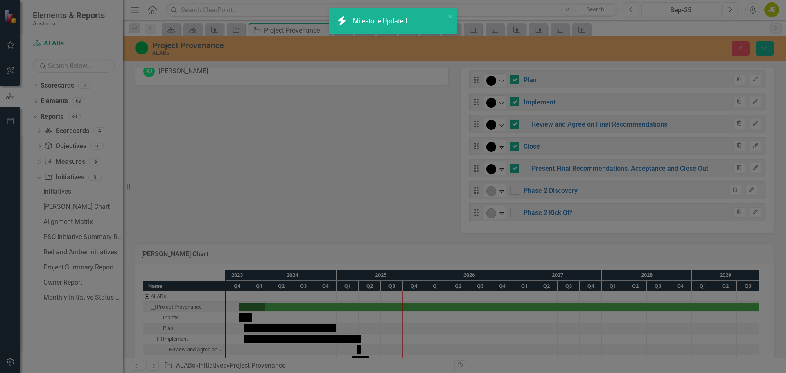
checkbox input "false"
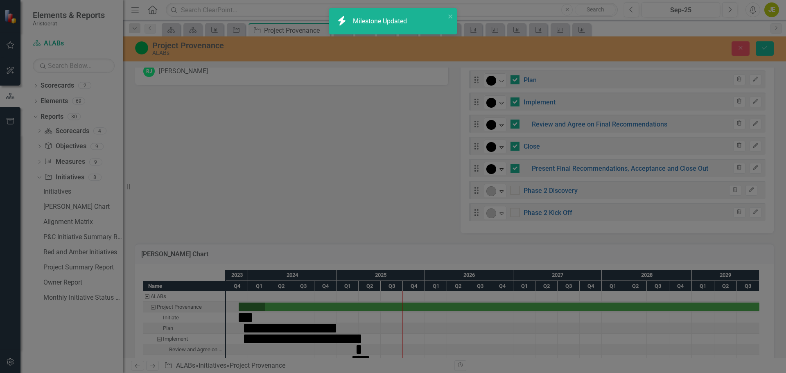
checkbox input "false"
checkbox input "true"
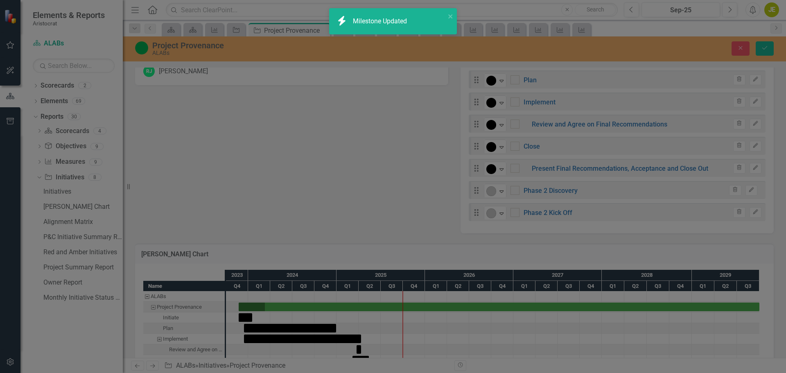
checkbox input "true"
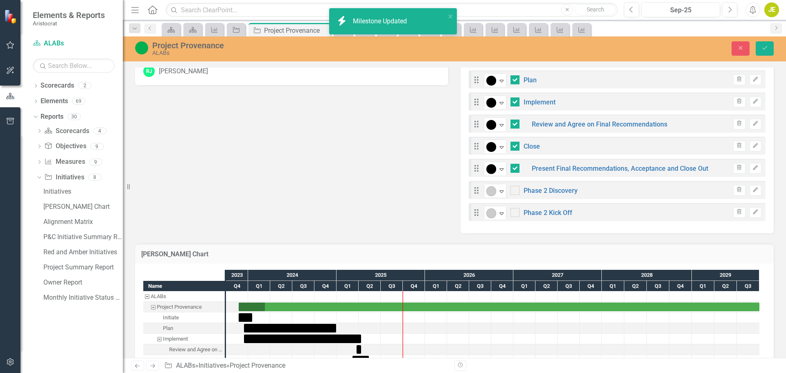
checkbox input "false"
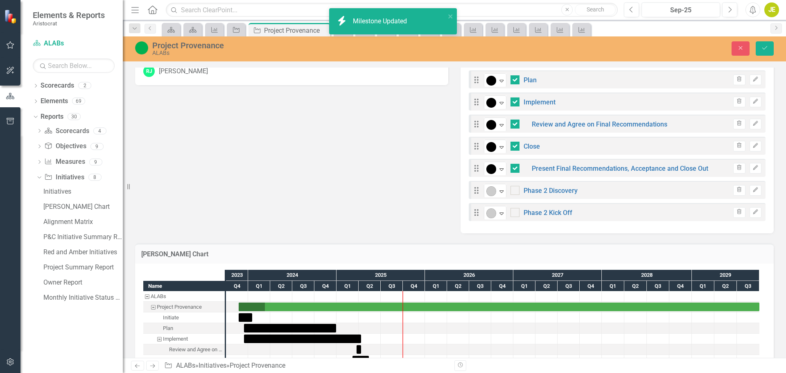
checkbox input "false"
checkbox input "true"
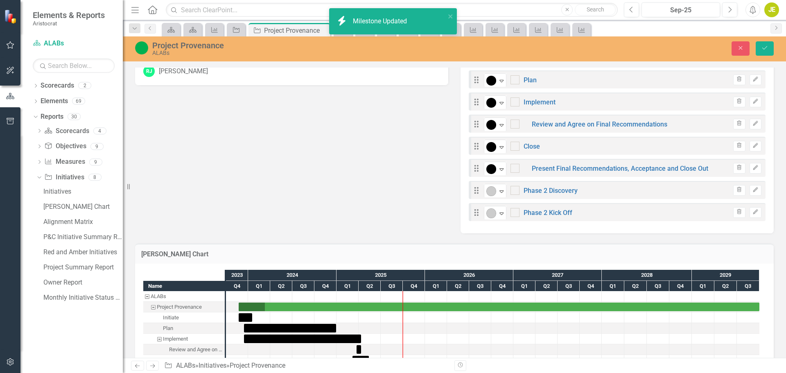
checkbox input "true"
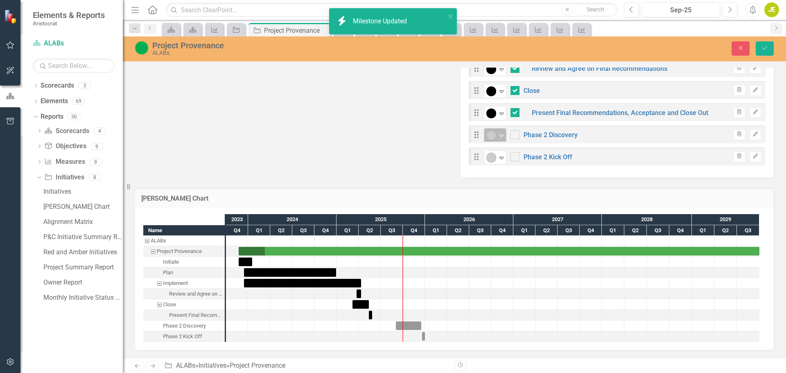
click at [500, 133] on icon "Expand" at bounding box center [502, 135] width 8 height 7
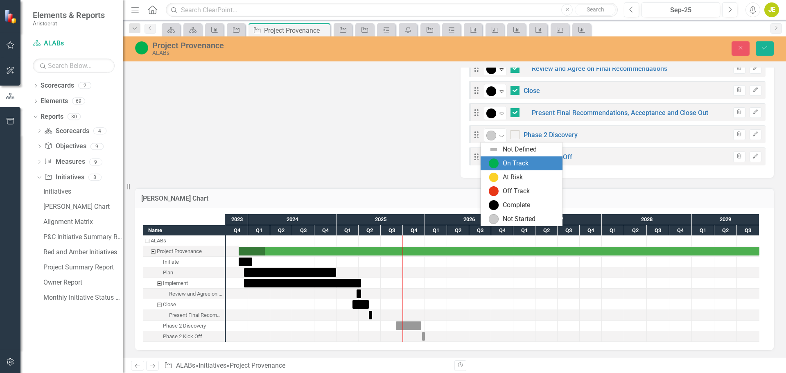
click at [500, 165] on div "On Track" at bounding box center [523, 163] width 69 height 10
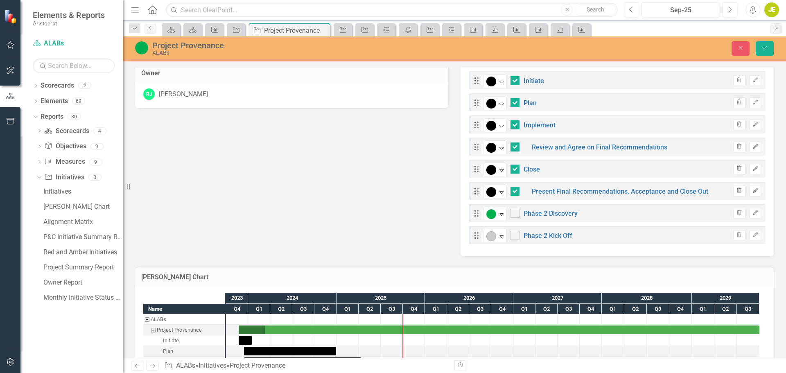
scroll to position [301, 0]
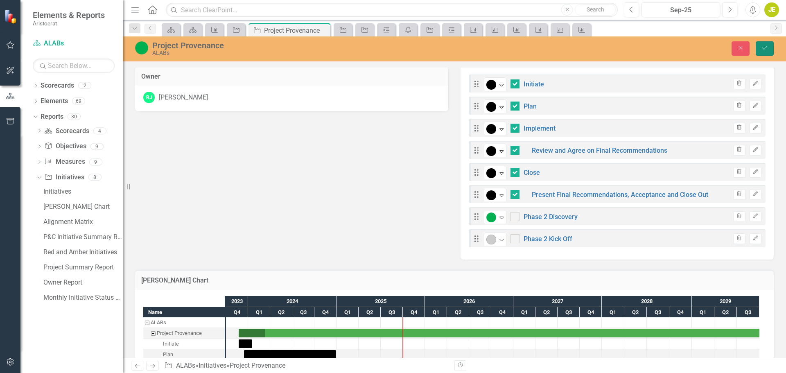
click at [770, 47] on button "Save" at bounding box center [765, 48] width 18 height 14
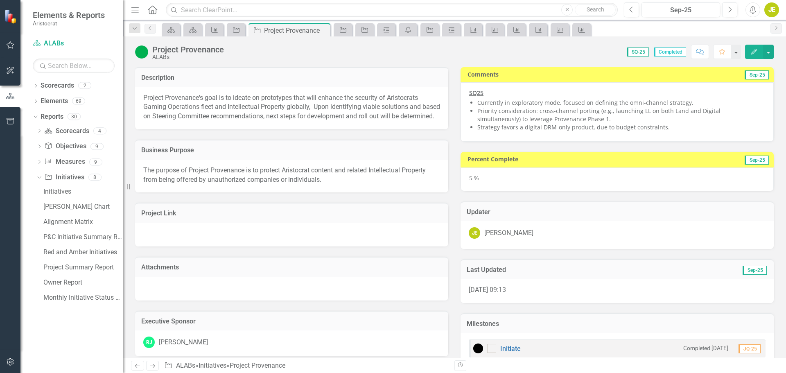
checkbox input "false"
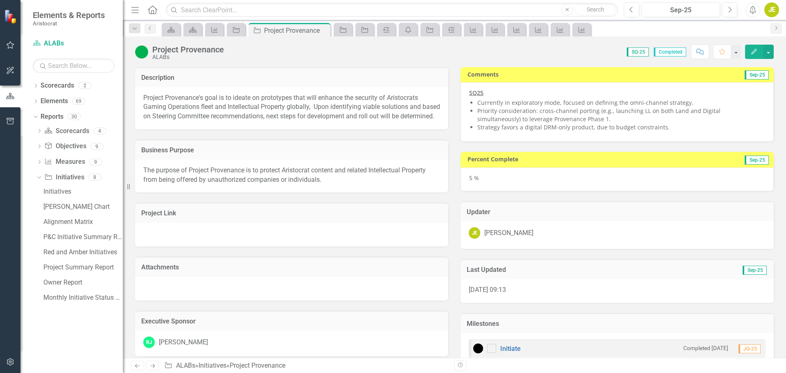
checkbox input "false"
checkbox input "true"
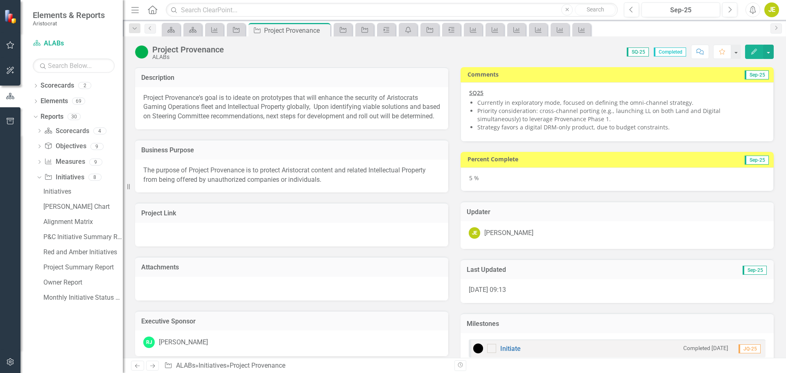
checkbox input "true"
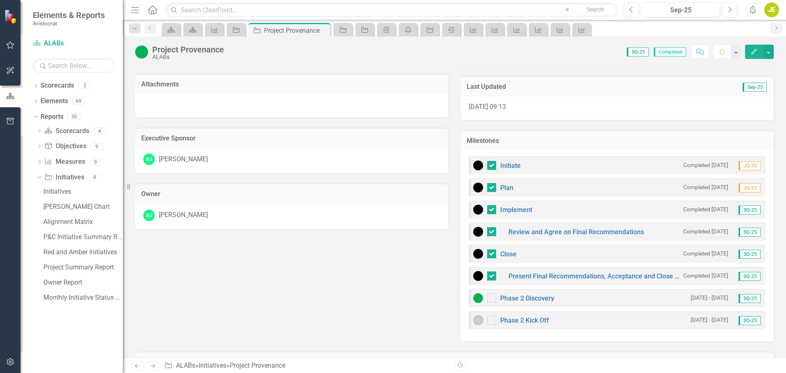
scroll to position [224, 0]
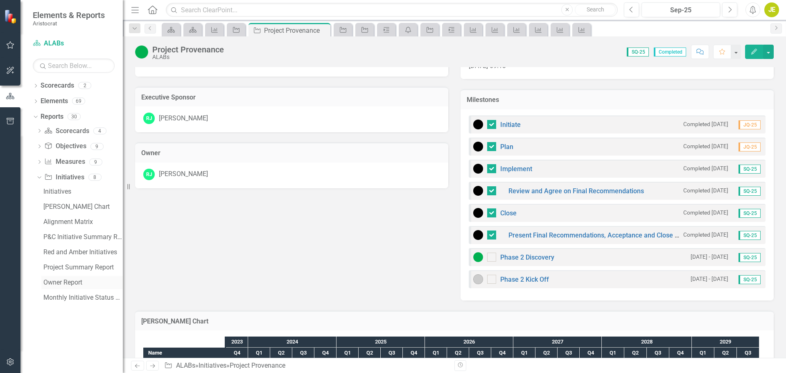
click at [56, 279] on div "Owner Report" at bounding box center [82, 282] width 79 height 7
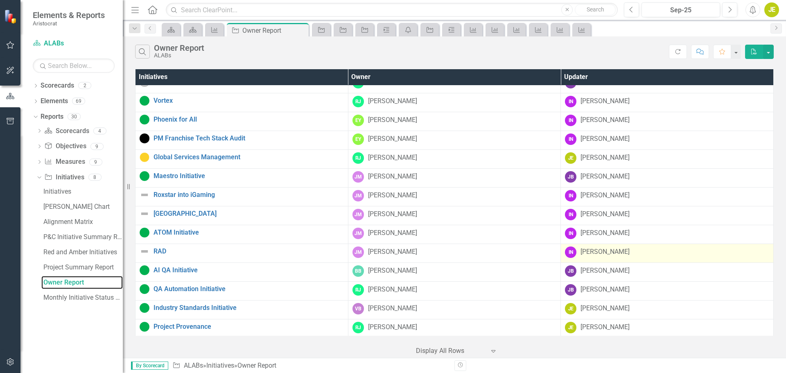
scroll to position [82, 0]
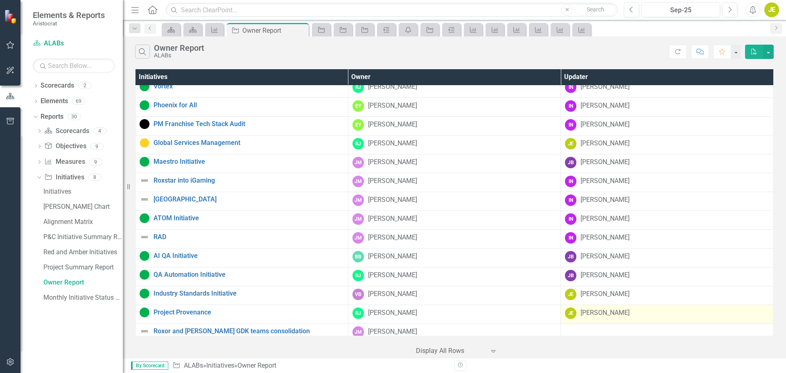
click at [601, 313] on div "[PERSON_NAME]" at bounding box center [605, 312] width 49 height 9
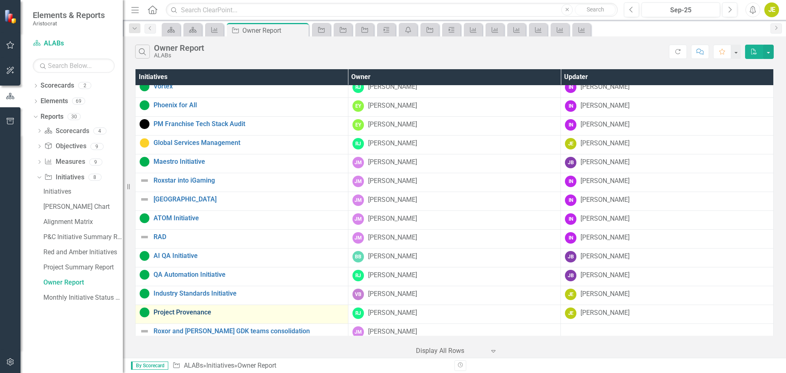
click at [183, 311] on link "Project Provenance" at bounding box center [249, 312] width 190 height 7
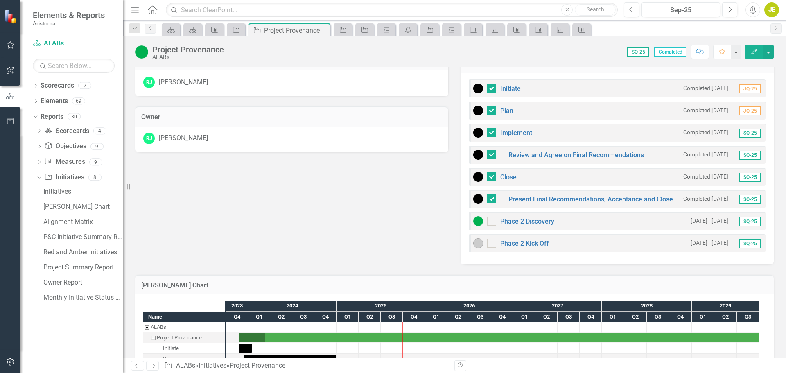
scroll to position [347, 0]
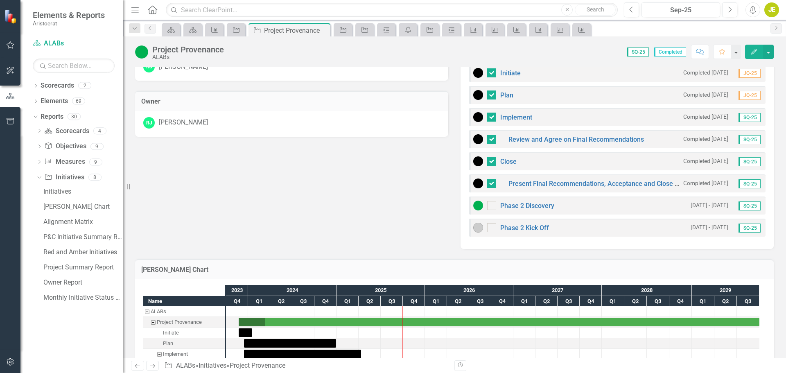
scroll to position [265, 0]
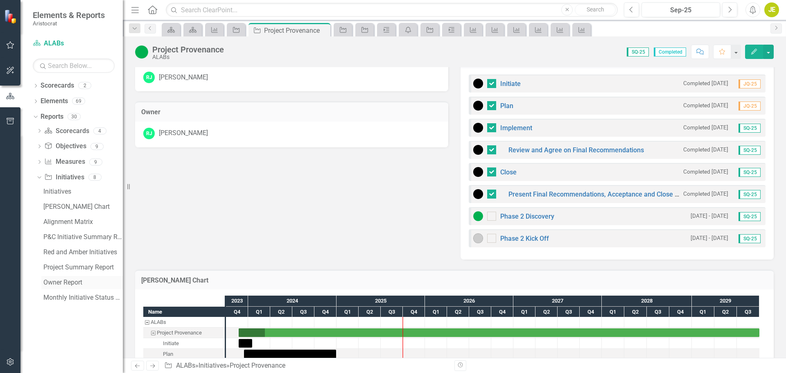
click at [74, 281] on div "Owner Report" at bounding box center [82, 282] width 79 height 7
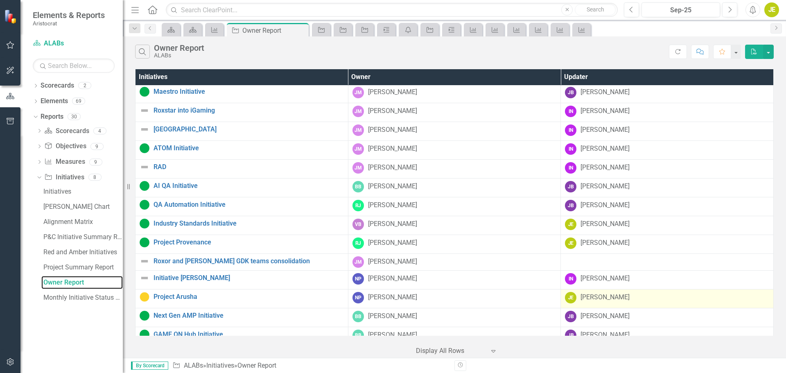
scroll to position [164, 0]
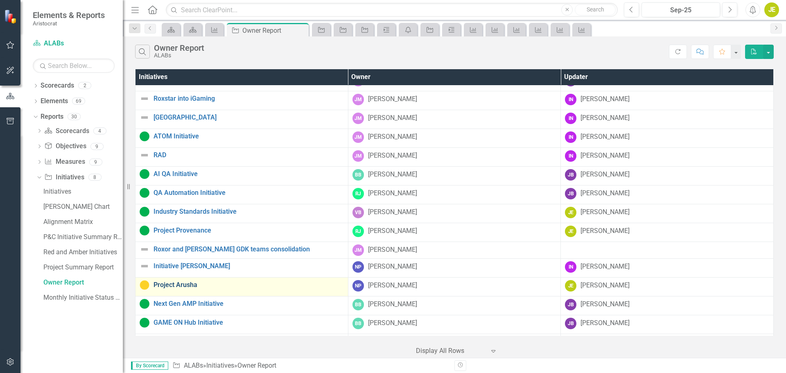
click at [175, 285] on link "Project Arusha" at bounding box center [249, 284] width 190 height 7
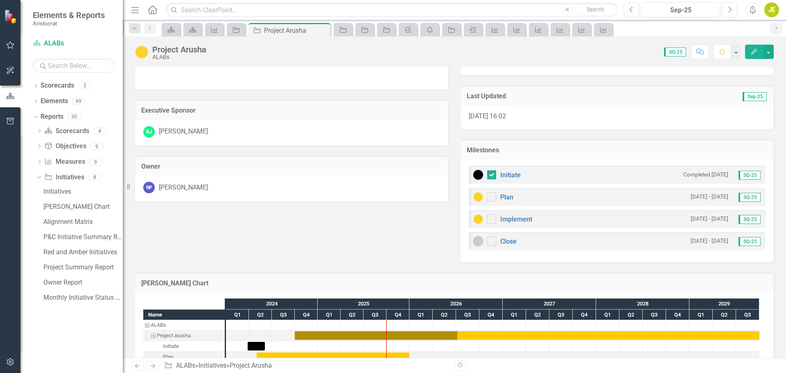
scroll to position [247, 0]
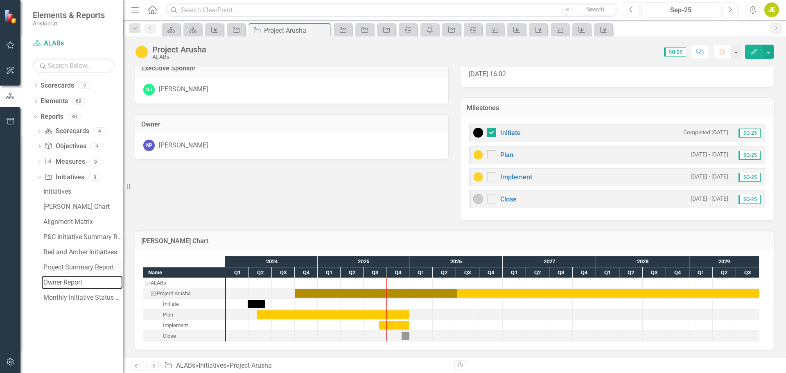
drag, startPoint x: 72, startPoint y: 281, endPoint x: 46, endPoint y: 265, distance: 30.7
click at [72, 281] on div "Owner Report" at bounding box center [82, 282] width 79 height 7
